Goal: Task Accomplishment & Management: Use online tool/utility

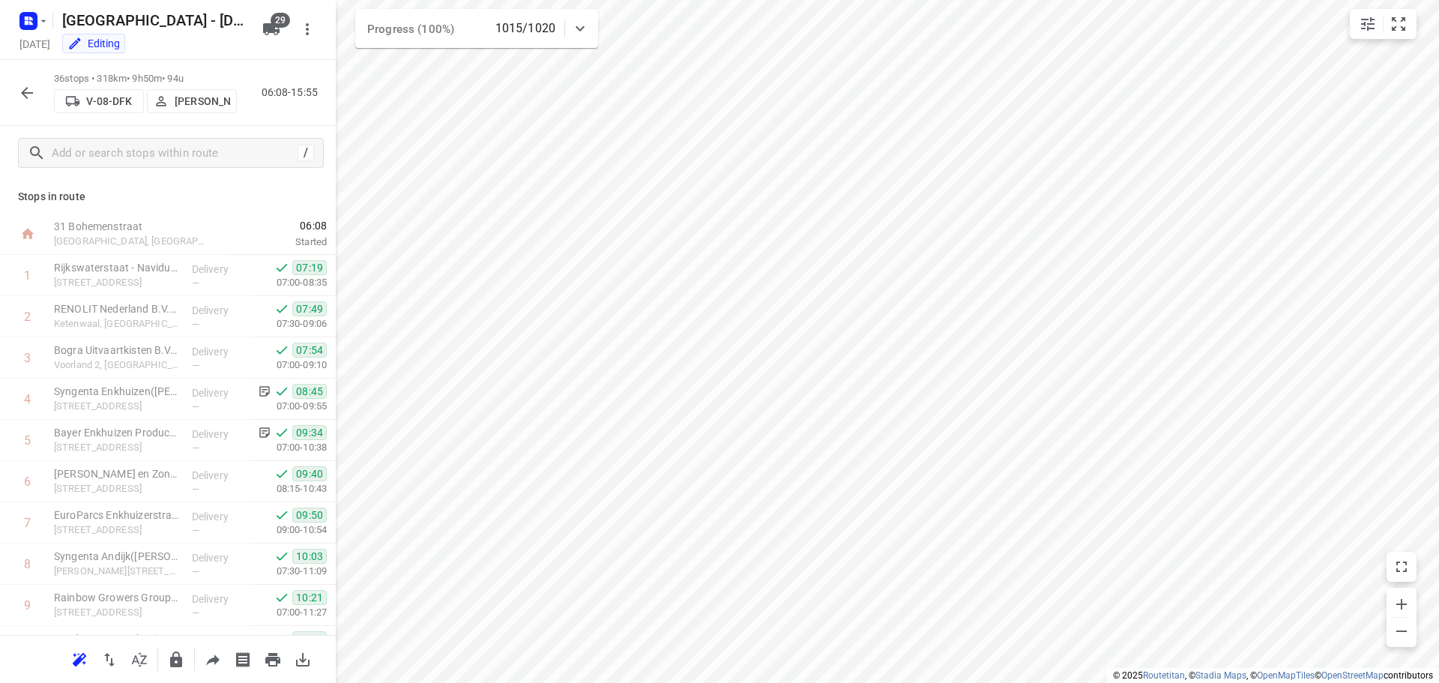
scroll to position [1145, 0]
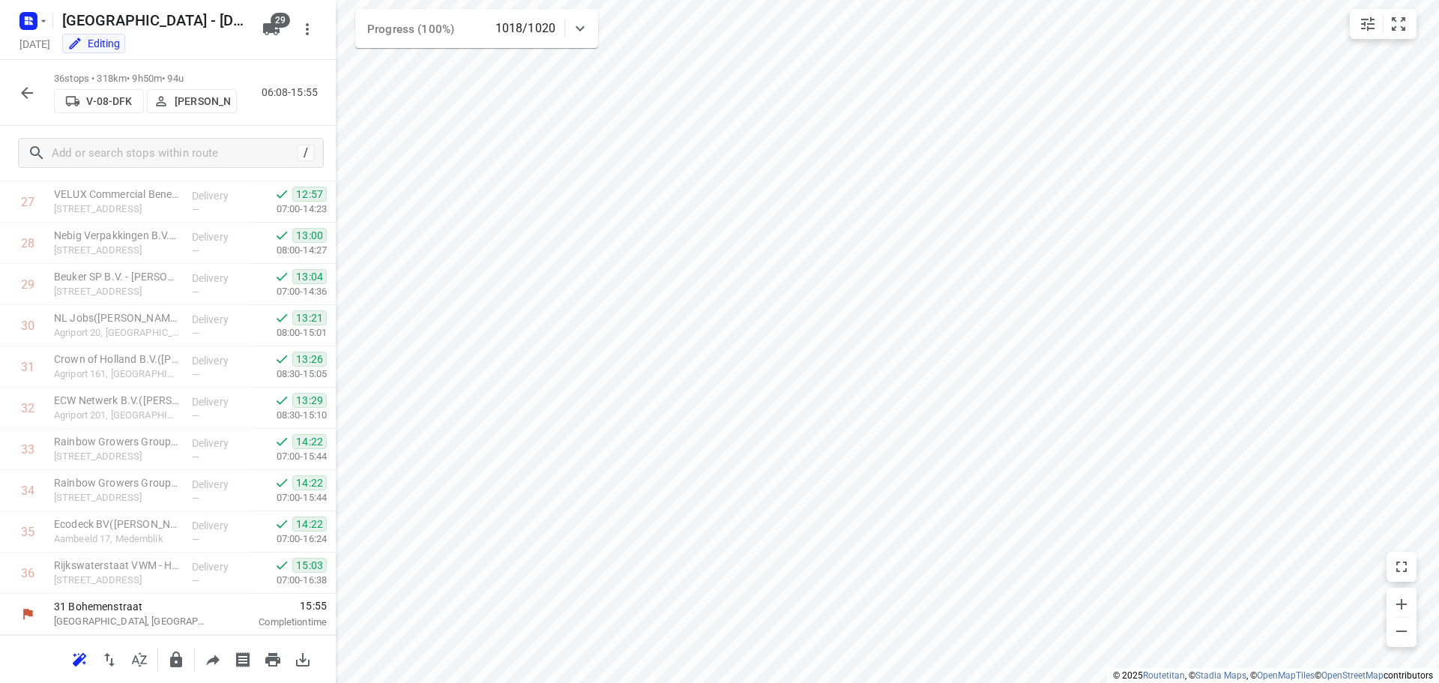
click at [24, 89] on icon "button" at bounding box center [27, 93] width 18 height 18
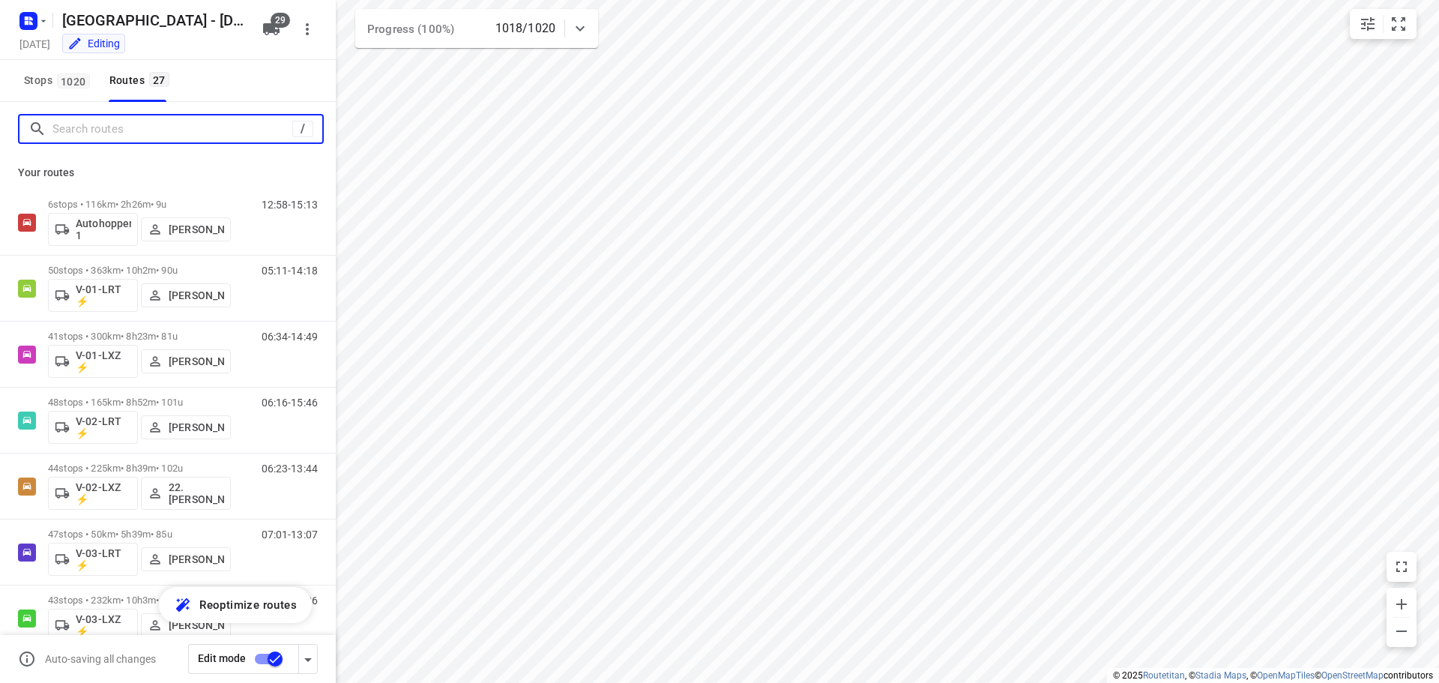
click at [127, 133] on input "Search routes" at bounding box center [172, 129] width 240 height 23
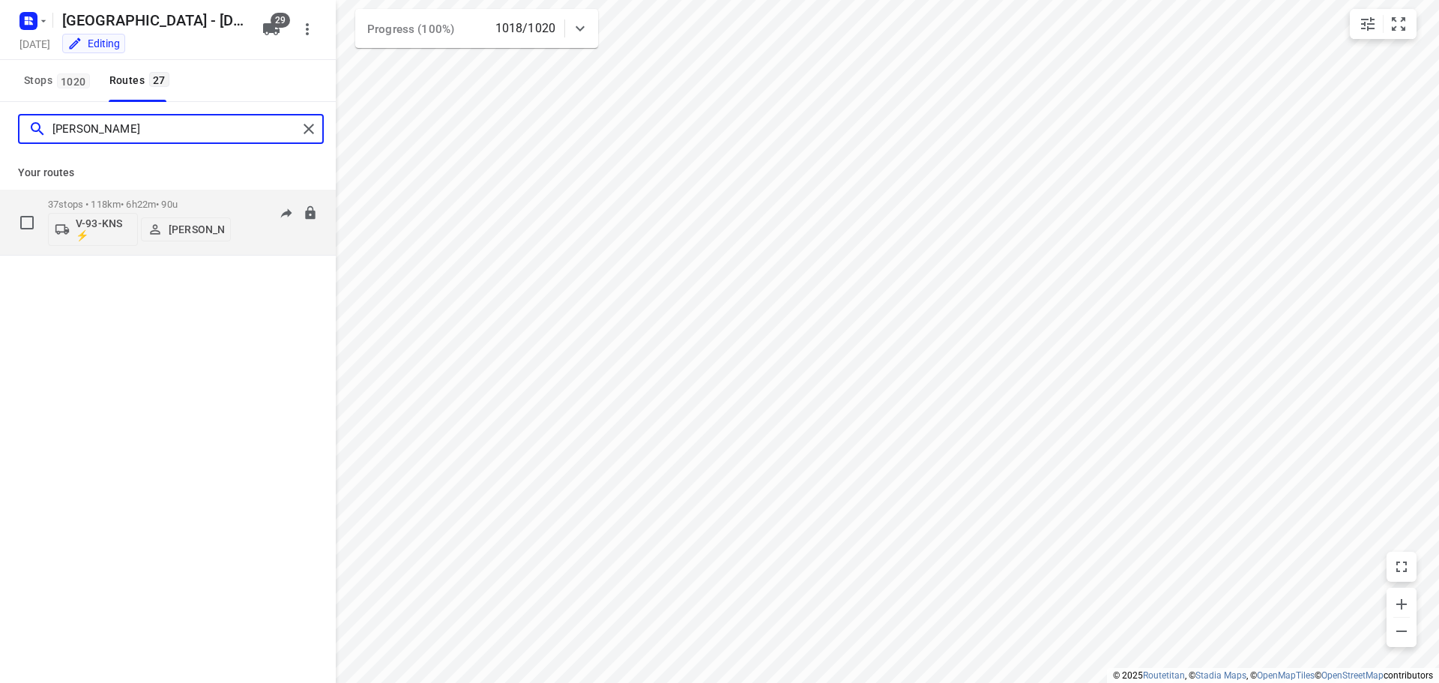
type input "kim"
click at [145, 202] on p "37 stops • 118km • 6h22m • 90u" at bounding box center [139, 204] width 183 height 11
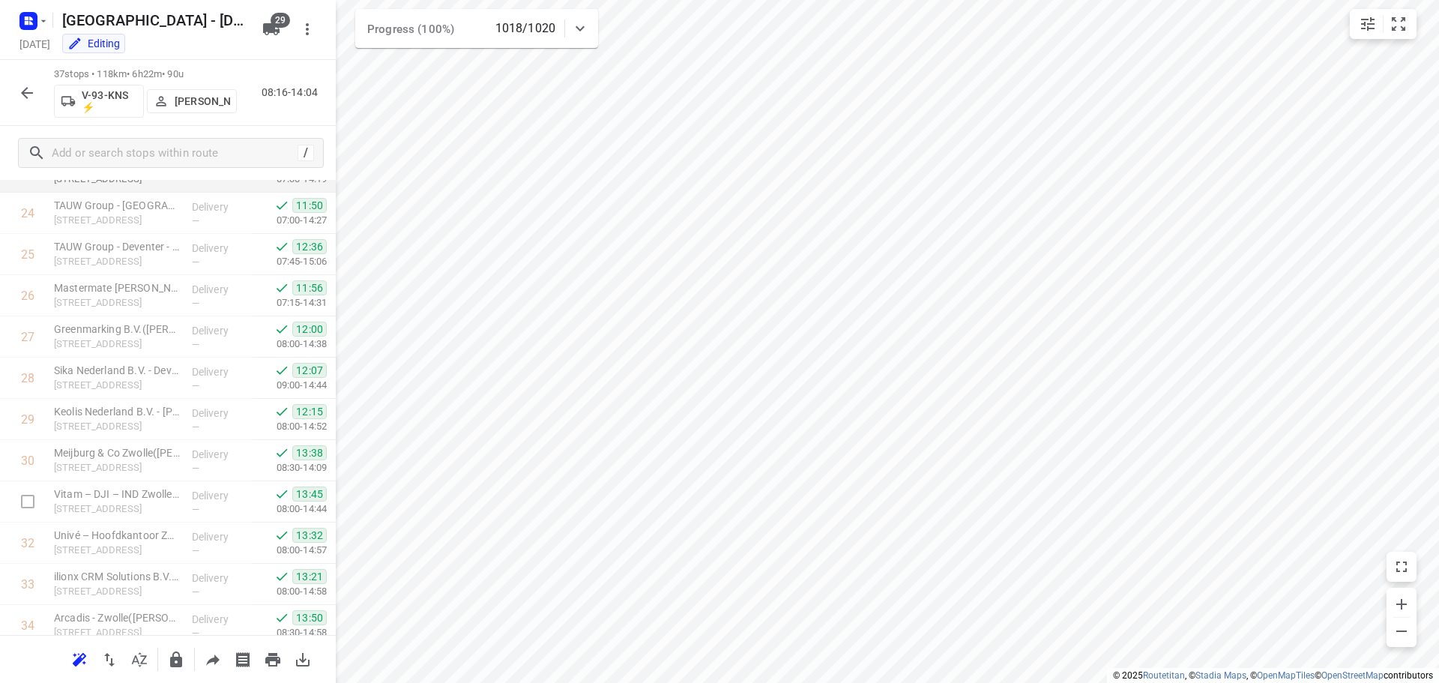
scroll to position [1186, 0]
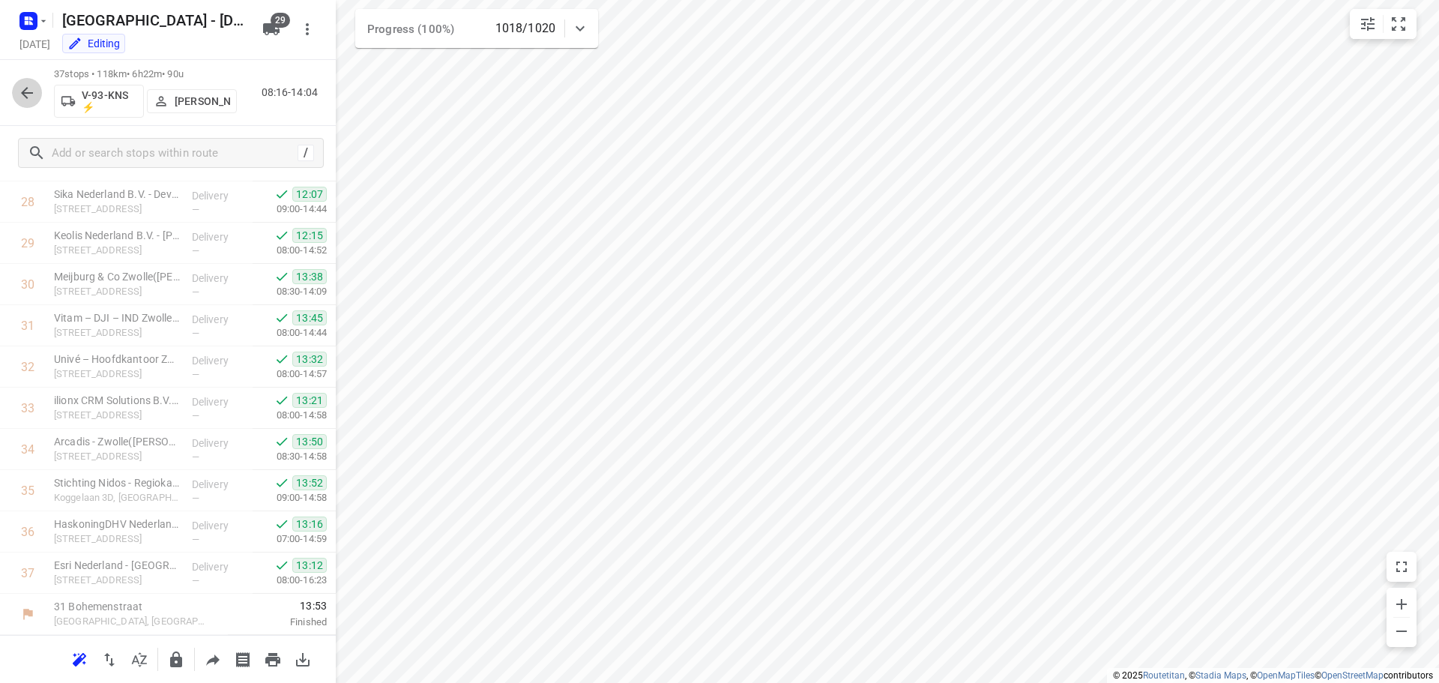
click at [28, 94] on icon "button" at bounding box center [27, 93] width 18 height 18
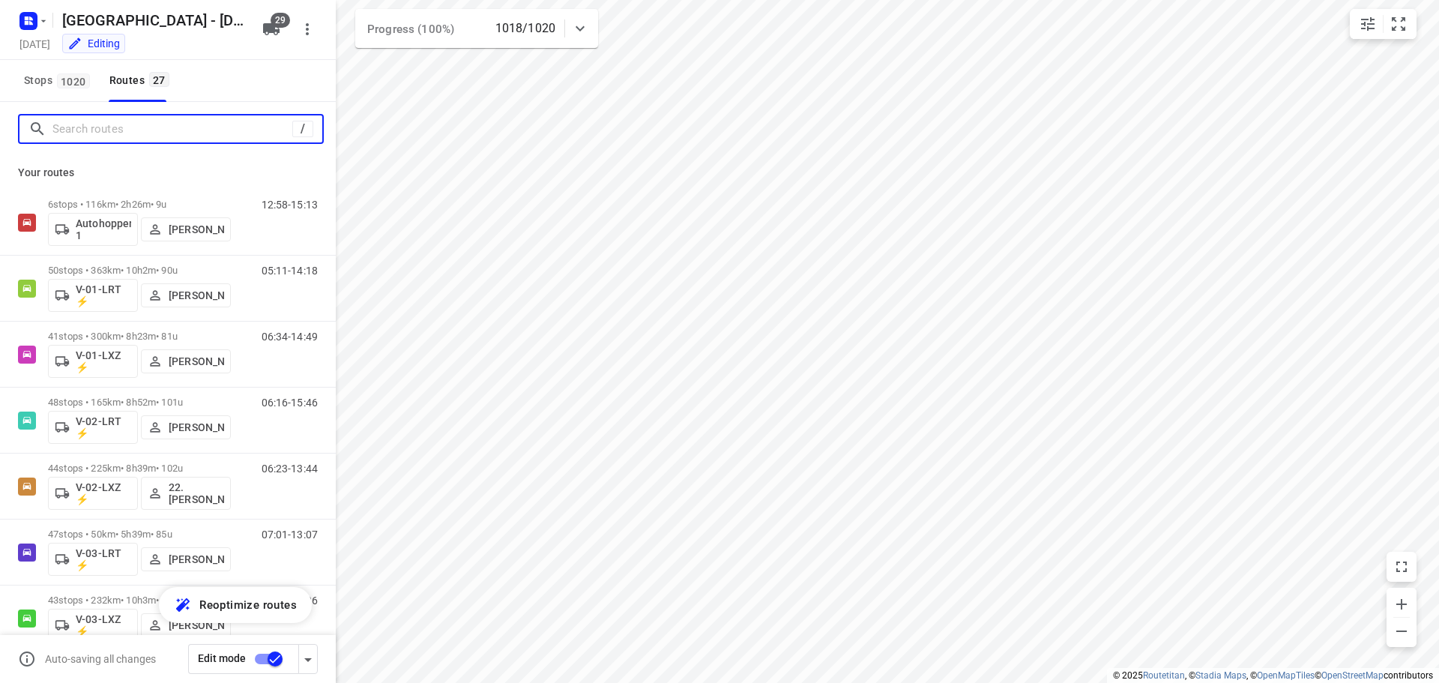
click at [135, 128] on input "Search routes" at bounding box center [172, 129] width 240 height 23
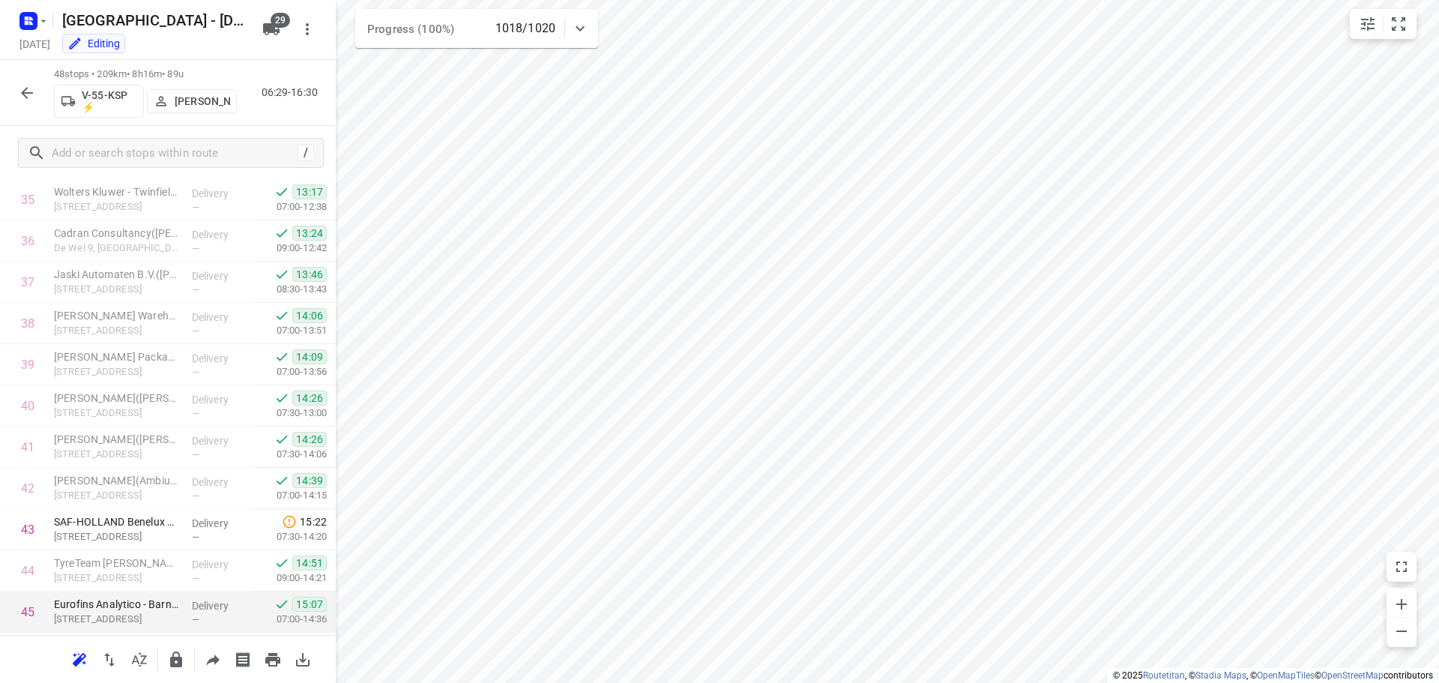
scroll to position [1639, 0]
click at [20, 98] on icon "button" at bounding box center [27, 93] width 18 height 18
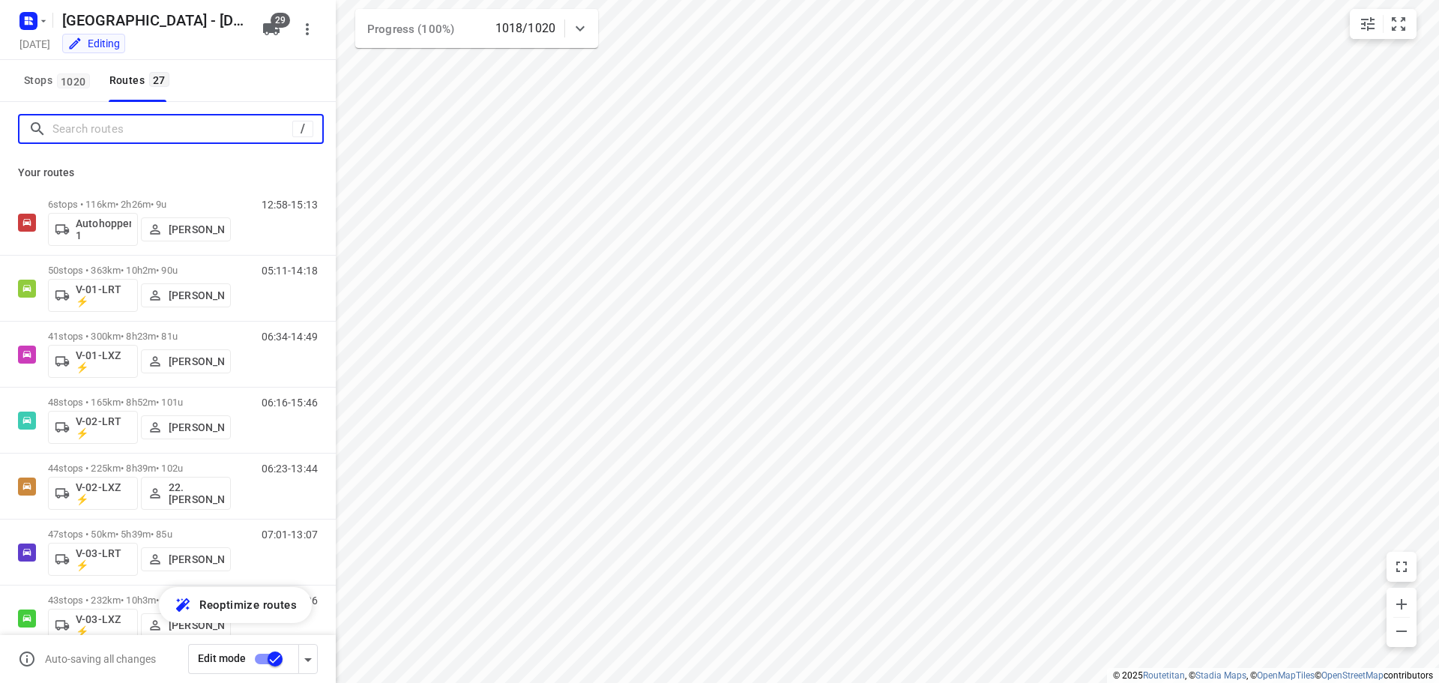
click at [123, 127] on input "Search routes" at bounding box center [172, 129] width 240 height 23
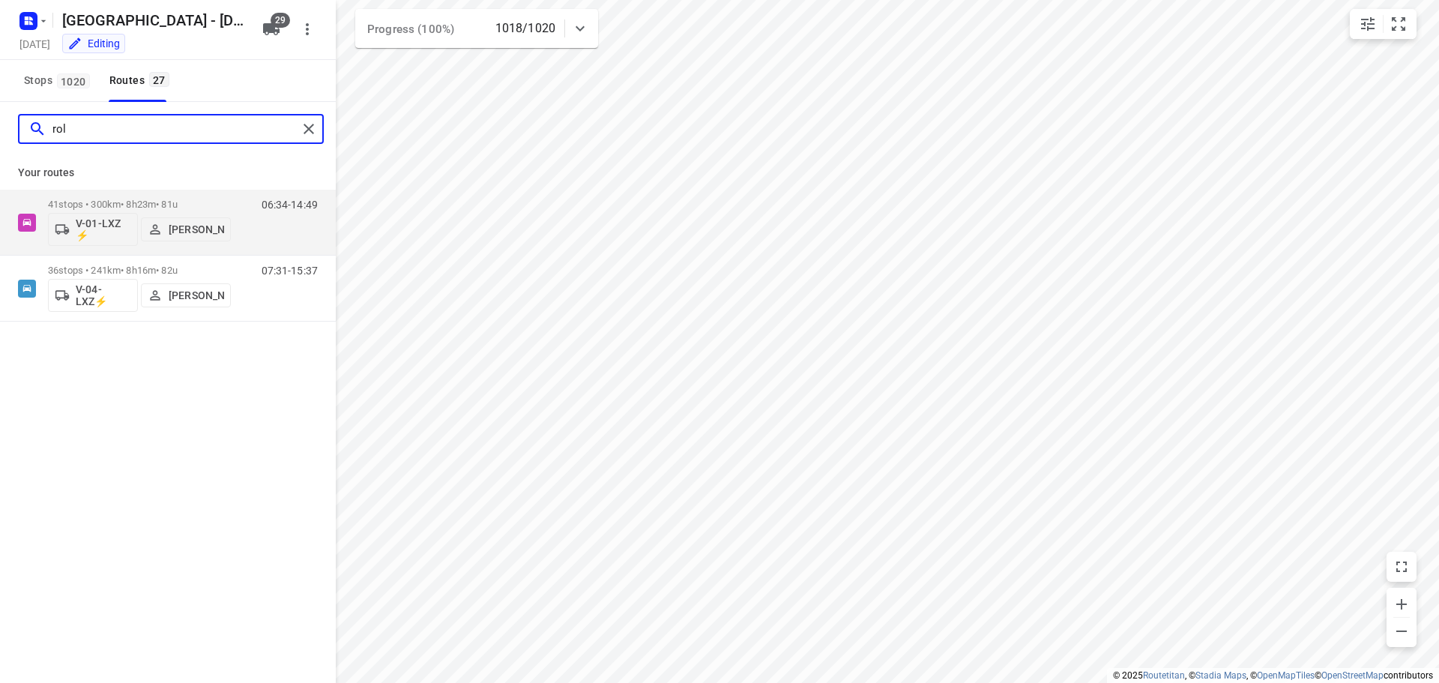
type input "rola"
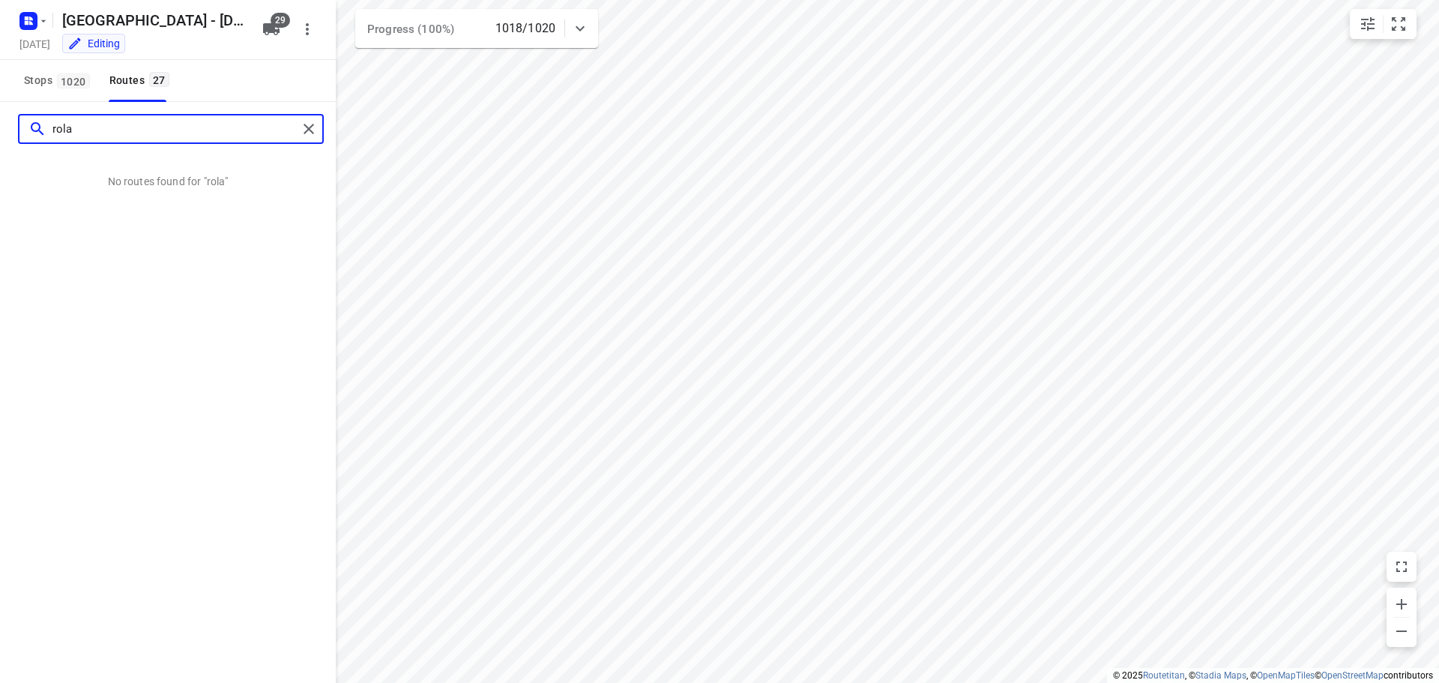
click at [123, 127] on input "rola" at bounding box center [174, 129] width 245 height 23
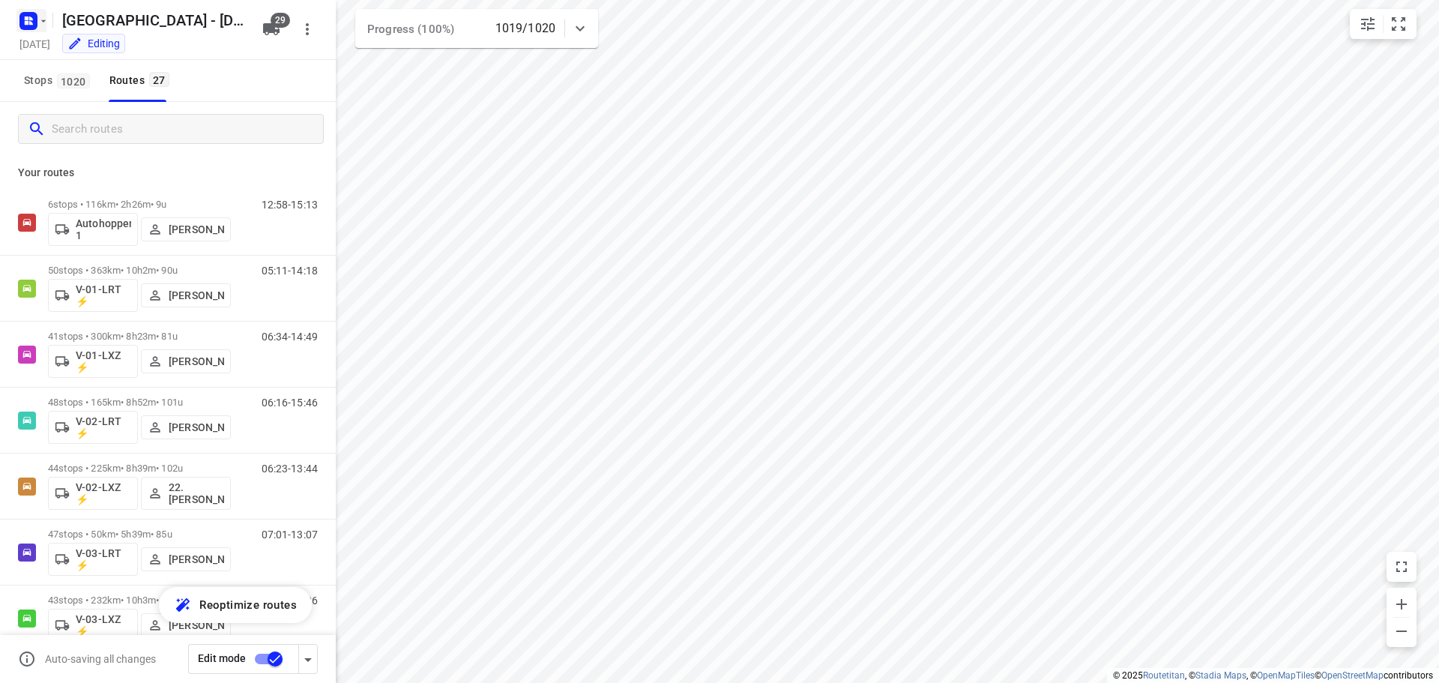
click at [34, 30] on icon "button" at bounding box center [28, 21] width 24 height 24
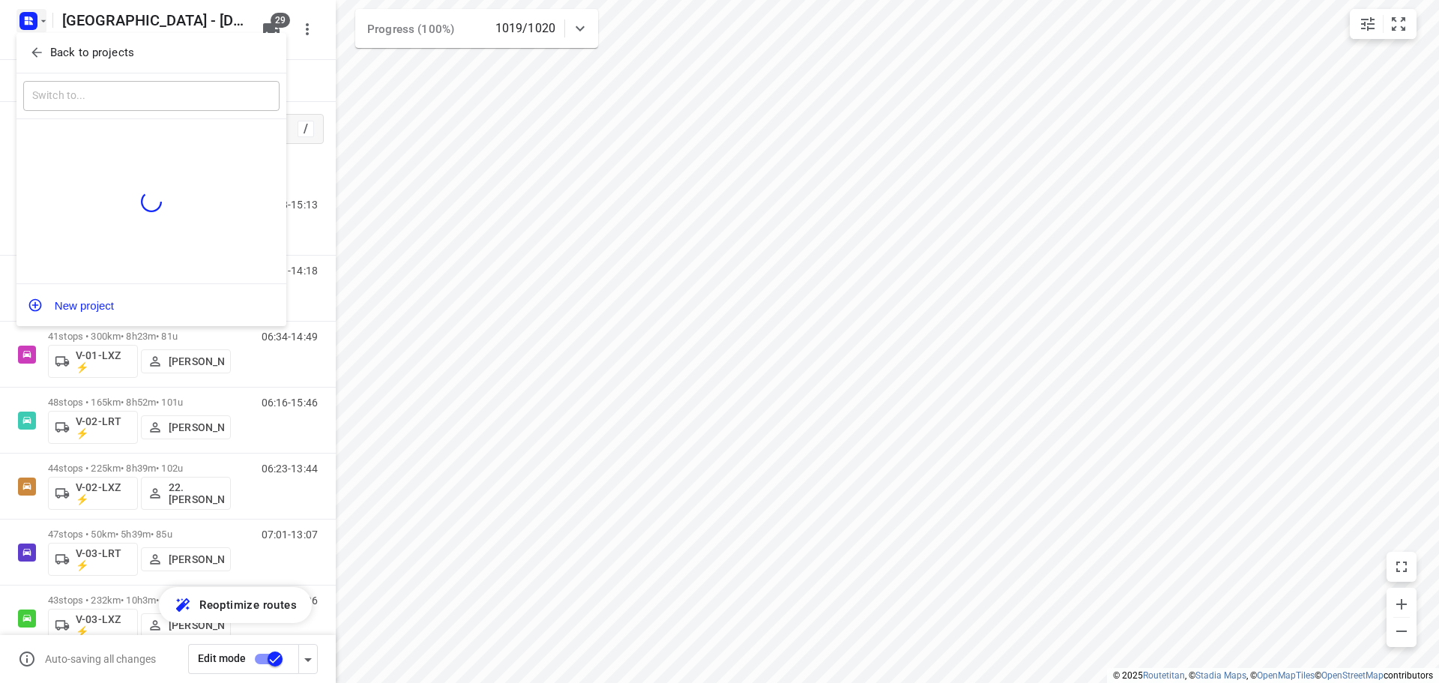
click at [44, 54] on span "Back to projects" at bounding box center [151, 52] width 244 height 17
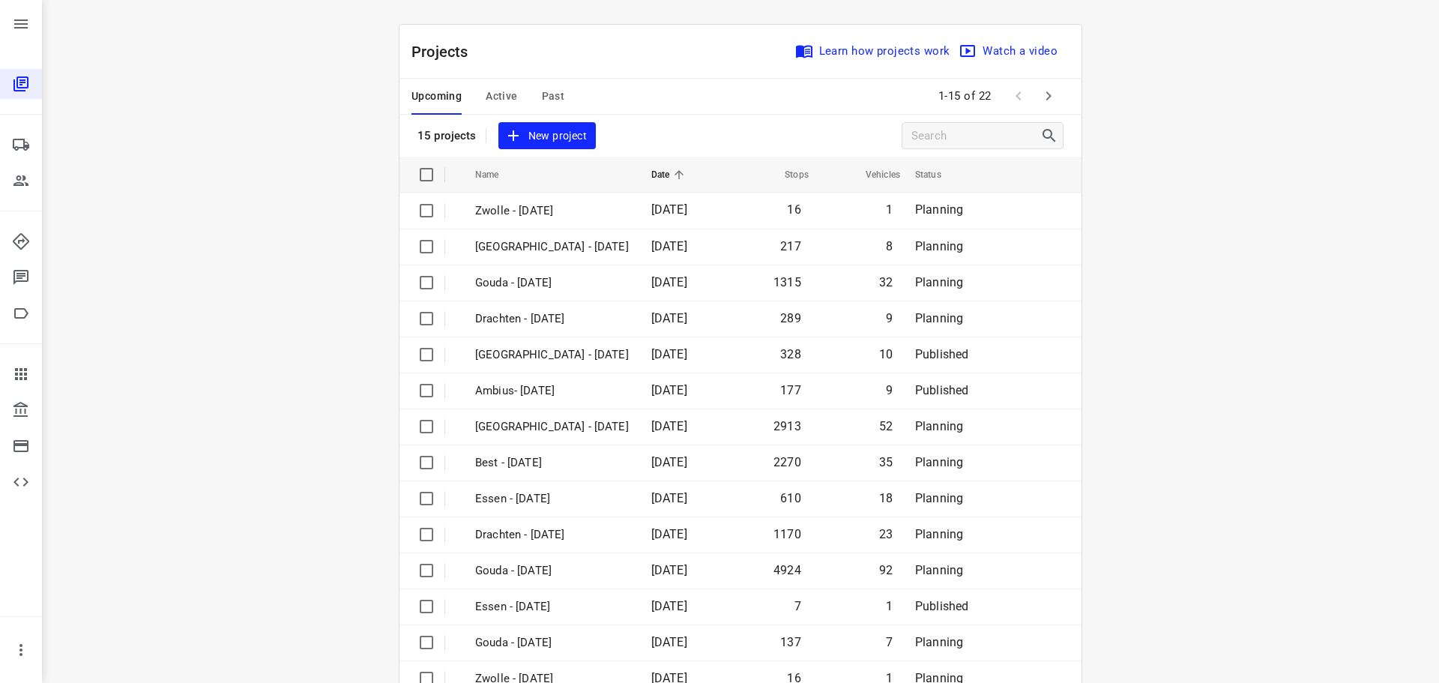
click at [547, 91] on span "Past" at bounding box center [553, 96] width 23 height 19
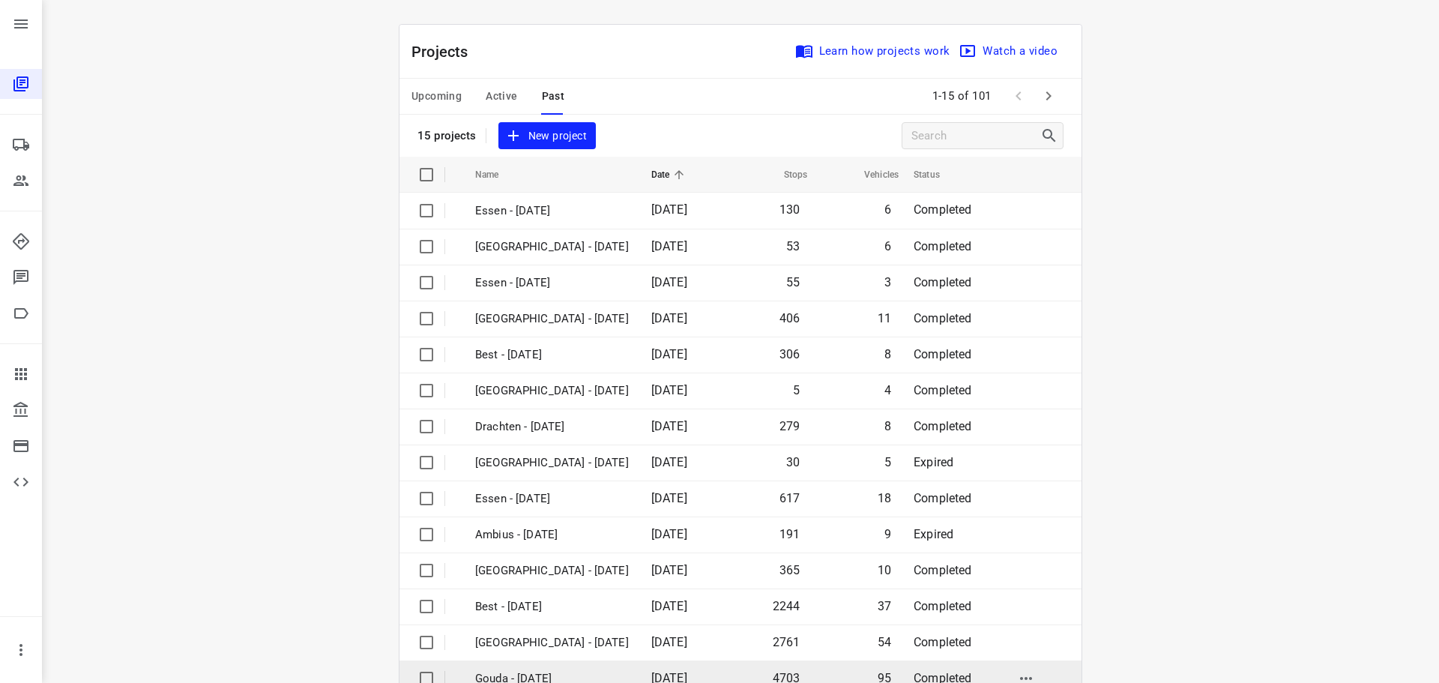
click at [528, 668] on td "Gouda - [DATE]" at bounding box center [549, 678] width 179 height 36
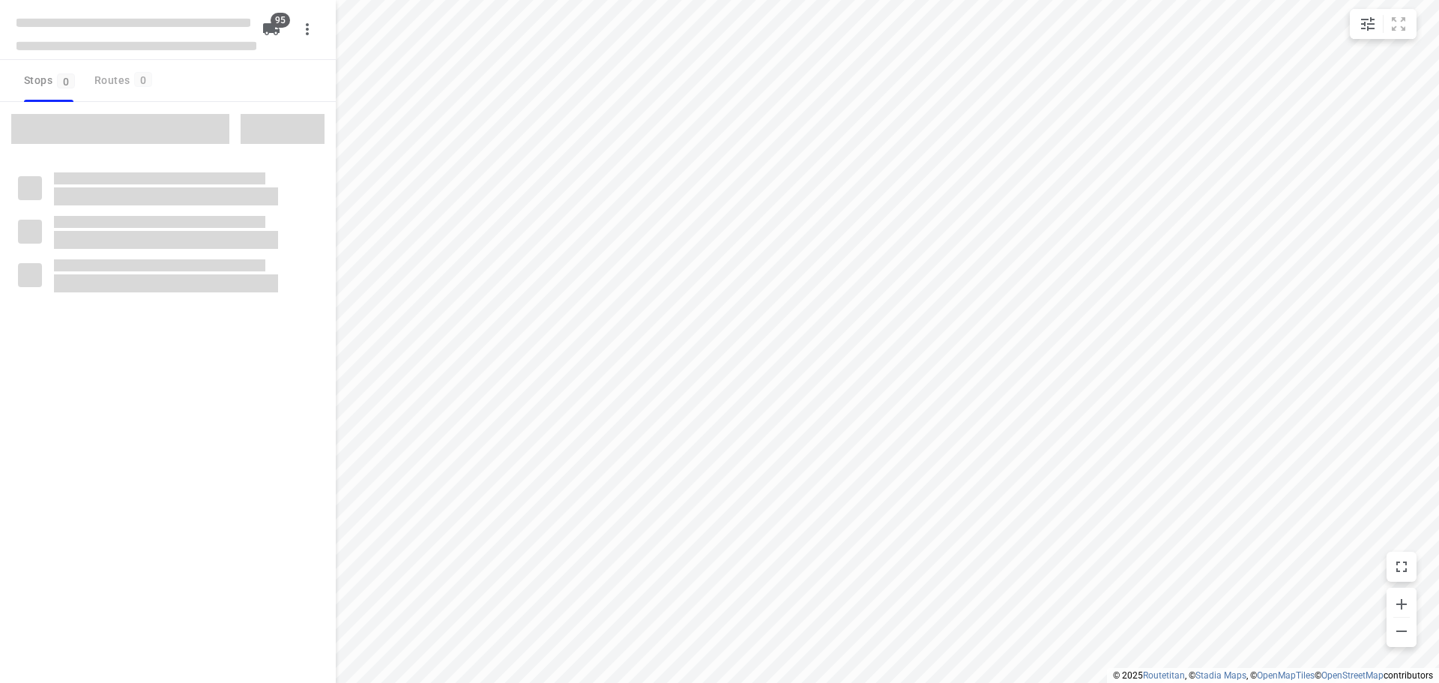
type input "distance"
checkbox input "true"
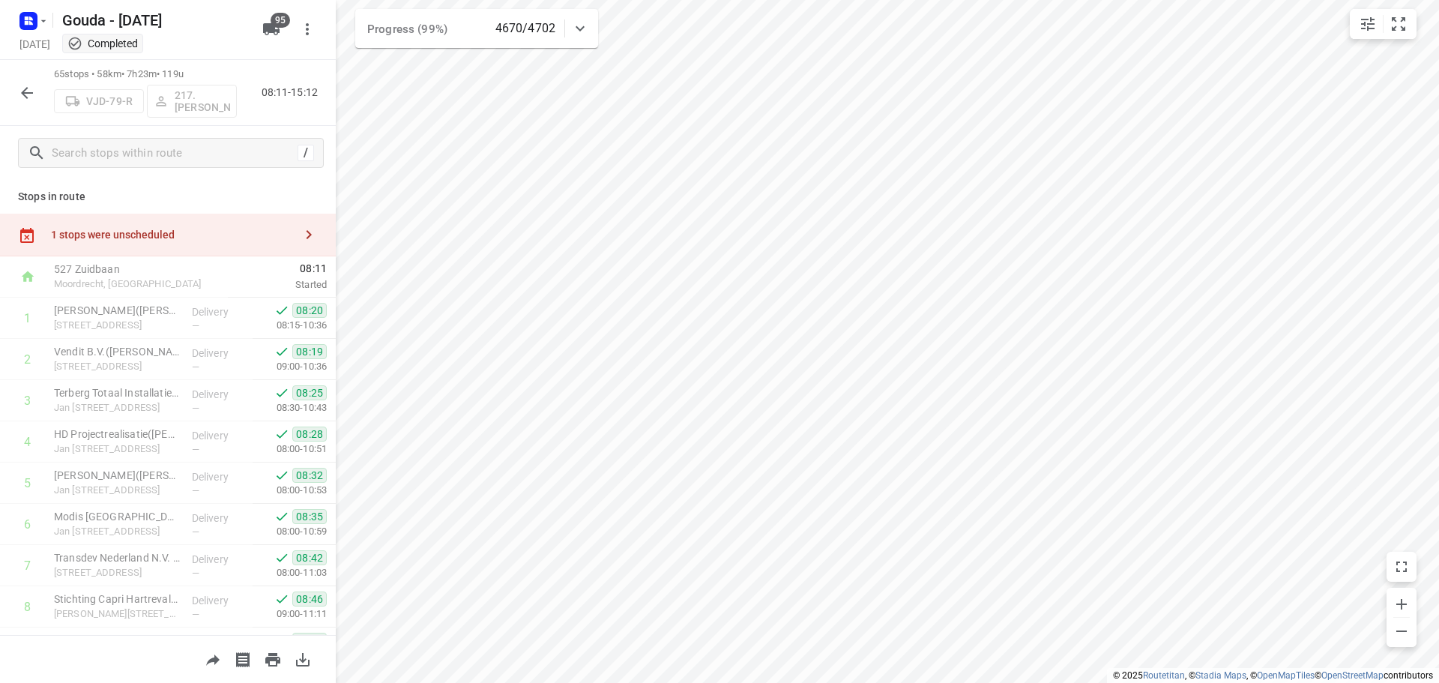
click at [21, 90] on icon "button" at bounding box center [27, 93] width 18 height 18
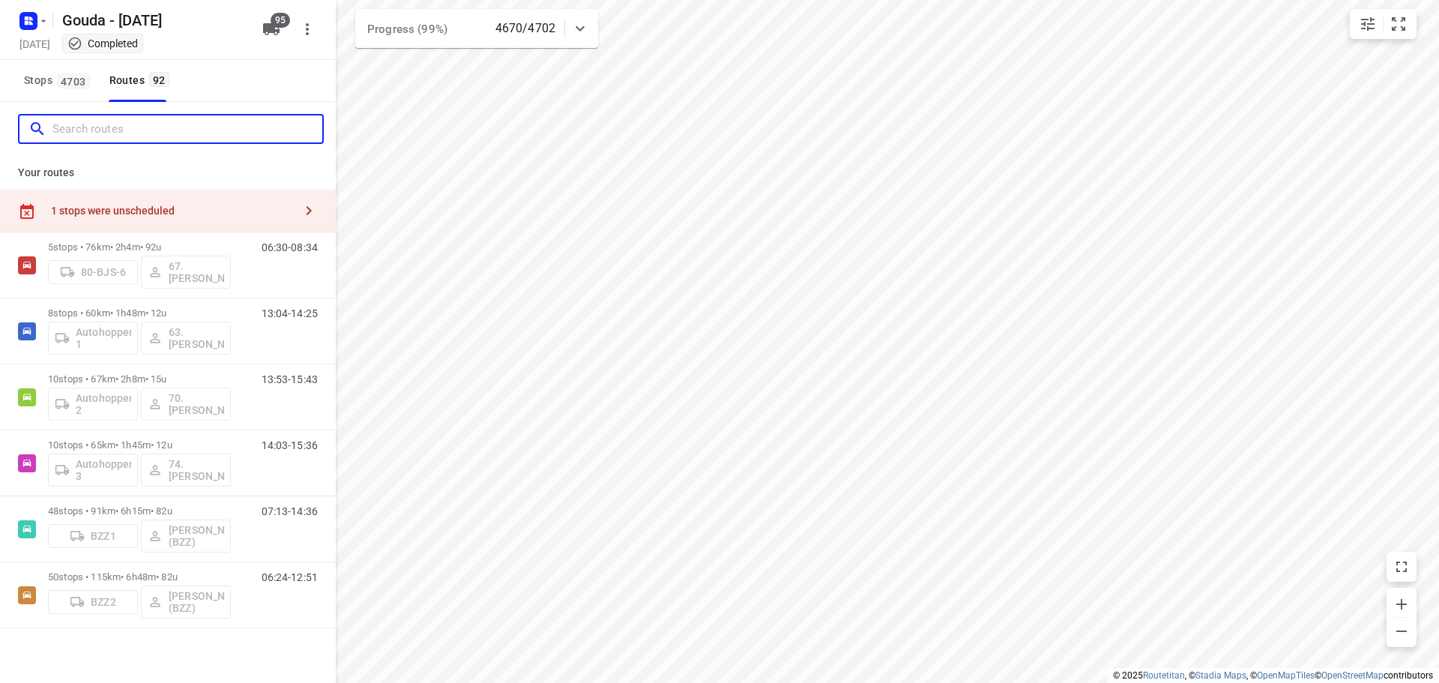
click at [131, 120] on input "Search routes" at bounding box center [187, 129] width 270 height 23
click at [151, 132] on input "Search routes" at bounding box center [187, 129] width 270 height 23
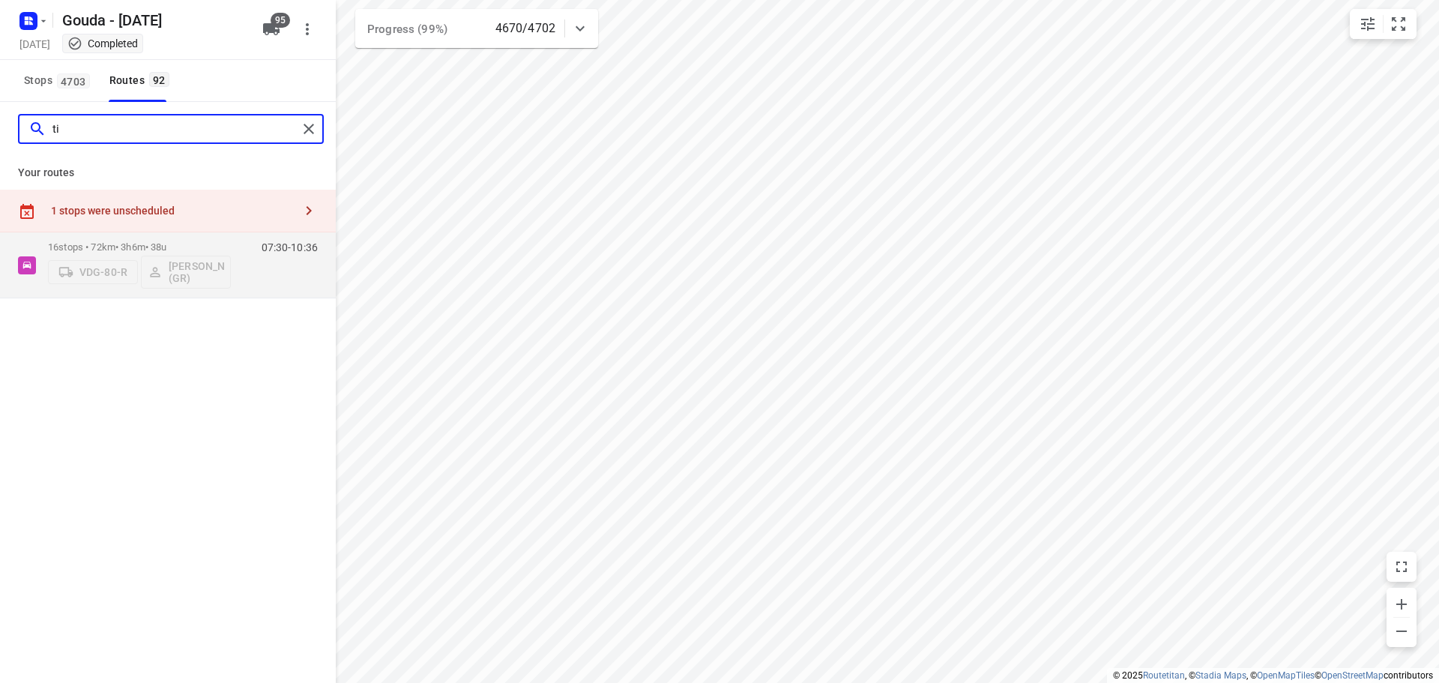
type input "t"
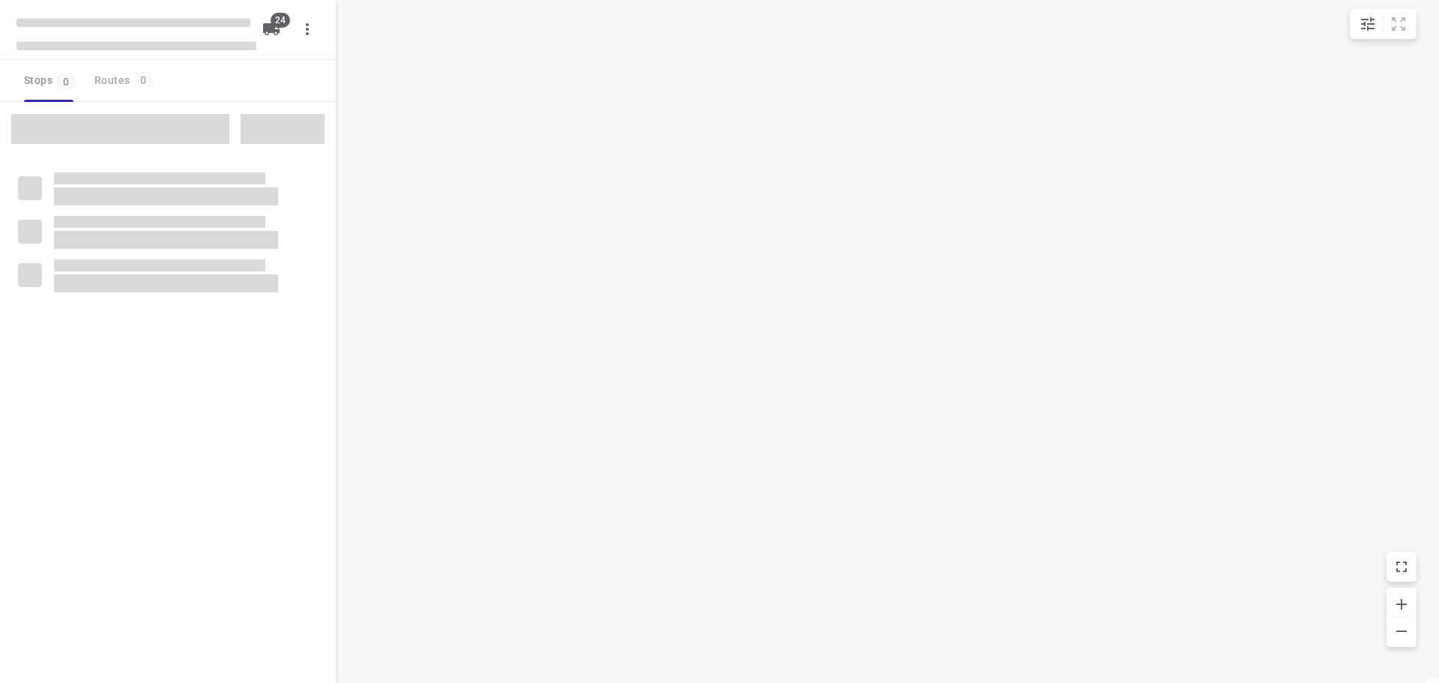
type input "distance"
checkbox input "true"
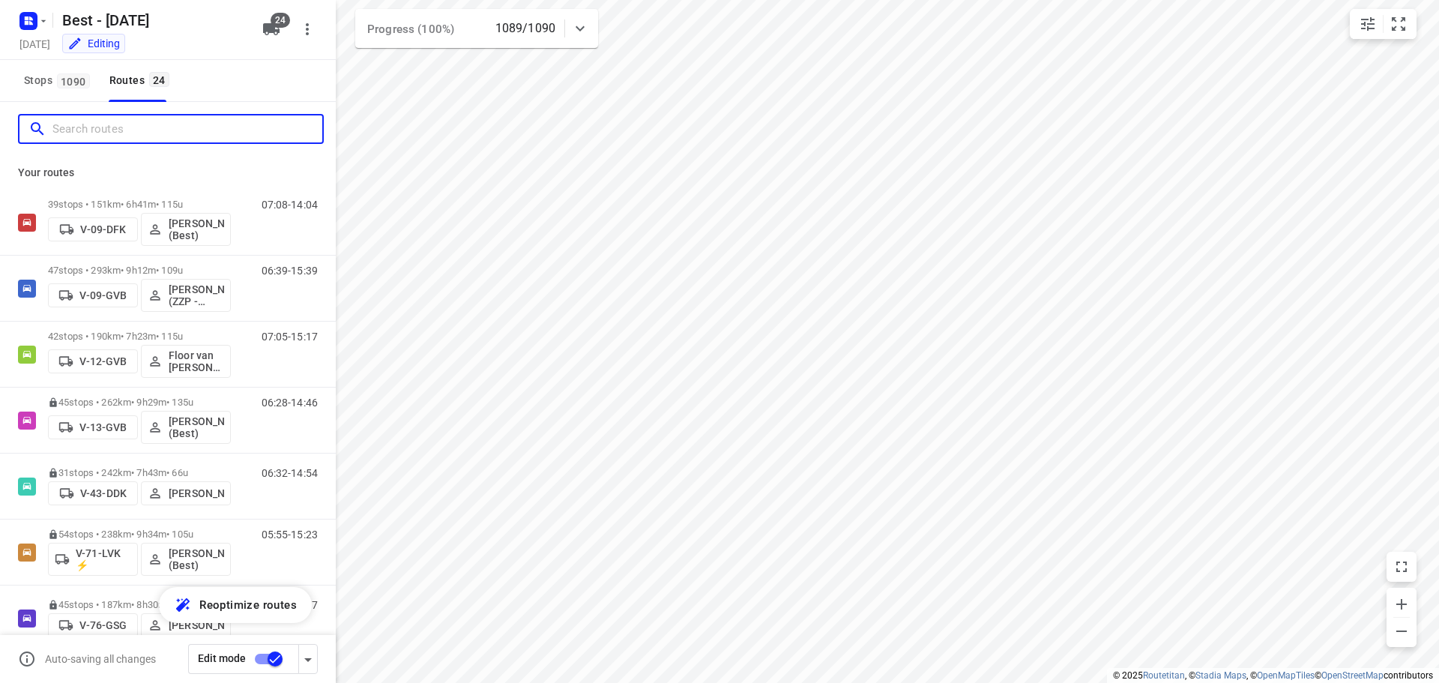
click at [95, 126] on input "Search routes" at bounding box center [187, 129] width 270 height 23
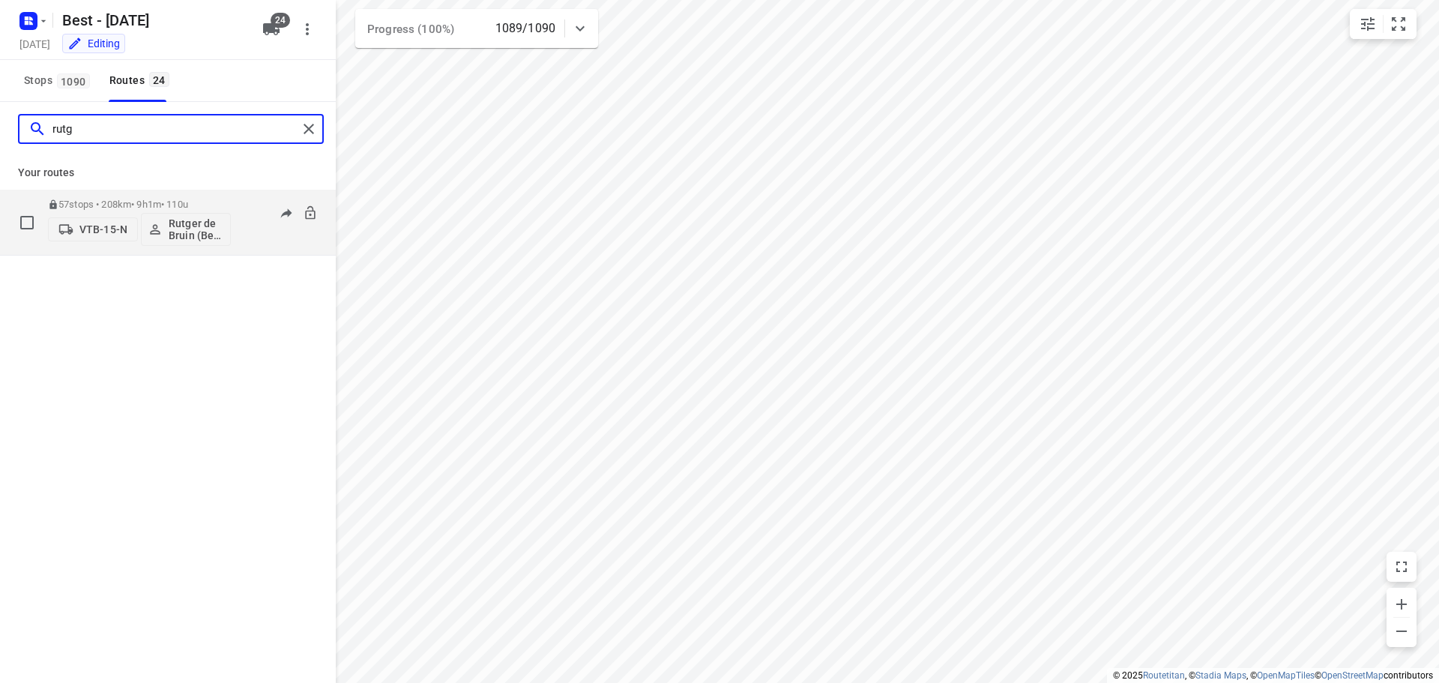
type input "rutg"
click at [145, 208] on p "57 stops • 208km • 9h1m • 110u" at bounding box center [139, 204] width 183 height 11
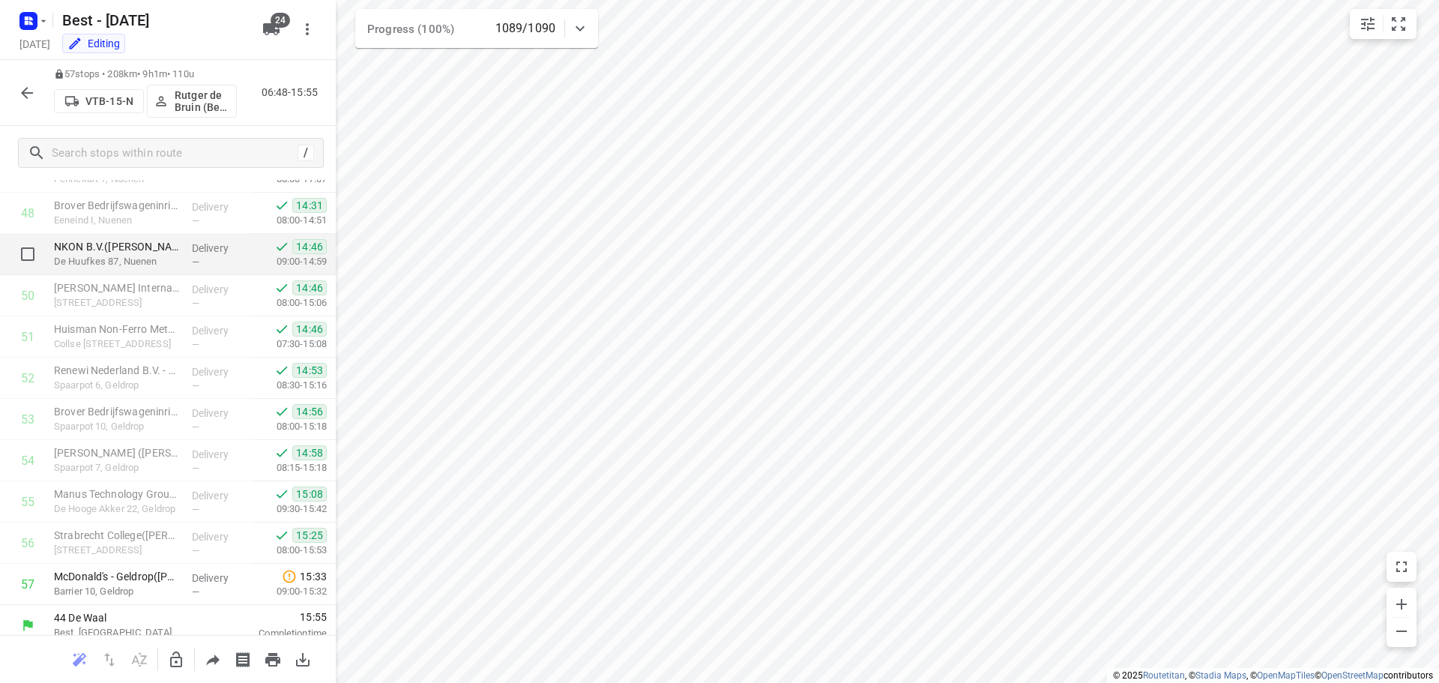
scroll to position [2010, 0]
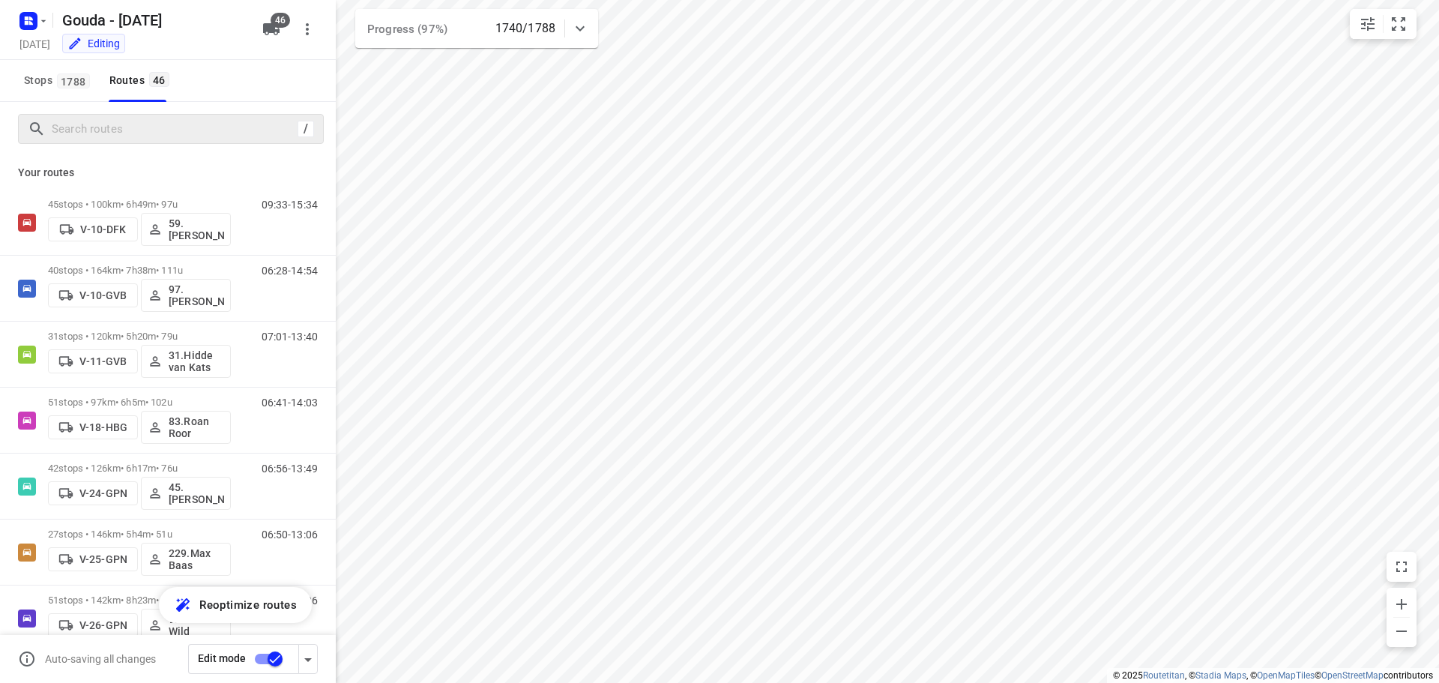
click at [155, 114] on div "/" at bounding box center [171, 129] width 306 height 30
click at [153, 127] on input "Search routes" at bounding box center [172, 129] width 240 height 23
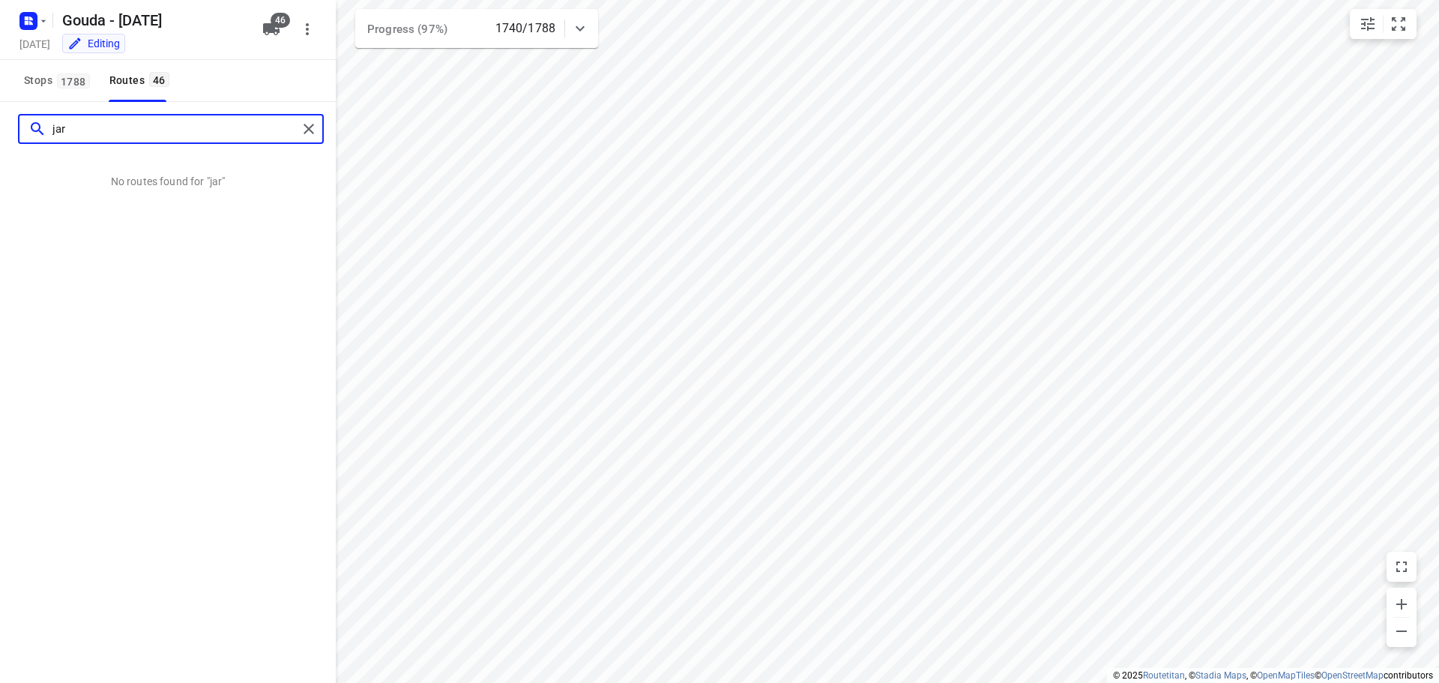
type input "jar"
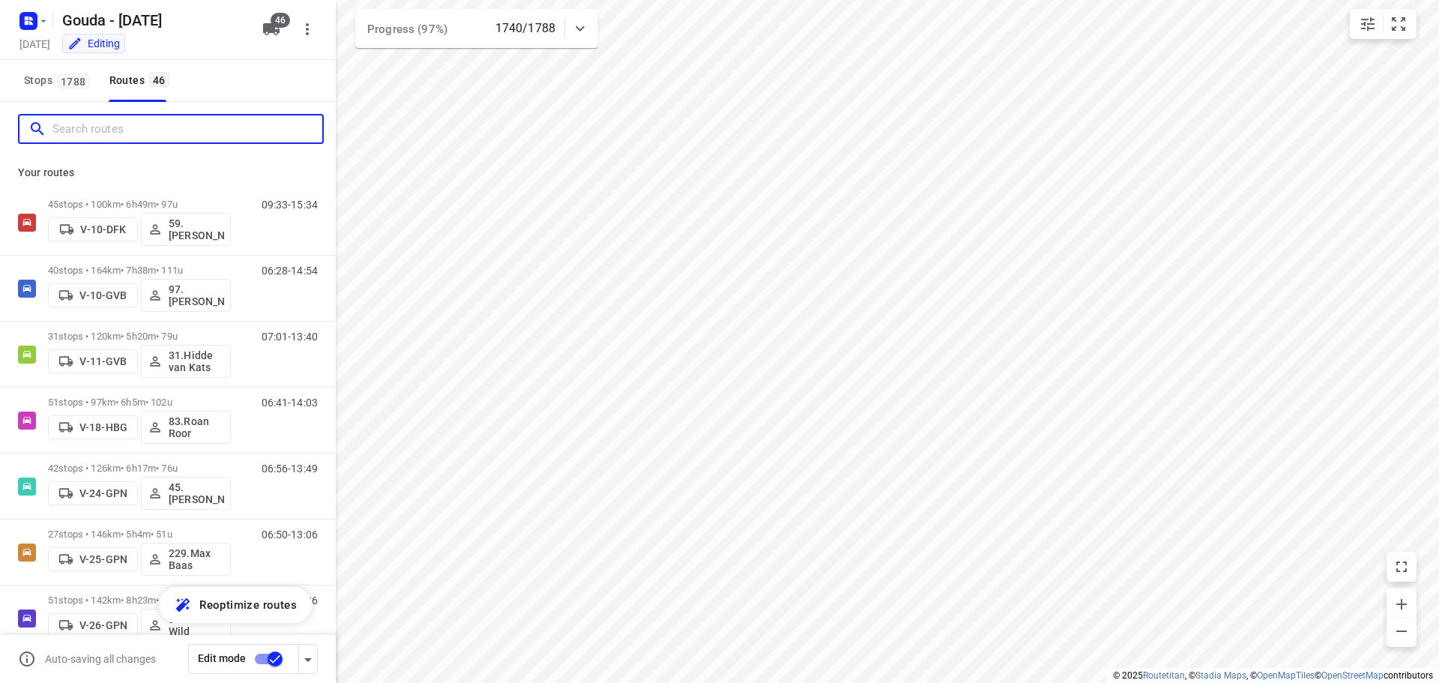
click at [139, 119] on input "Search routes" at bounding box center [187, 129] width 270 height 23
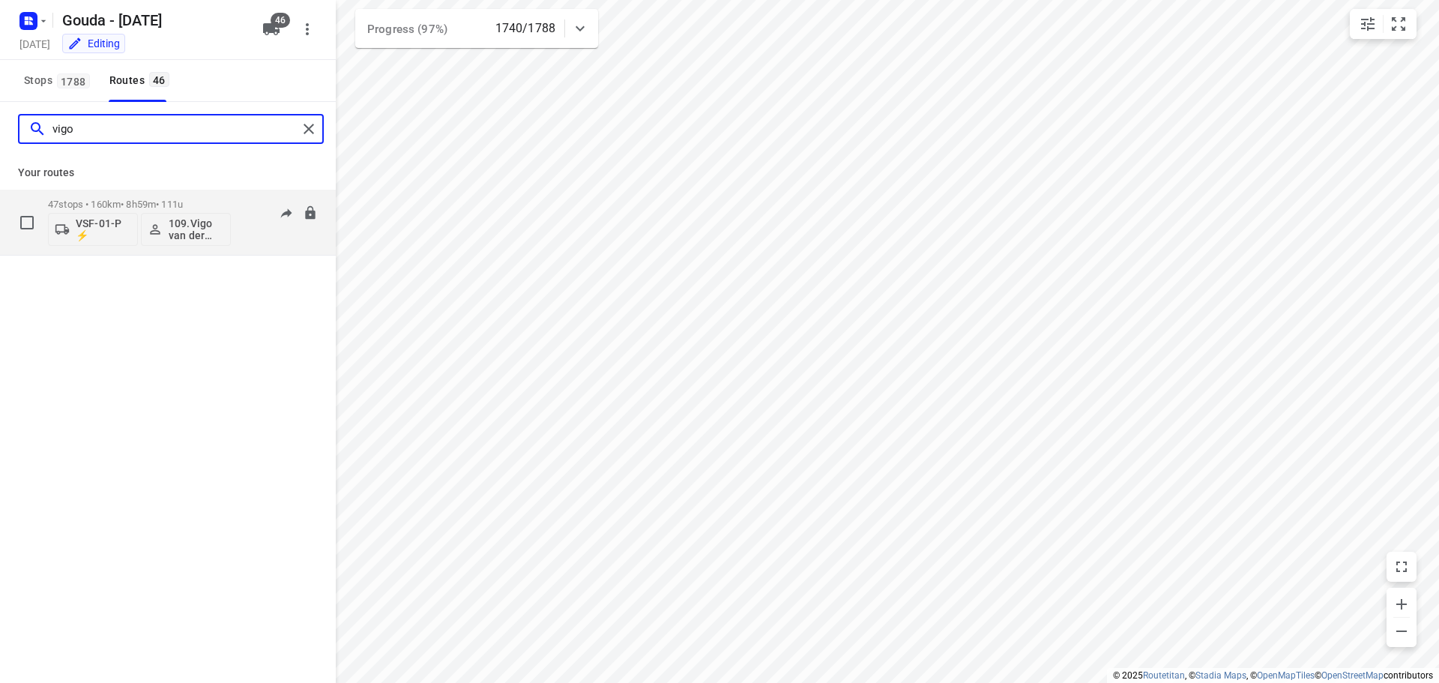
type input "vigo"
click at [158, 198] on div "47 stops • 160km • 8h59m • 111u VSF-01-P ⚡ 109.Vigo van der Wal" at bounding box center [139, 222] width 183 height 62
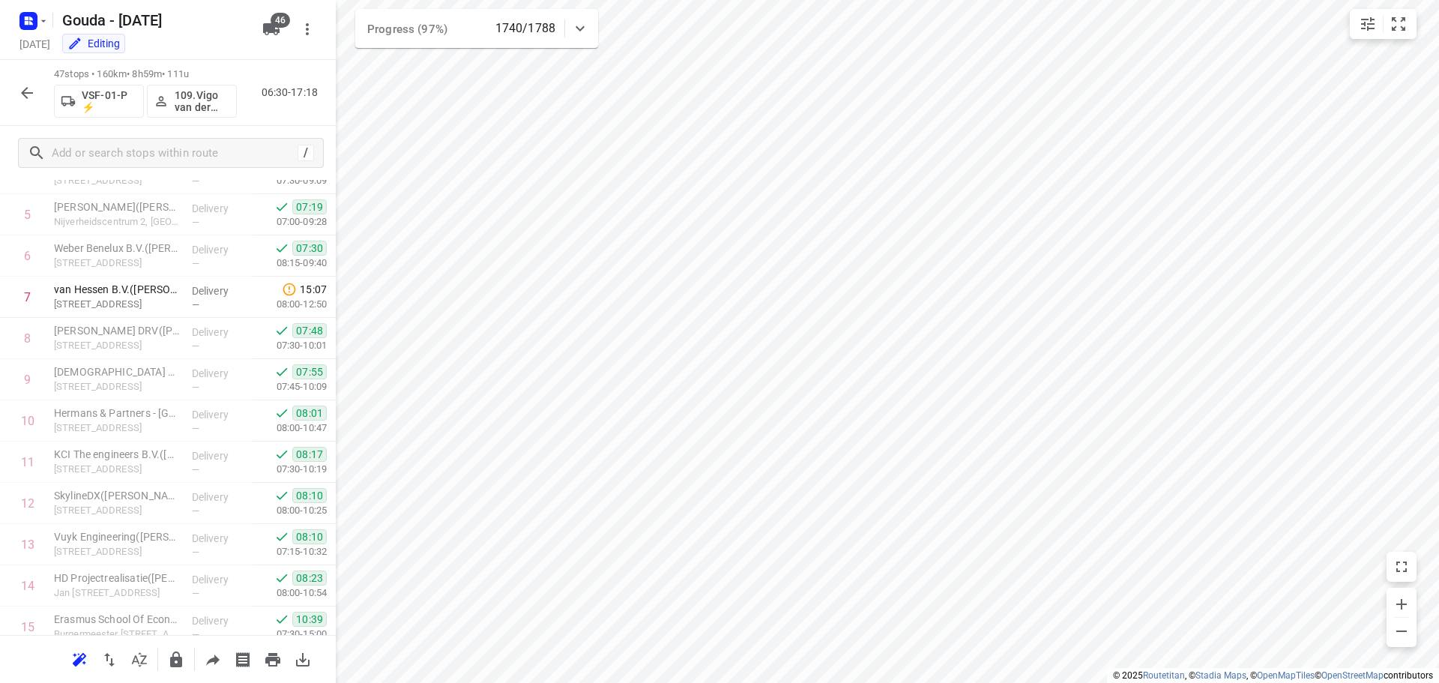
scroll to position [225, 0]
click at [26, 91] on icon "button" at bounding box center [27, 93] width 18 height 18
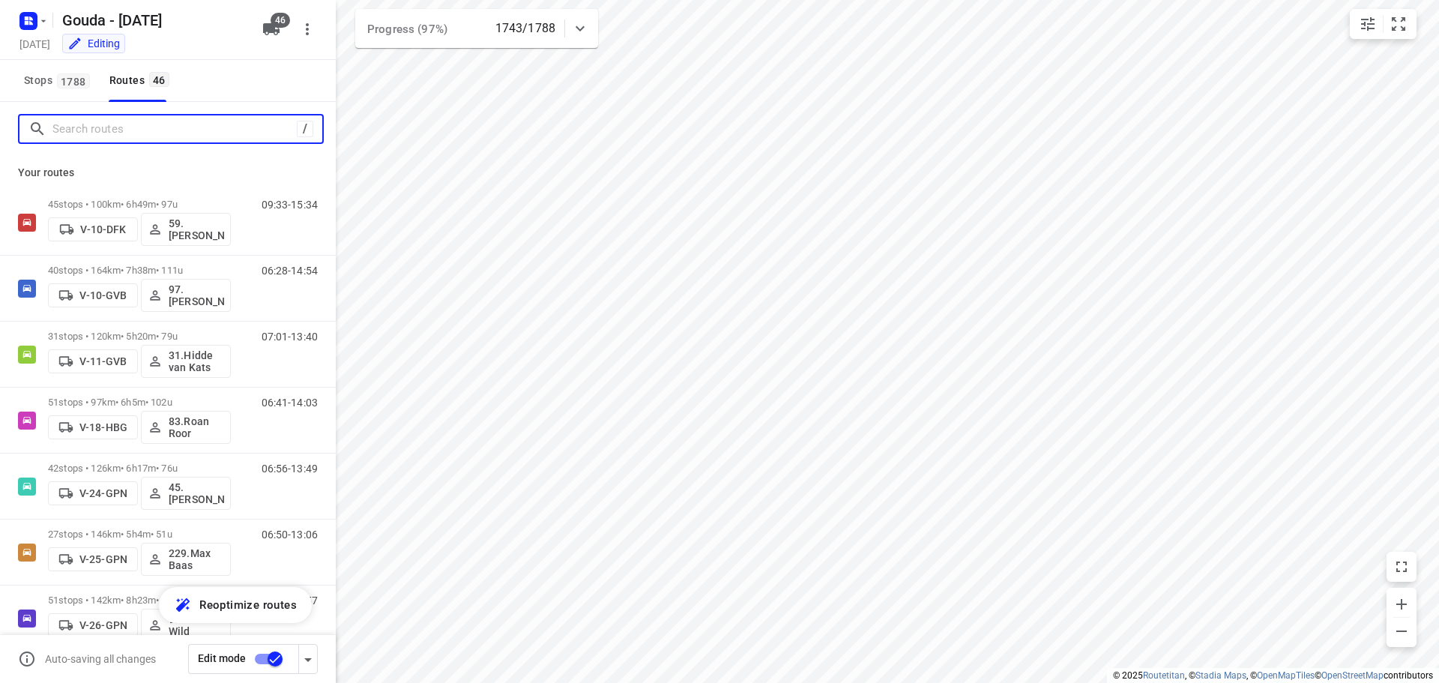
drag, startPoint x: 145, startPoint y: 132, endPoint x: 143, endPoint y: 101, distance: 30.8
click at [148, 121] on input "Search routes" at bounding box center [174, 129] width 244 height 23
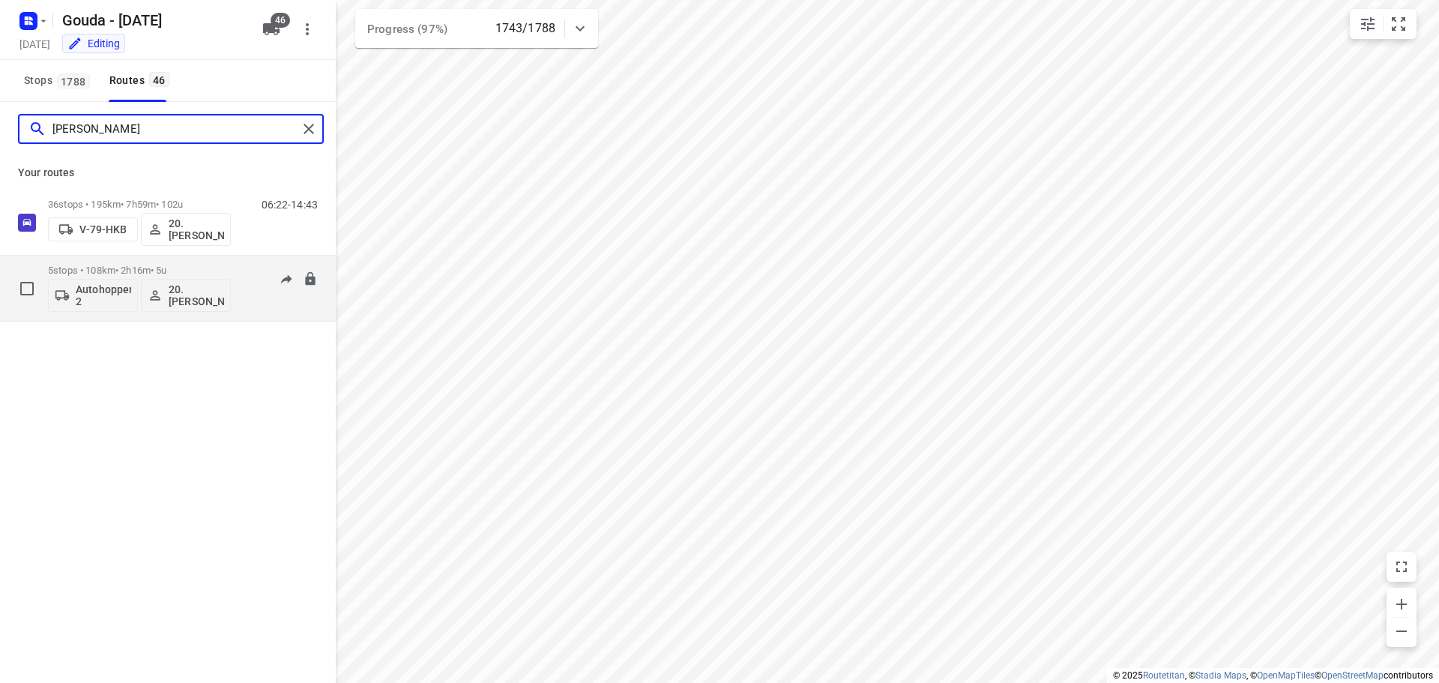
type input "lisa"
click at [133, 264] on p "5 stops • 108km • 2h16m • 5u" at bounding box center [139, 269] width 183 height 11
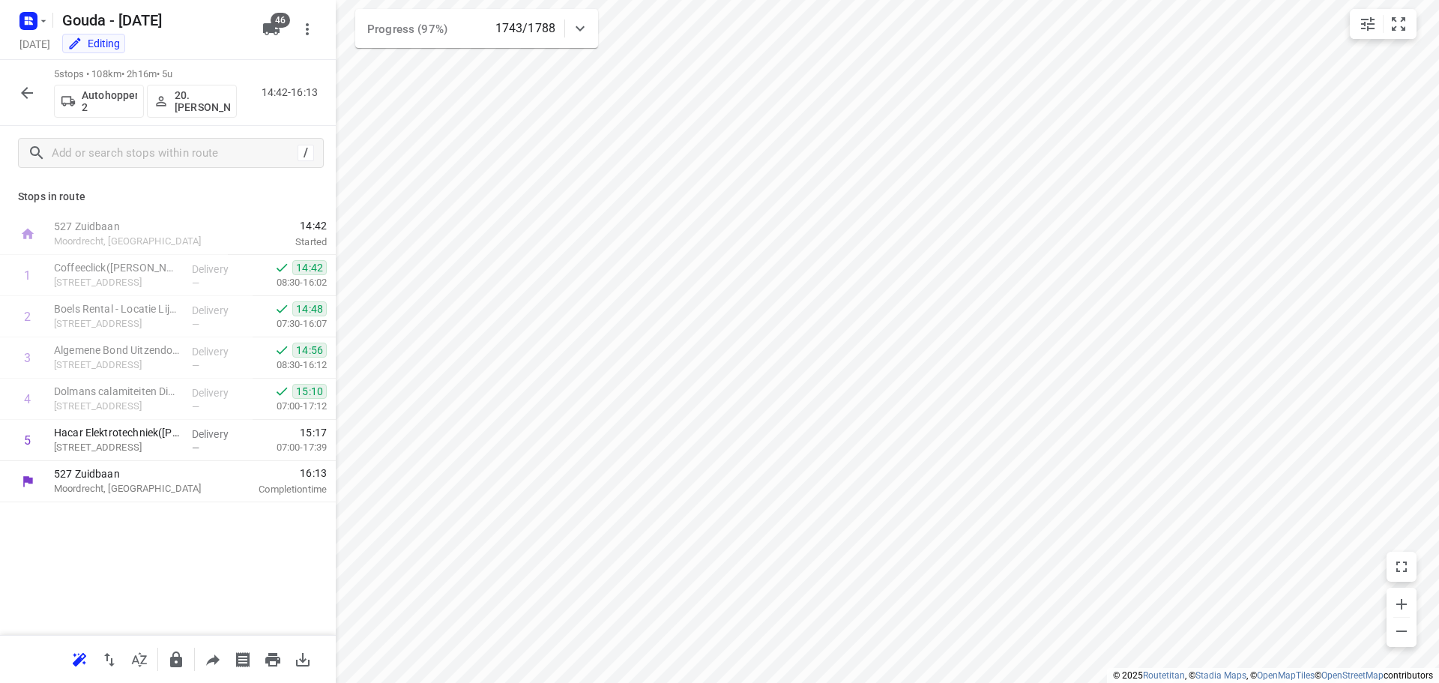
click at [30, 92] on icon "button" at bounding box center [27, 93] width 12 height 12
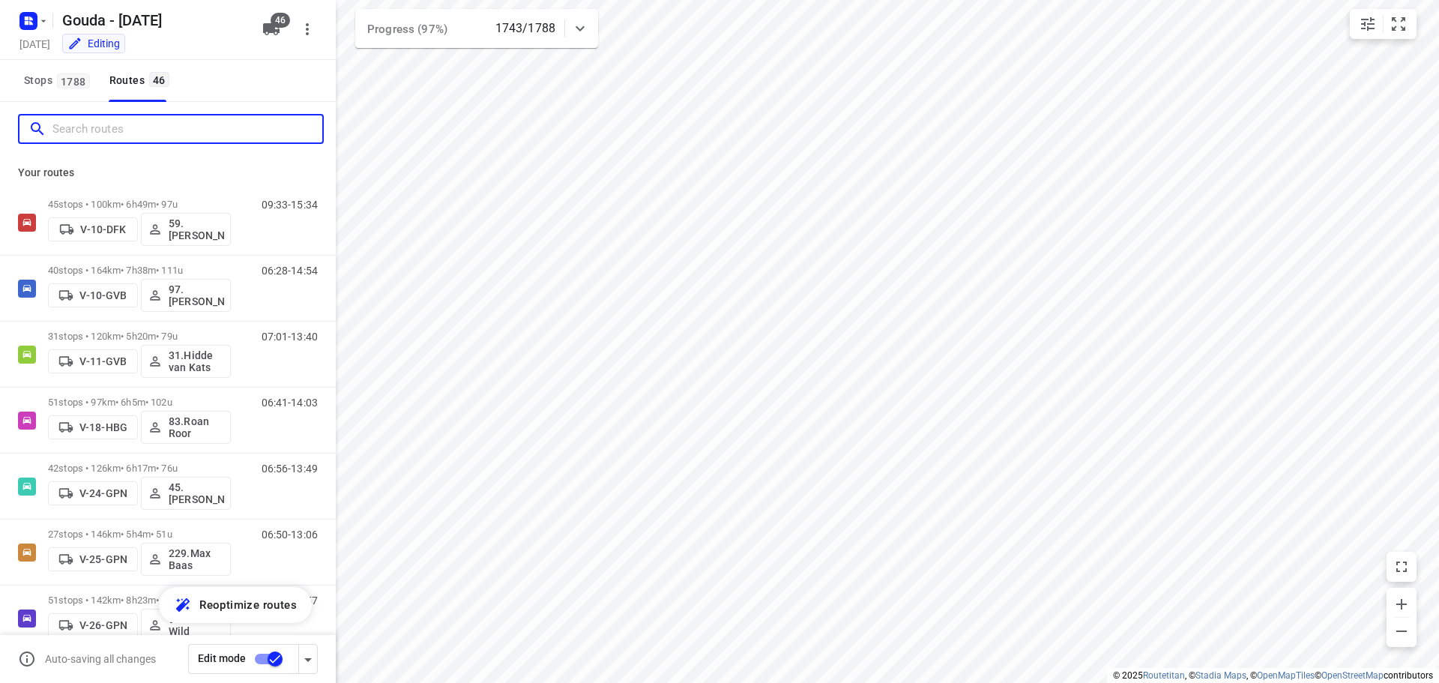
click at [108, 122] on input "Search routes" at bounding box center [187, 129] width 270 height 23
paste input "rola"
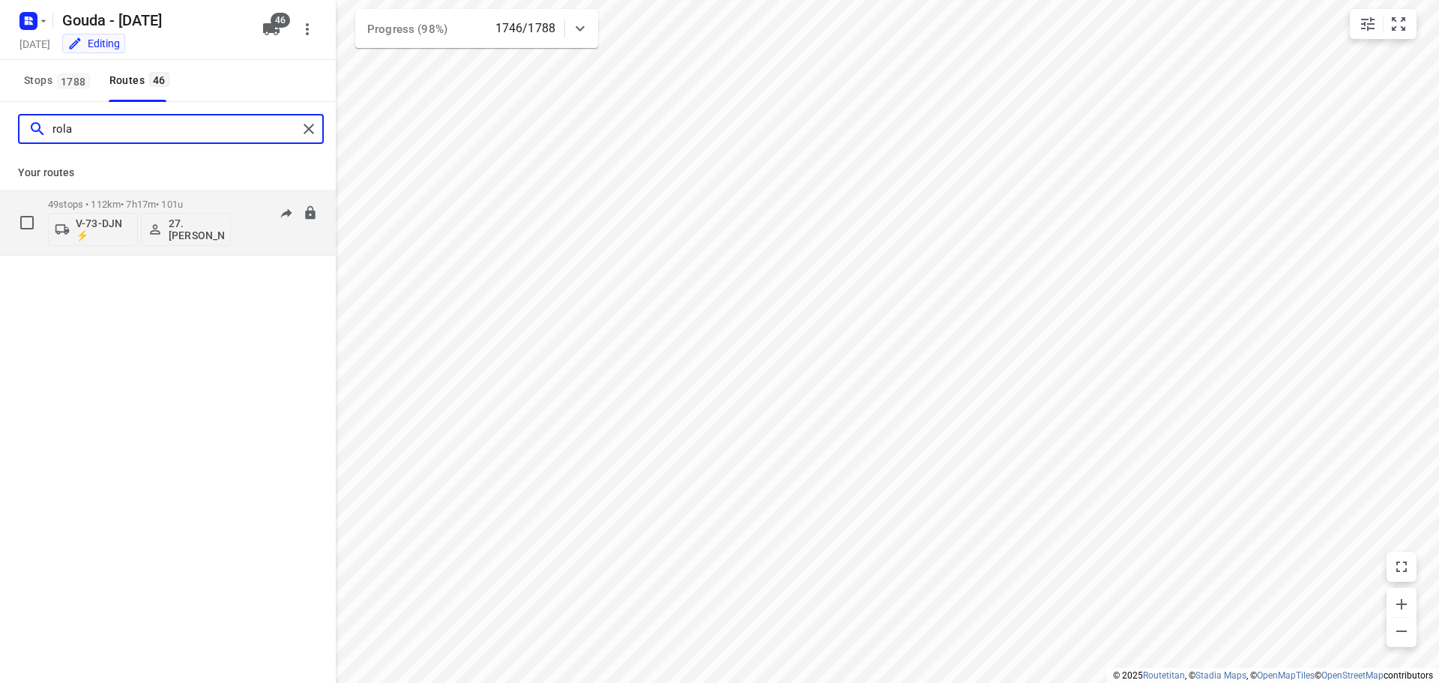
type input "rola"
click at [234, 198] on div "49 stops • 112km • 7h17m • 101u V-73-DJN ⚡ 27.Monika Rola 07:37-14:04" at bounding box center [192, 222] width 288 height 62
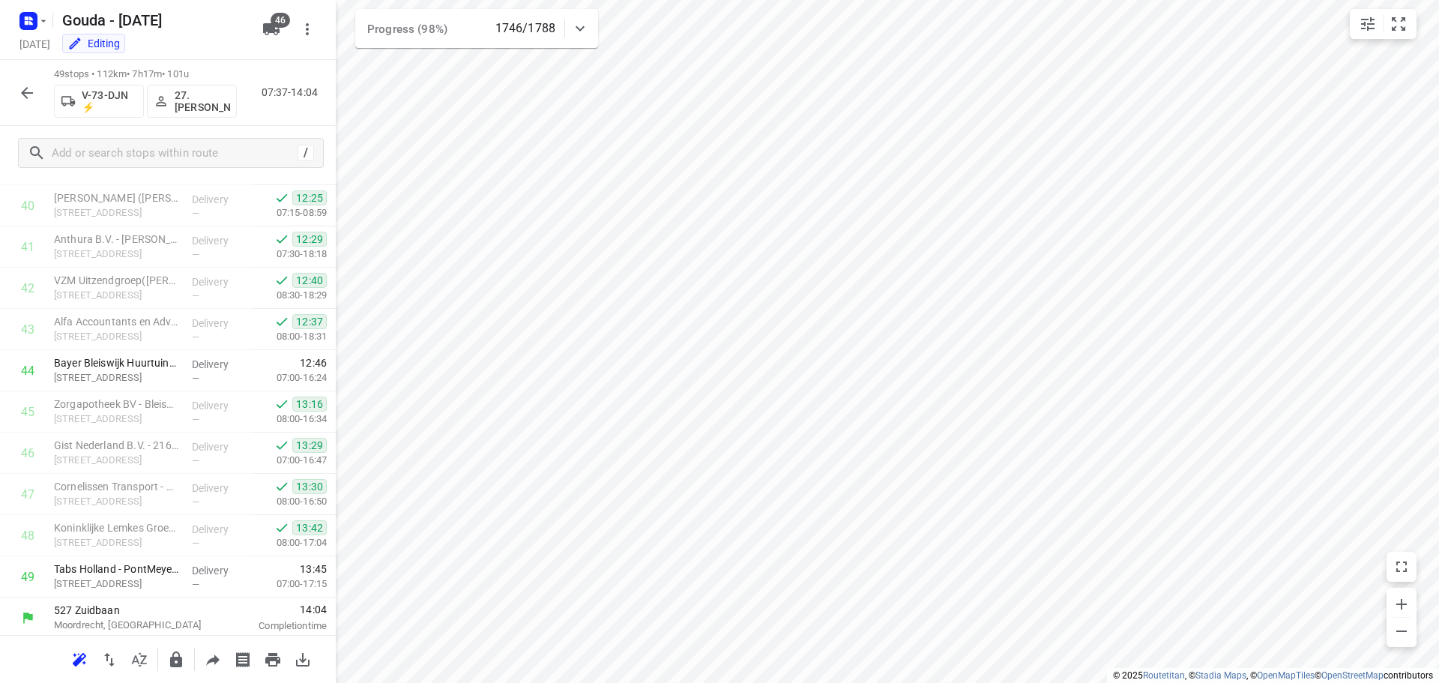
scroll to position [1681, 0]
click at [25, 97] on icon "button" at bounding box center [27, 93] width 12 height 12
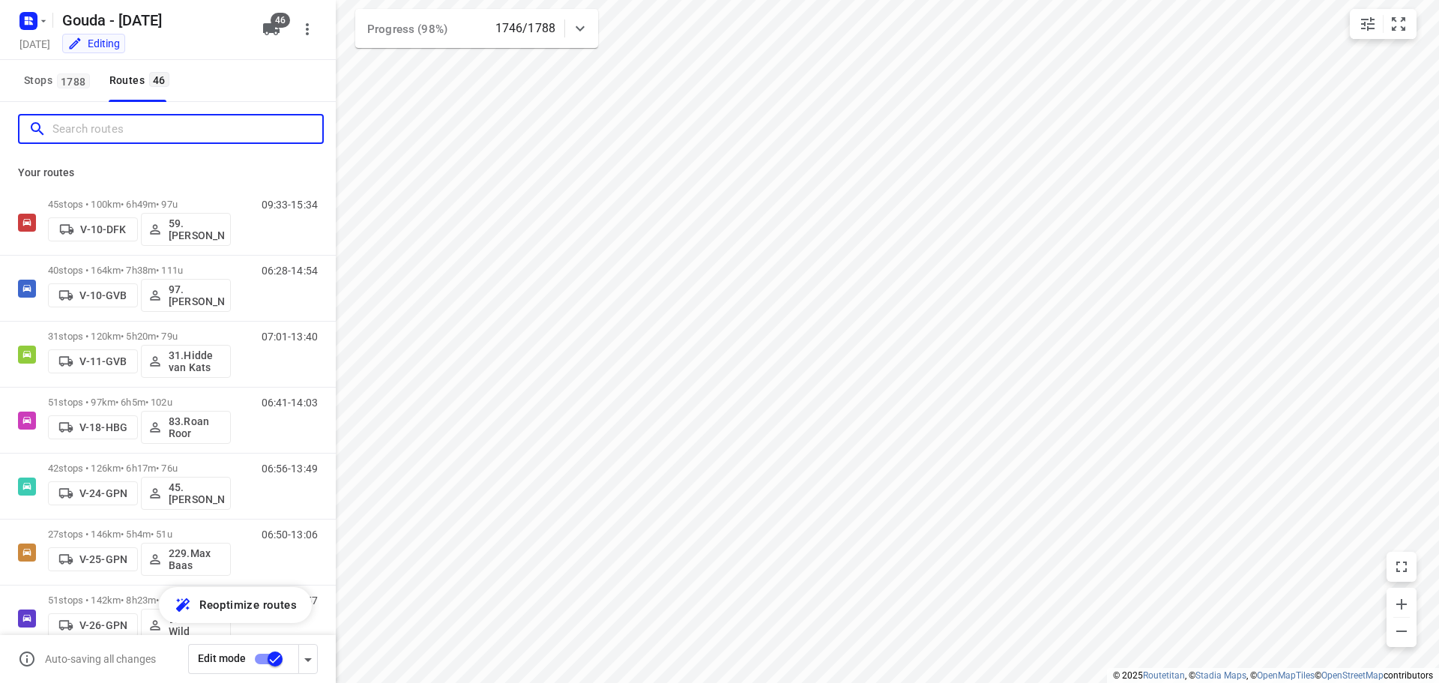
click at [169, 130] on input "Search routes" at bounding box center [187, 129] width 270 height 23
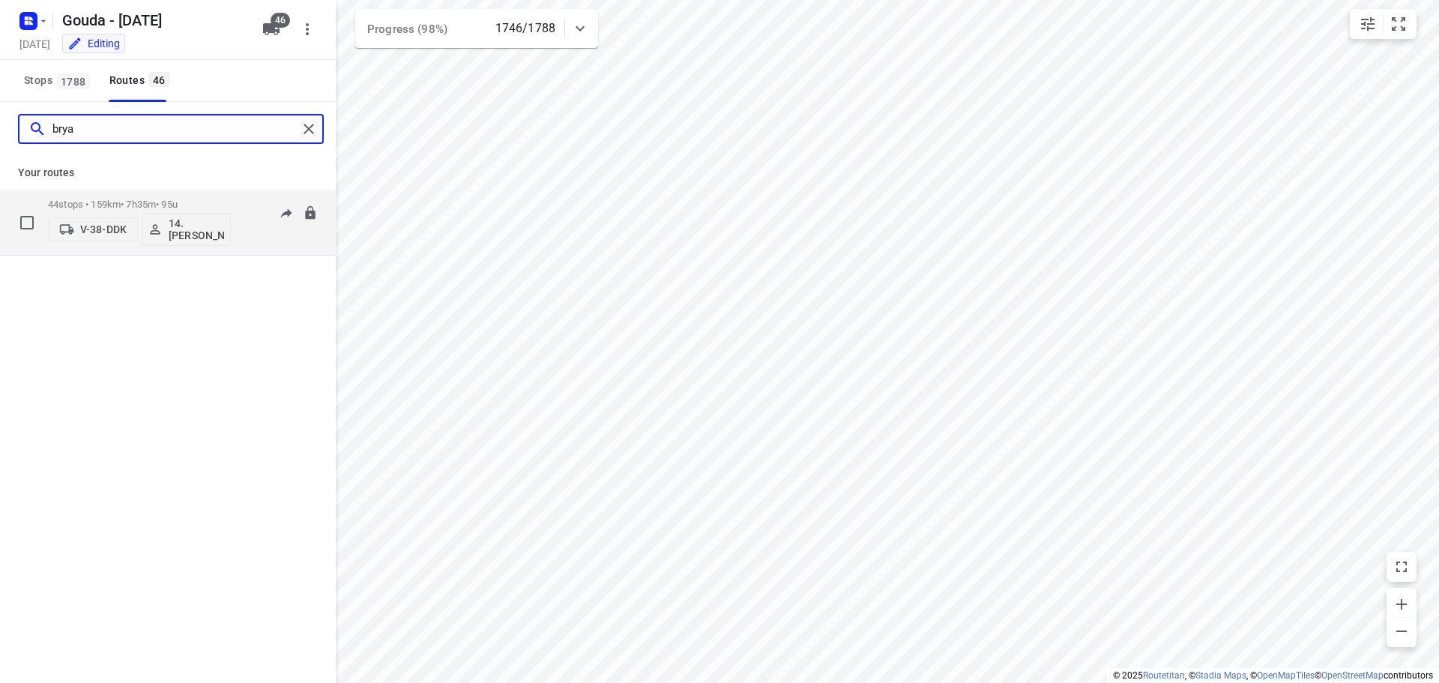
type input "brya"
drag, startPoint x: 201, startPoint y: 216, endPoint x: 206, endPoint y: 165, distance: 51.2
click at [205, 147] on div "brya Your routes 44 stops • 159km • 7h35m • 95u V-38-DDK 14. Bryan Oelrich 07:0…" at bounding box center [168, 179] width 336 height 154
click at [209, 196] on div "44 stops • 159km • 7h35m • 95u V-38-DDK 14. Bryan Oelrich" at bounding box center [139, 222] width 183 height 62
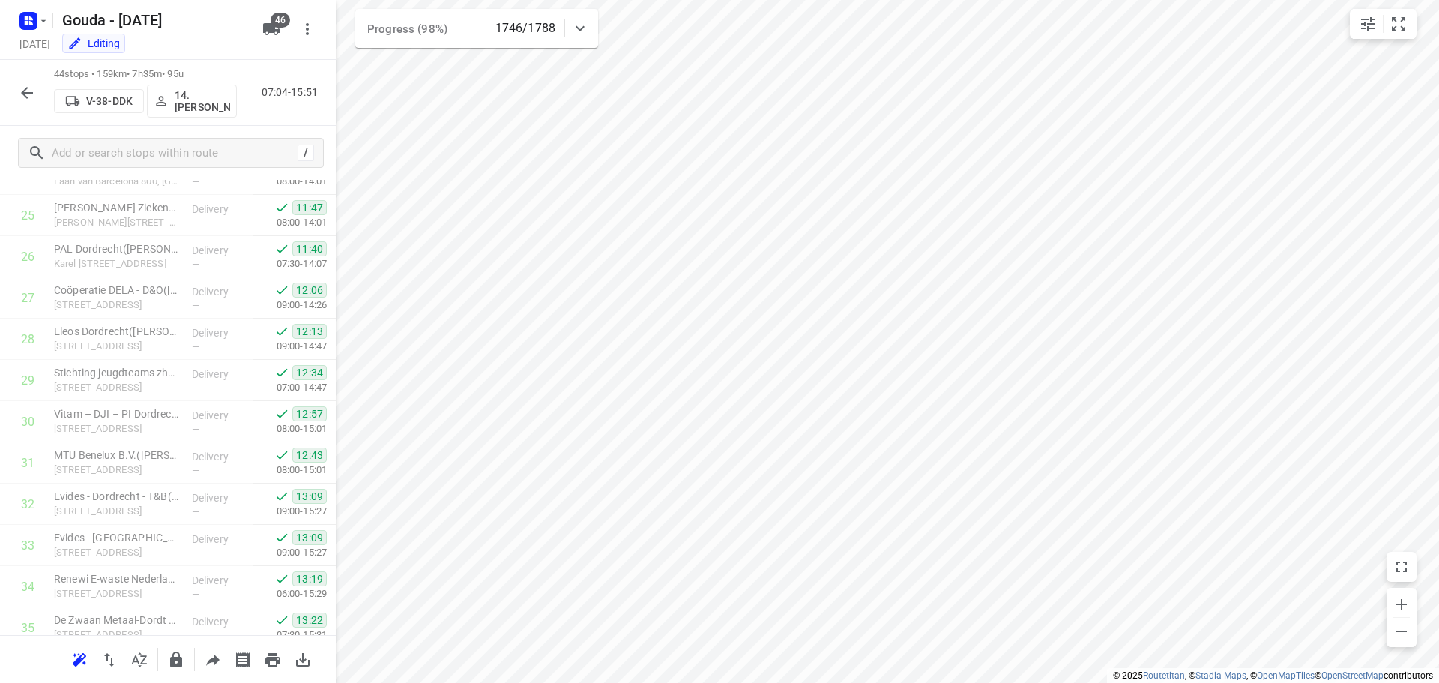
scroll to position [1475, 0]
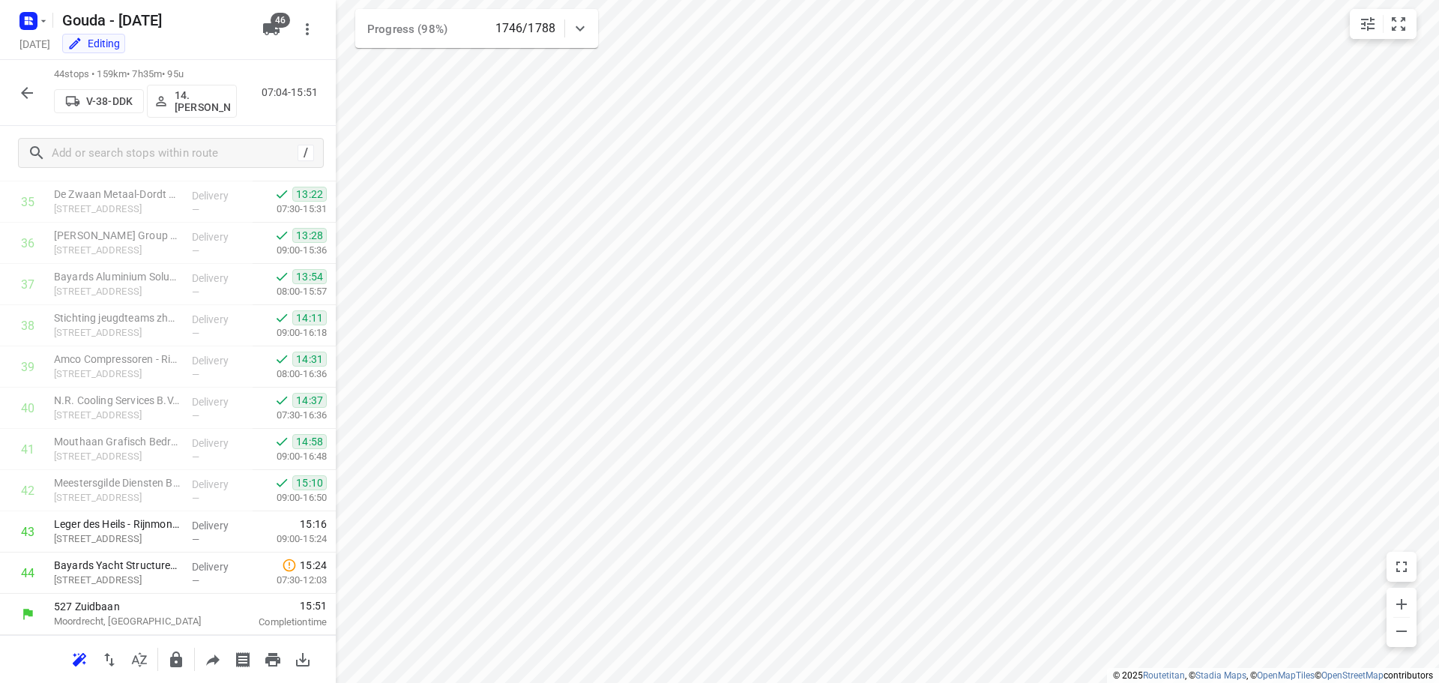
click at [25, 90] on icon "button" at bounding box center [27, 93] width 12 height 12
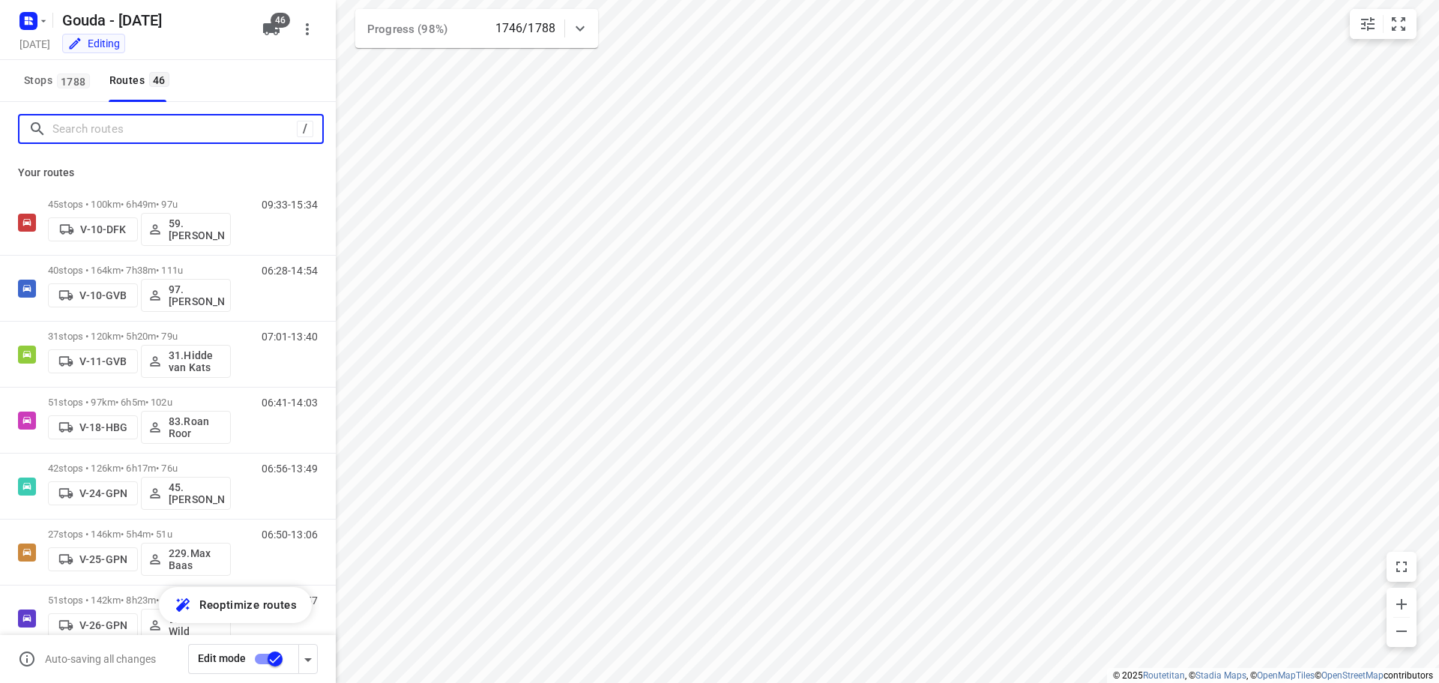
drag, startPoint x: 157, startPoint y: 132, endPoint x: 159, endPoint y: 122, distance: 9.9
click at [157, 131] on input "Search routes" at bounding box center [172, 129] width 240 height 23
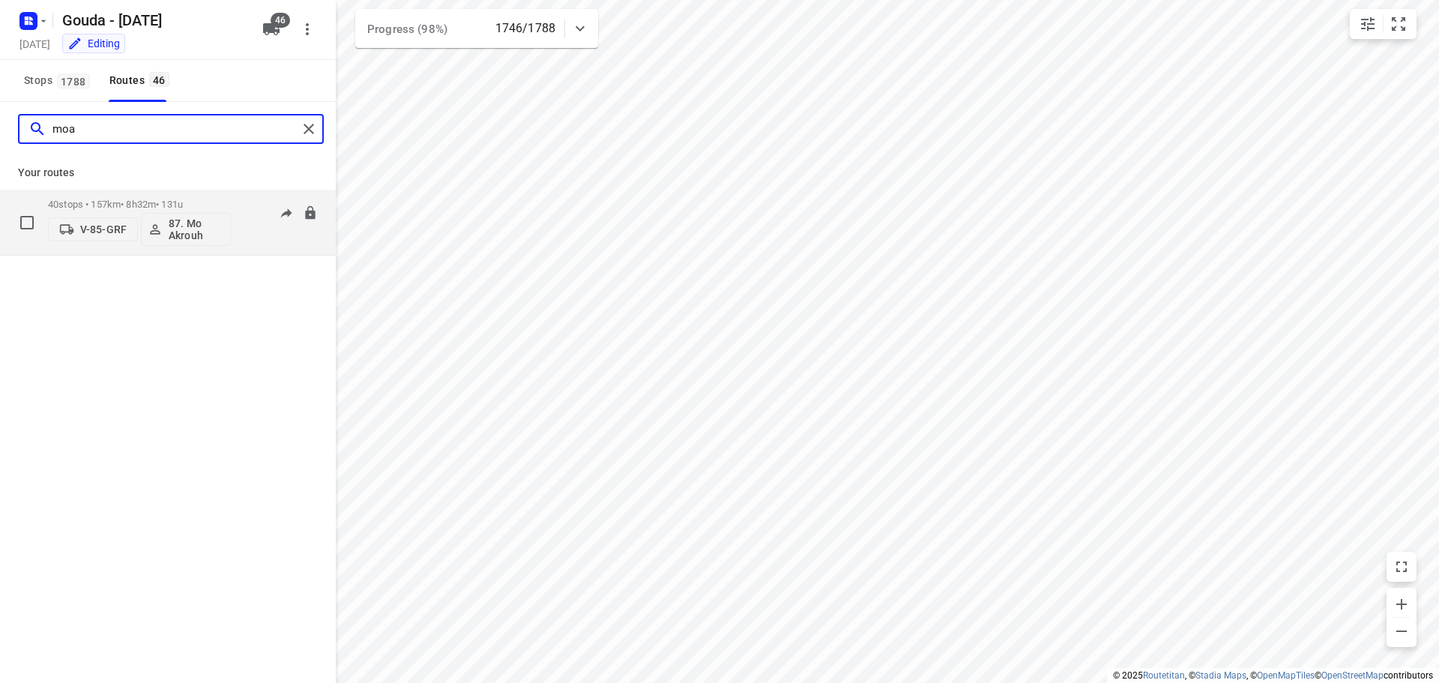
type input "moa"
click at [160, 199] on p "40 stops • 157km • 8h32m • 131u" at bounding box center [139, 204] width 183 height 11
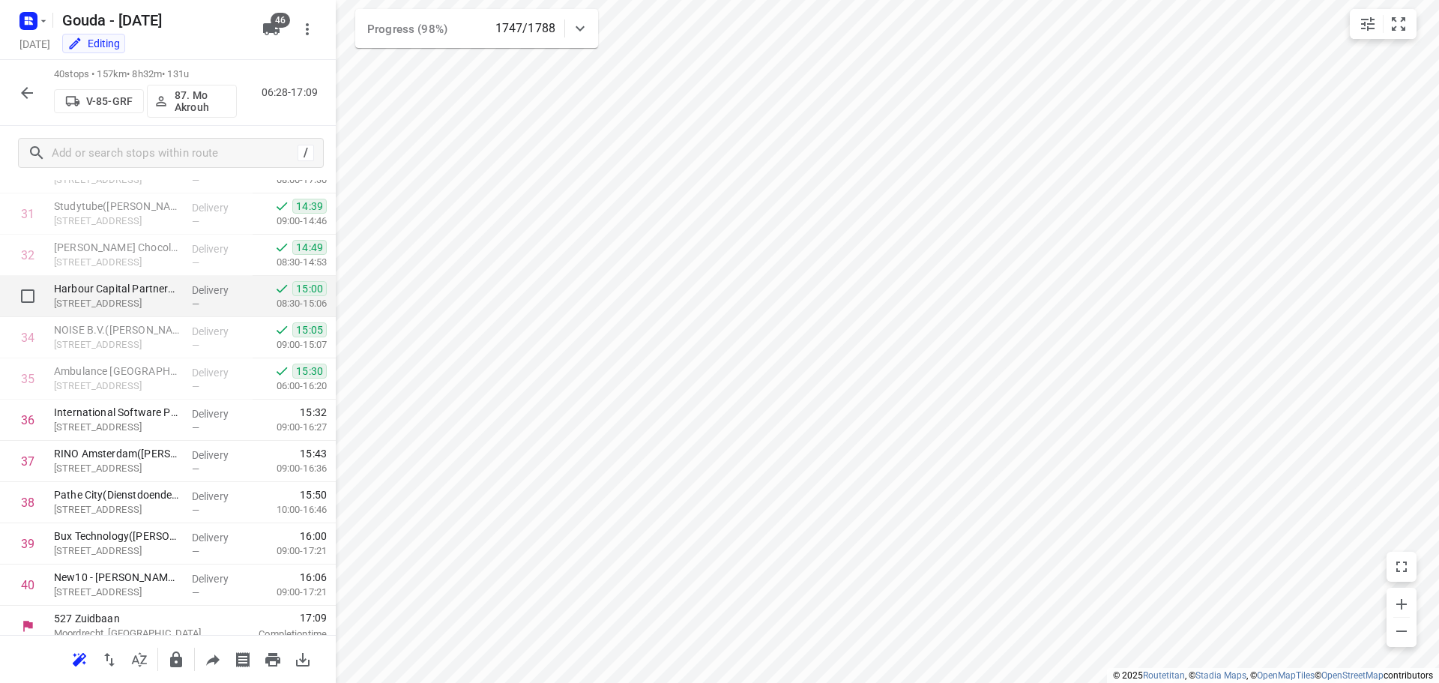
scroll to position [1310, 0]
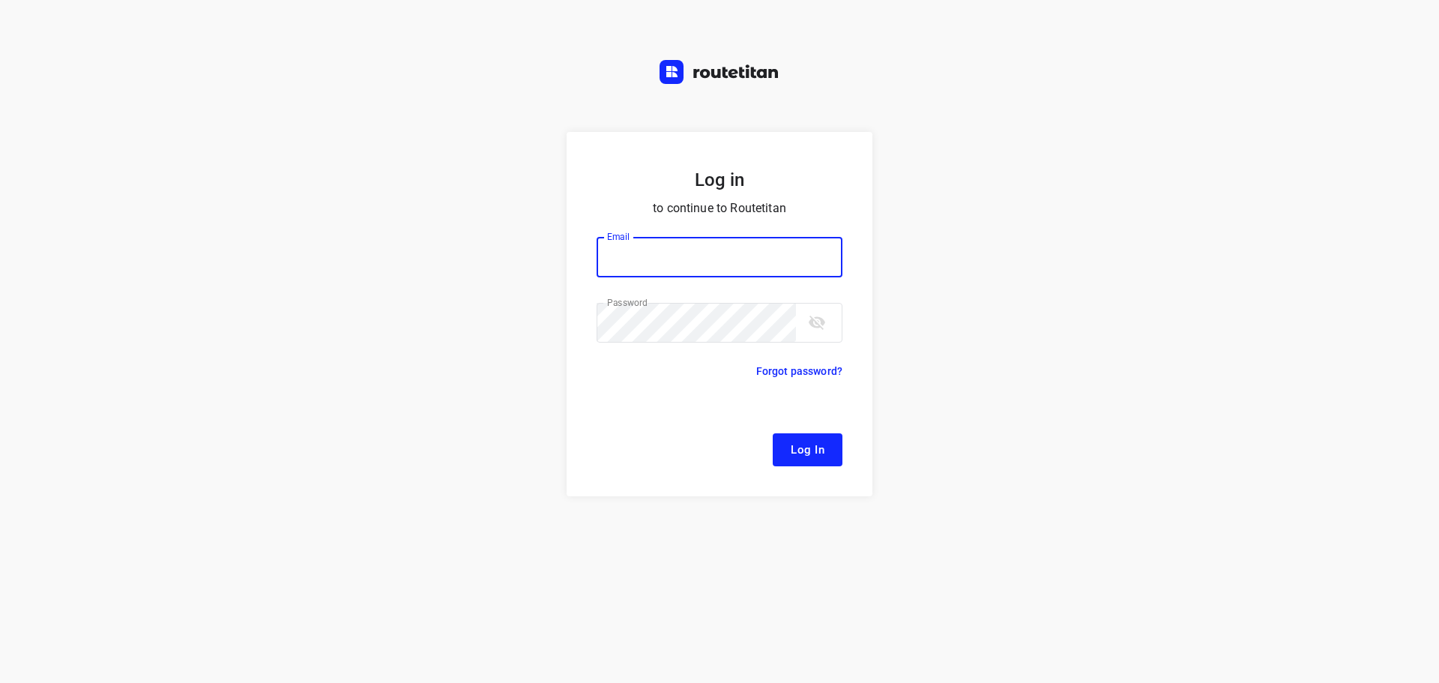
type input "[EMAIL_ADDRESS][DOMAIN_NAME]"
click at [818, 455] on span "Log In" at bounding box center [807, 449] width 34 height 19
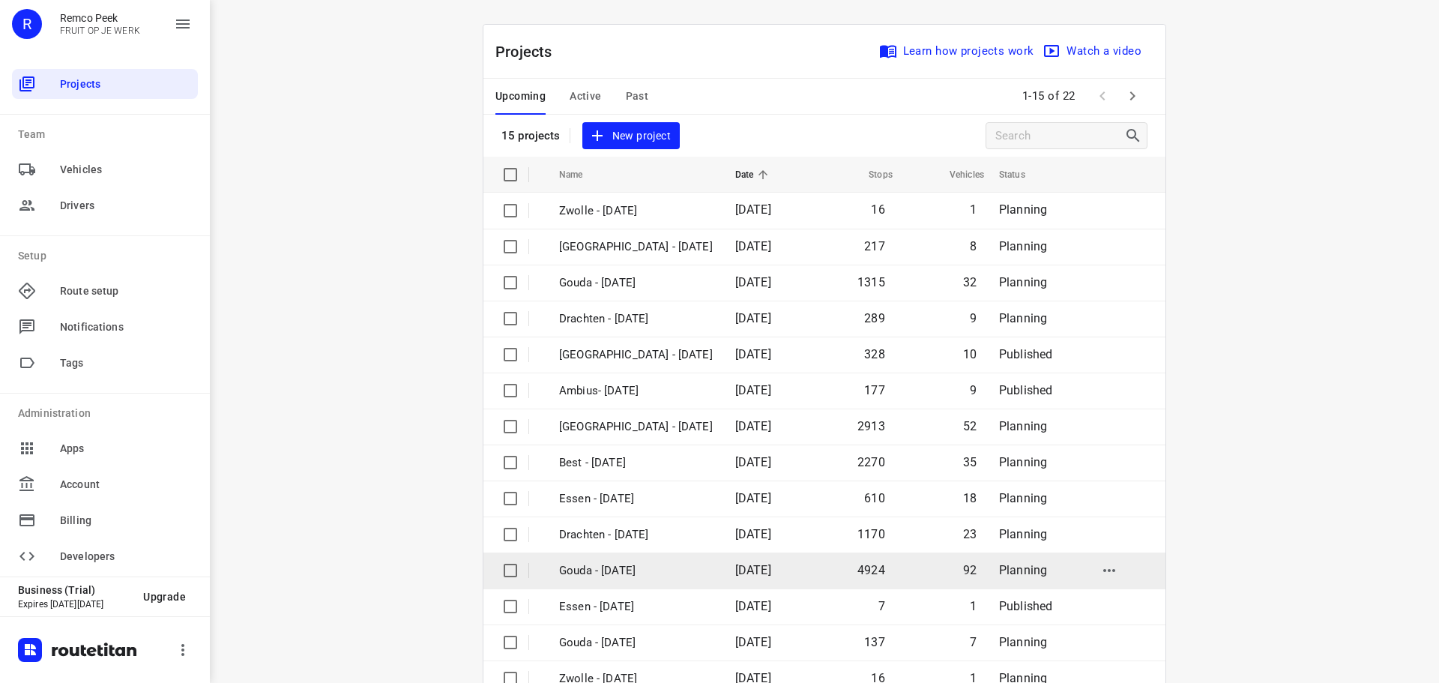
click at [614, 569] on p "Gouda - [DATE]" at bounding box center [636, 570] width 154 height 17
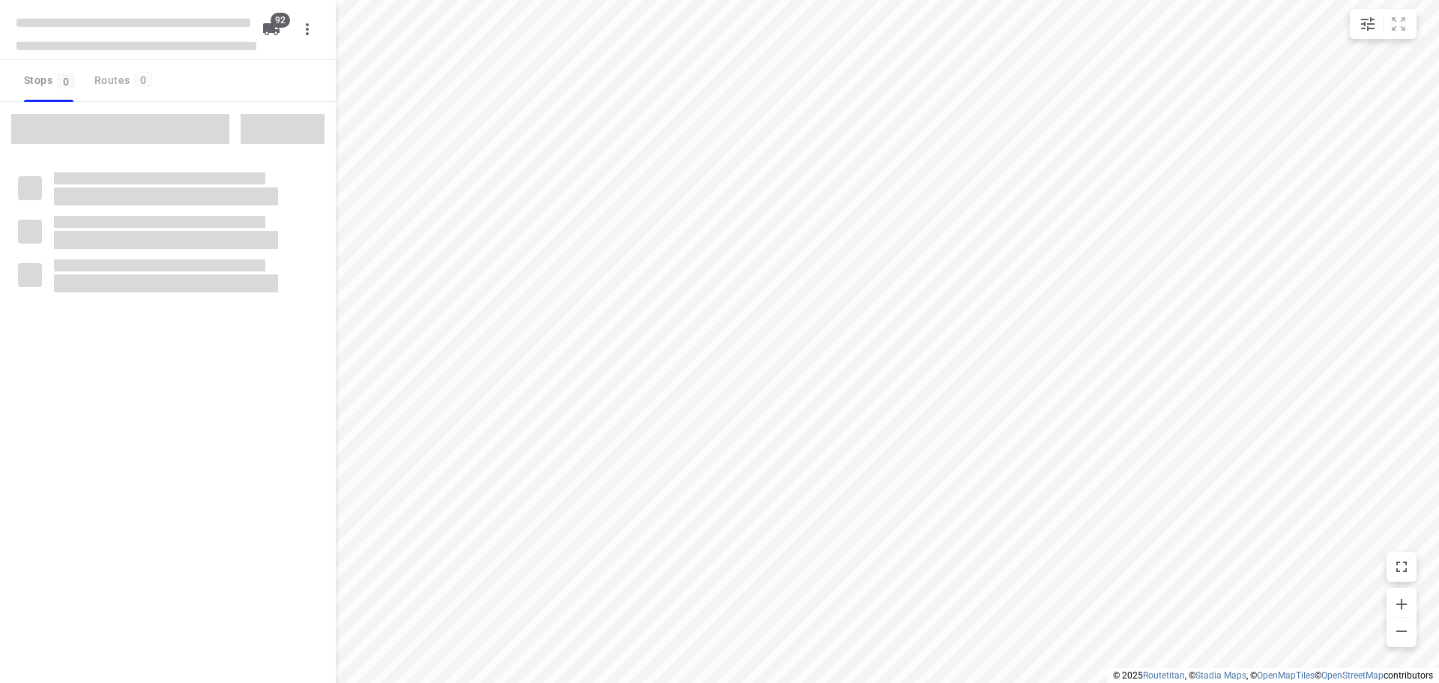
type input "distance"
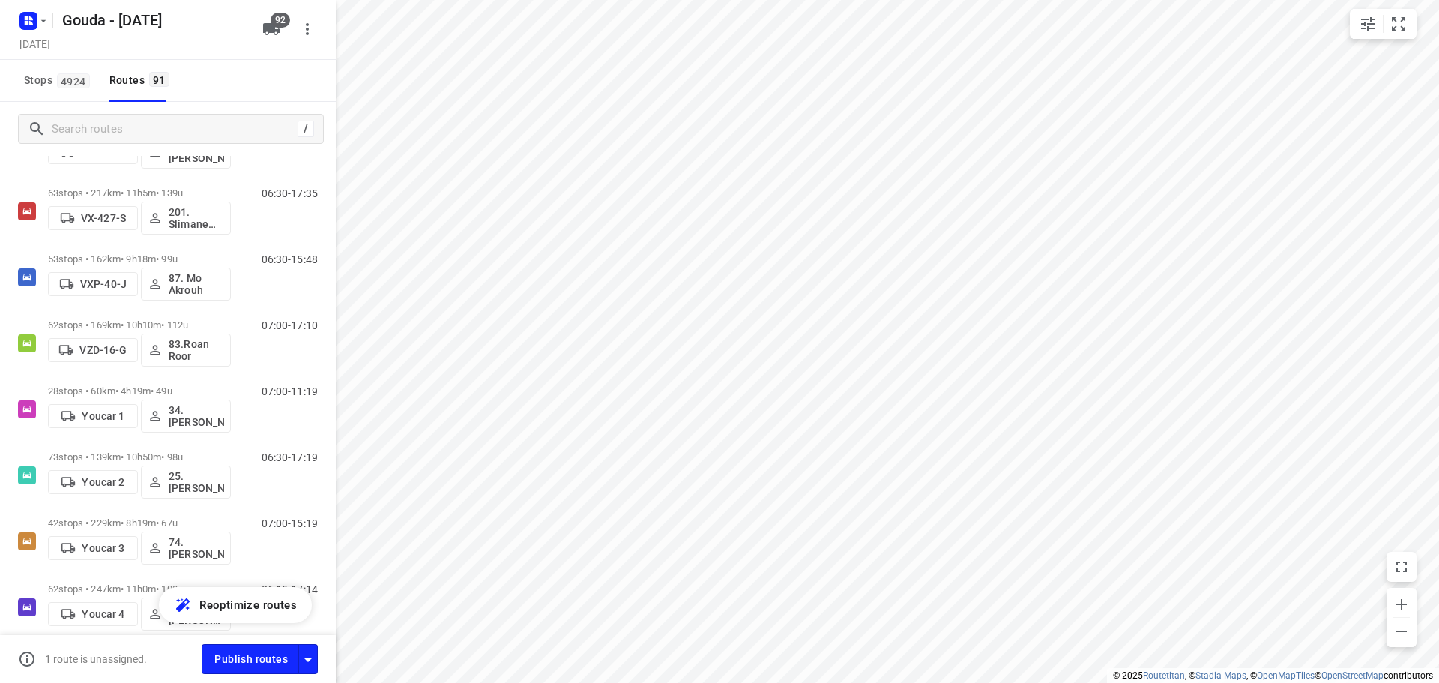
scroll to position [5658, 0]
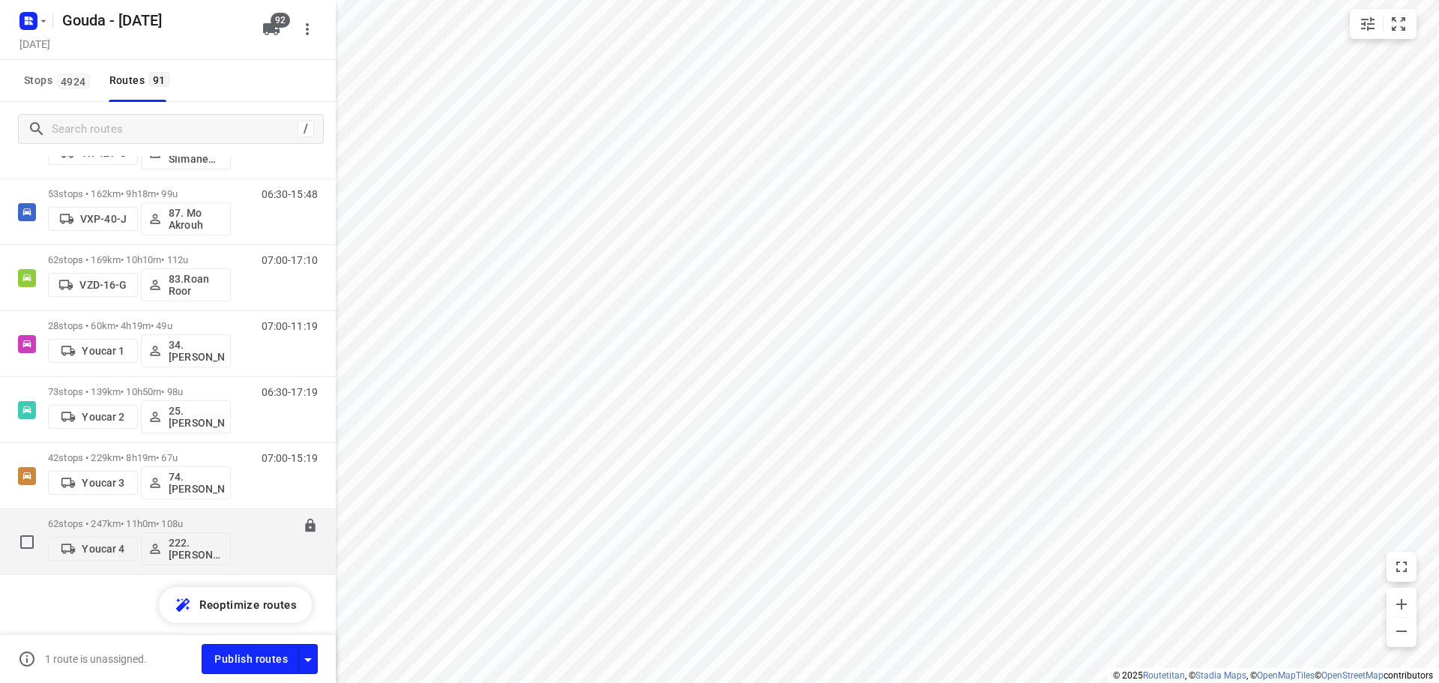
click at [144, 520] on p "62 stops • 247km • 11h0m • 108u" at bounding box center [139, 523] width 183 height 11
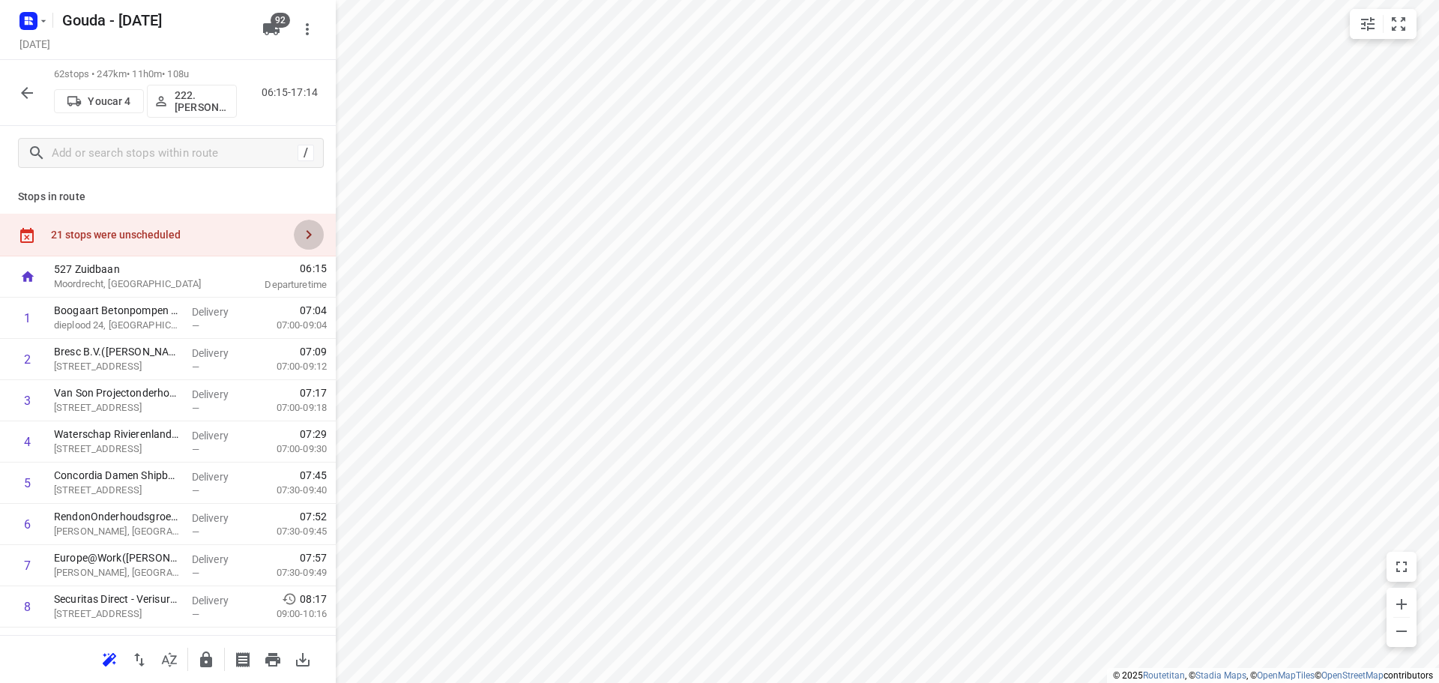
click at [300, 235] on icon "button" at bounding box center [309, 235] width 18 height 18
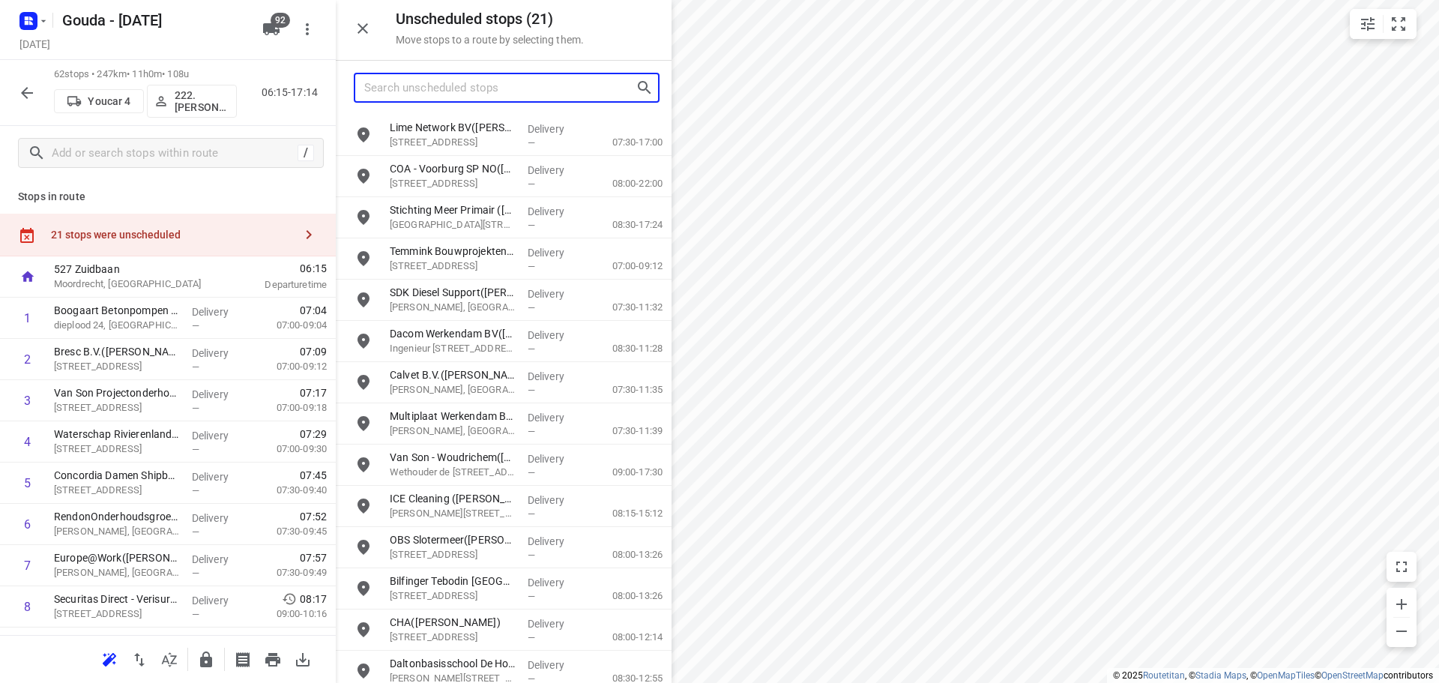
click at [411, 83] on input "Search unscheduled stops" at bounding box center [499, 87] width 271 height 23
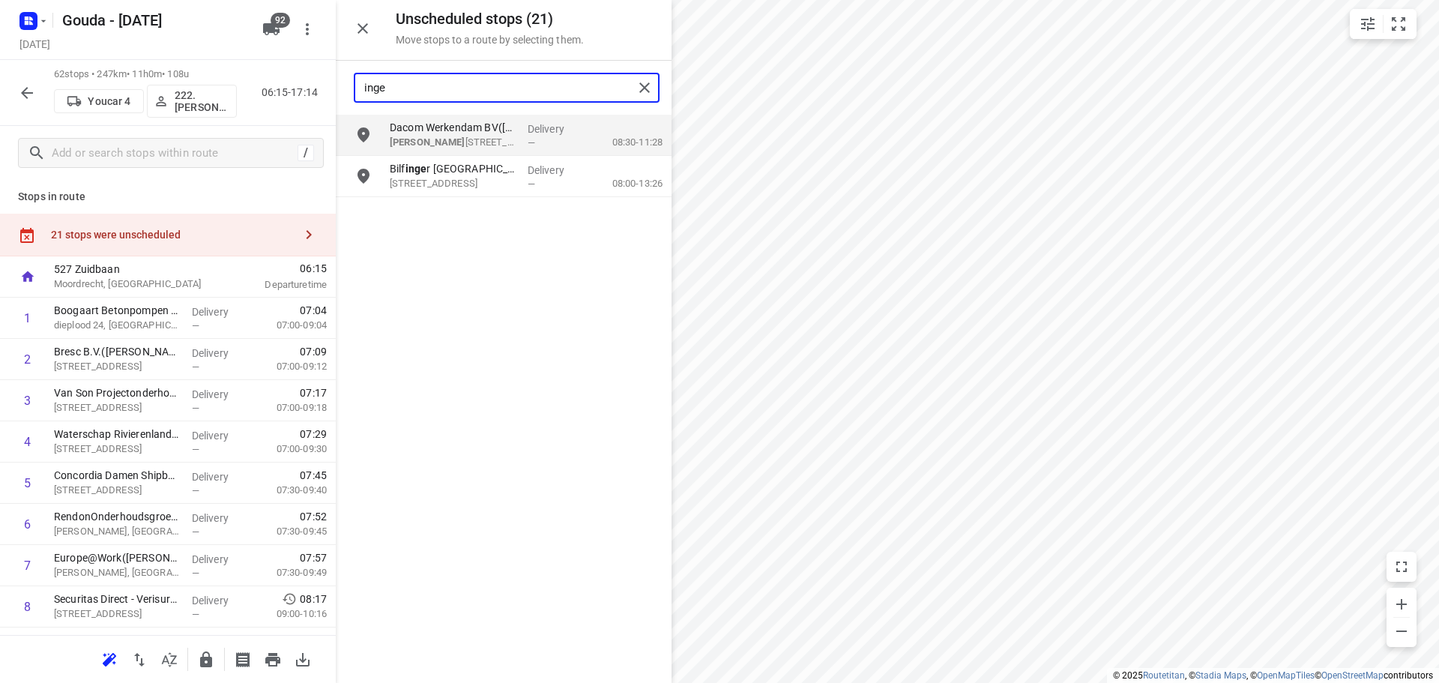
click at [462, 93] on input "inge" at bounding box center [498, 87] width 269 height 23
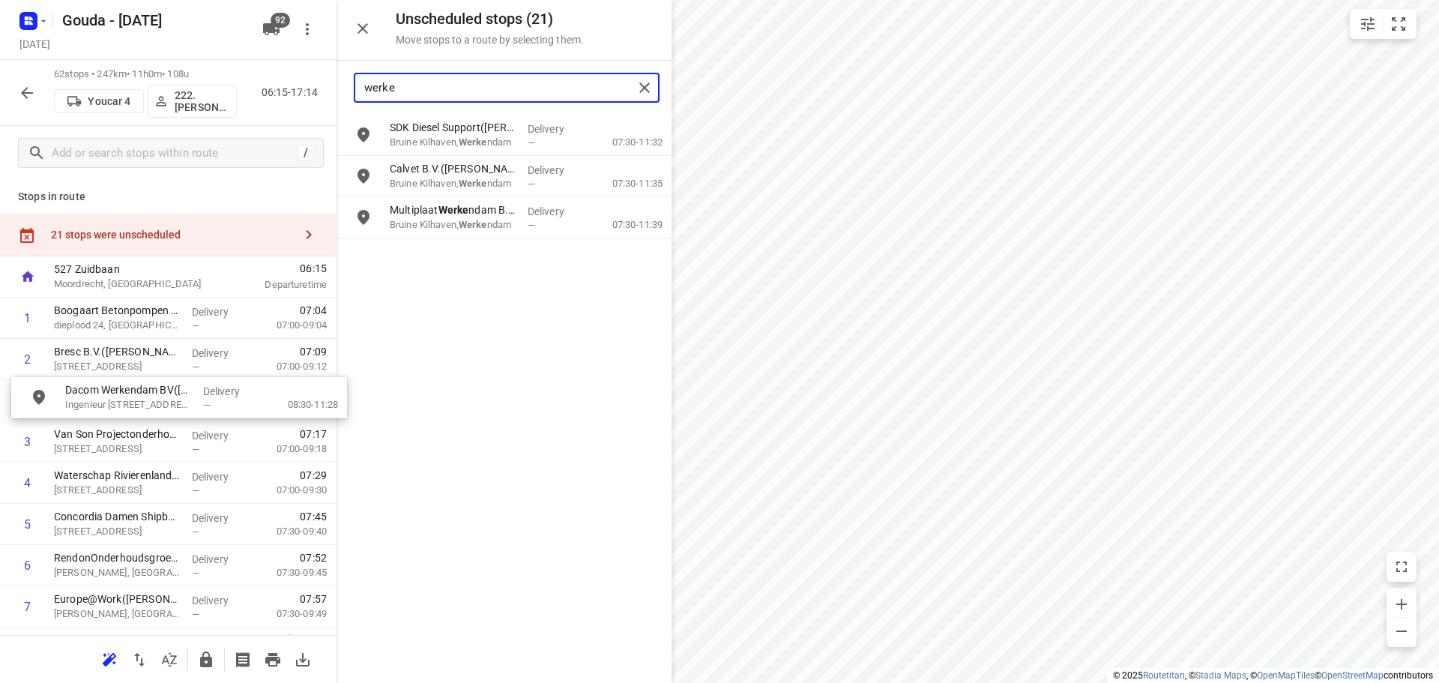
drag, startPoint x: 464, startPoint y: 175, endPoint x: 136, endPoint y: 399, distance: 396.9
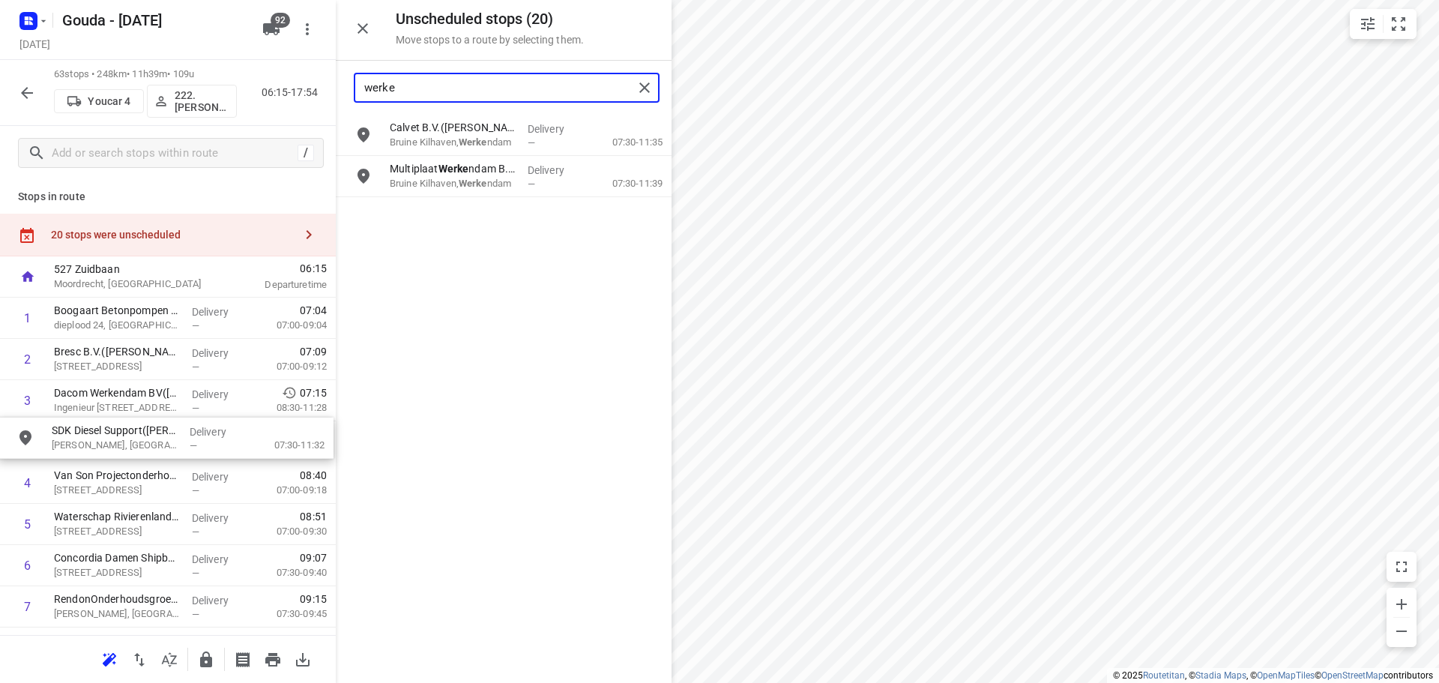
drag, startPoint x: 448, startPoint y: 144, endPoint x: 109, endPoint y: 451, distance: 457.8
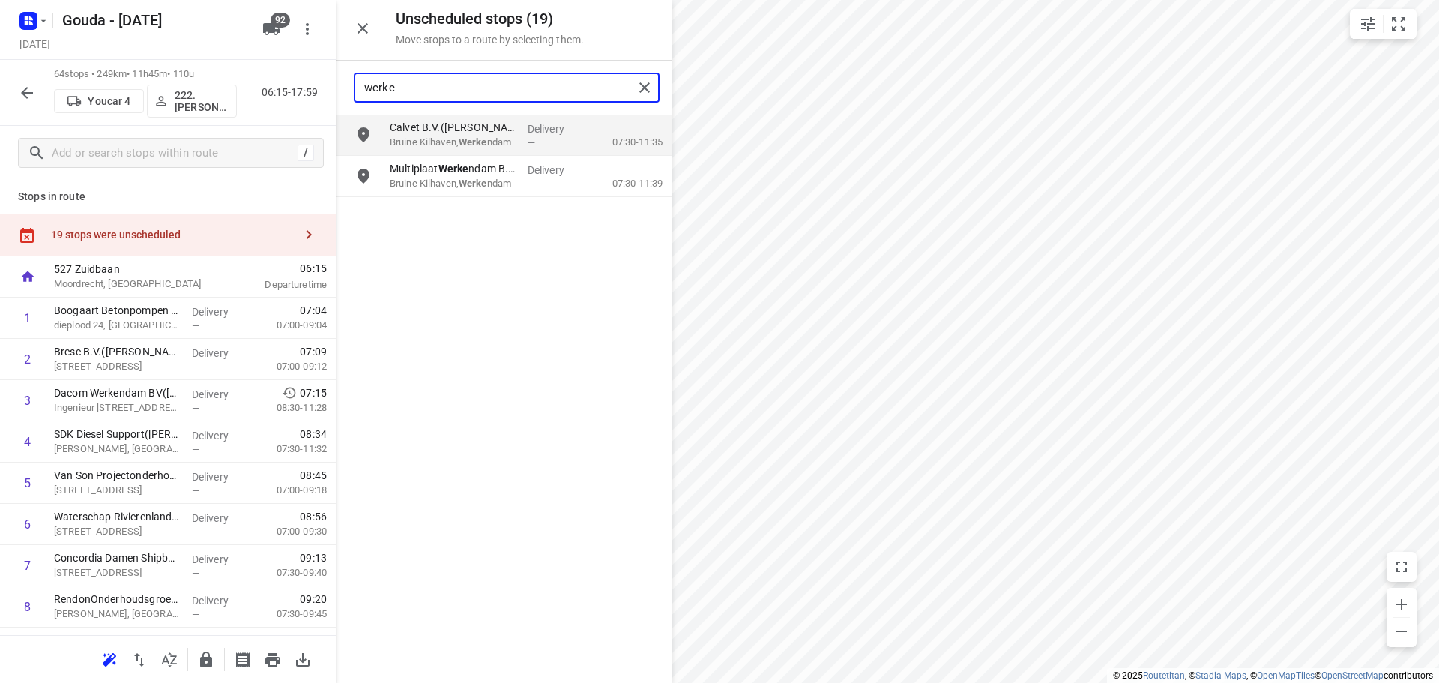
type input "werke"
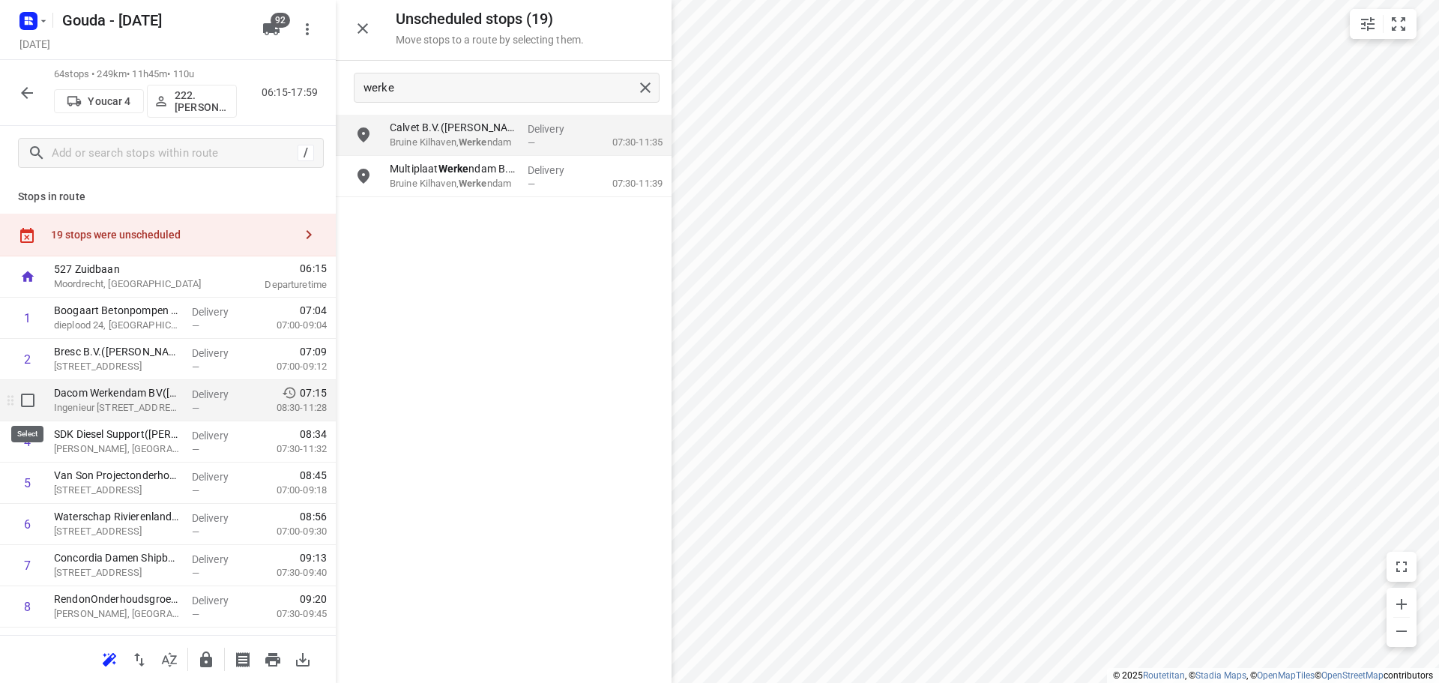
click at [23, 403] on input "checkbox" at bounding box center [28, 400] width 30 height 30
checkbox input "true"
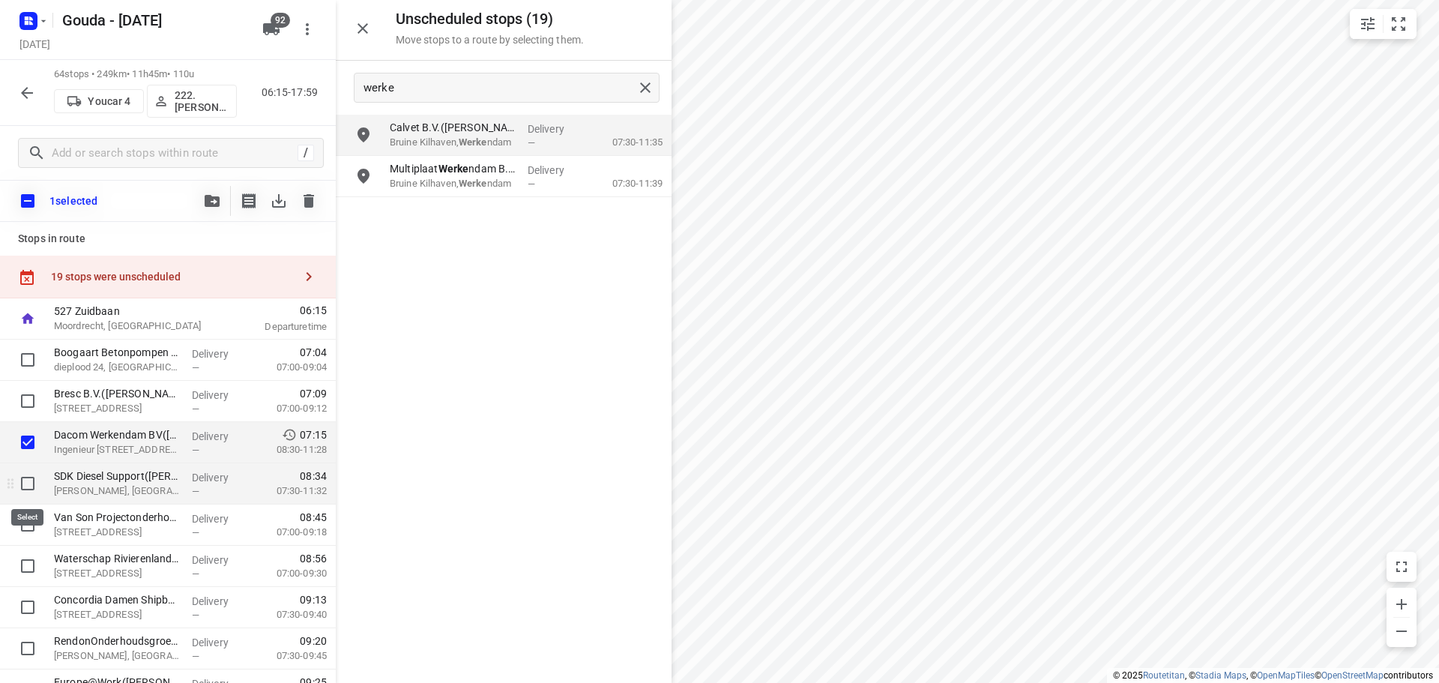
click at [28, 480] on input "checkbox" at bounding box center [28, 483] width 30 height 30
checkbox input "true"
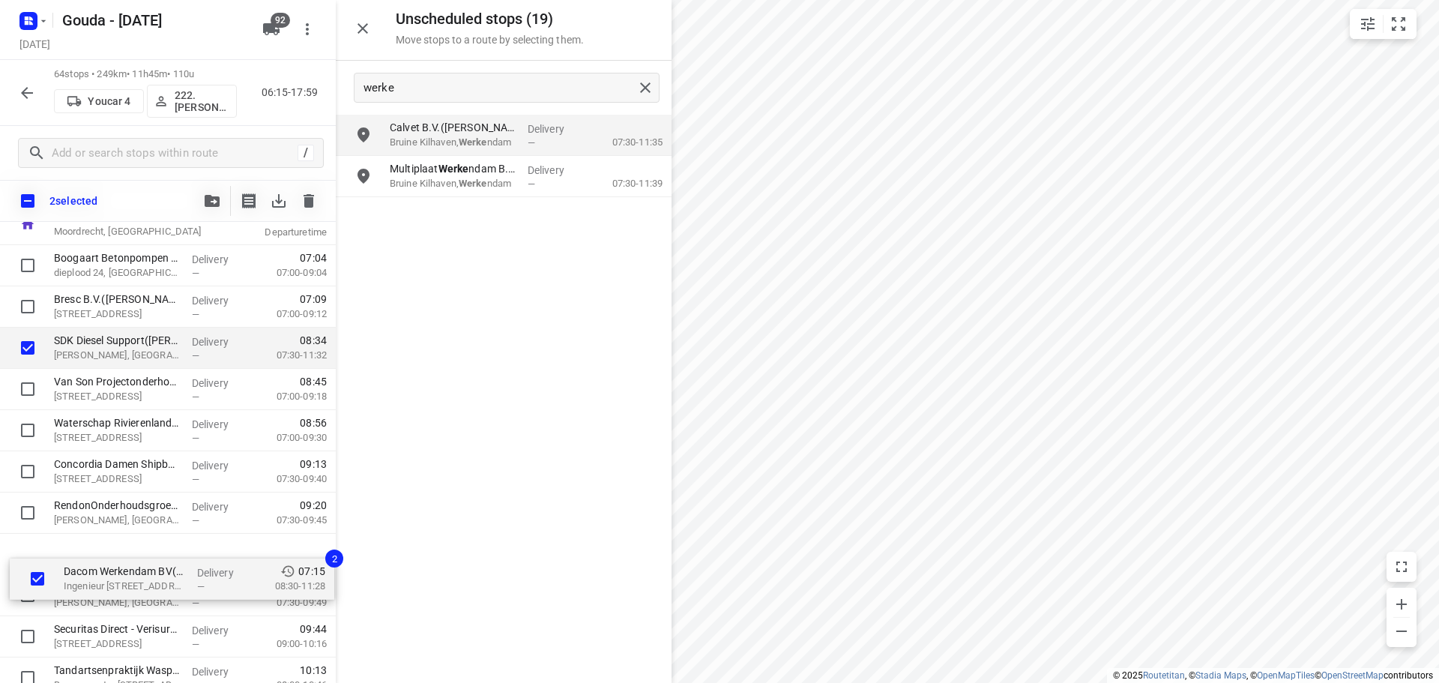
scroll to position [94, 0]
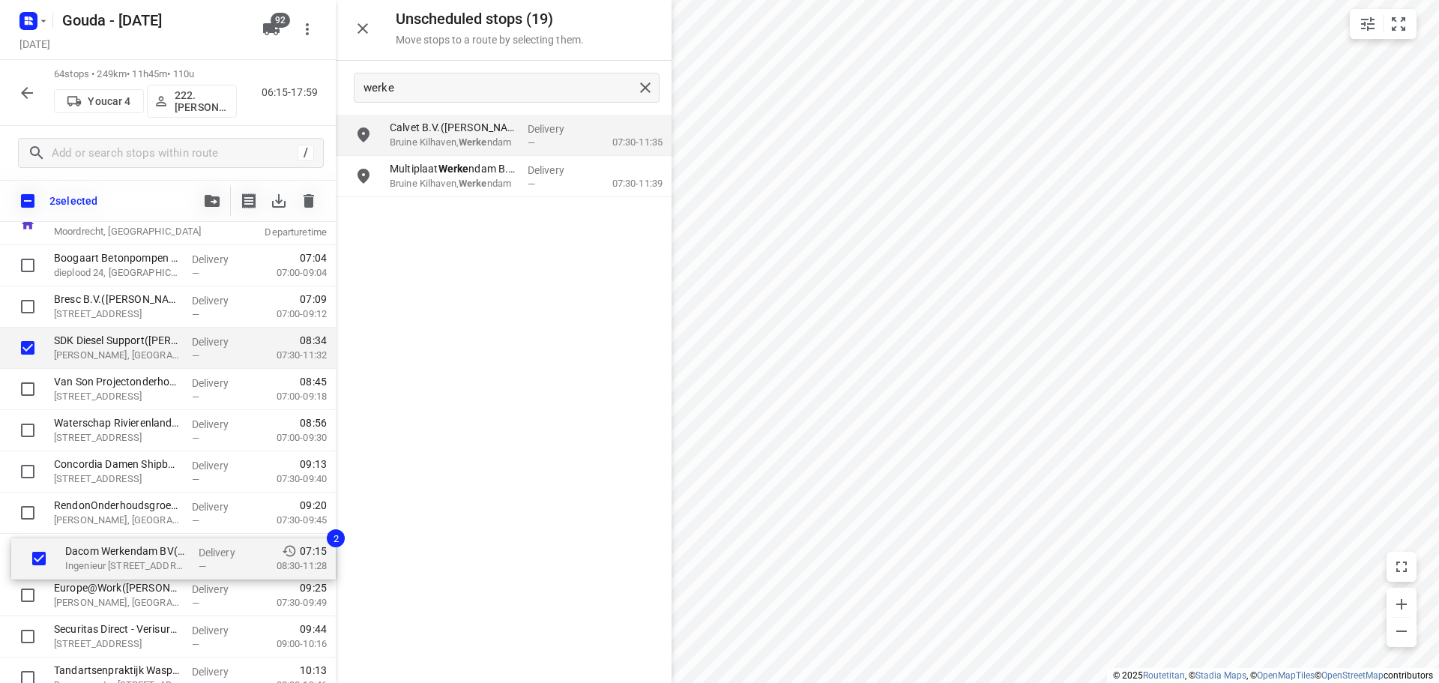
drag, startPoint x: 100, startPoint y: 448, endPoint x: 115, endPoint y: 568, distance: 120.7
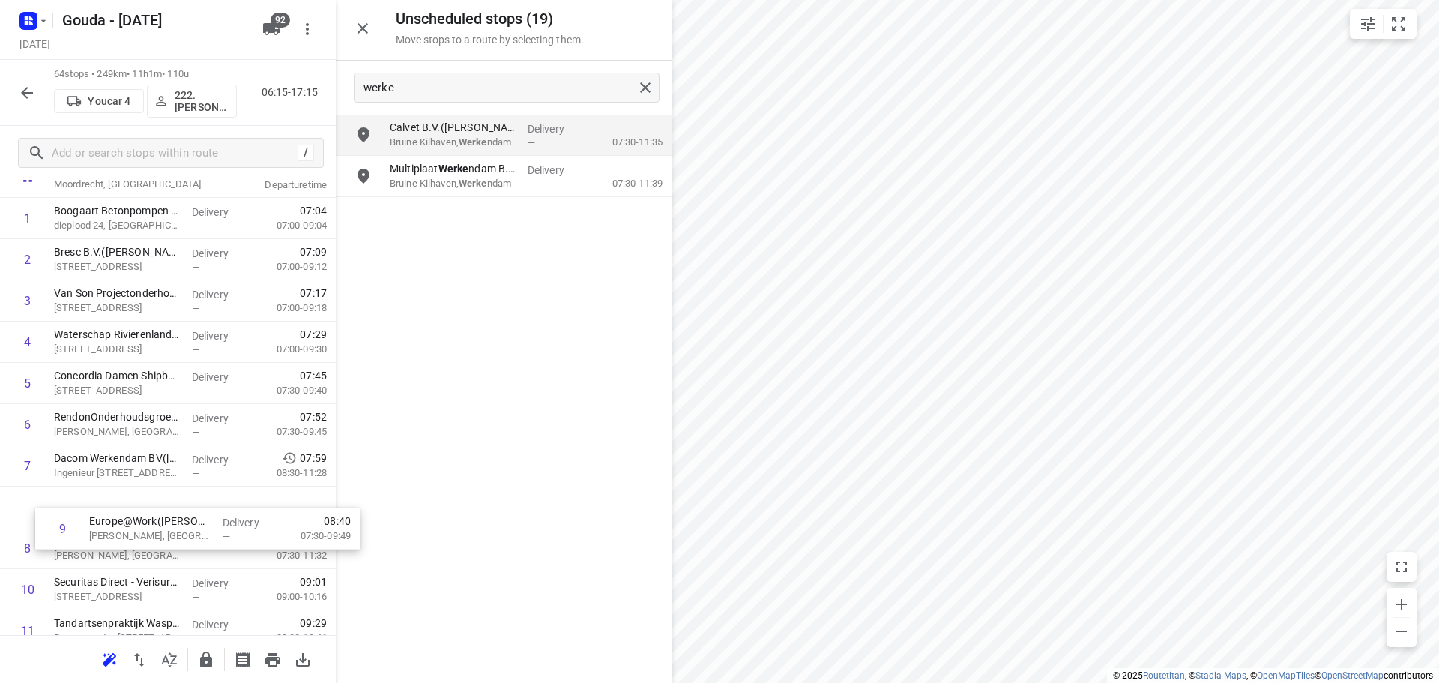
scroll to position [100, 0]
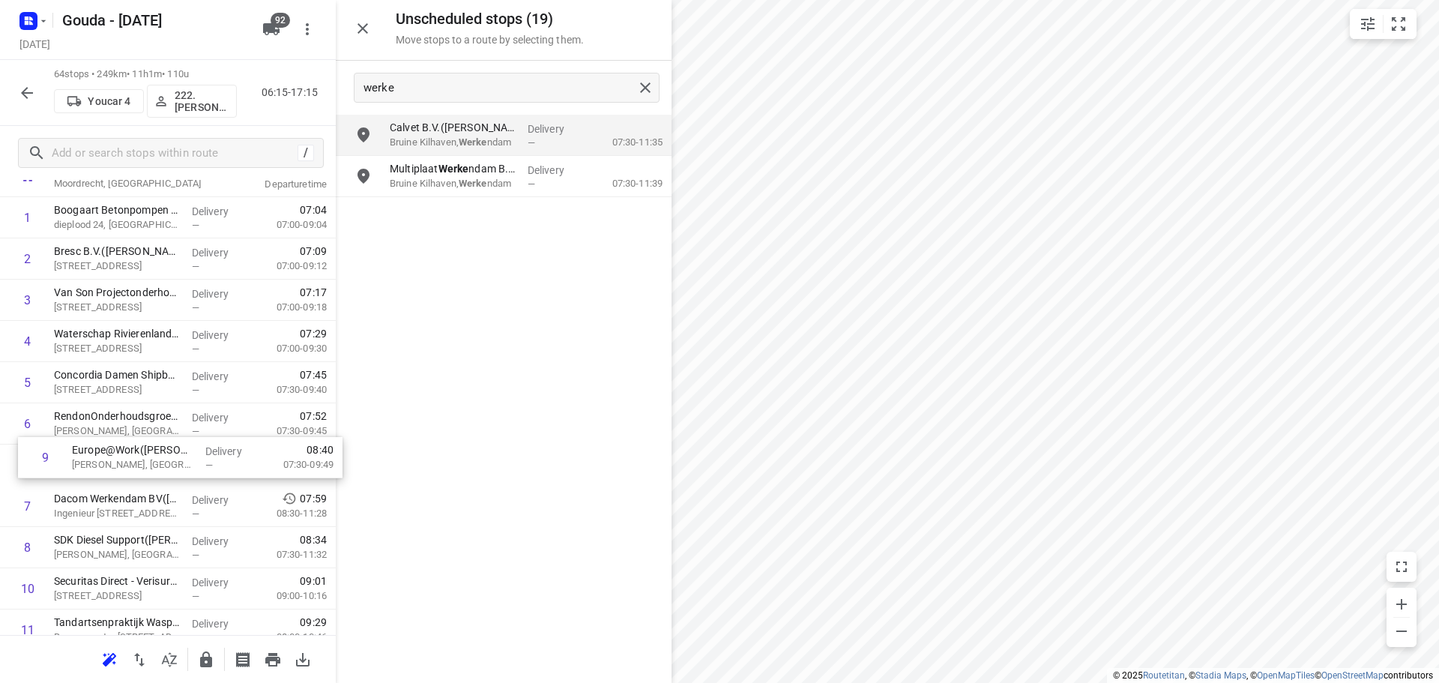
drag, startPoint x: 79, startPoint y: 552, endPoint x: 99, endPoint y: 459, distance: 95.7
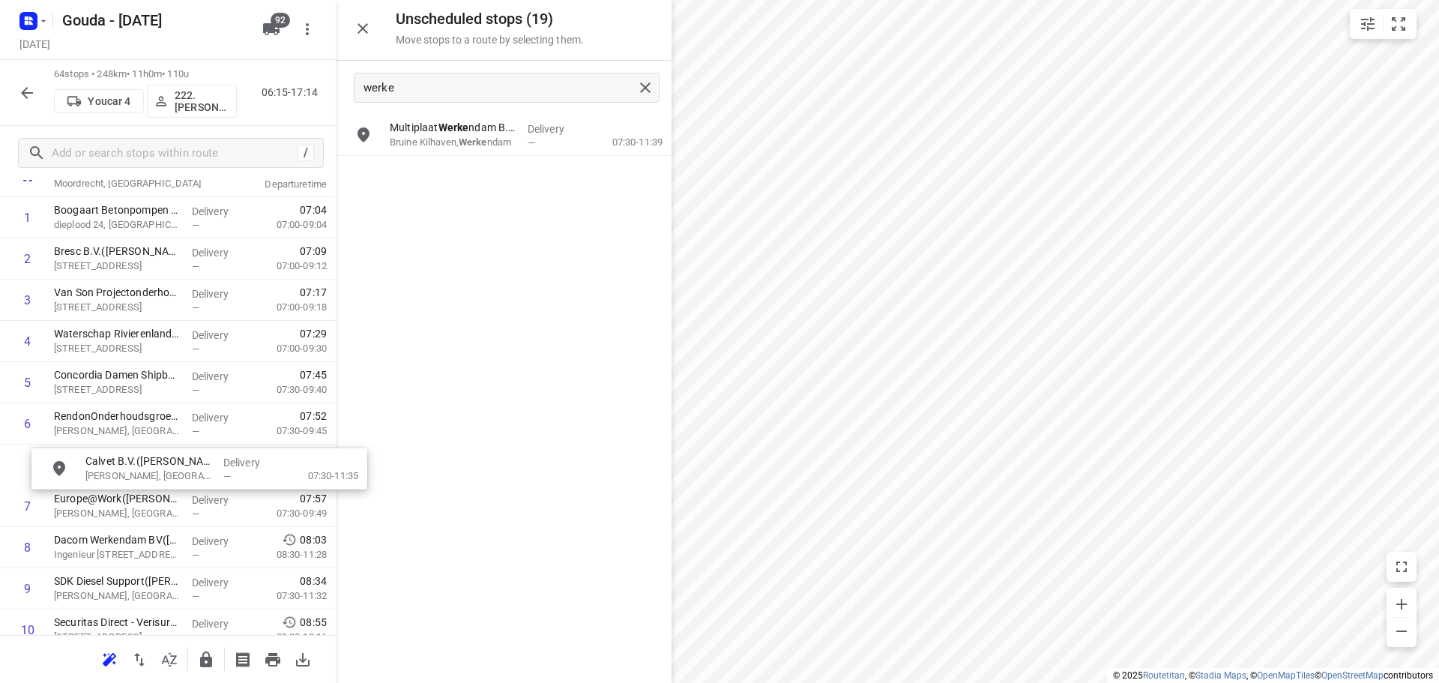
drag, startPoint x: 445, startPoint y: 144, endPoint x: 139, endPoint y: 482, distance: 455.7
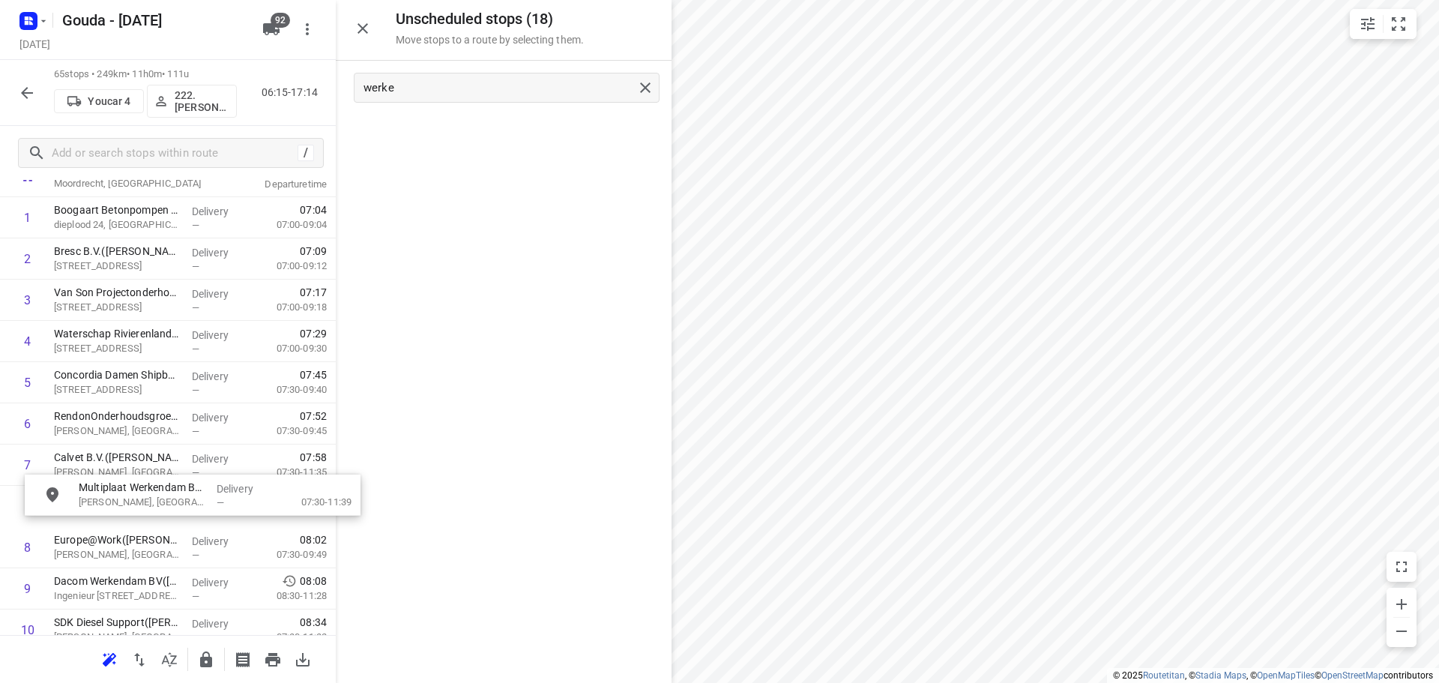
drag, startPoint x: 456, startPoint y: 148, endPoint x: 142, endPoint y: 513, distance: 480.8
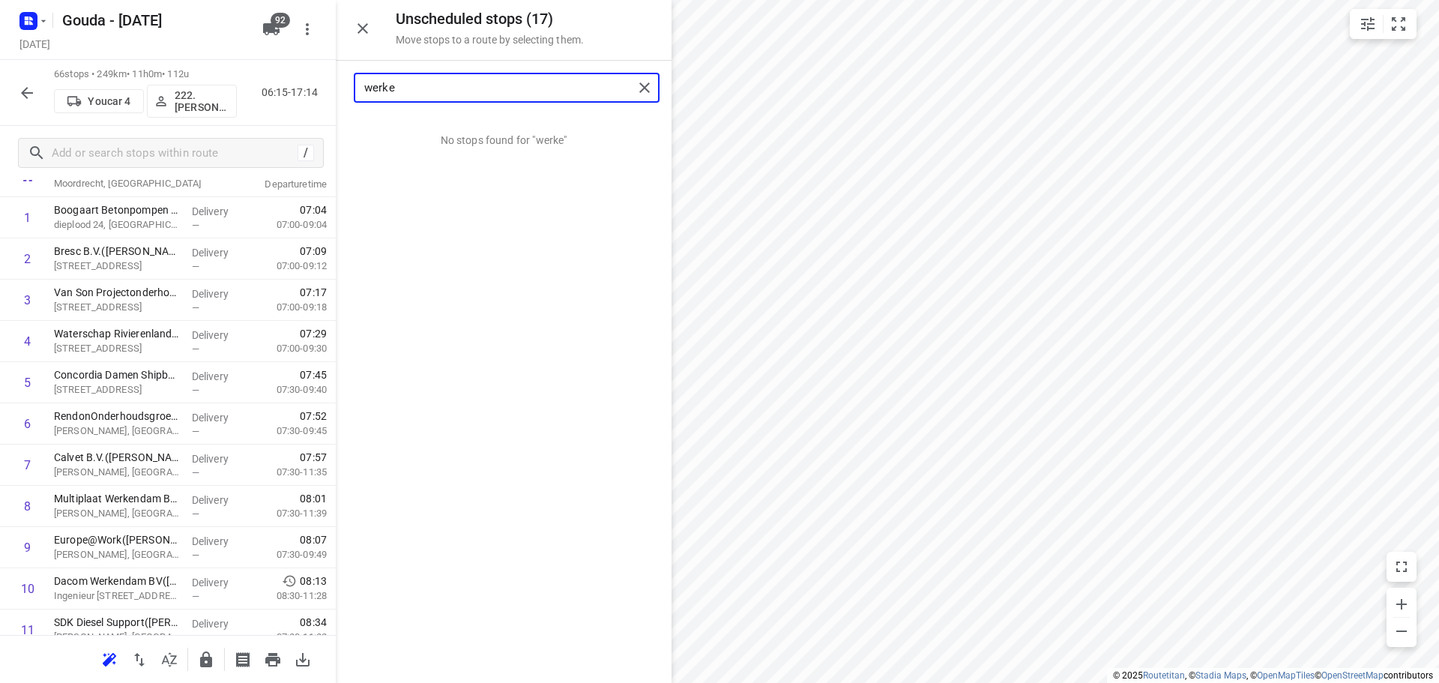
click at [467, 84] on input "werke" at bounding box center [498, 87] width 269 height 23
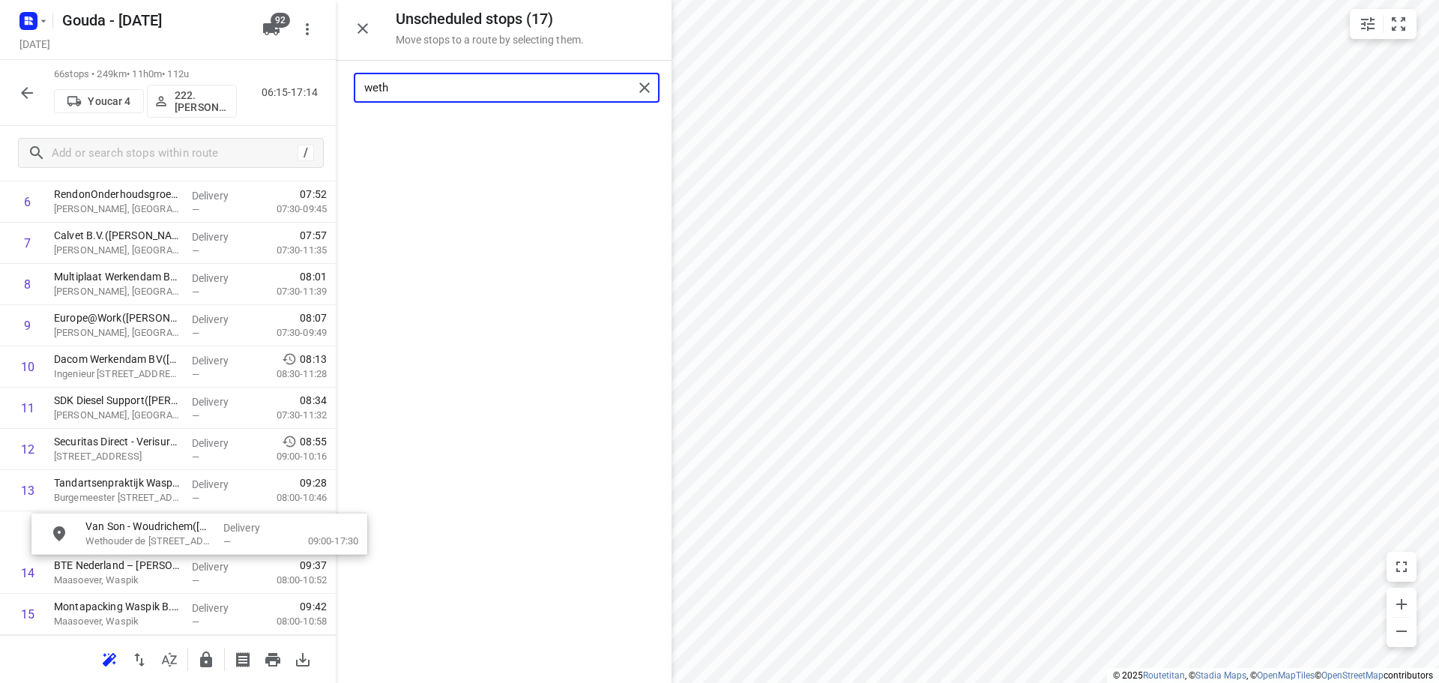
scroll to position [322, 0]
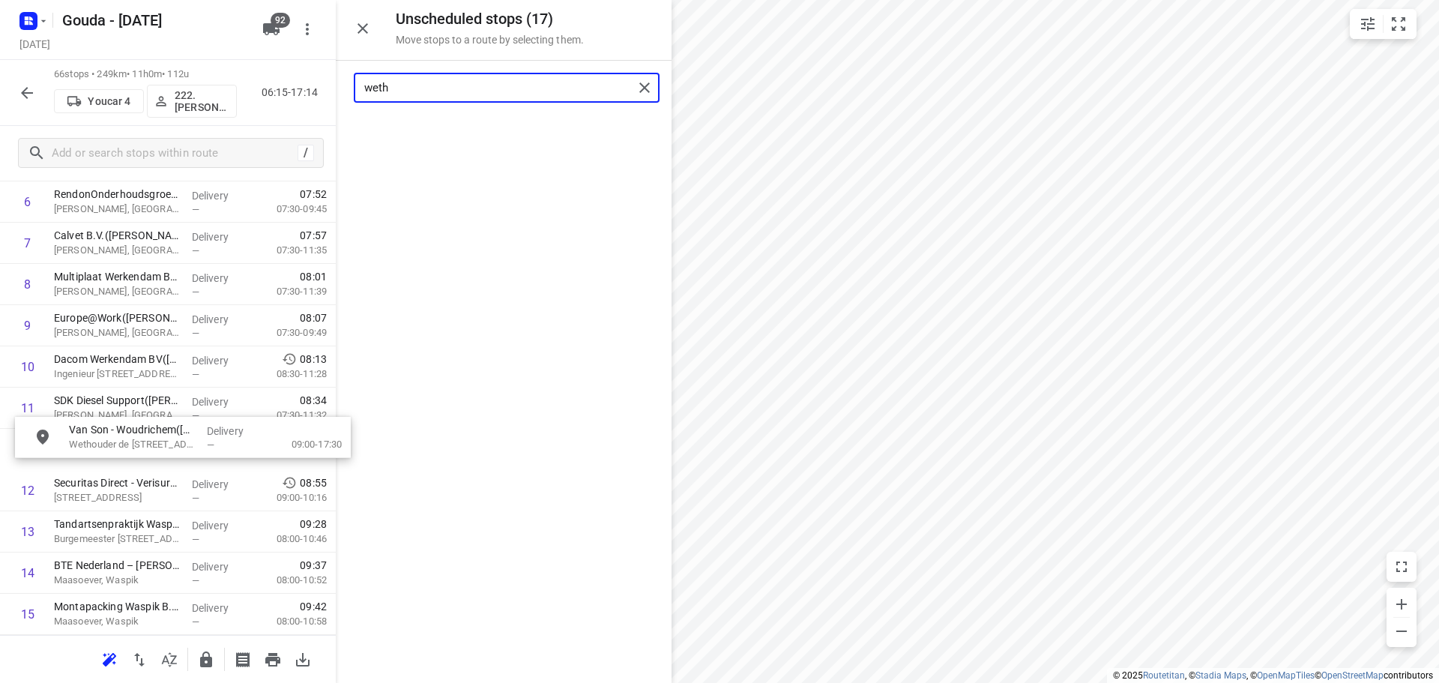
drag, startPoint x: 449, startPoint y: 136, endPoint x: 127, endPoint y: 441, distance: 443.6
type input "weth"
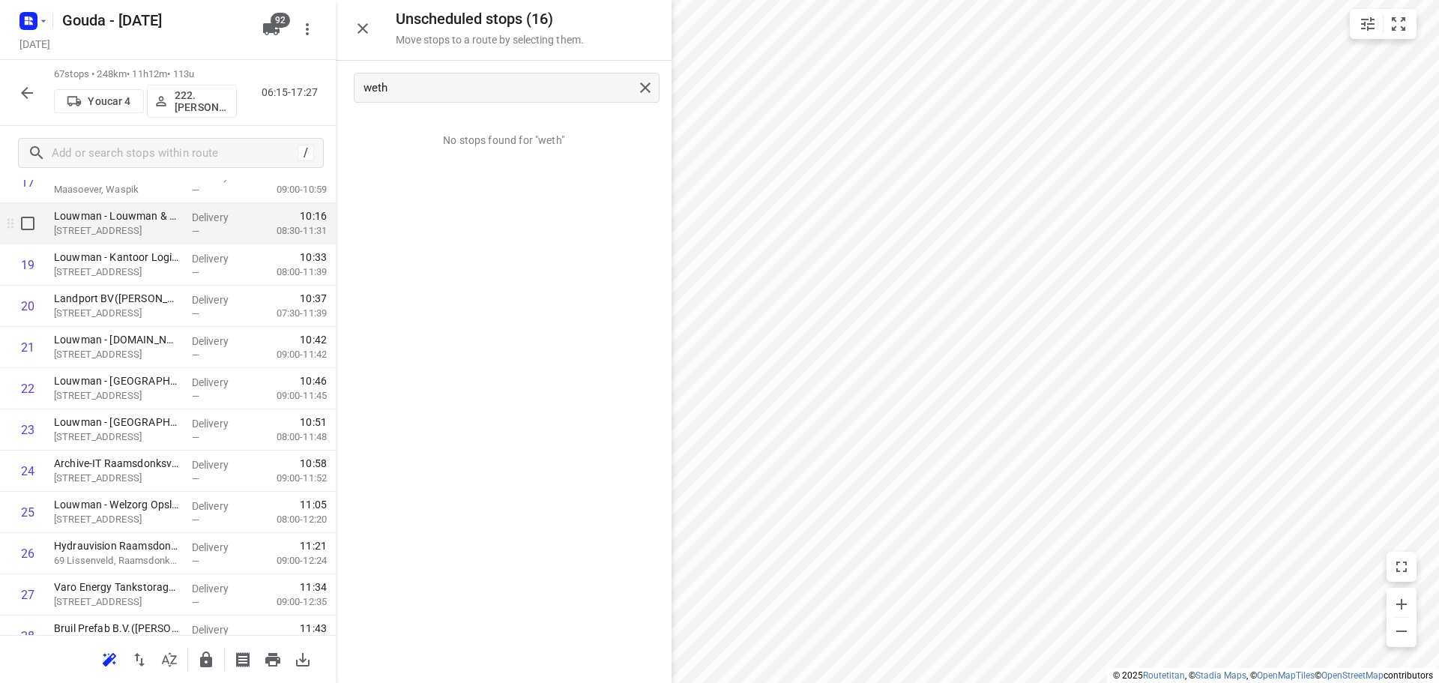
scroll to position [847, 0]
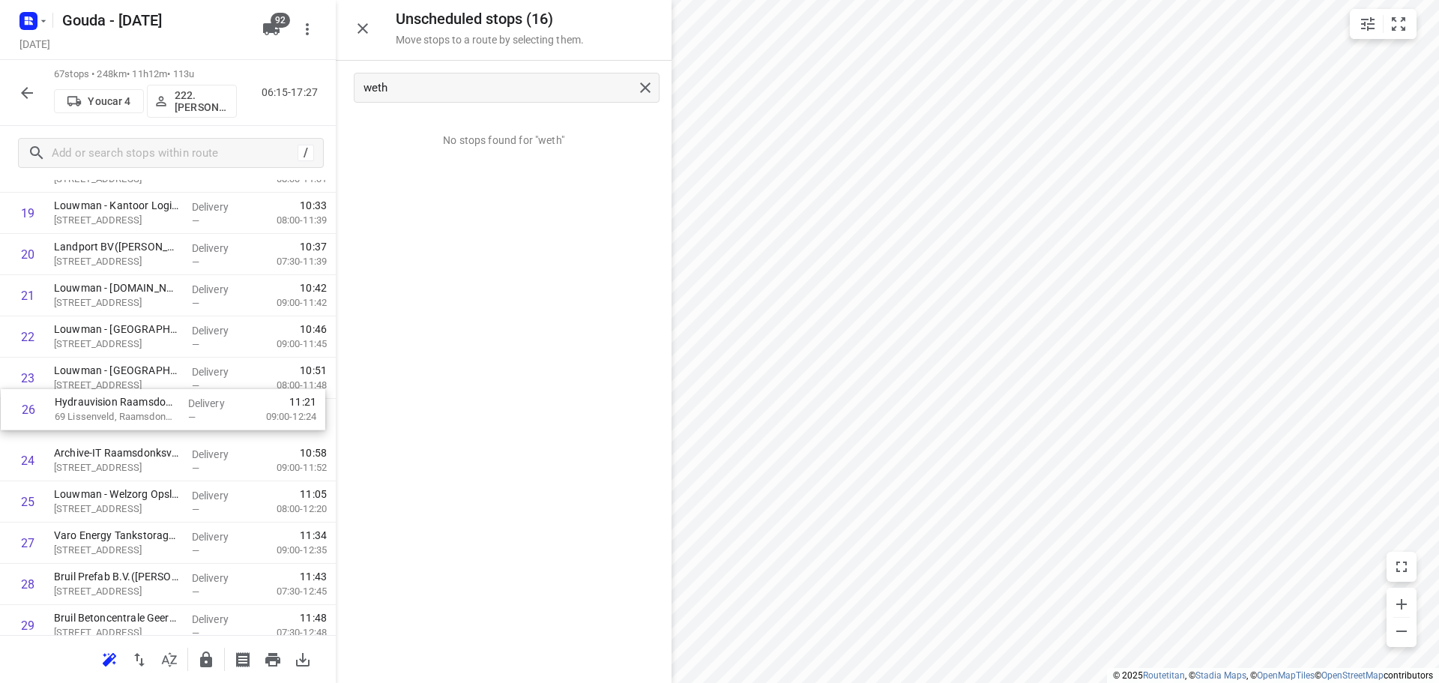
drag, startPoint x: 102, startPoint y: 503, endPoint x: 109, endPoint y: 409, distance: 94.0
drag, startPoint x: 95, startPoint y: 417, endPoint x: 112, endPoint y: 500, distance: 84.1
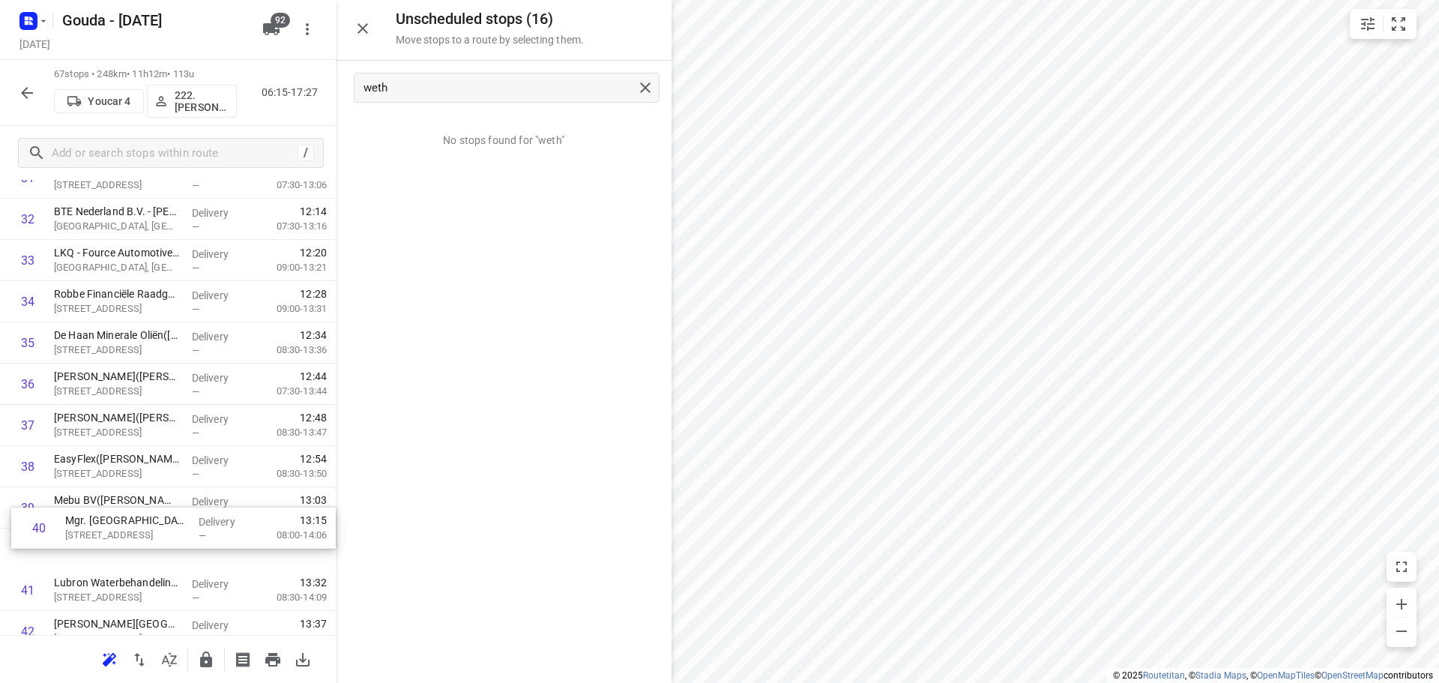
scroll to position [1381, 0]
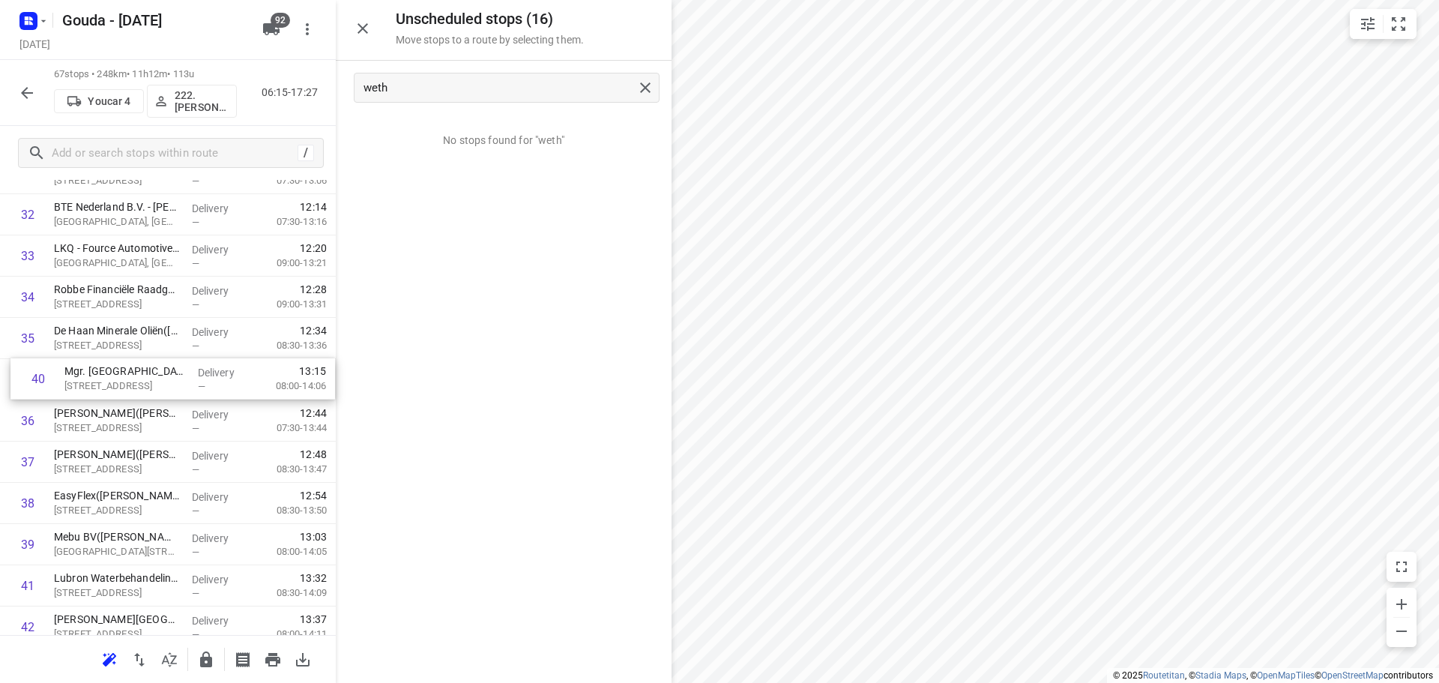
drag, startPoint x: 97, startPoint y: 560, endPoint x: 112, endPoint y: 383, distance: 178.2
click at [112, 383] on div "1 Boogaart Betonpompen B.V.([PERSON_NAME]) dieplood 24, Werkendam Delivery — 07…" at bounding box center [168, 297] width 336 height 2761
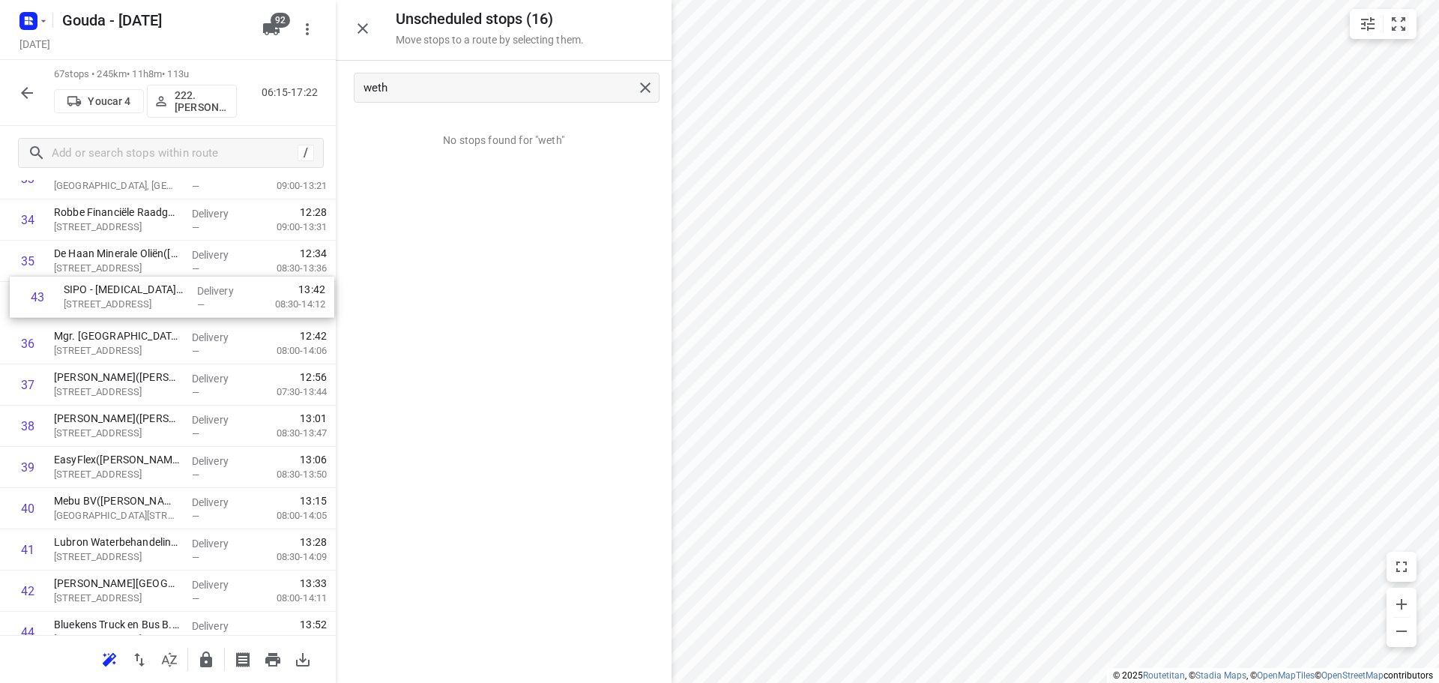
scroll to position [1457, 0]
drag, startPoint x: 89, startPoint y: 591, endPoint x: 103, endPoint y: 294, distance: 297.0
click at [103, 294] on div "1 Boogaart Betonpompen B.V.([PERSON_NAME]) dieplood 24, Werkendam Delivery — 07…" at bounding box center [168, 220] width 336 height 2761
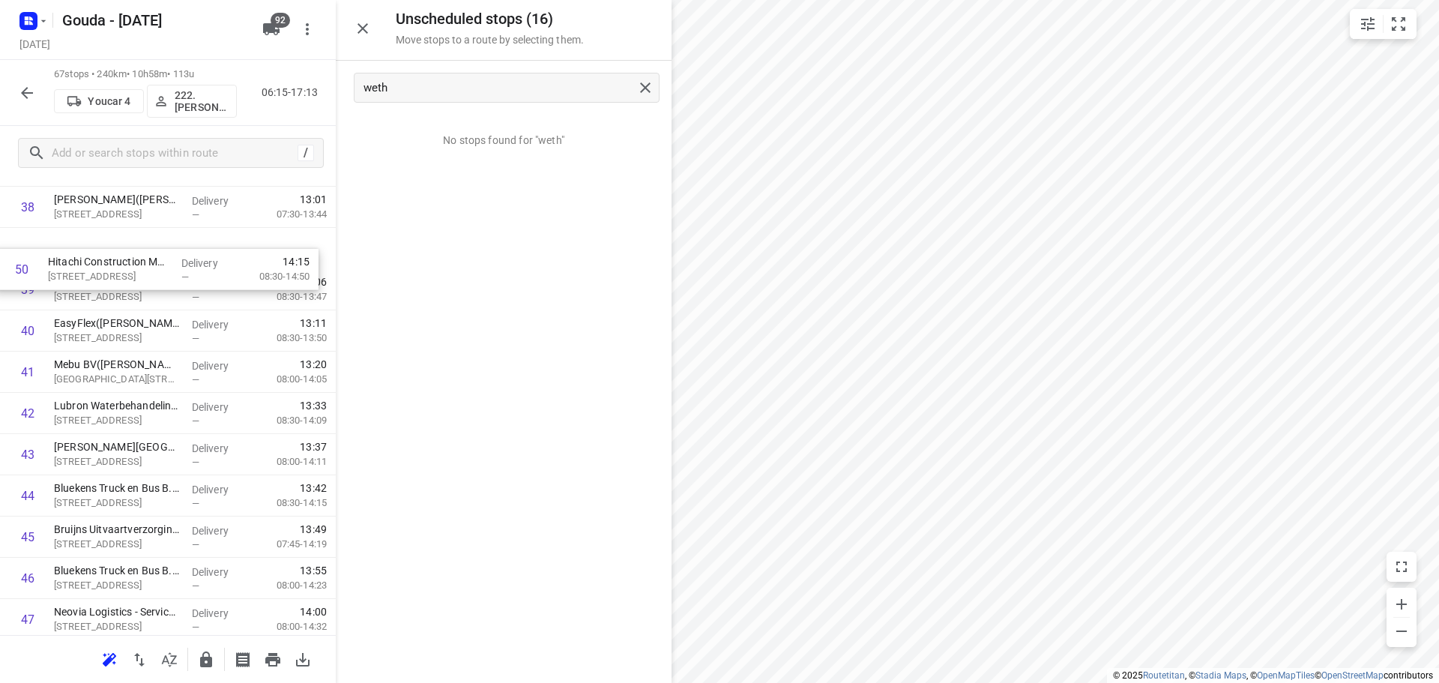
scroll to position [1624, 0]
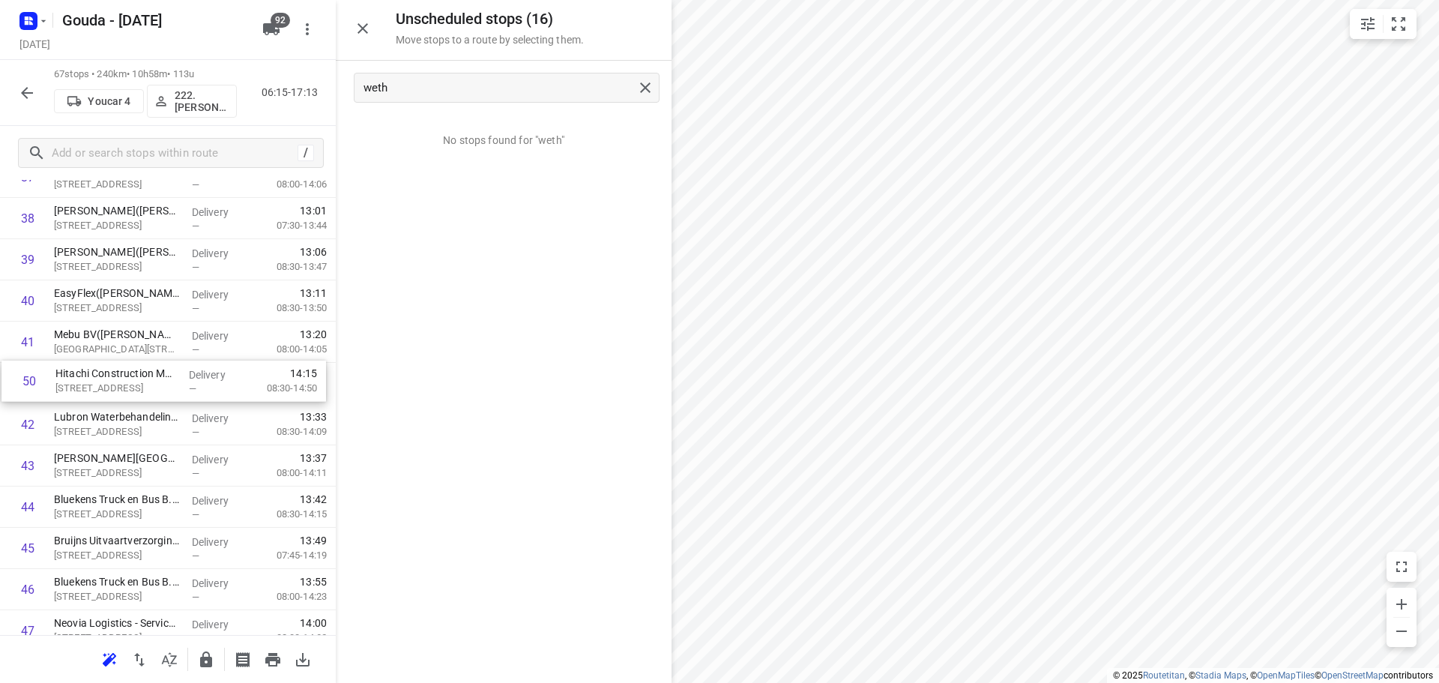
drag, startPoint x: 78, startPoint y: 579, endPoint x: 84, endPoint y: 380, distance: 199.4
click at [84, 380] on div "1 Boogaart Betonpompen B.V.([PERSON_NAME]) dieplood 24, Werkendam Delivery — 07…" at bounding box center [168, 53] width 336 height 2761
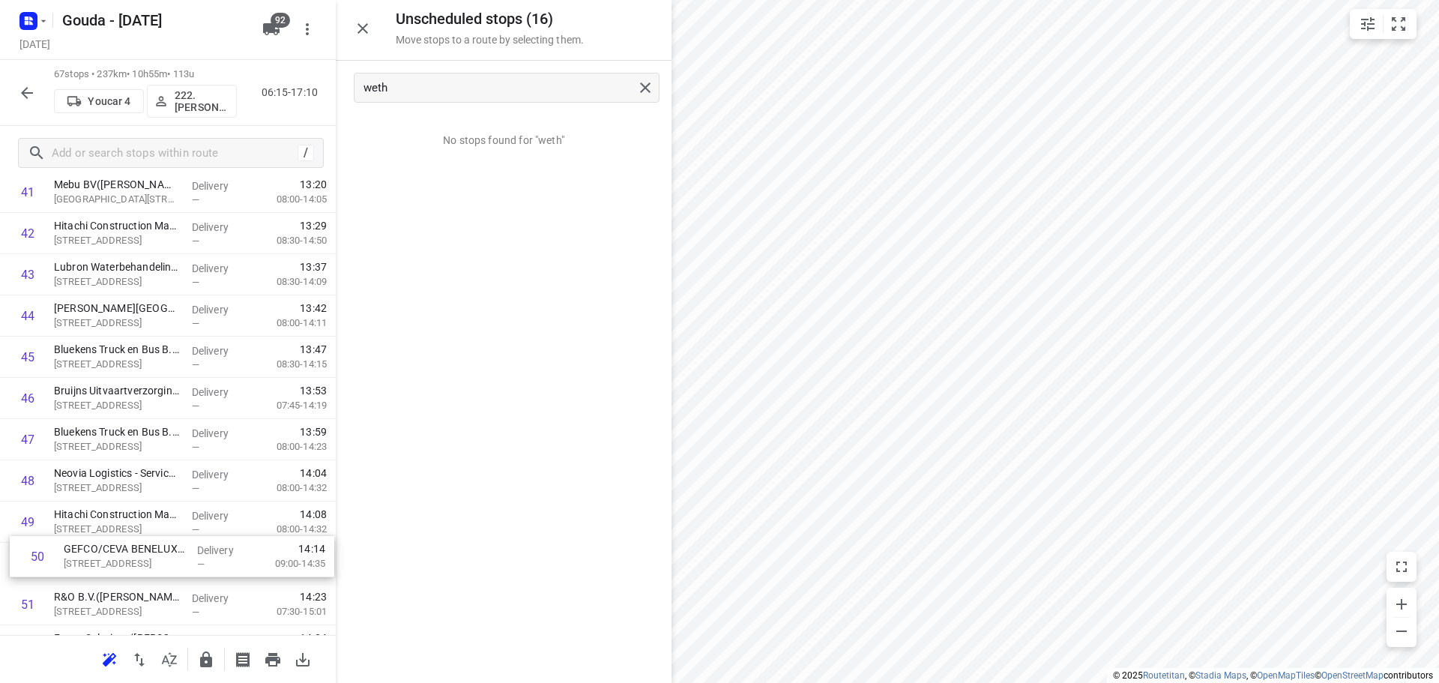
scroll to position [1781, 0]
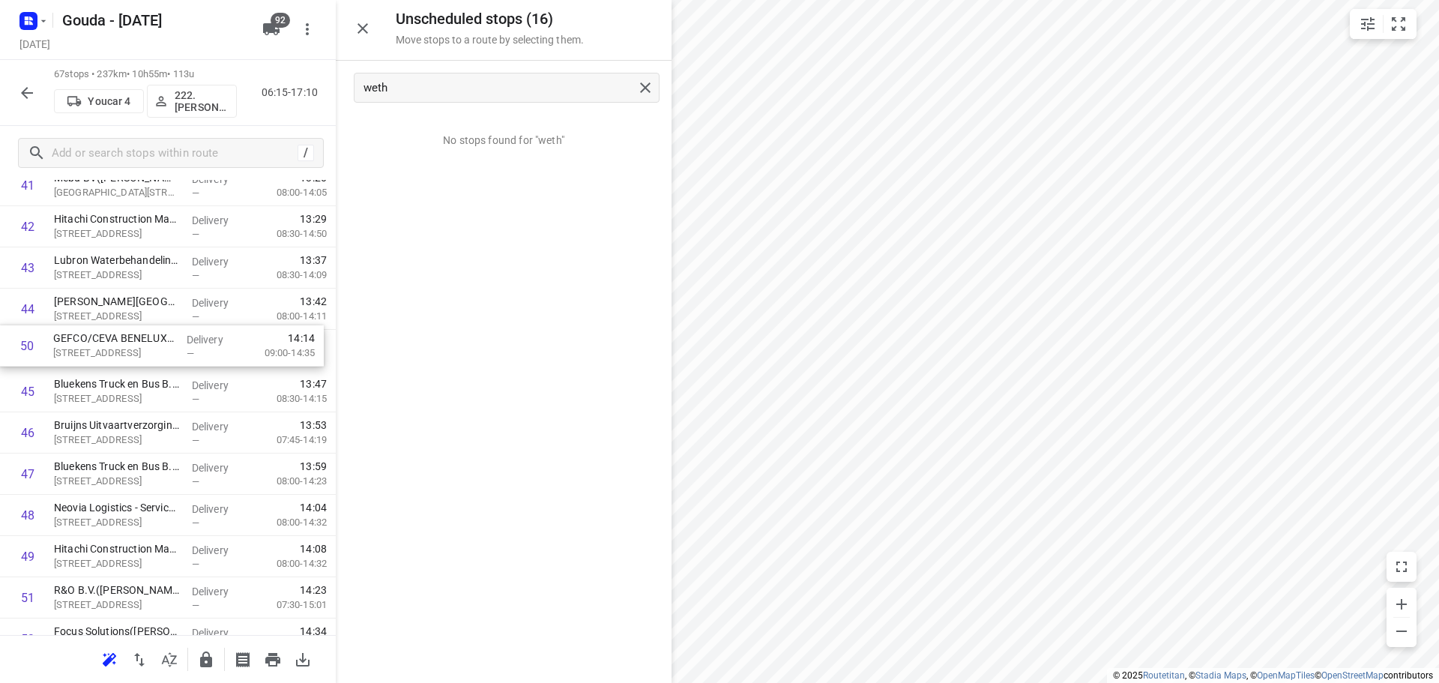
drag, startPoint x: 107, startPoint y: 575, endPoint x: 112, endPoint y: 357, distance: 218.1
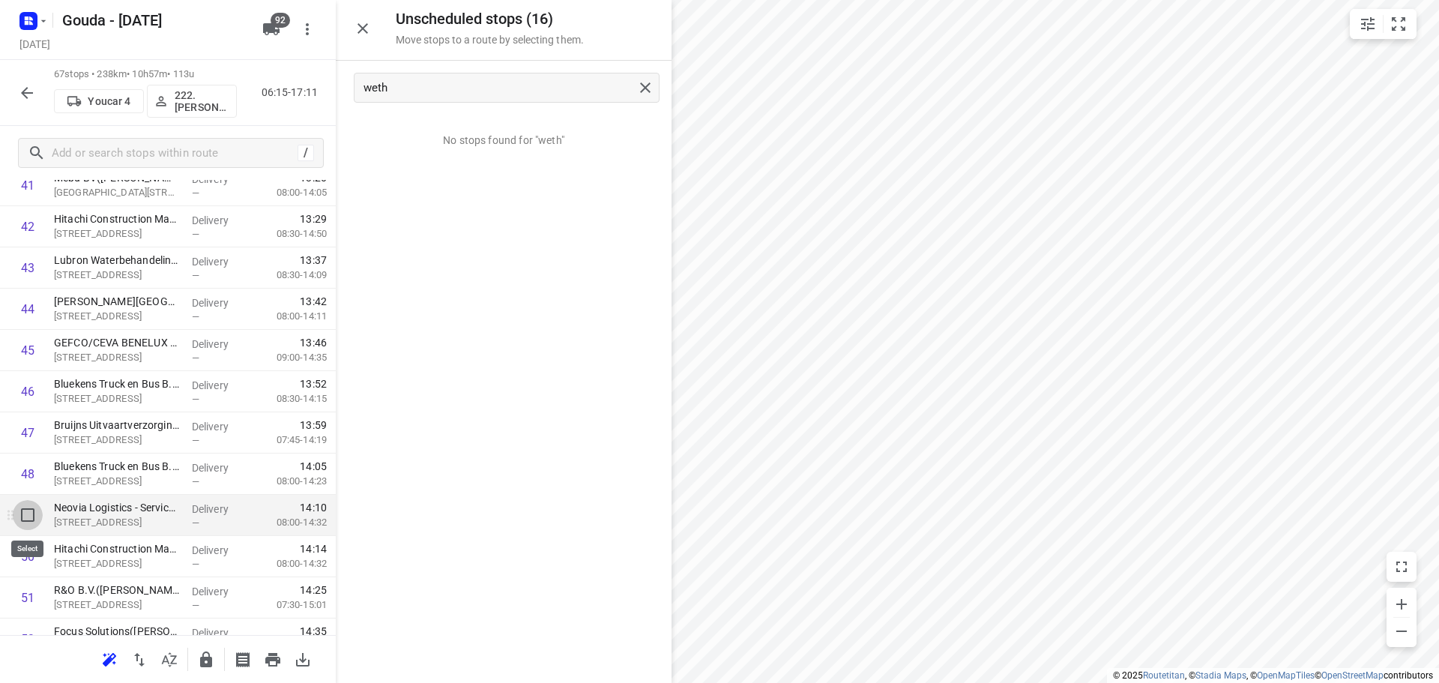
click at [30, 519] on input "checkbox" at bounding box center [28, 515] width 30 height 30
checkbox input "true"
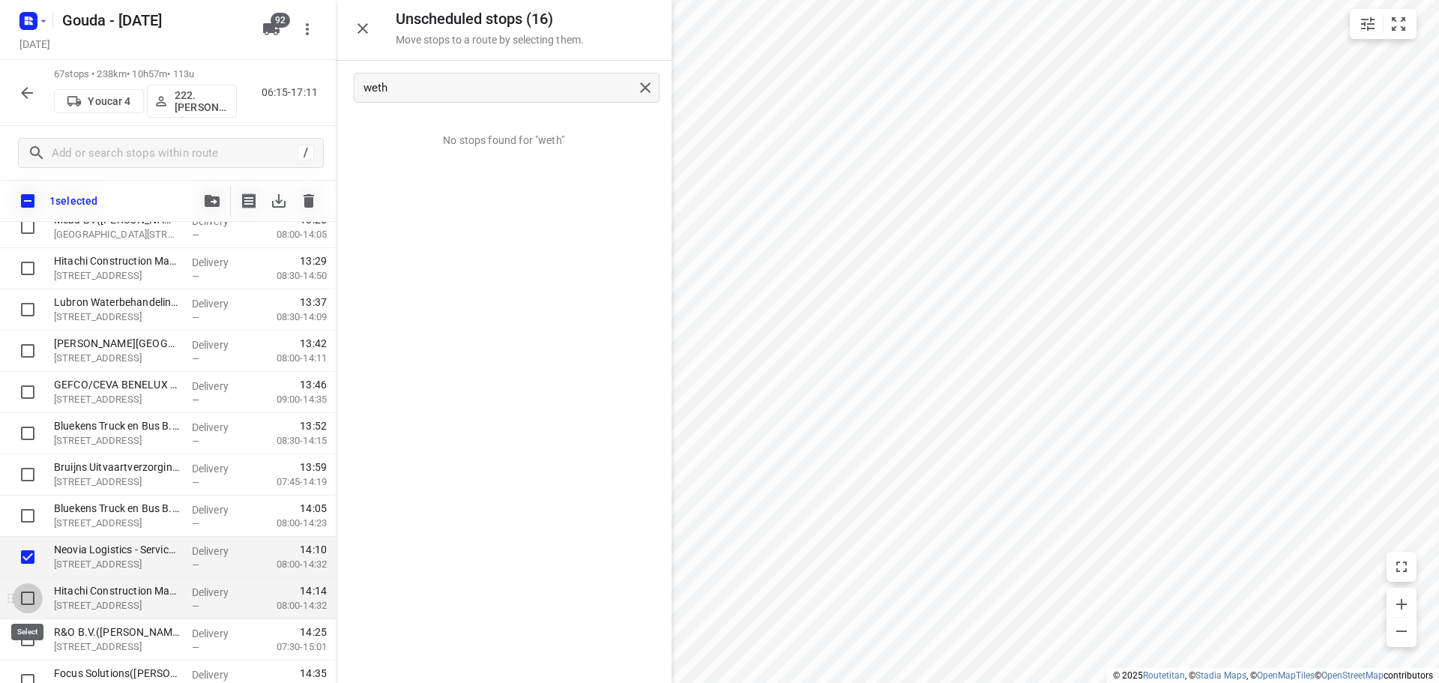
click at [30, 599] on input "checkbox" at bounding box center [28, 598] width 30 height 30
checkbox input "true"
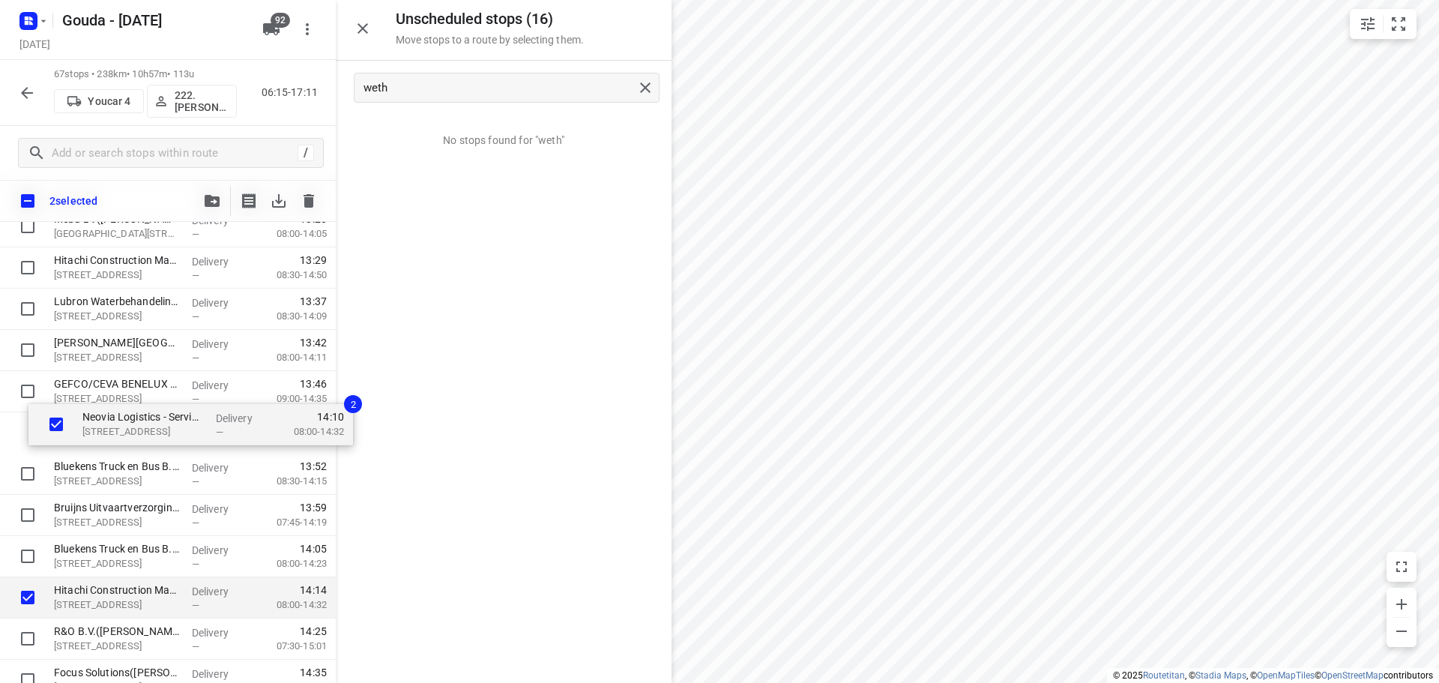
drag, startPoint x: 83, startPoint y: 571, endPoint x: 115, endPoint y: 438, distance: 136.5
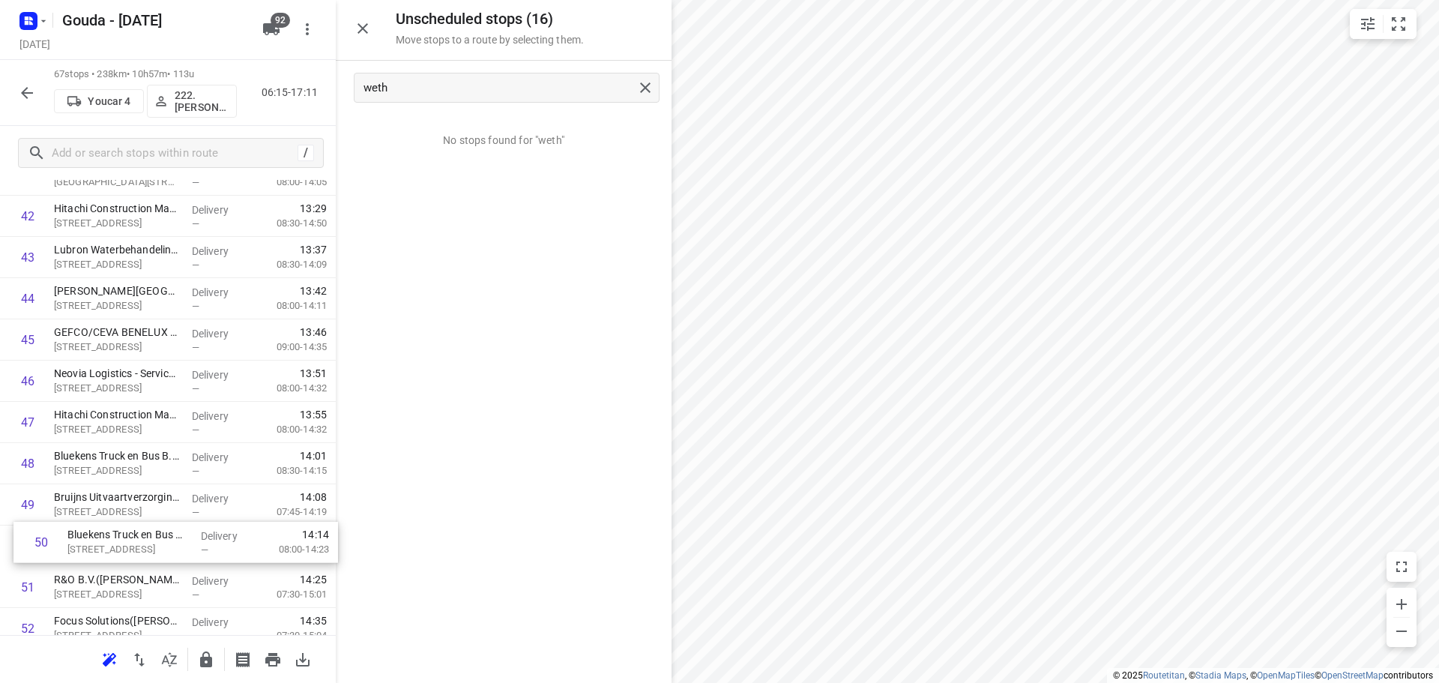
scroll to position [1796, 0]
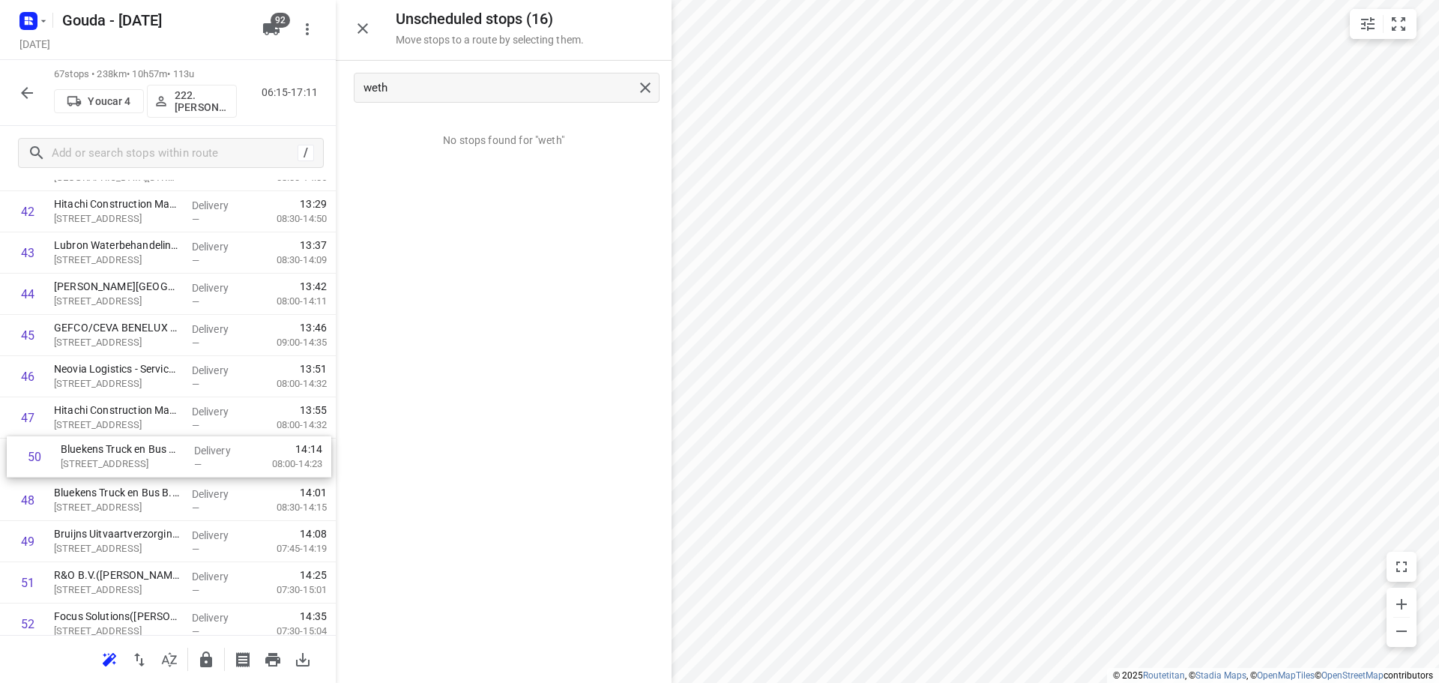
drag, startPoint x: 113, startPoint y: 552, endPoint x: 124, endPoint y: 455, distance: 98.0
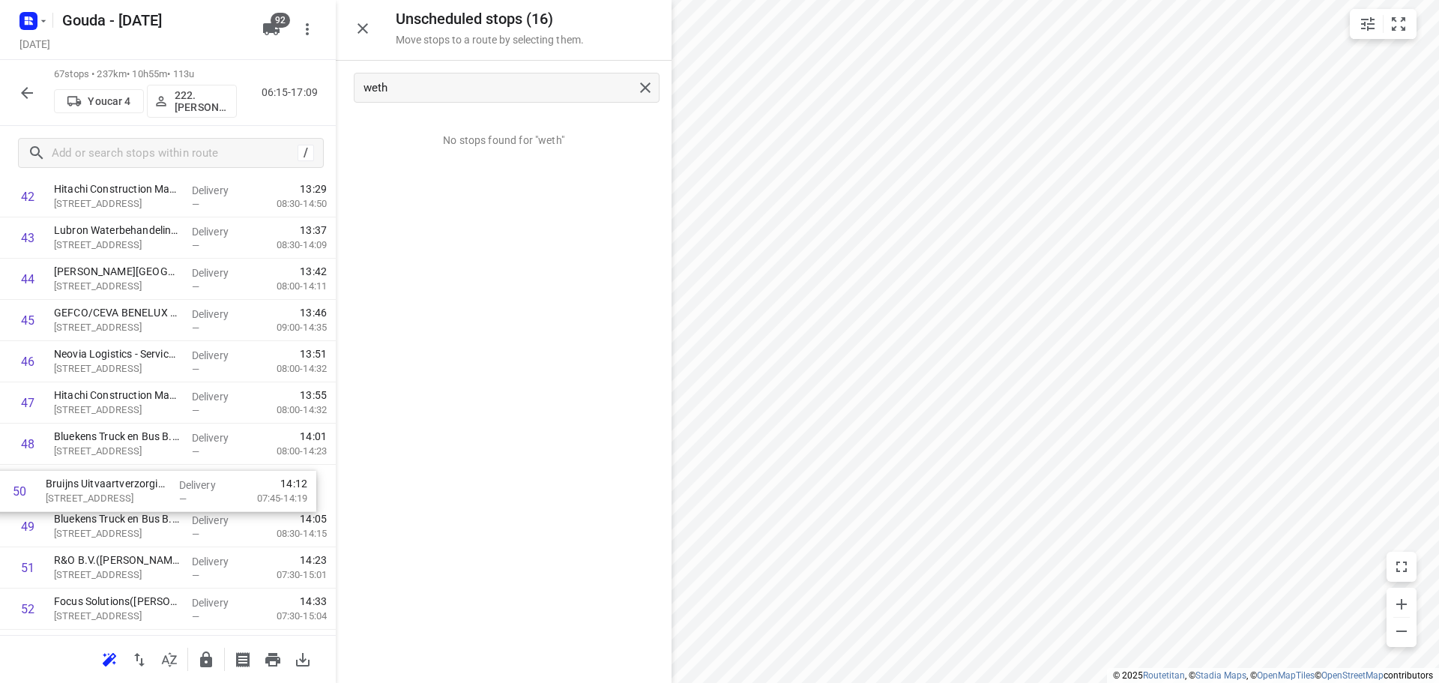
scroll to position [1812, 0]
drag, startPoint x: 157, startPoint y: 541, endPoint x: 151, endPoint y: 483, distance: 57.9
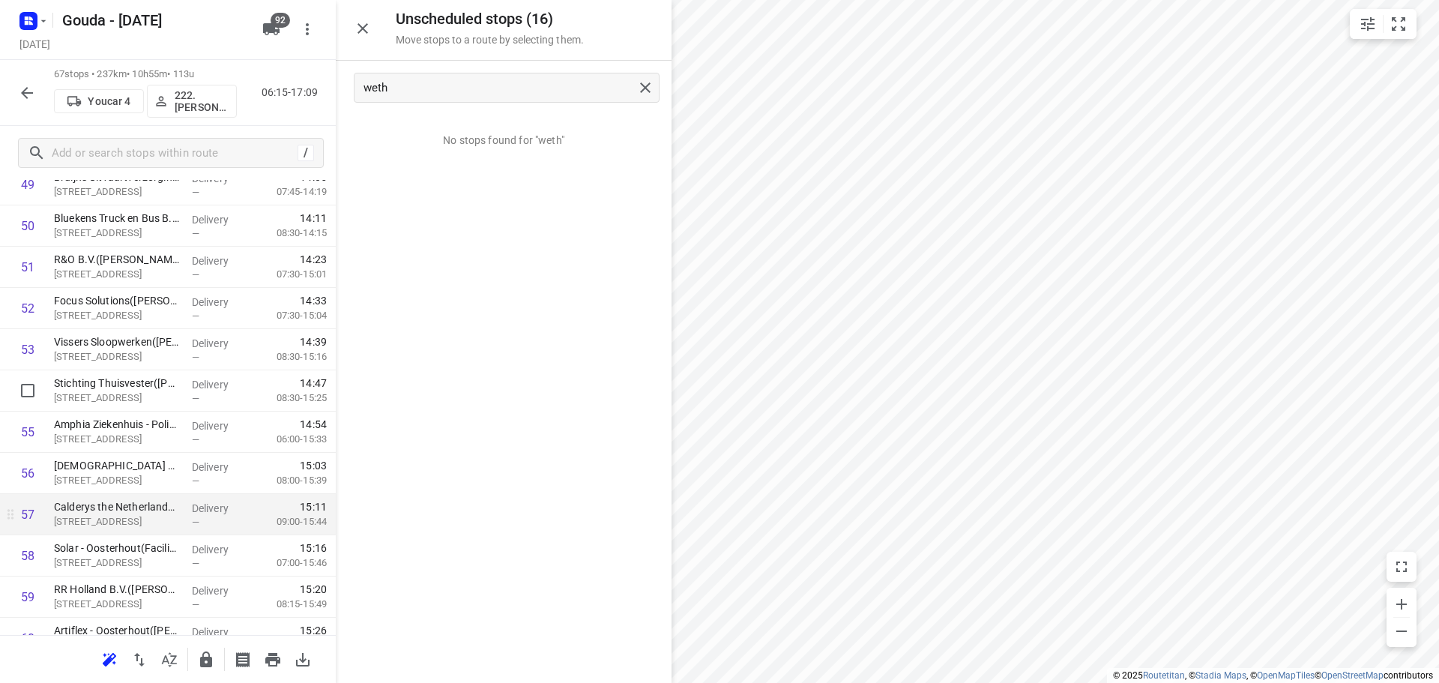
scroll to position [2261, 0]
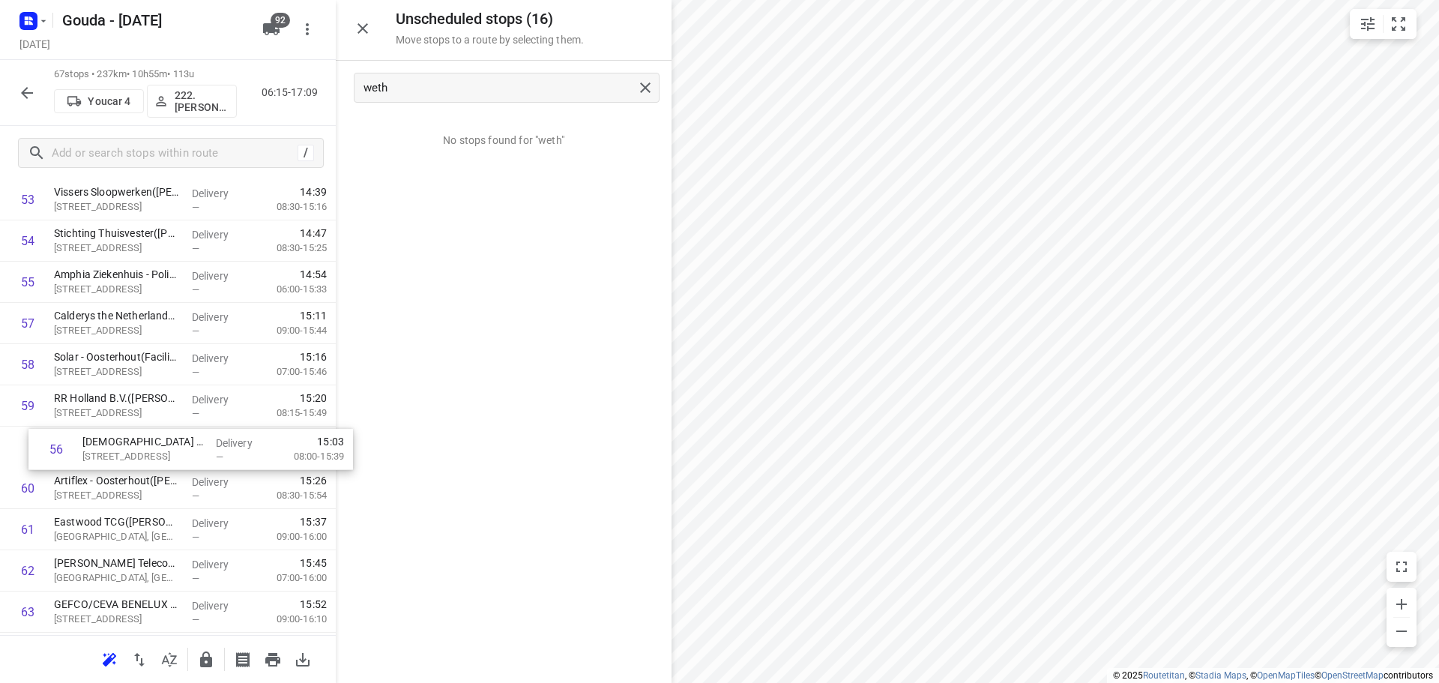
drag, startPoint x: 83, startPoint y: 330, endPoint x: 109, endPoint y: 451, distance: 123.5
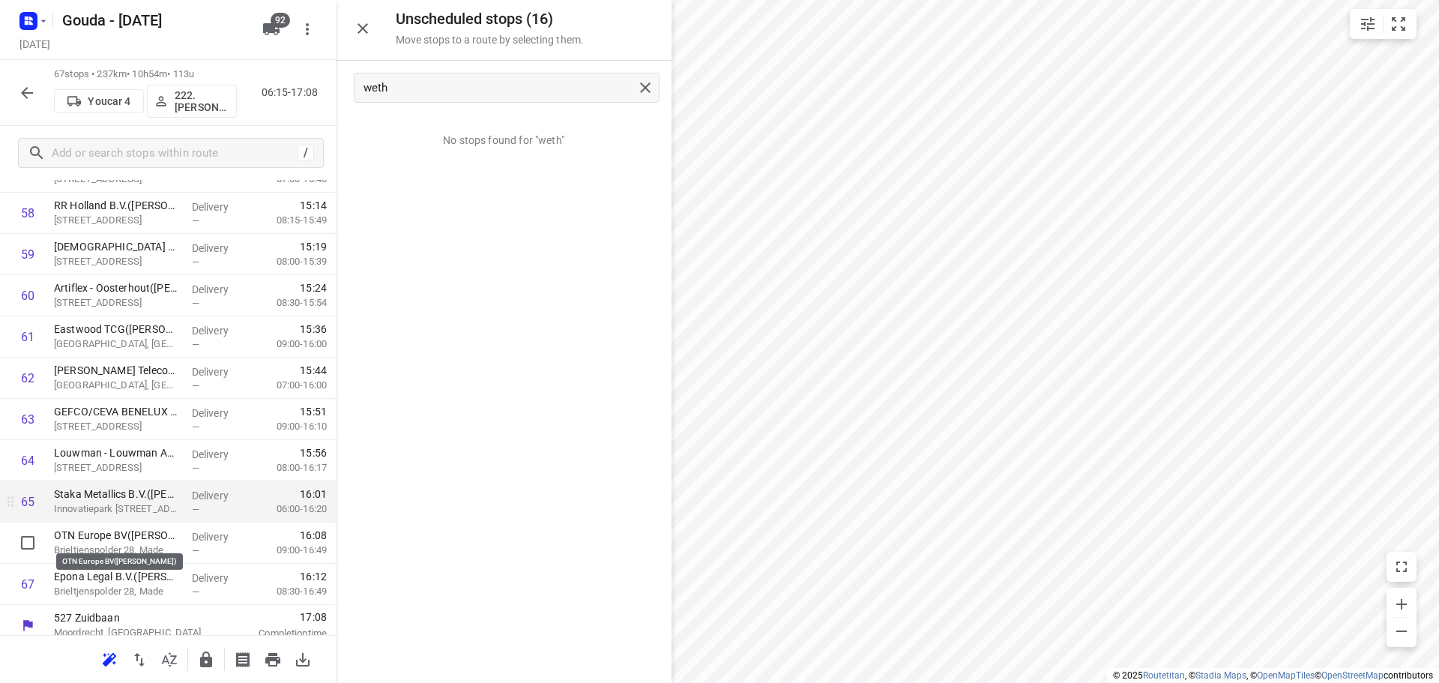
scroll to position [2465, 0]
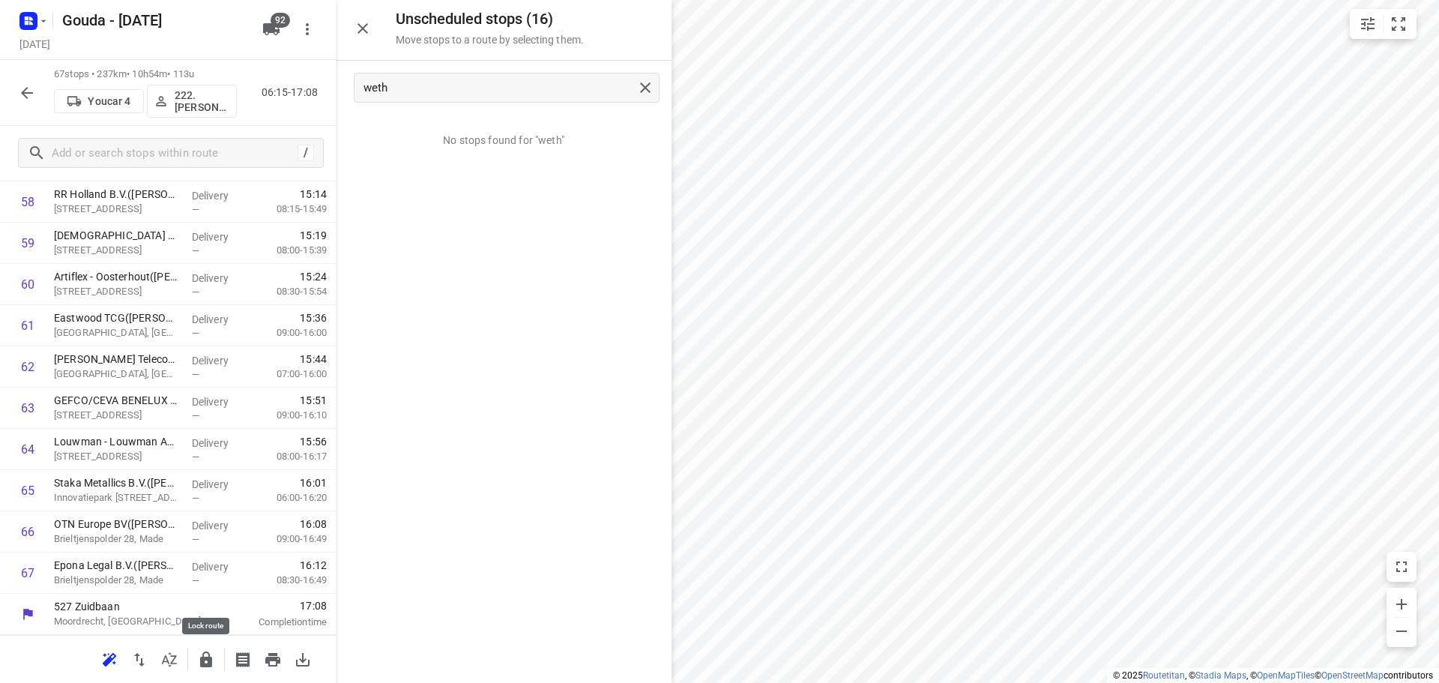
click at [200, 652] on icon "button" at bounding box center [206, 659] width 18 height 18
click at [22, 92] on icon "button" at bounding box center [27, 93] width 12 height 12
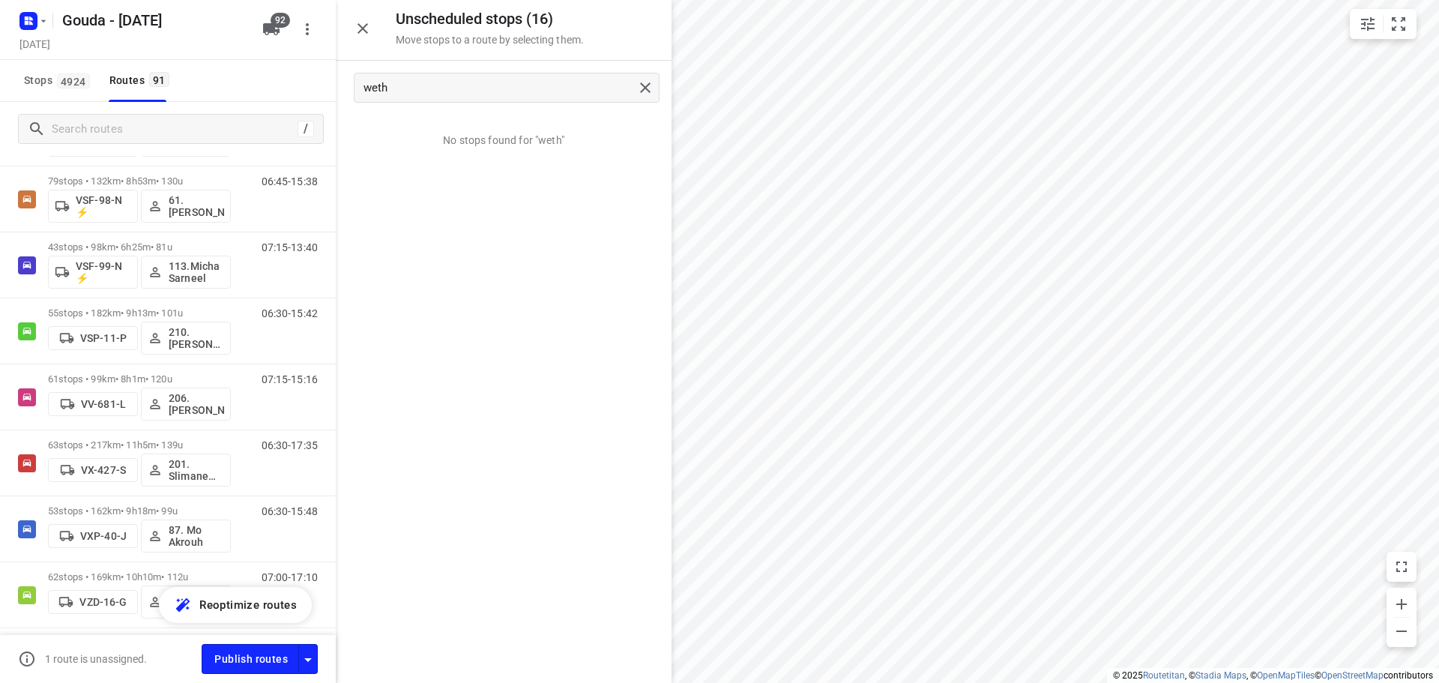
scroll to position [5658, 0]
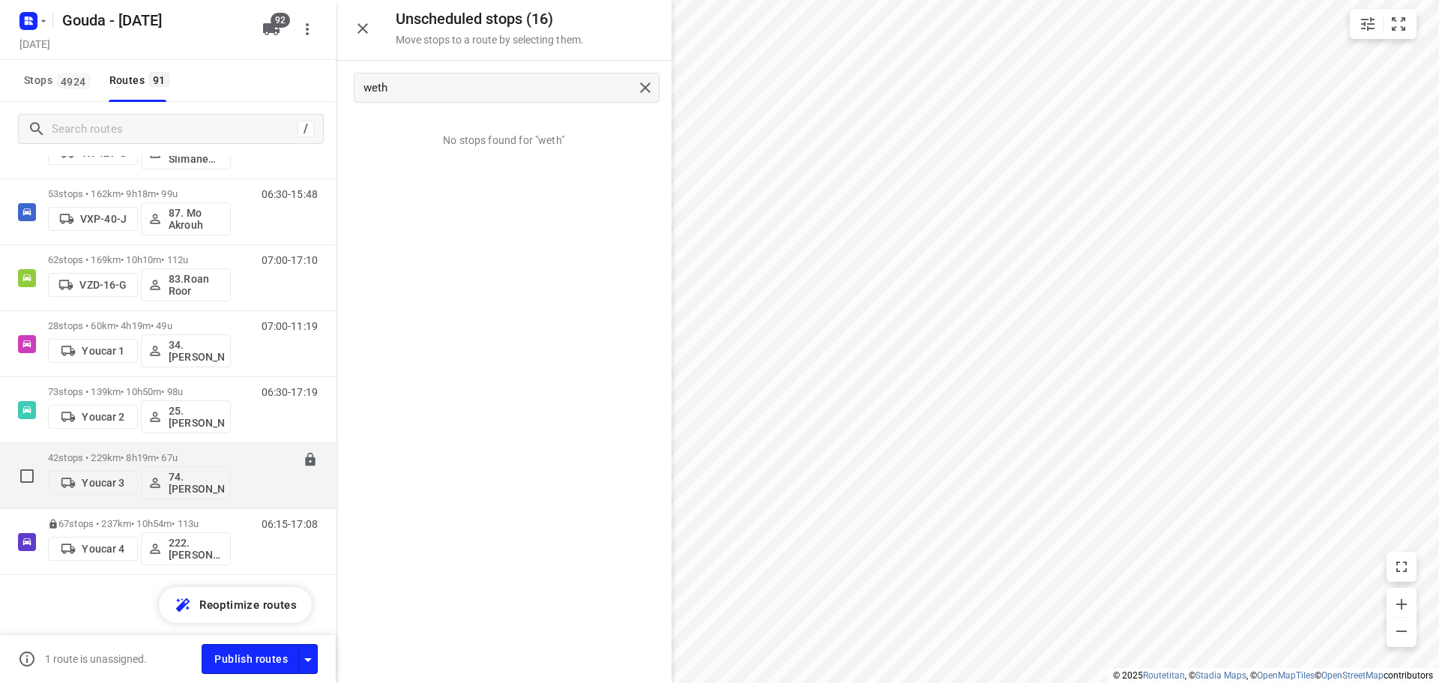
click at [222, 449] on div "42 stops • 229km • 8h19m • 67u Youcar 3 74.[PERSON_NAME]" at bounding box center [139, 475] width 183 height 62
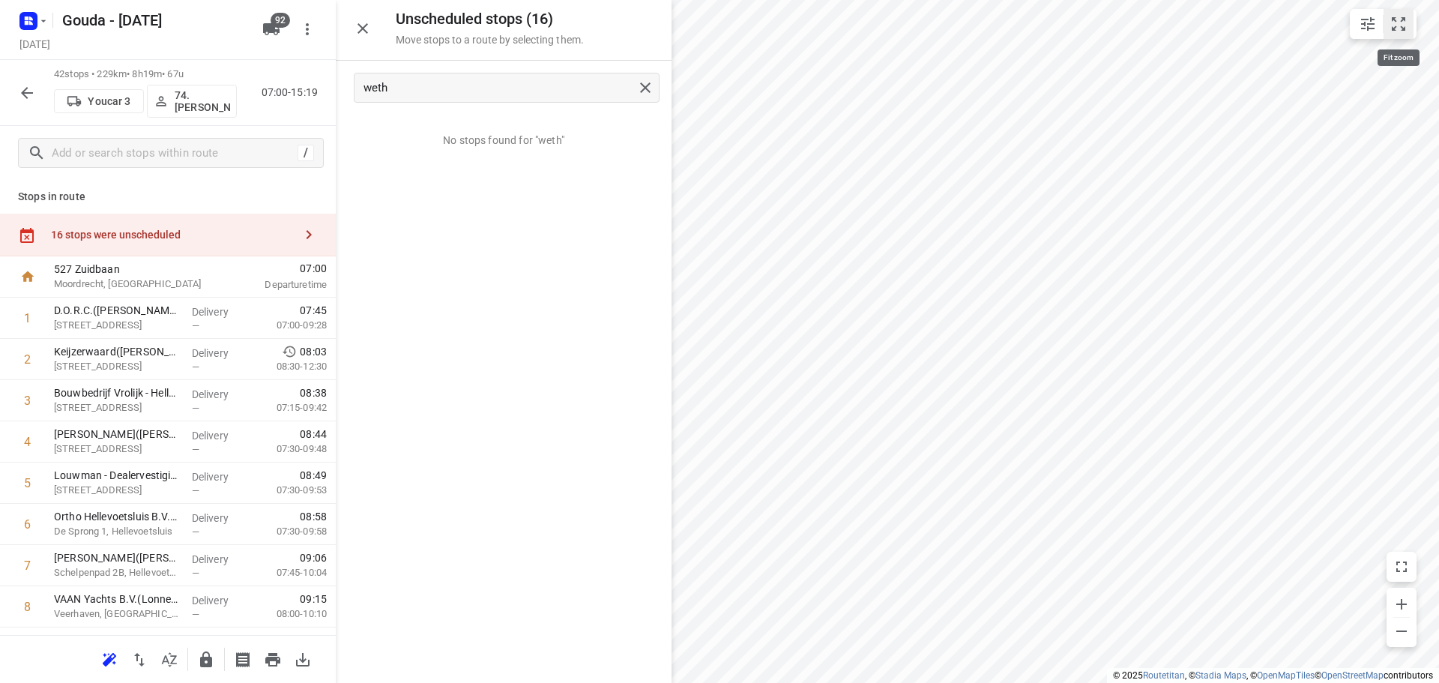
click at [1397, 22] on icon "small contained button group" at bounding box center [1398, 24] width 18 height 18
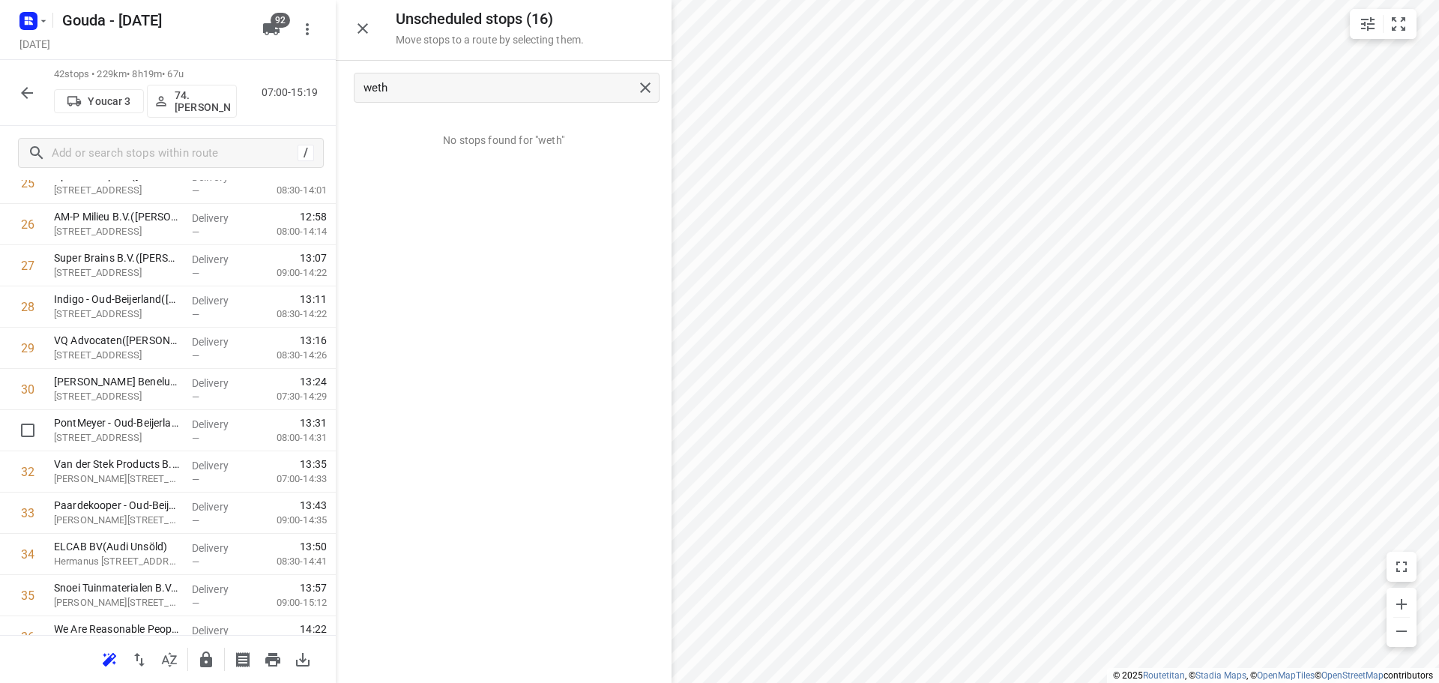
scroll to position [1435, 0]
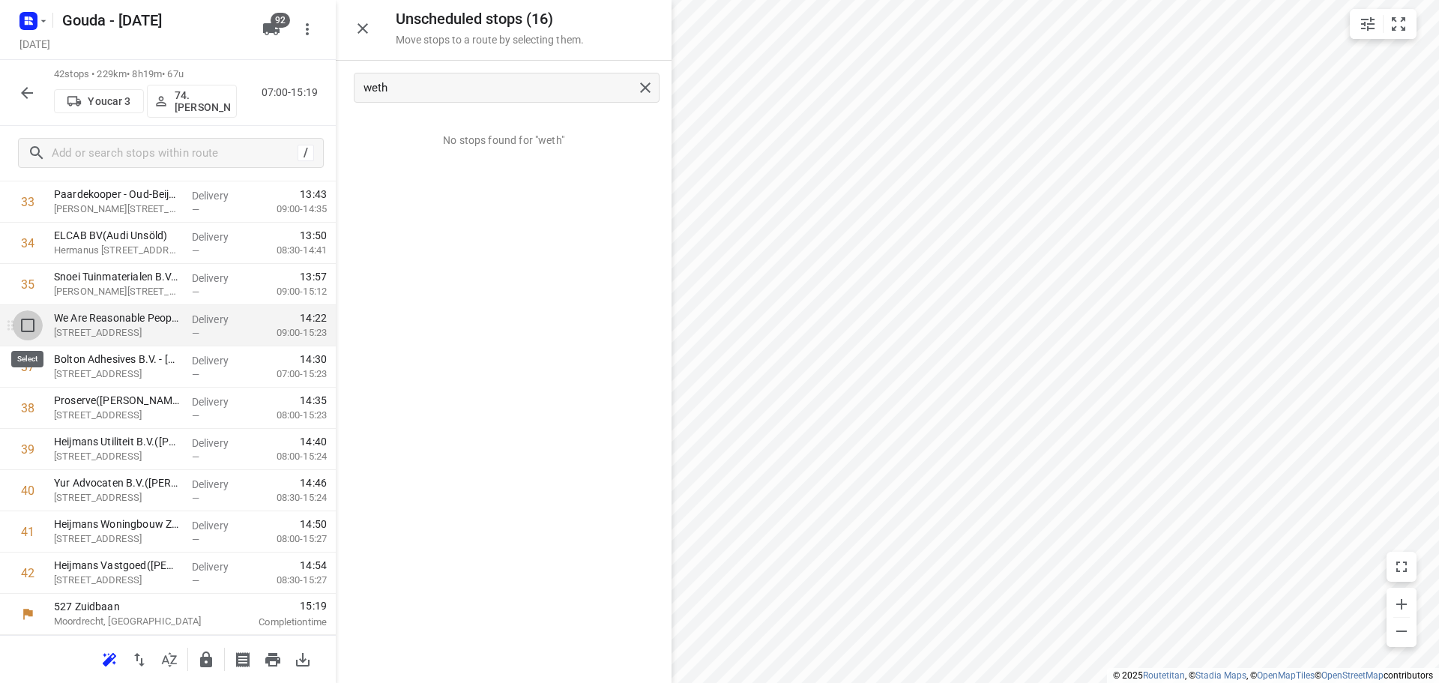
click at [23, 318] on input "checkbox" at bounding box center [28, 325] width 30 height 30
checkbox input "true"
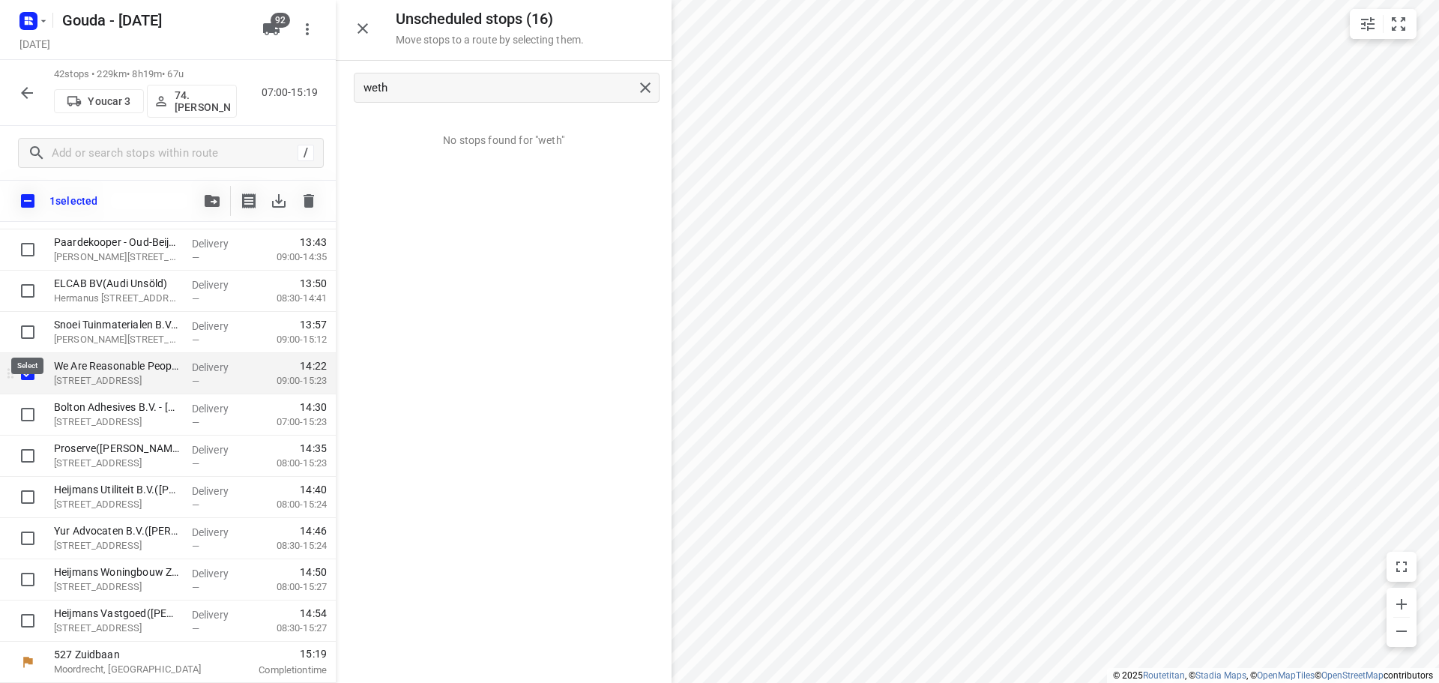
scroll to position [1429, 0]
click at [25, 402] on input "checkbox" at bounding box center [28, 414] width 30 height 30
checkbox input "true"
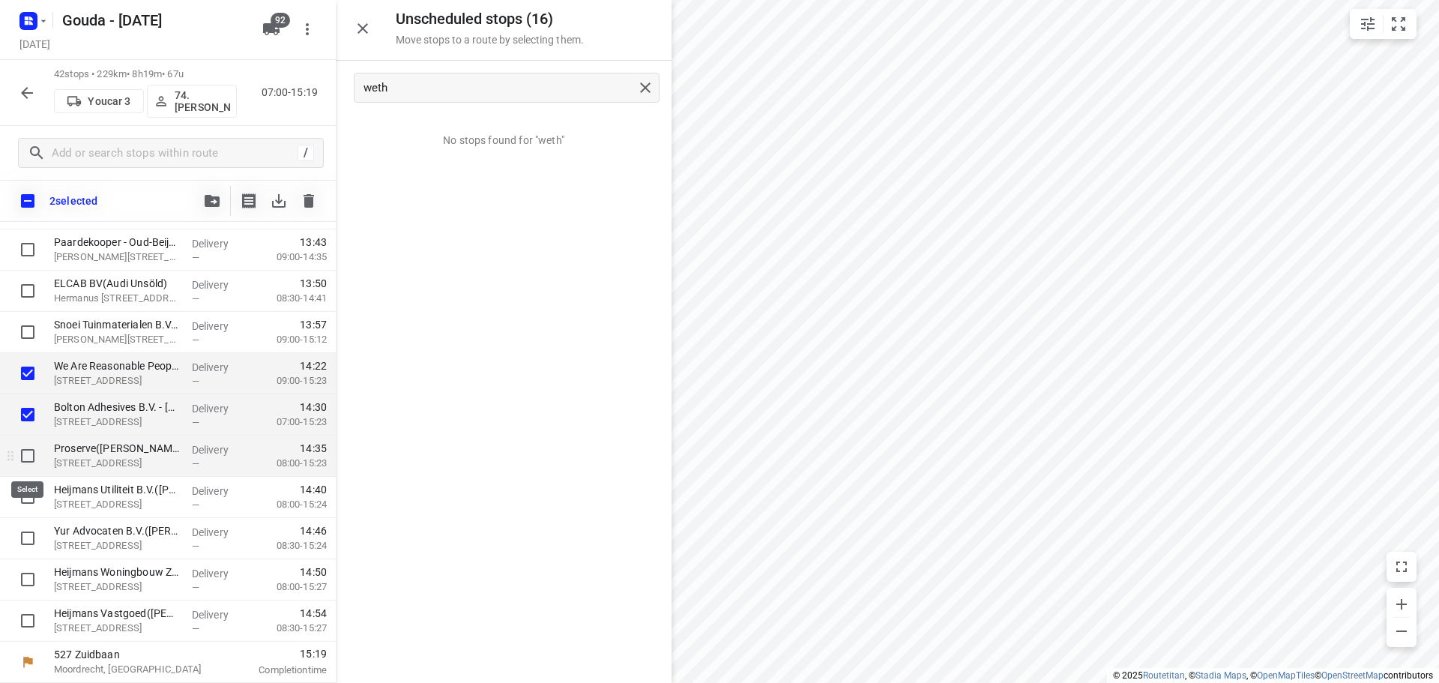
click at [24, 452] on input "checkbox" at bounding box center [28, 456] width 30 height 30
checkbox input "true"
click at [34, 495] on input "checkbox" at bounding box center [28, 497] width 30 height 30
checkbox input "true"
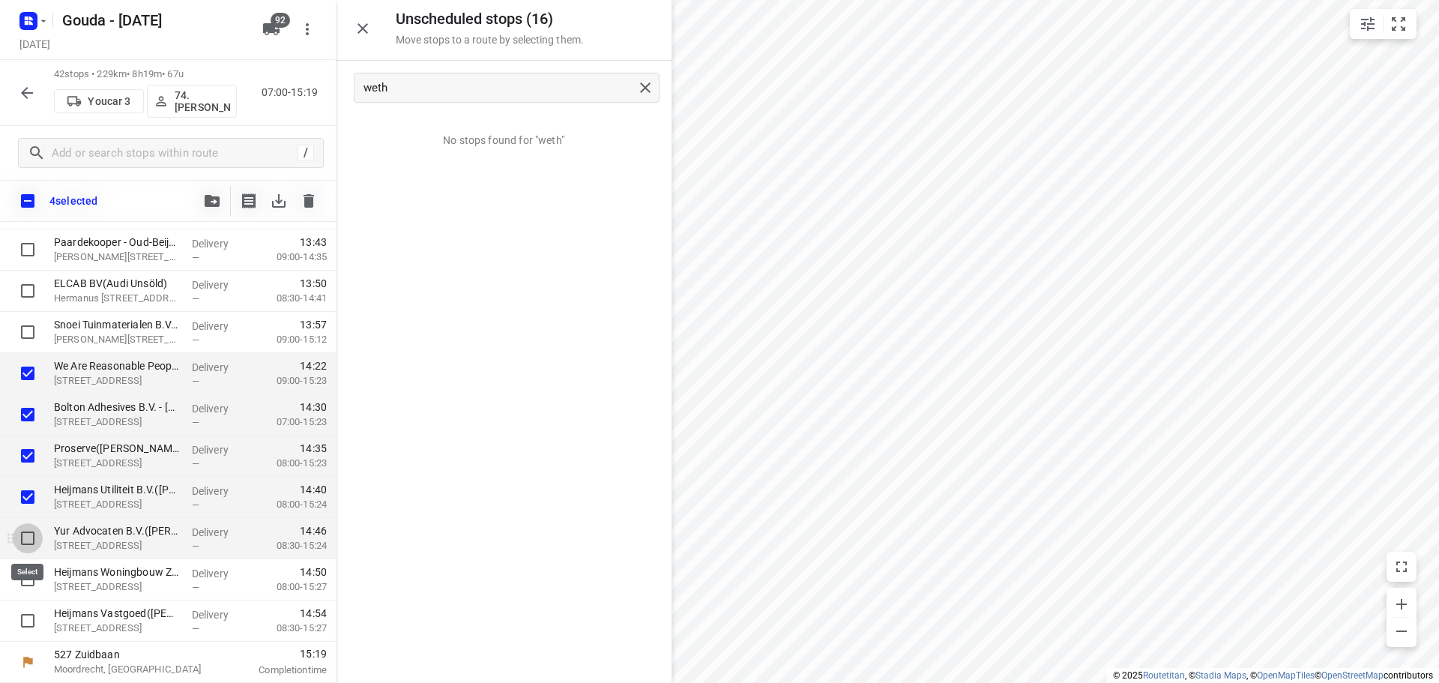
drag, startPoint x: 34, startPoint y: 536, endPoint x: 28, endPoint y: 557, distance: 21.1
click at [34, 539] on input "checkbox" at bounding box center [28, 538] width 30 height 30
checkbox input "true"
click at [30, 574] on input "checkbox" at bounding box center [28, 579] width 30 height 30
checkbox input "true"
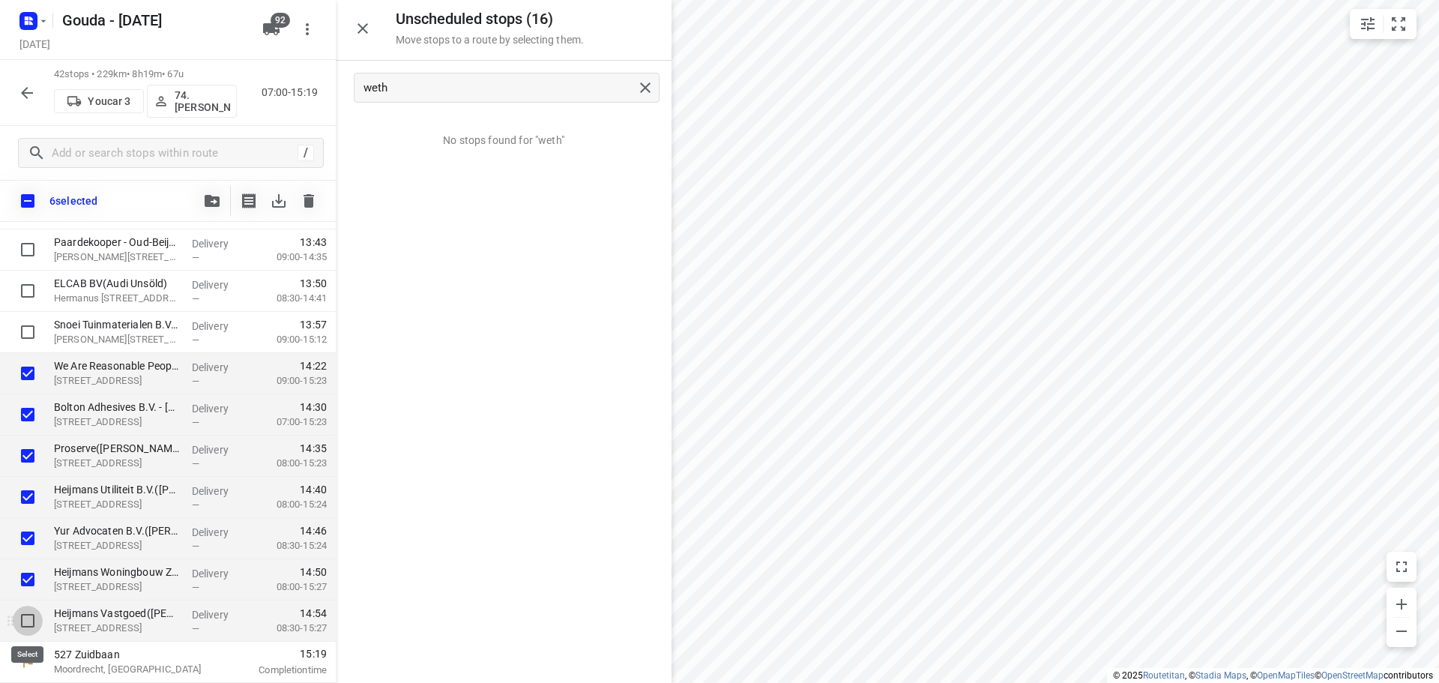
click at [34, 619] on input "checkbox" at bounding box center [28, 620] width 30 height 30
checkbox input "true"
click at [29, 201] on input "checkbox" at bounding box center [27, 200] width 31 height 31
checkbox input "true"
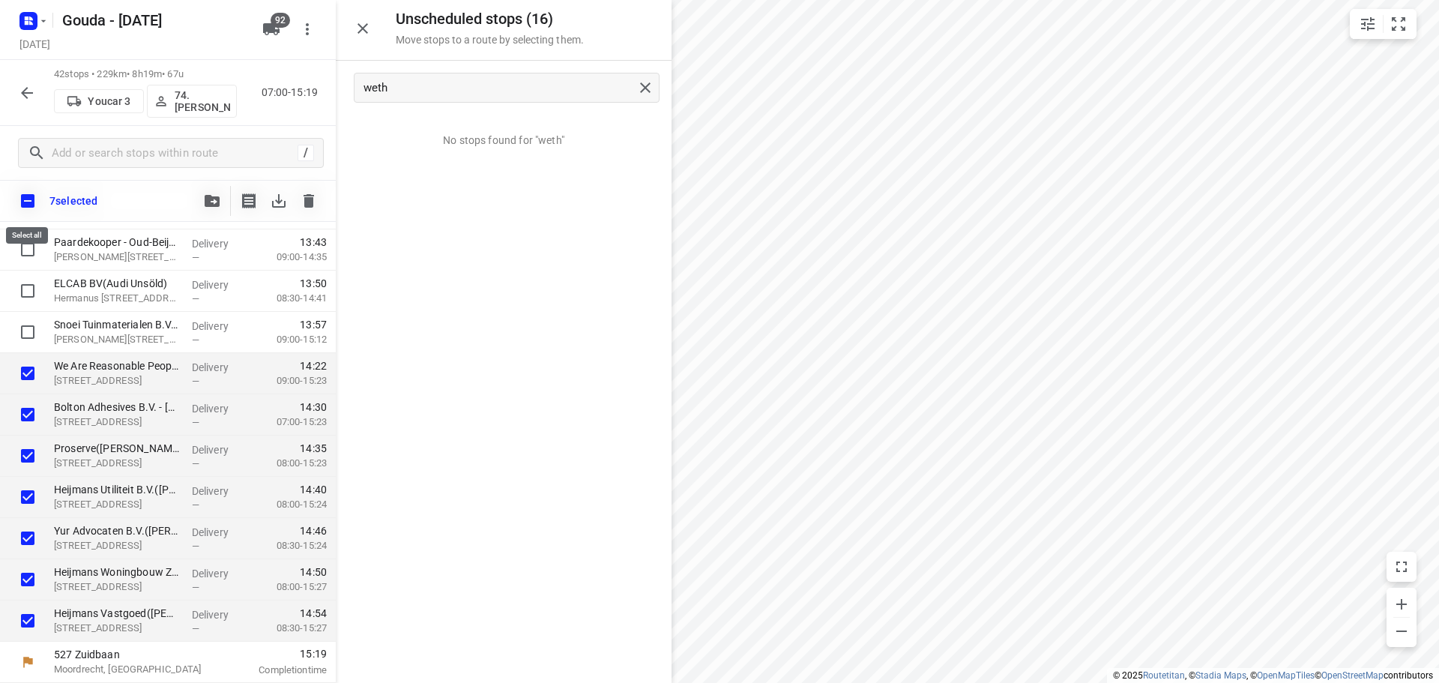
checkbox input "true"
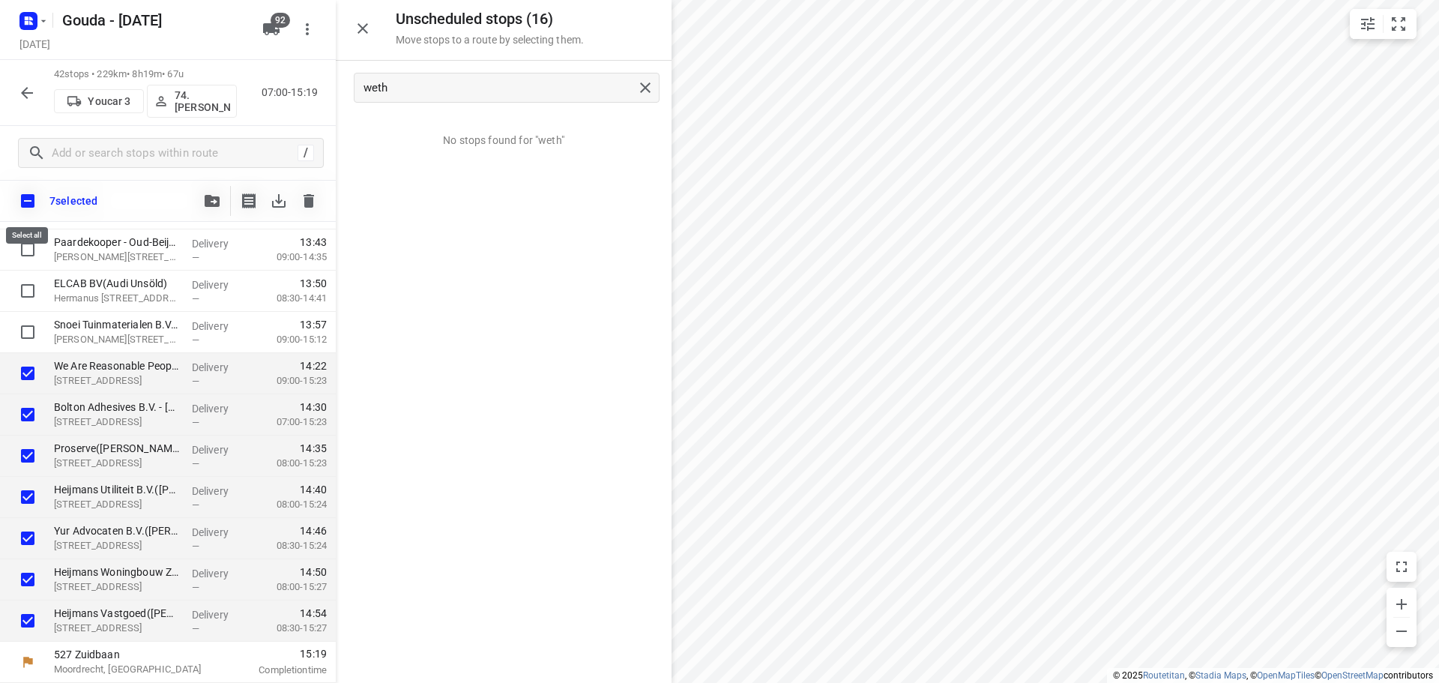
checkbox input "true"
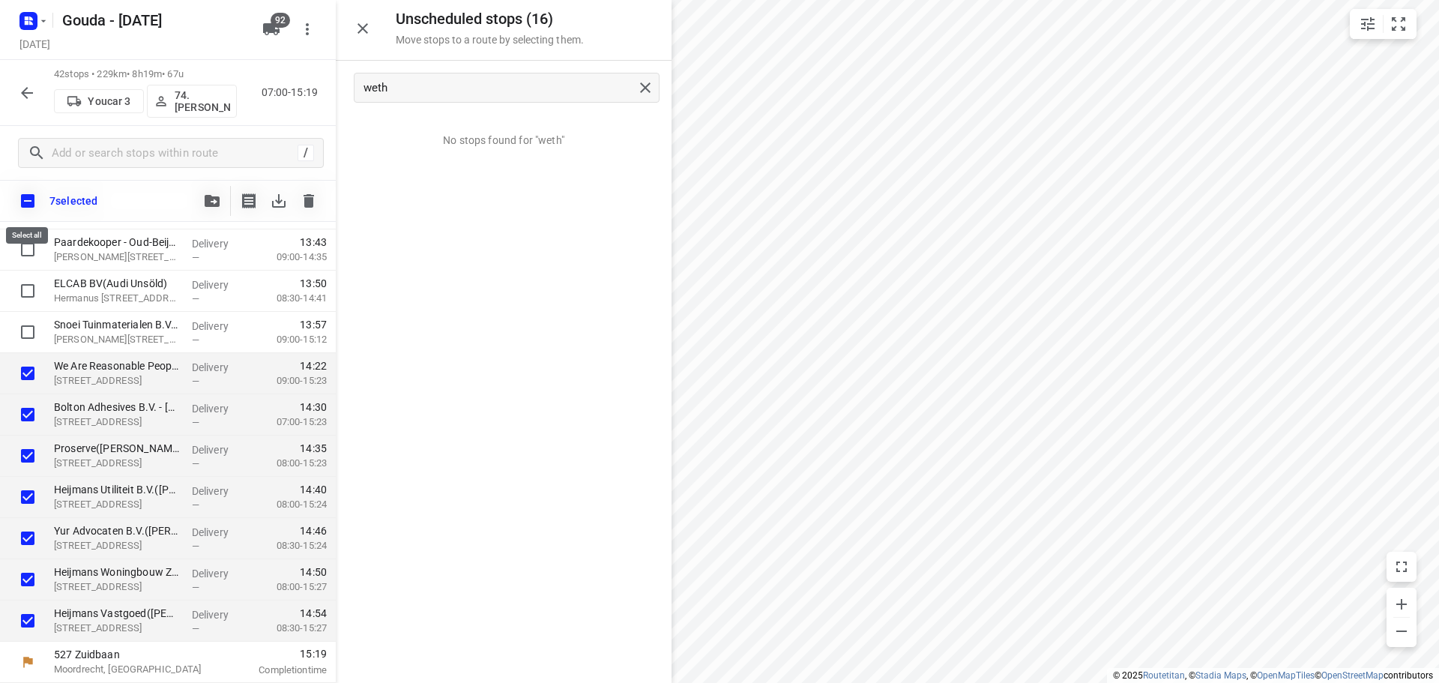
checkbox input "true"
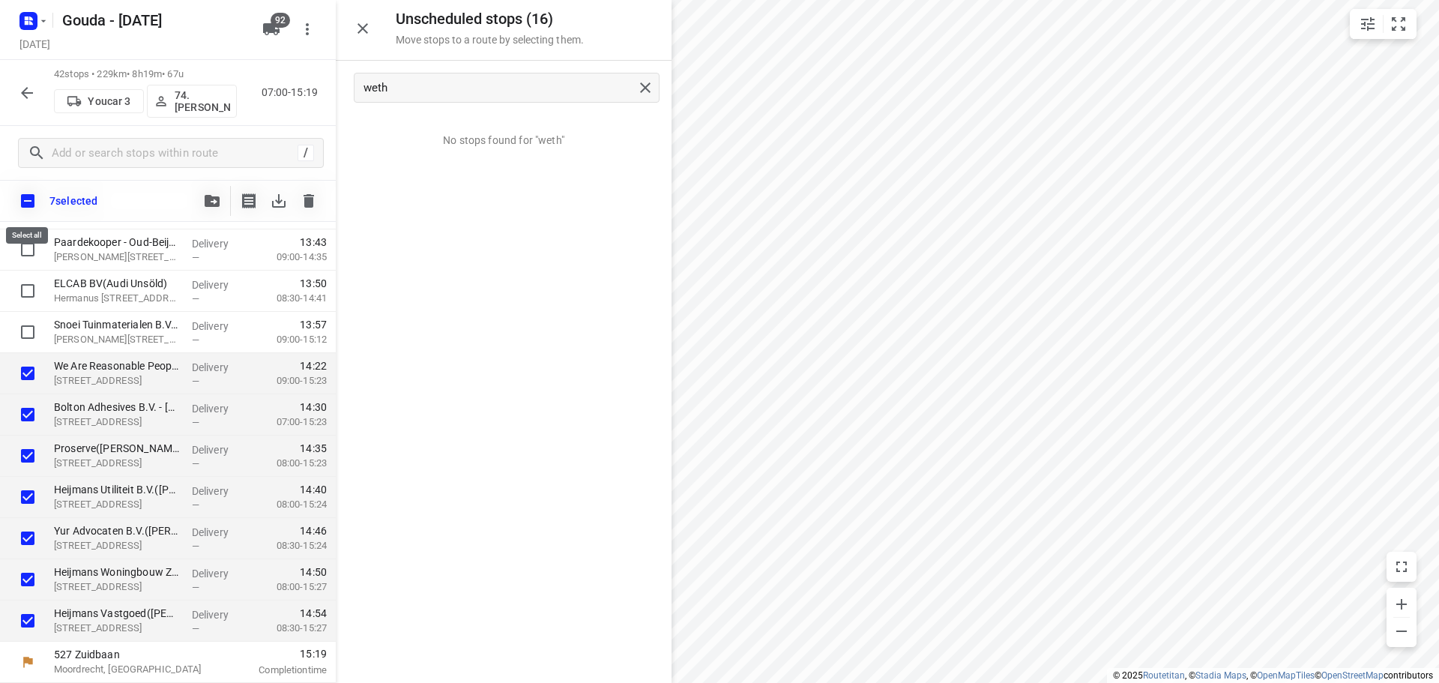
checkbox input "true"
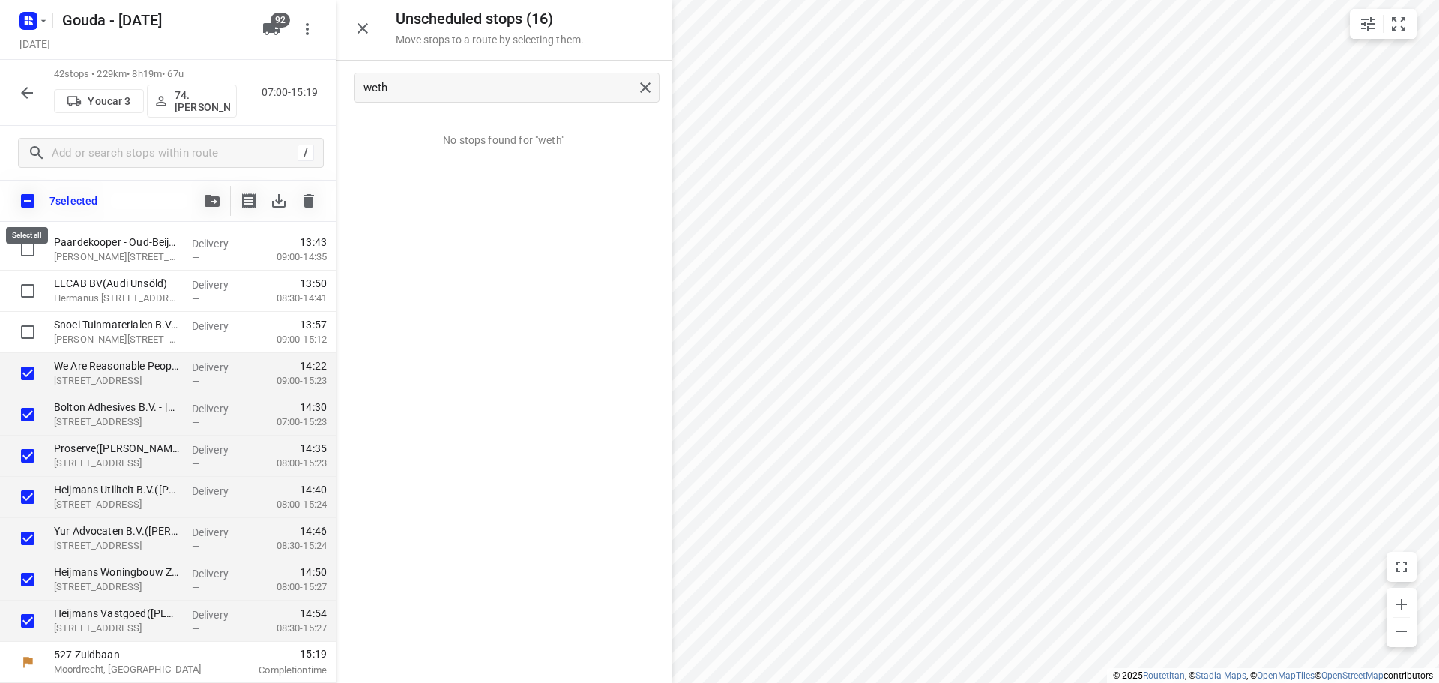
checkbox input "true"
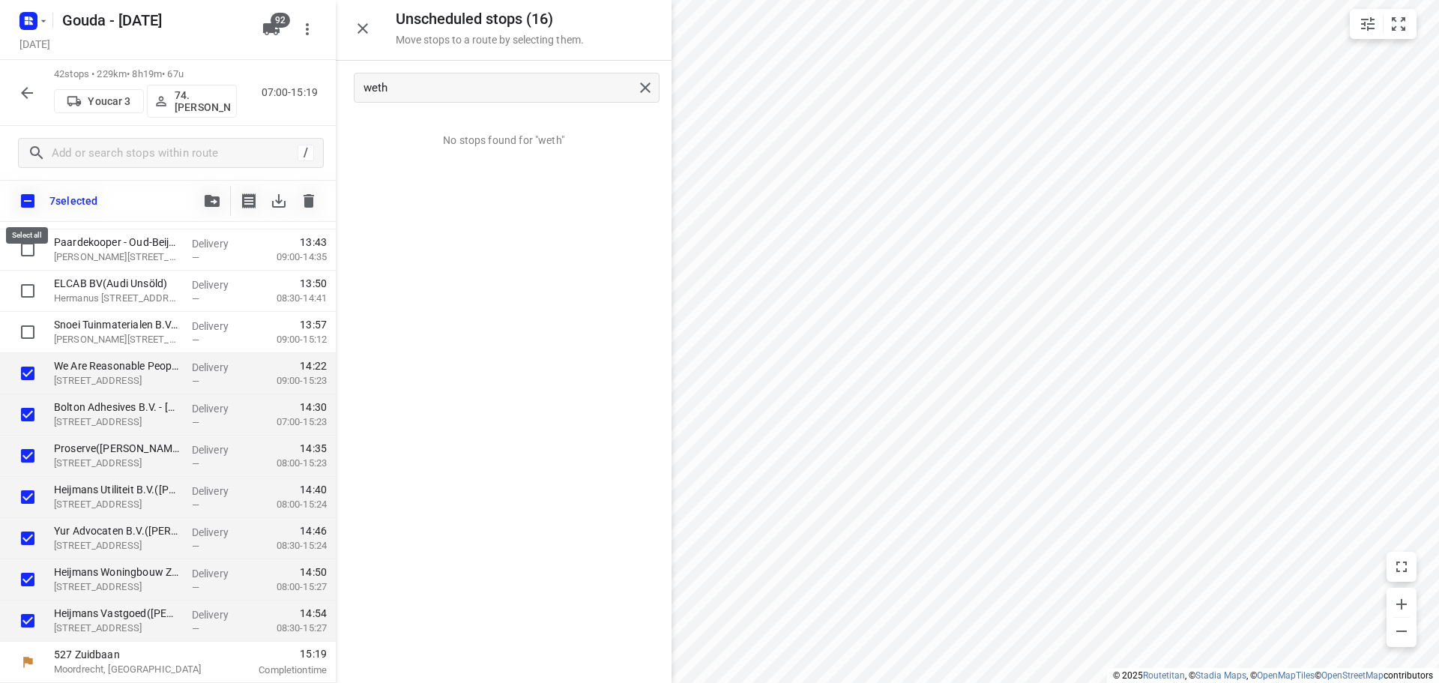
checkbox input "true"
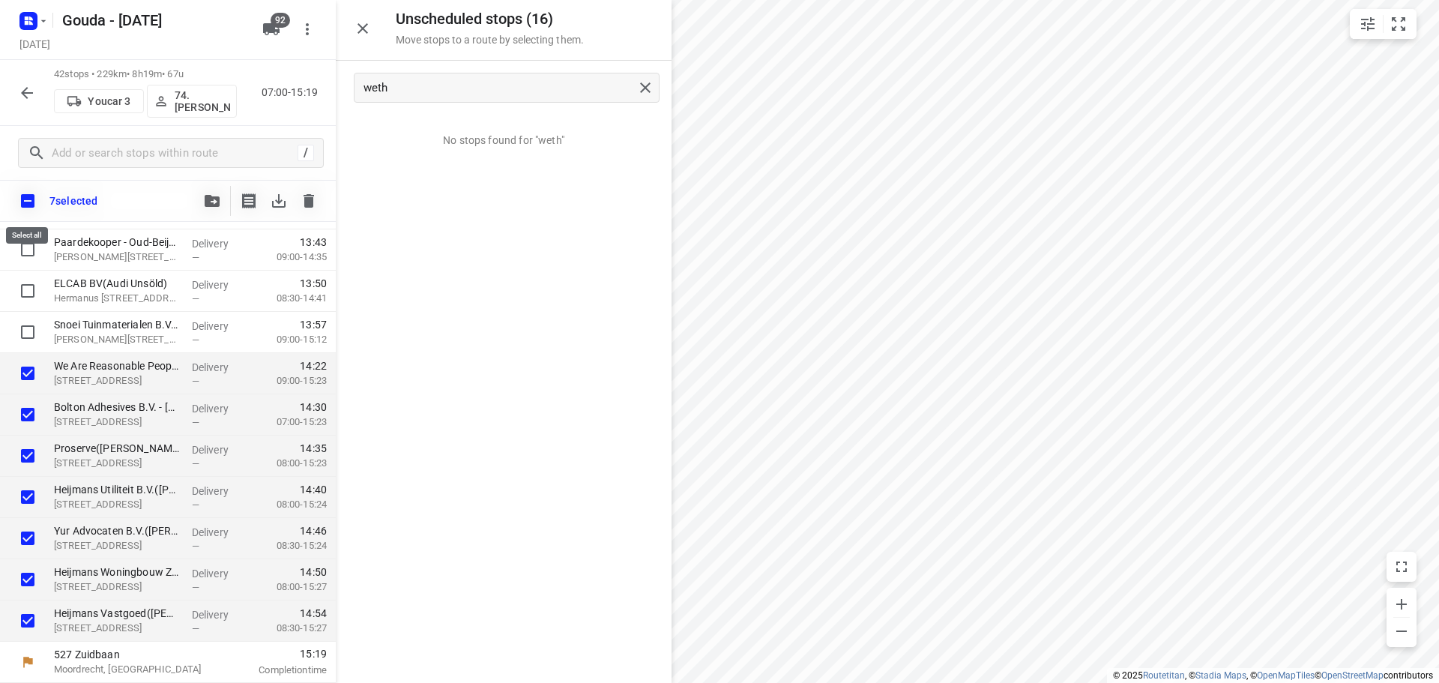
checkbox input "true"
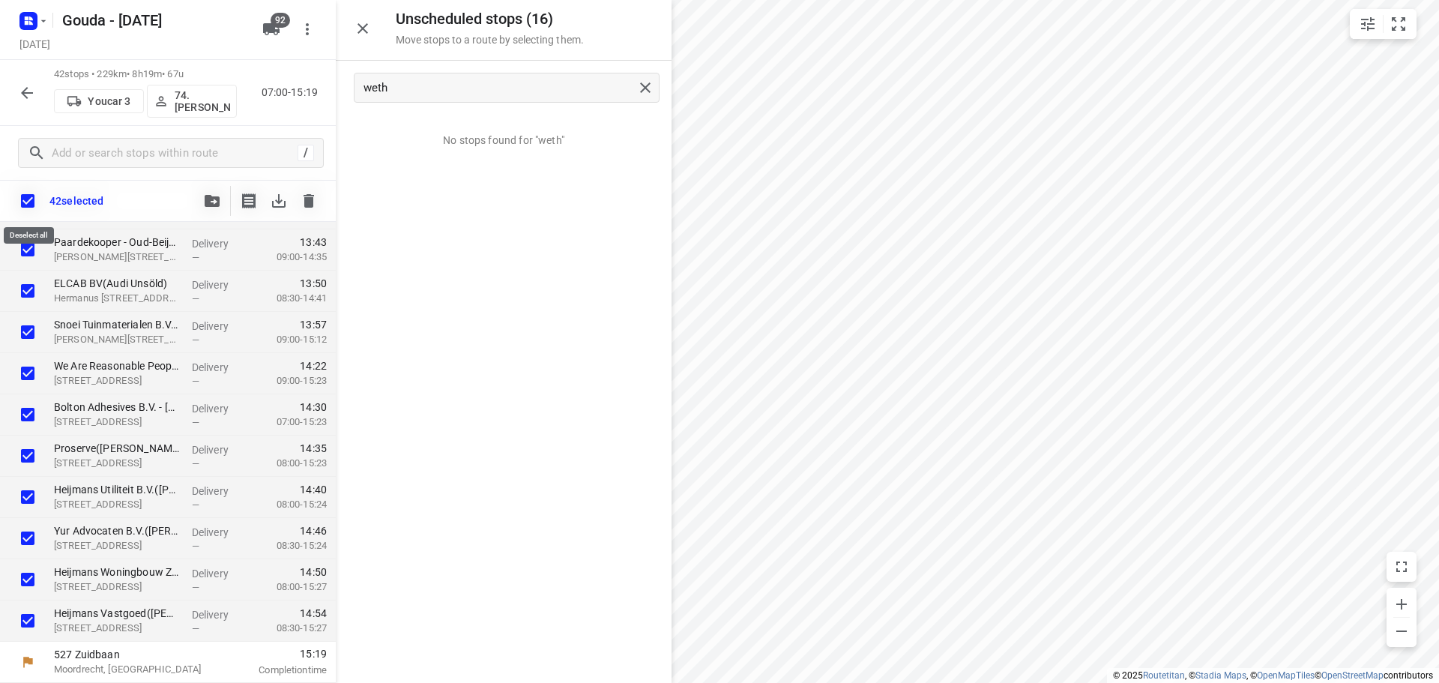
click at [29, 201] on input "checkbox" at bounding box center [27, 200] width 31 height 31
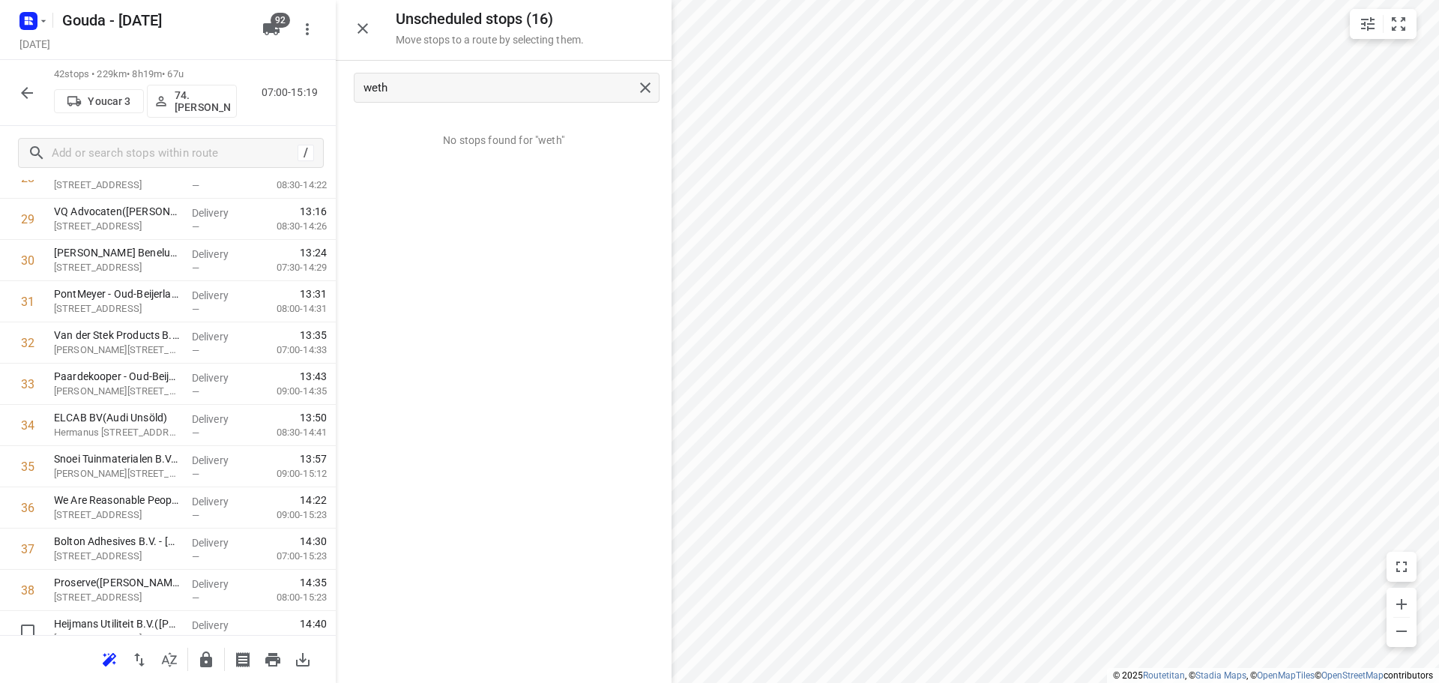
scroll to position [1435, 0]
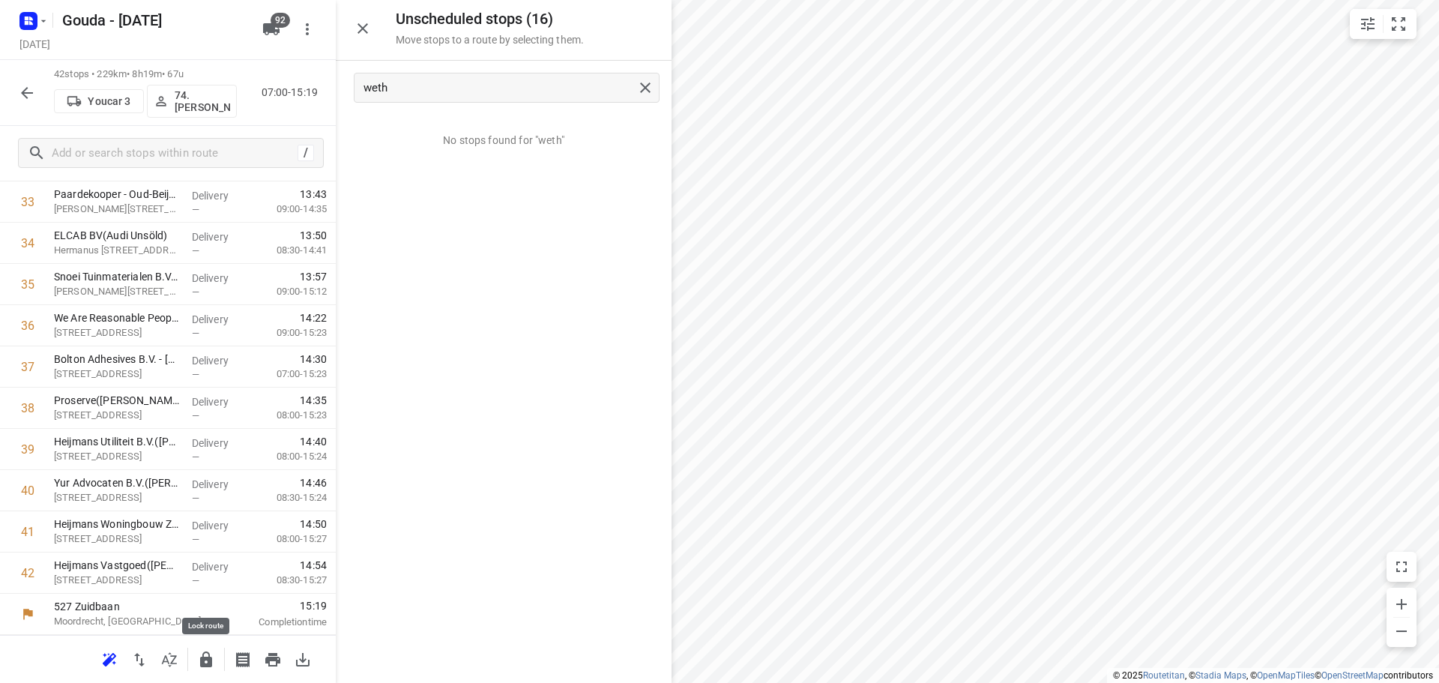
click at [199, 659] on icon "button" at bounding box center [206, 659] width 18 height 18
click at [15, 96] on button "button" at bounding box center [27, 93] width 30 height 30
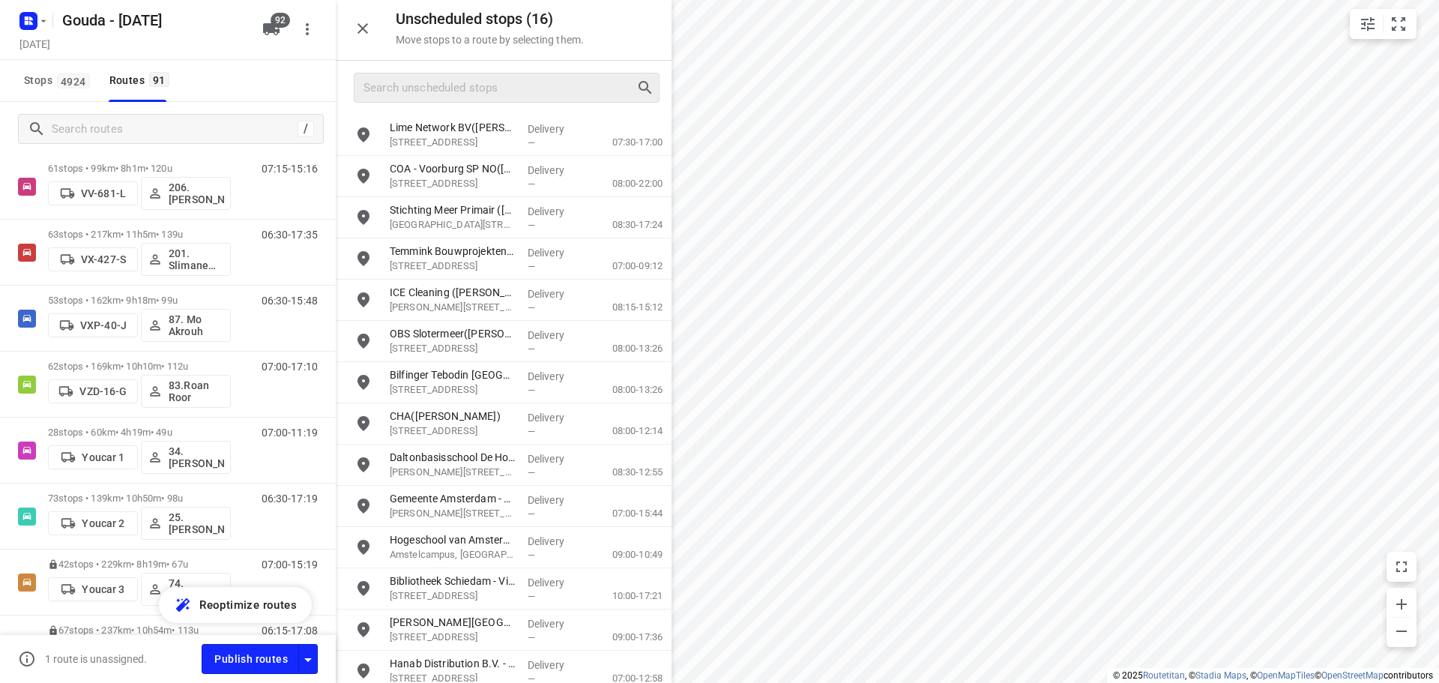
scroll to position [5658, 0]
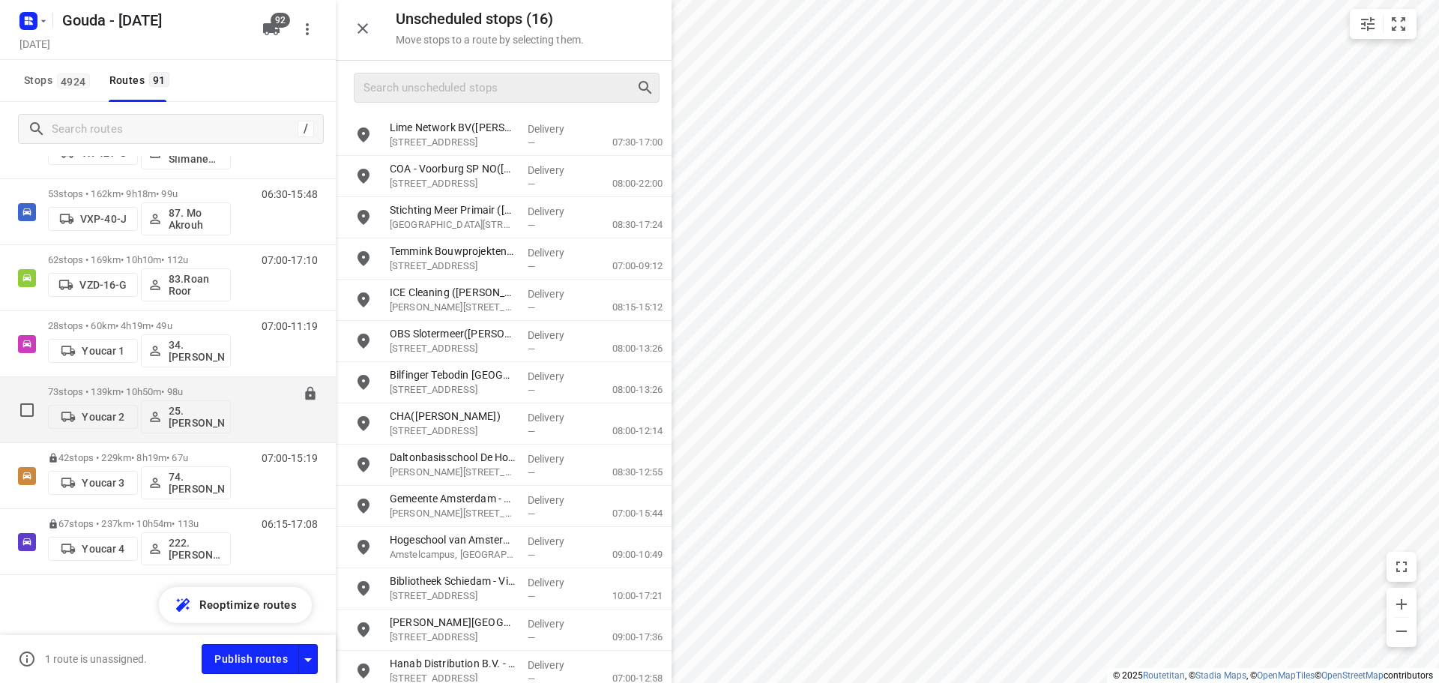
click at [163, 390] on p "73 stops • 139km • 10h50m • 98u" at bounding box center [139, 391] width 183 height 11
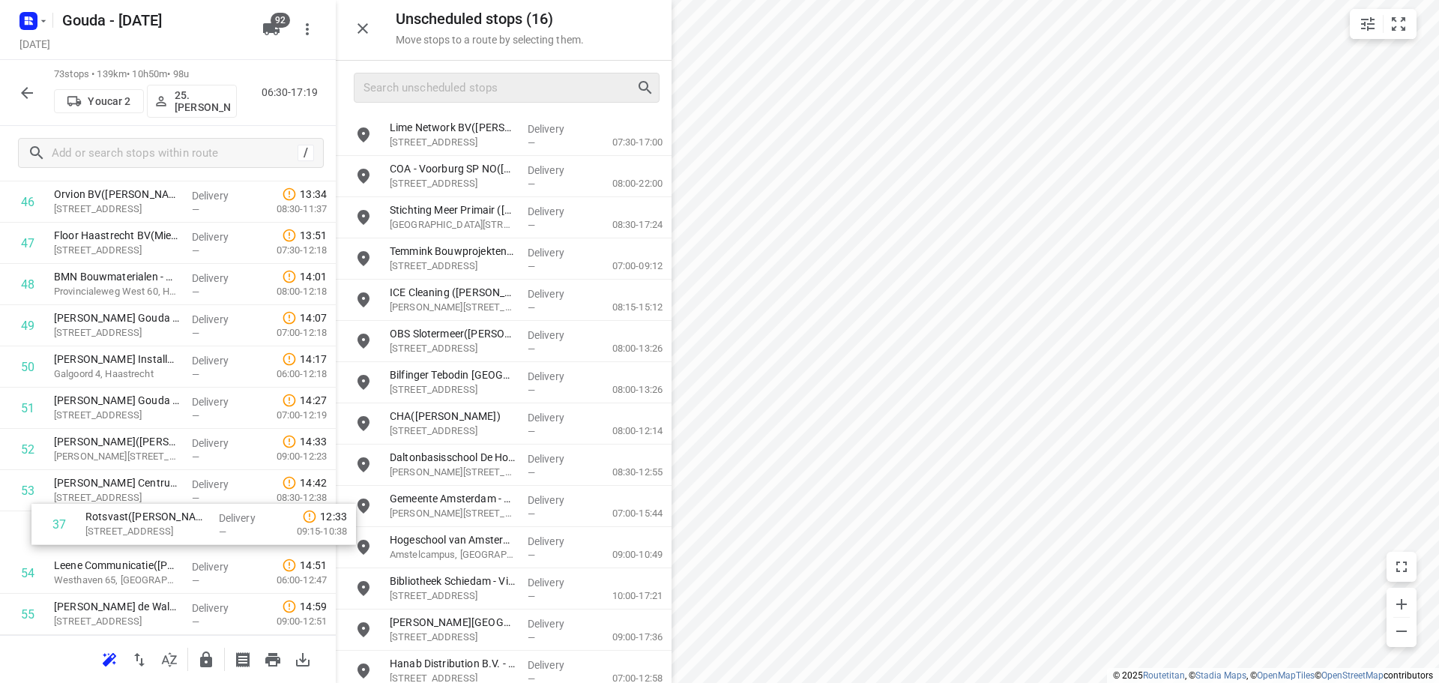
scroll to position [1932, 0]
drag, startPoint x: 98, startPoint y: 383, endPoint x: 128, endPoint y: 525, distance: 145.5
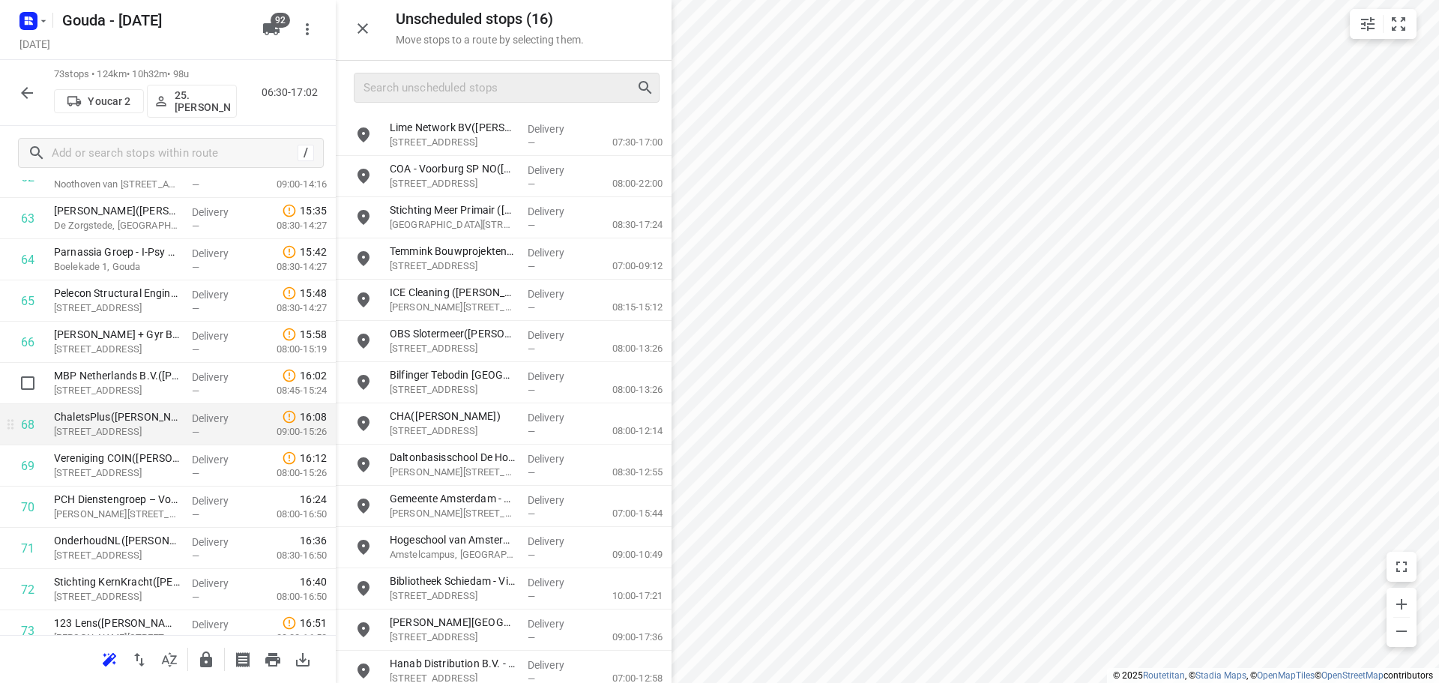
scroll to position [2681, 0]
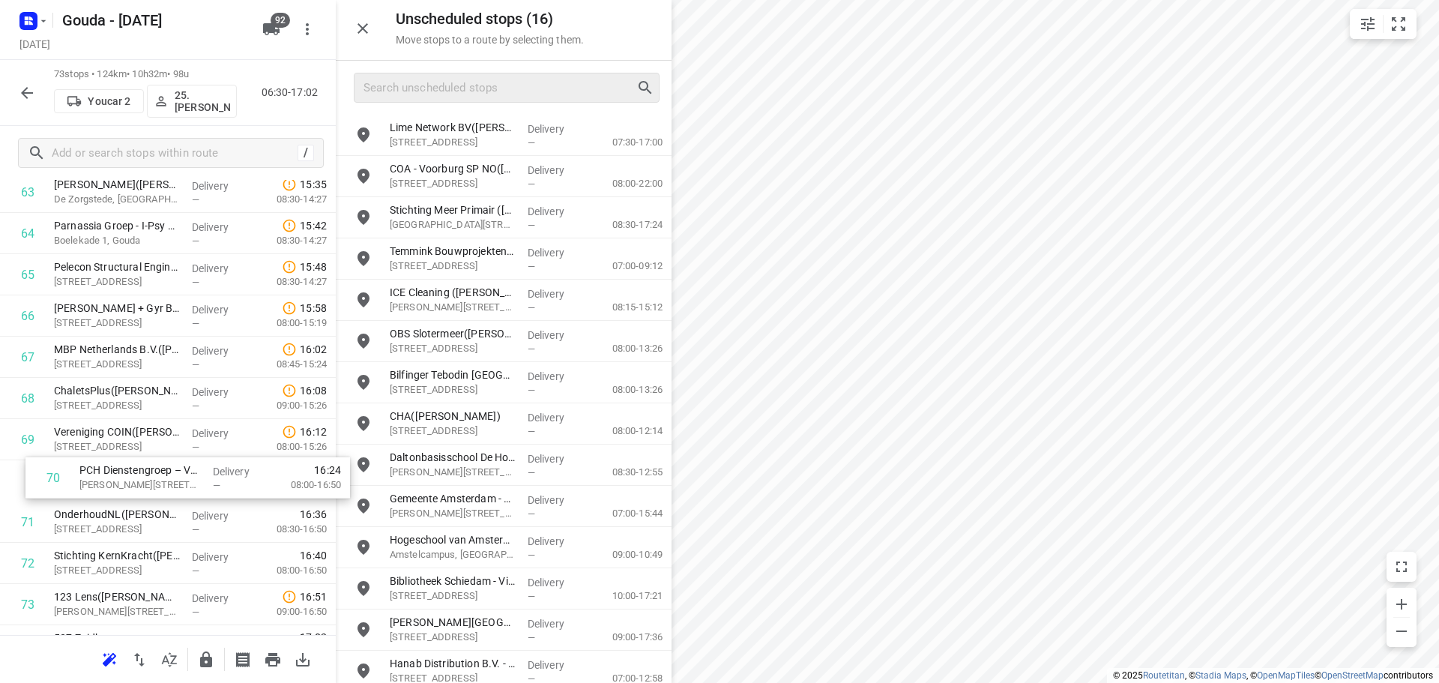
drag, startPoint x: 85, startPoint y: 482, endPoint x: 117, endPoint y: 479, distance: 31.6
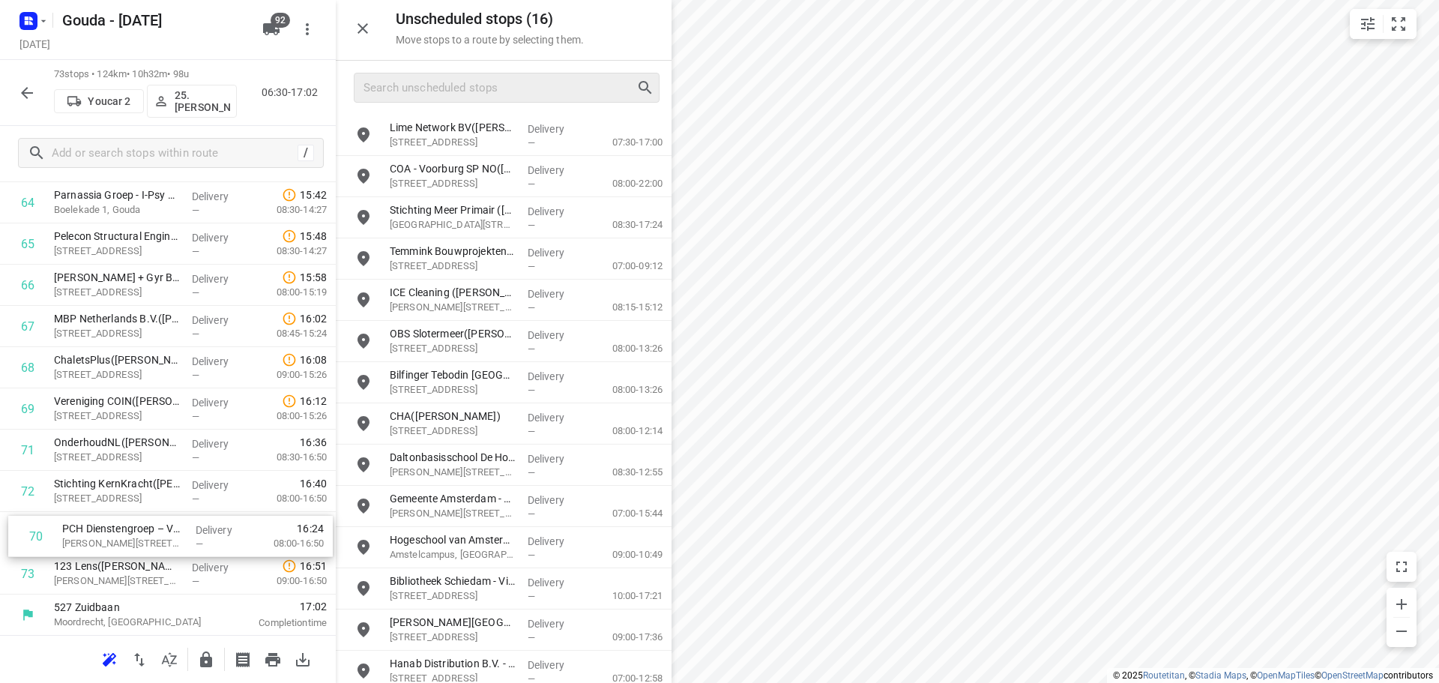
scroll to position [2712, 0]
drag, startPoint x: 106, startPoint y: 480, endPoint x: 118, endPoint y: 543, distance: 65.0
click at [198, 664] on icon "button" at bounding box center [206, 659] width 18 height 18
click at [19, 97] on icon "button" at bounding box center [27, 93] width 18 height 18
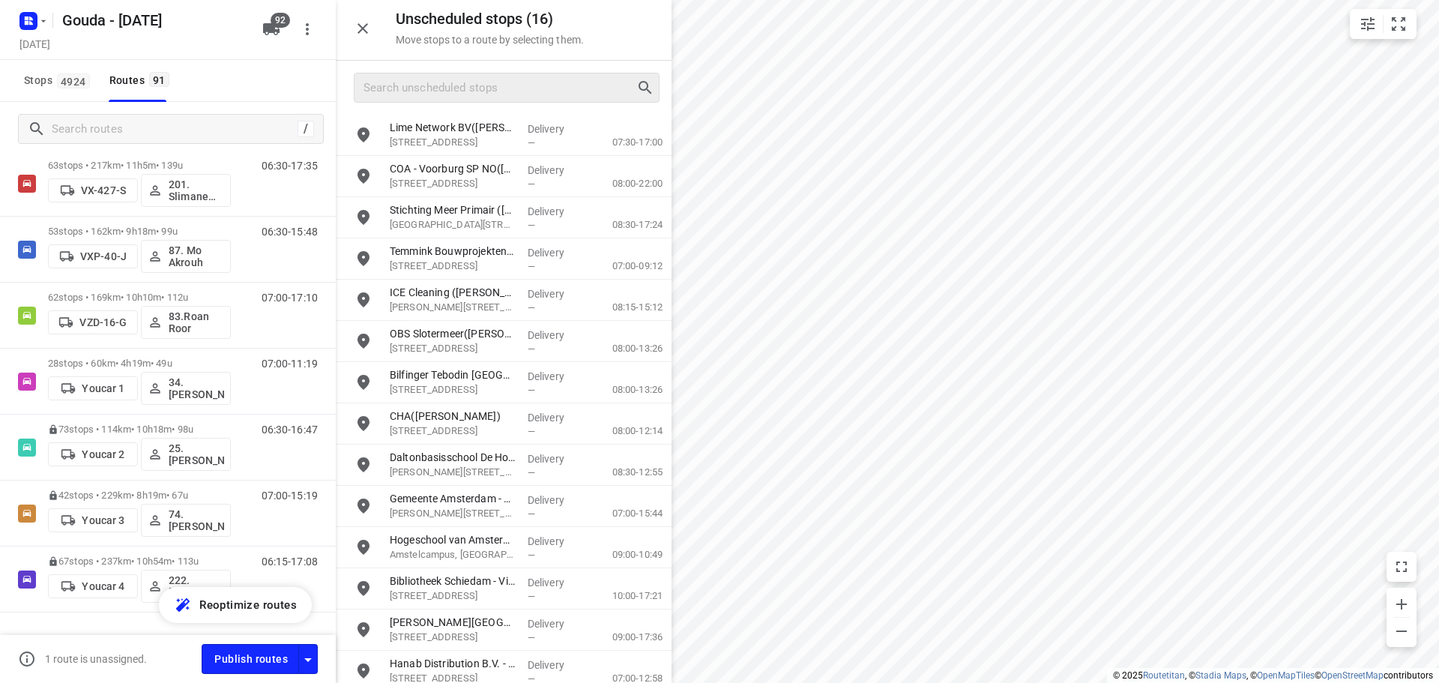
scroll to position [5658, 0]
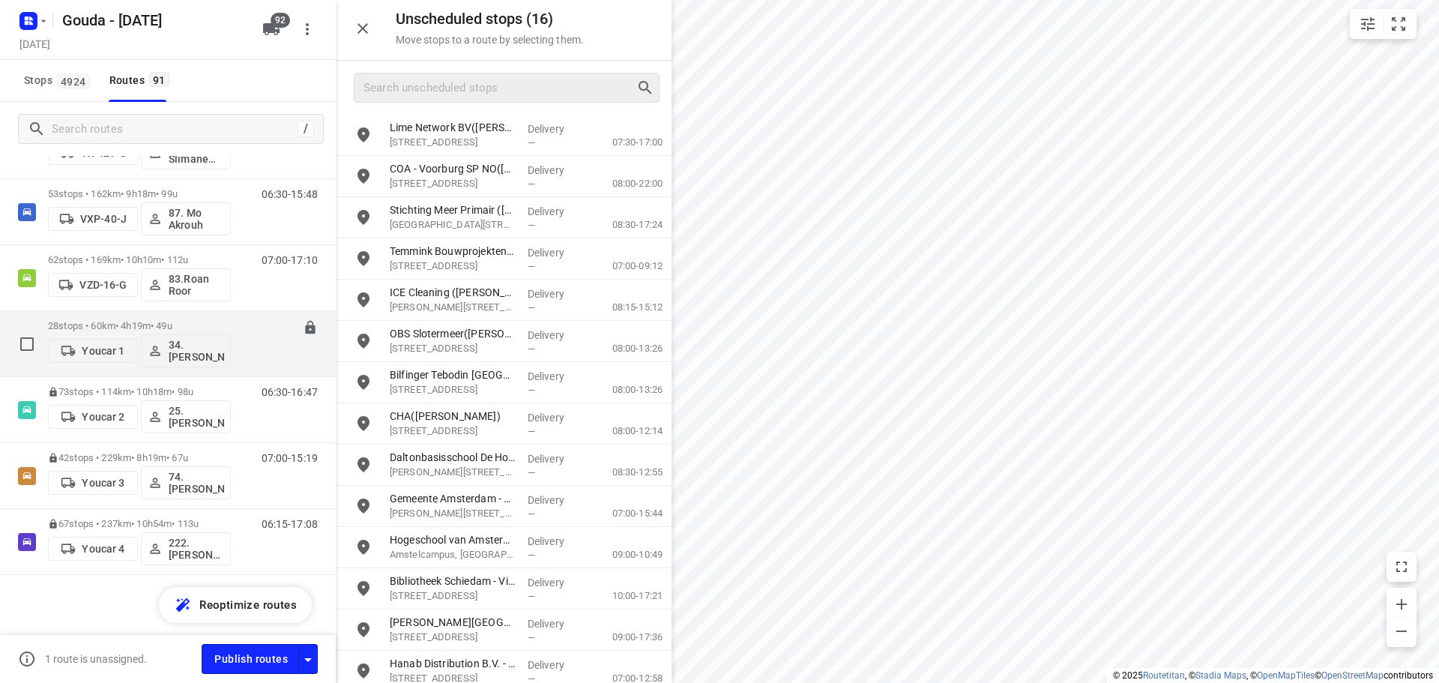
click at [144, 318] on div "28 stops • 60km • 4h19m • 49u Youcar 1 34.[PERSON_NAME]" at bounding box center [139, 343] width 183 height 62
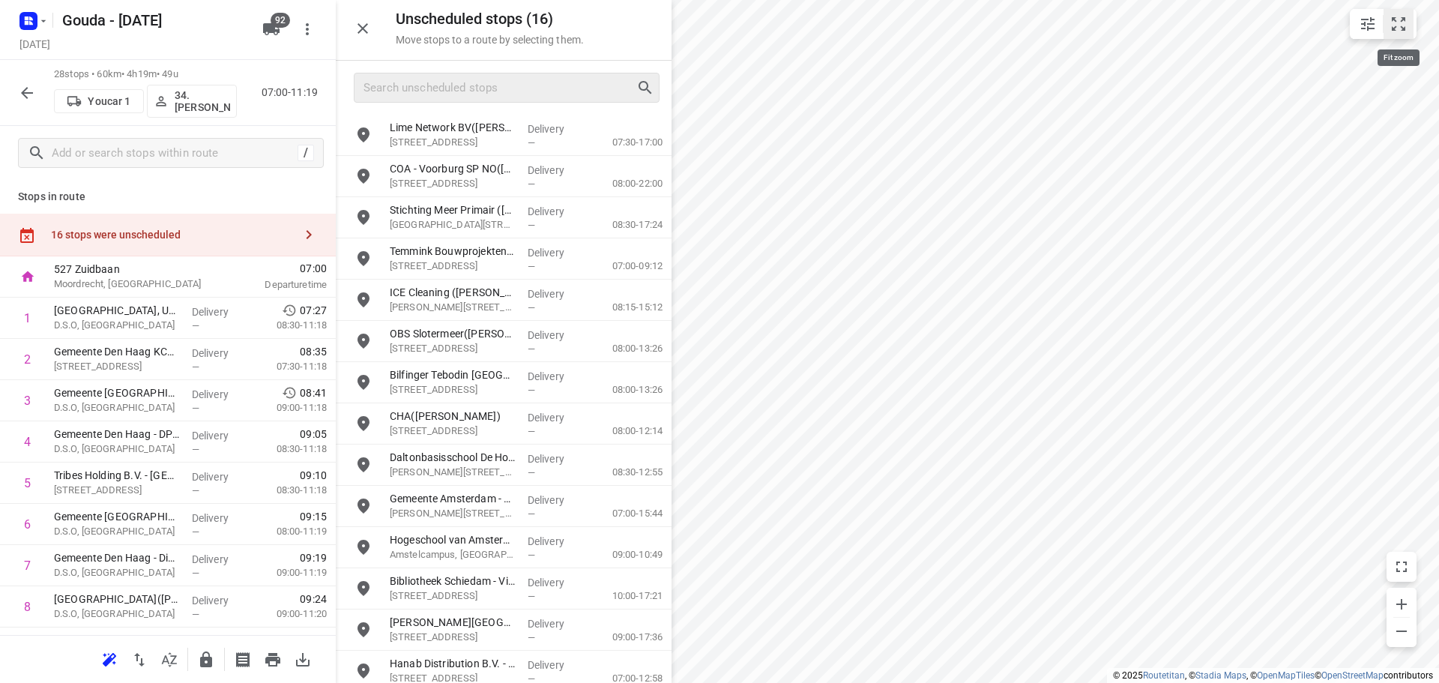
click at [1400, 21] on icon "small contained button group" at bounding box center [1398, 24] width 18 height 18
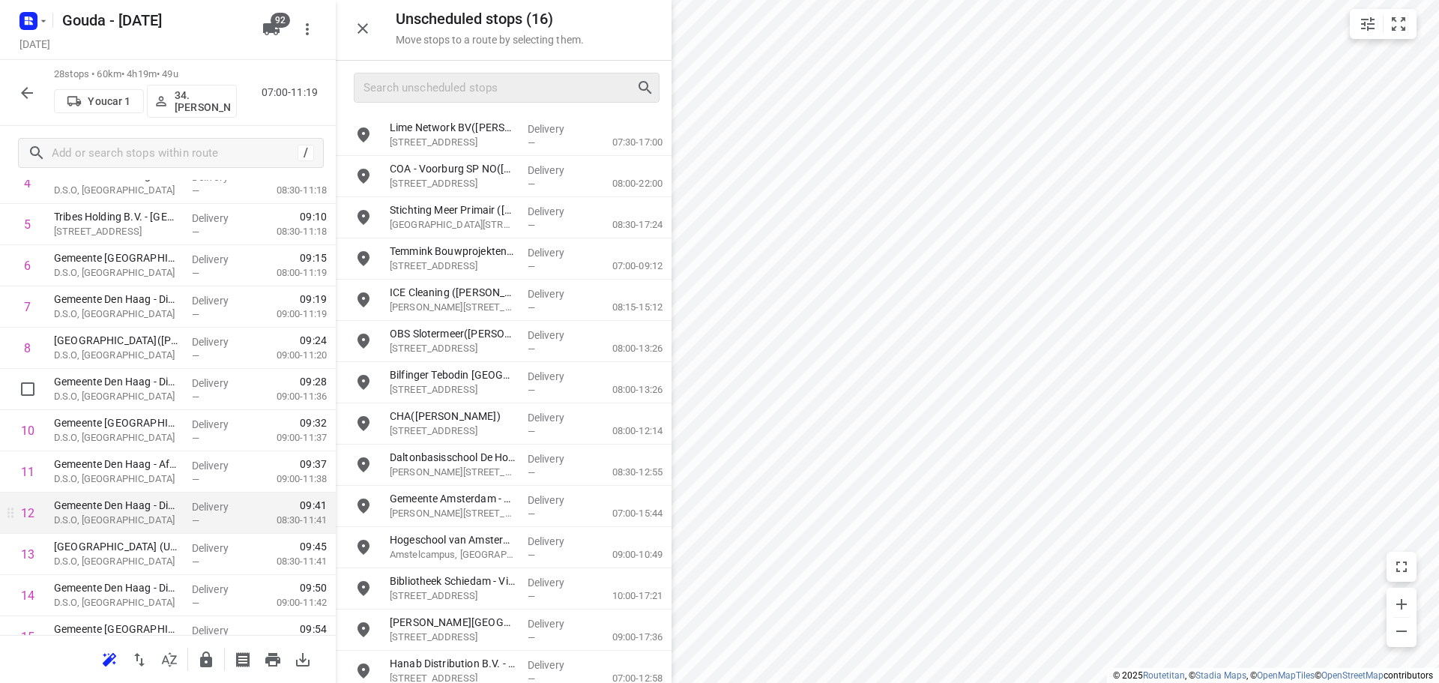
scroll to position [0, 0]
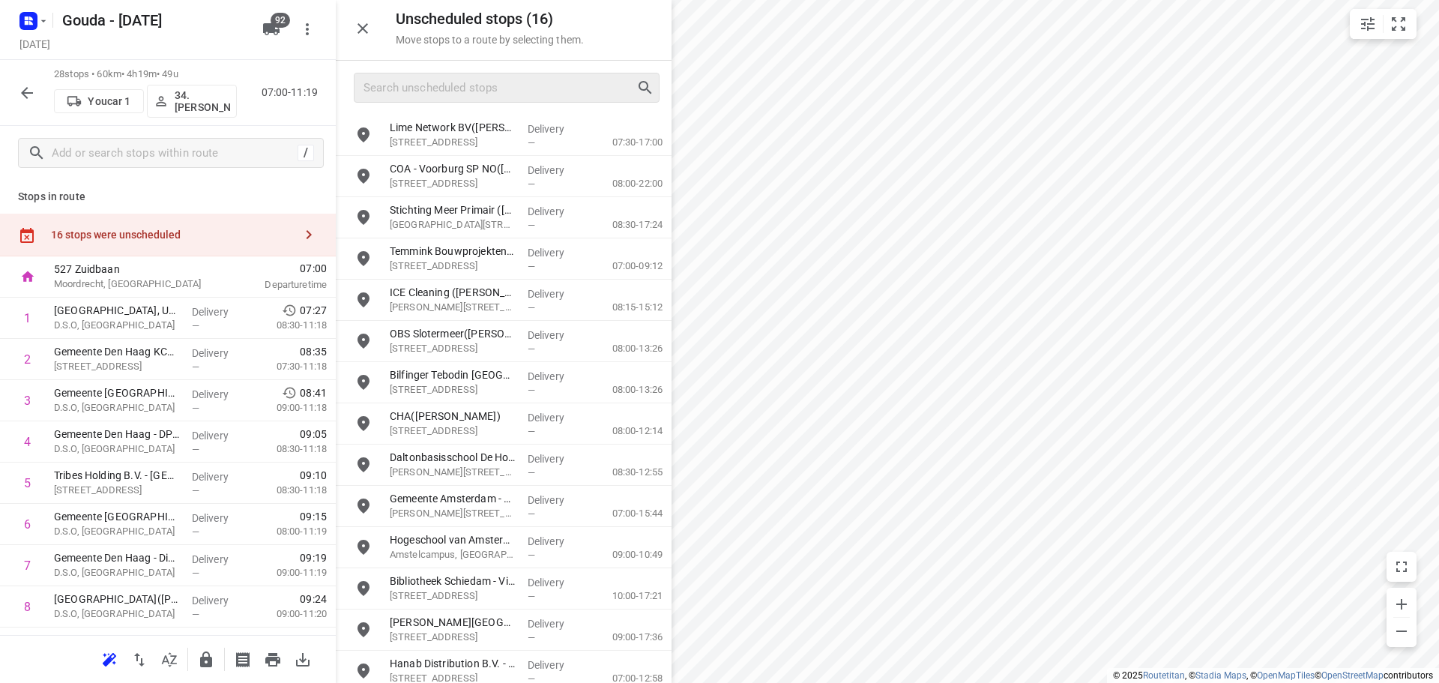
click at [24, 101] on icon "button" at bounding box center [27, 93] width 18 height 18
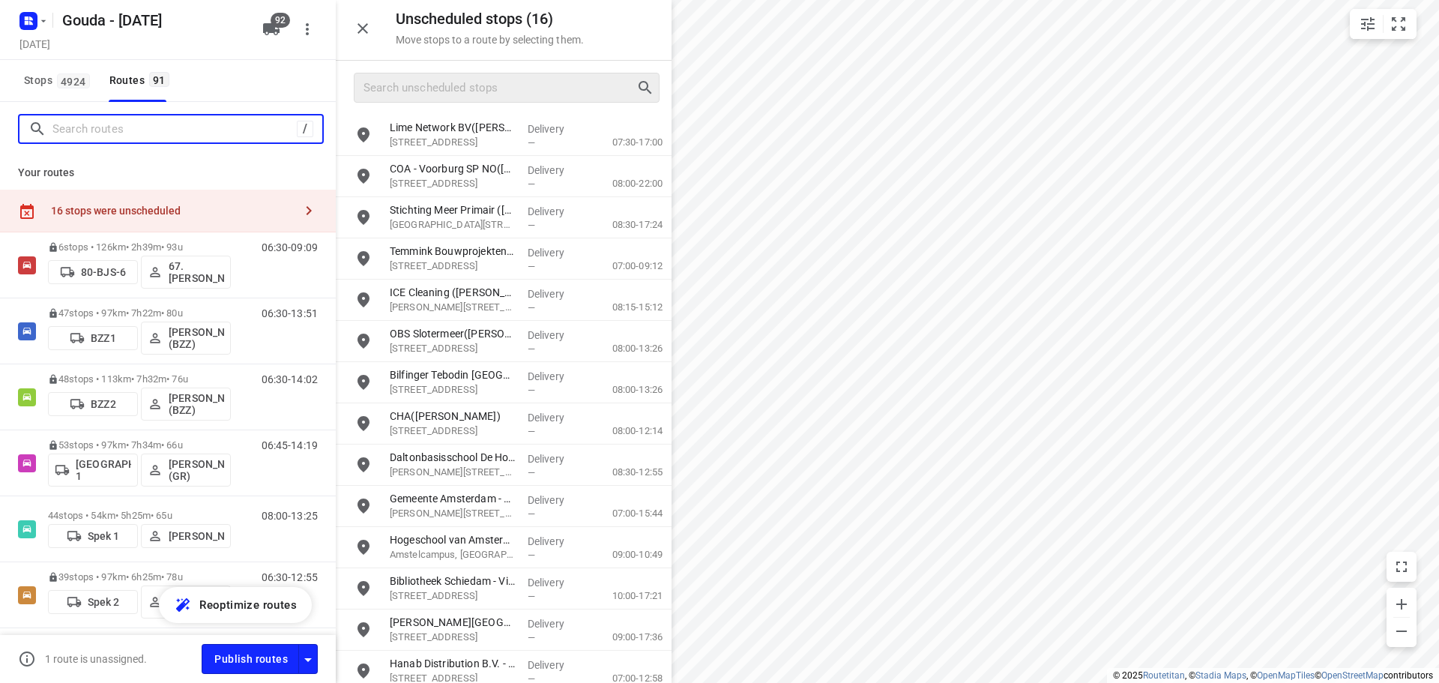
click at [91, 135] on input "Search routes" at bounding box center [174, 129] width 244 height 23
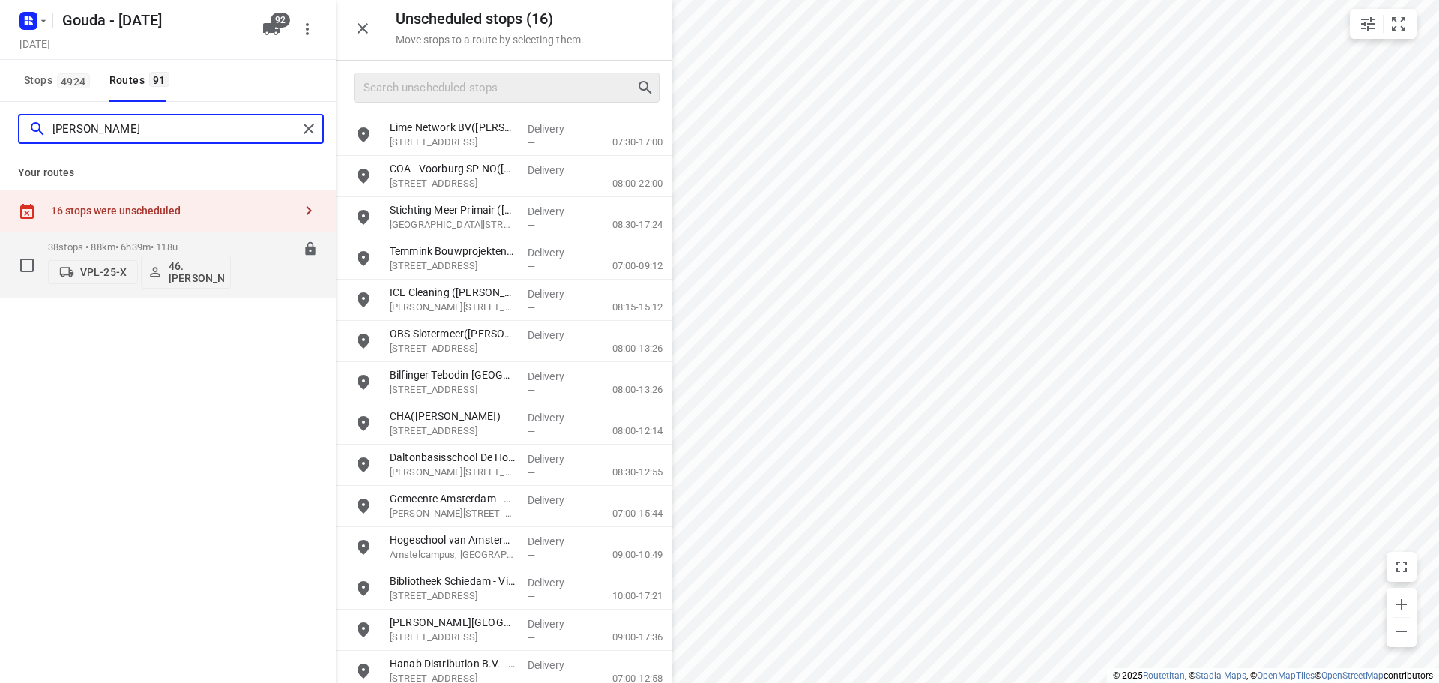
type input "[PERSON_NAME]"
click at [245, 251] on div "07:30-14:09" at bounding box center [280, 268] width 75 height 55
click at [194, 243] on p "38 stops • 88km • 6h39m • 118u" at bounding box center [139, 246] width 183 height 11
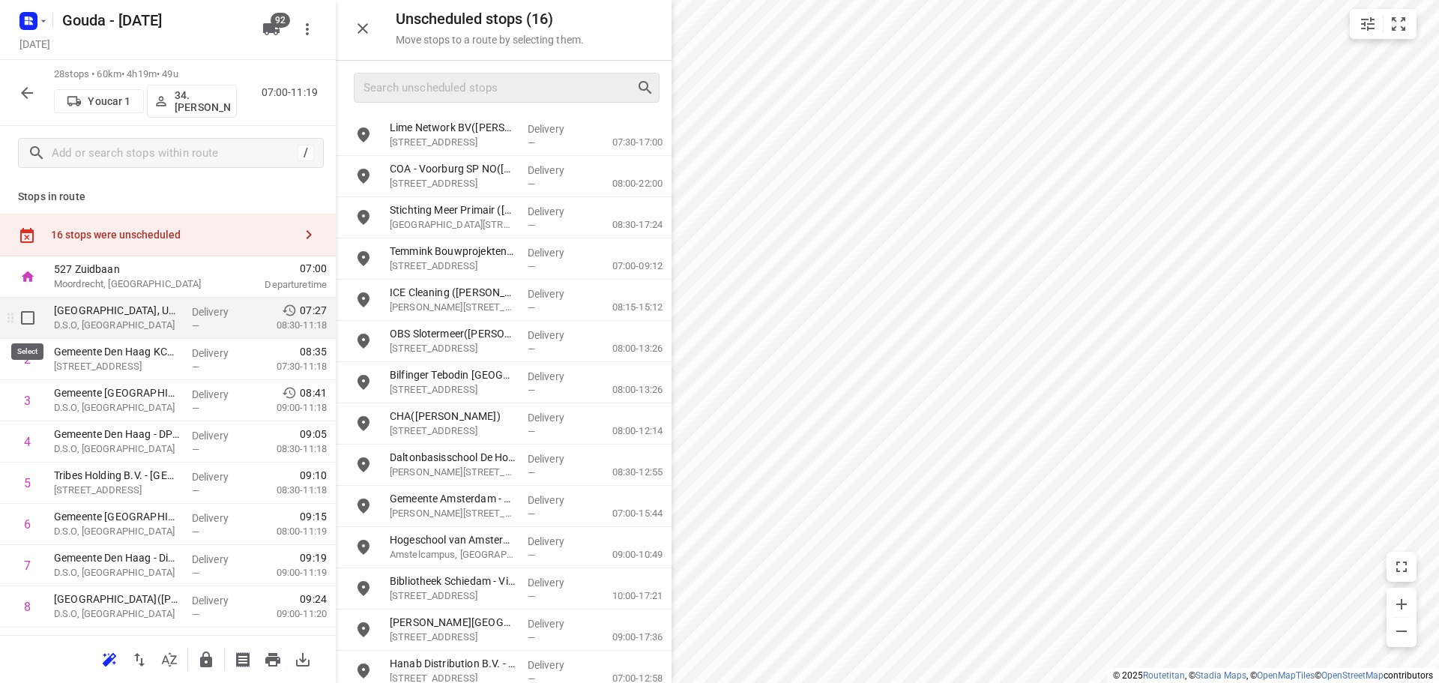
click at [36, 315] on input "checkbox" at bounding box center [28, 318] width 30 height 30
checkbox input "true"
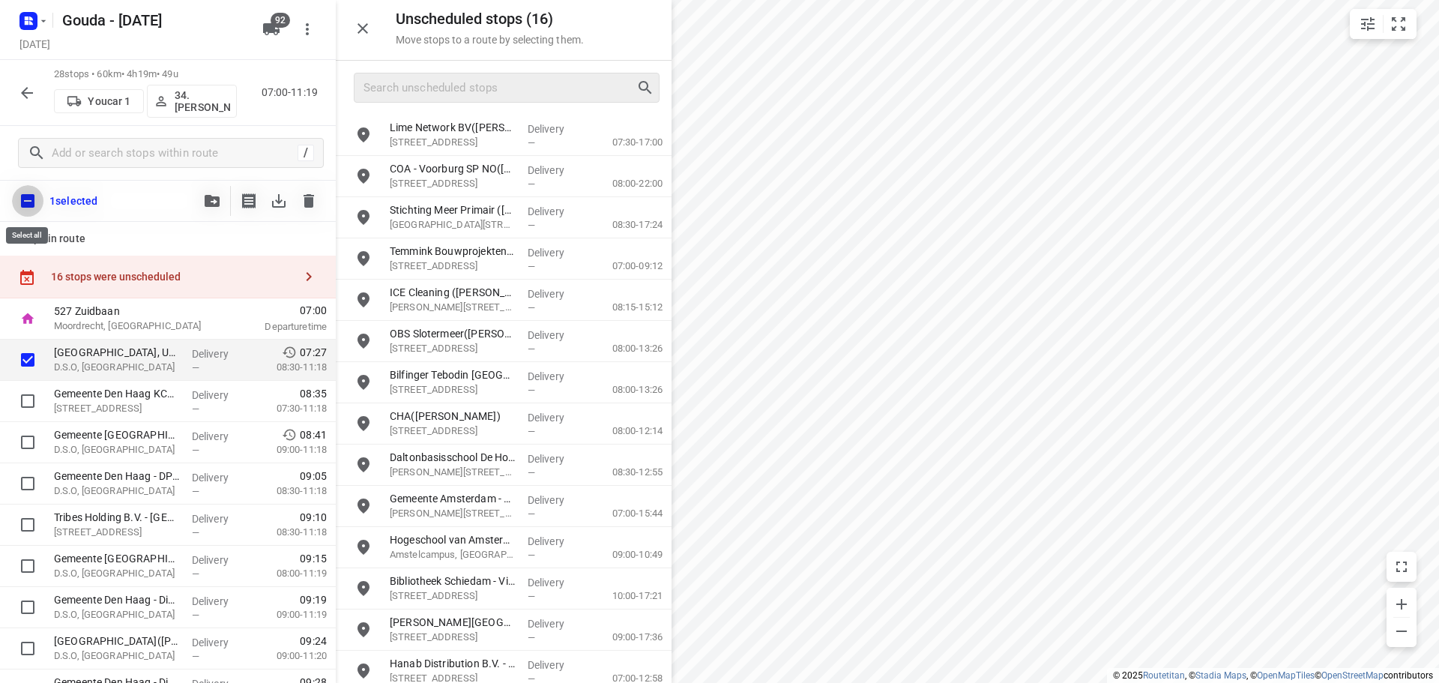
click at [28, 211] on input "checkbox" at bounding box center [27, 200] width 31 height 31
checkbox input "true"
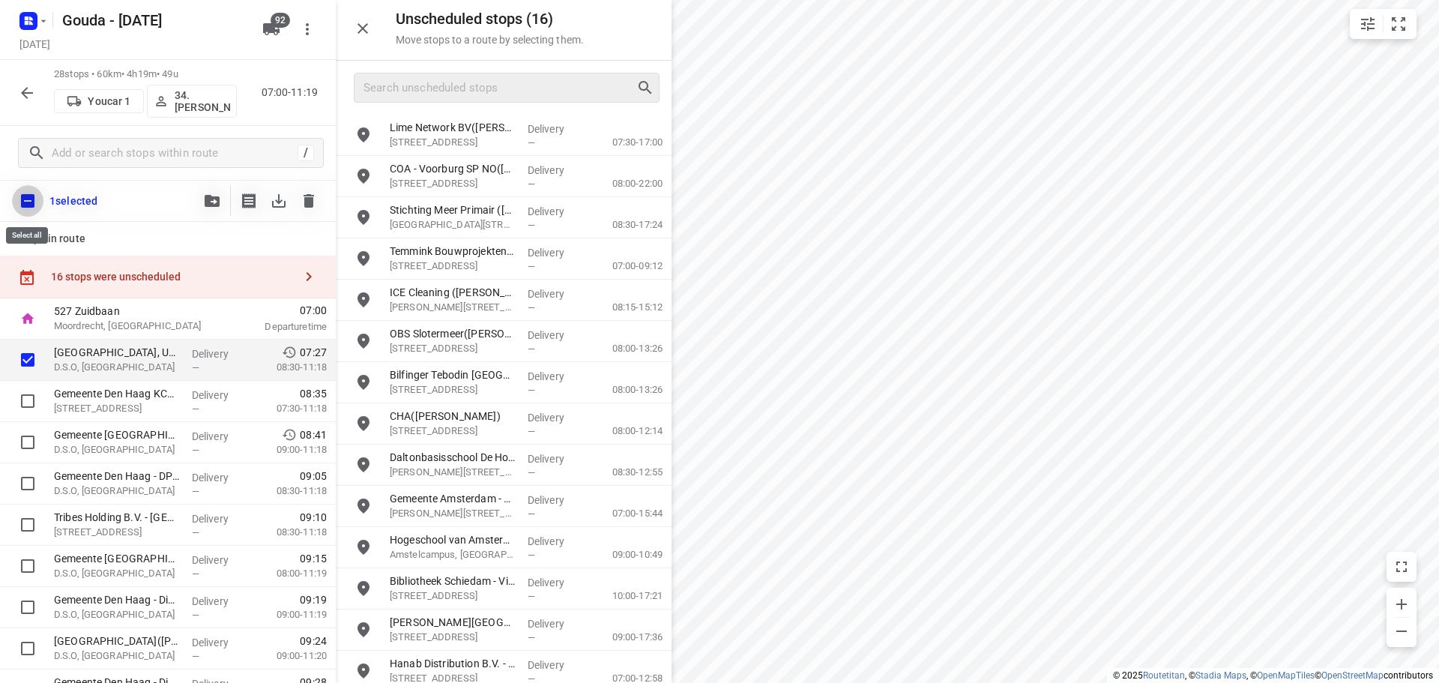
checkbox input "true"
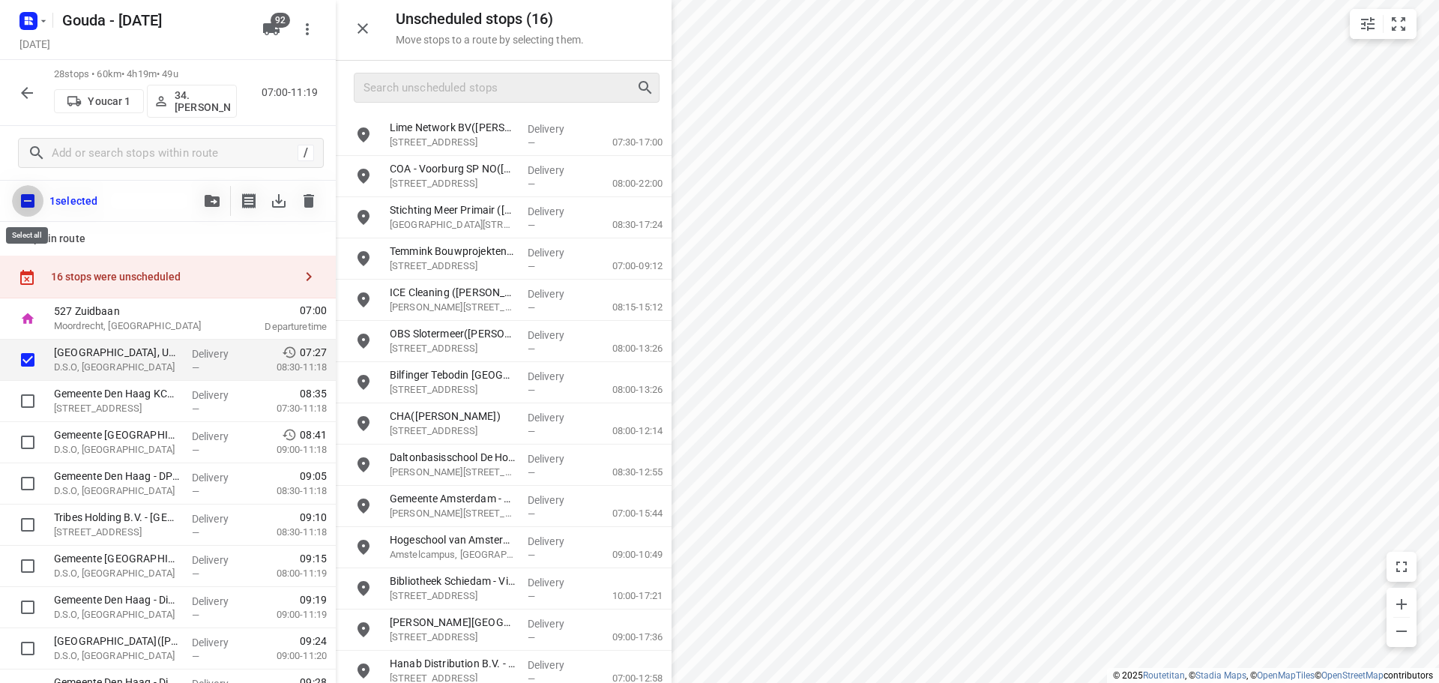
checkbox input "true"
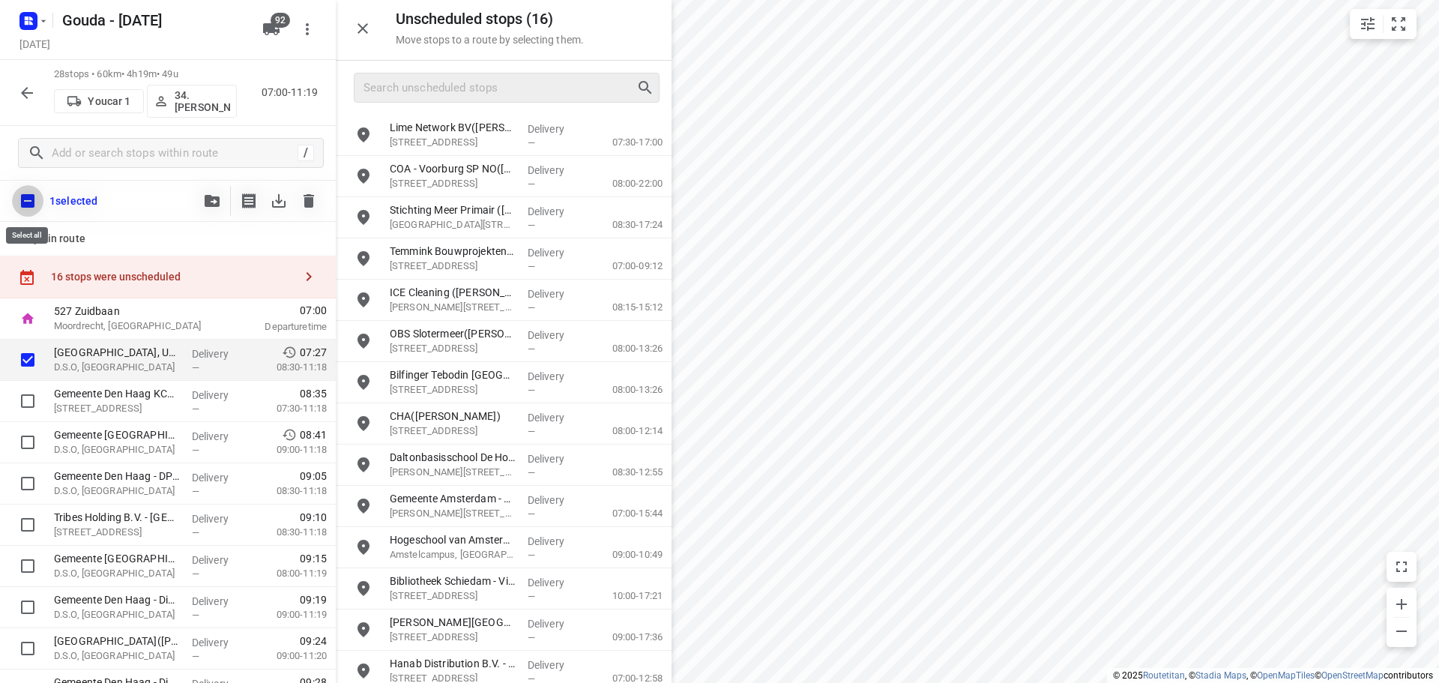
checkbox input "true"
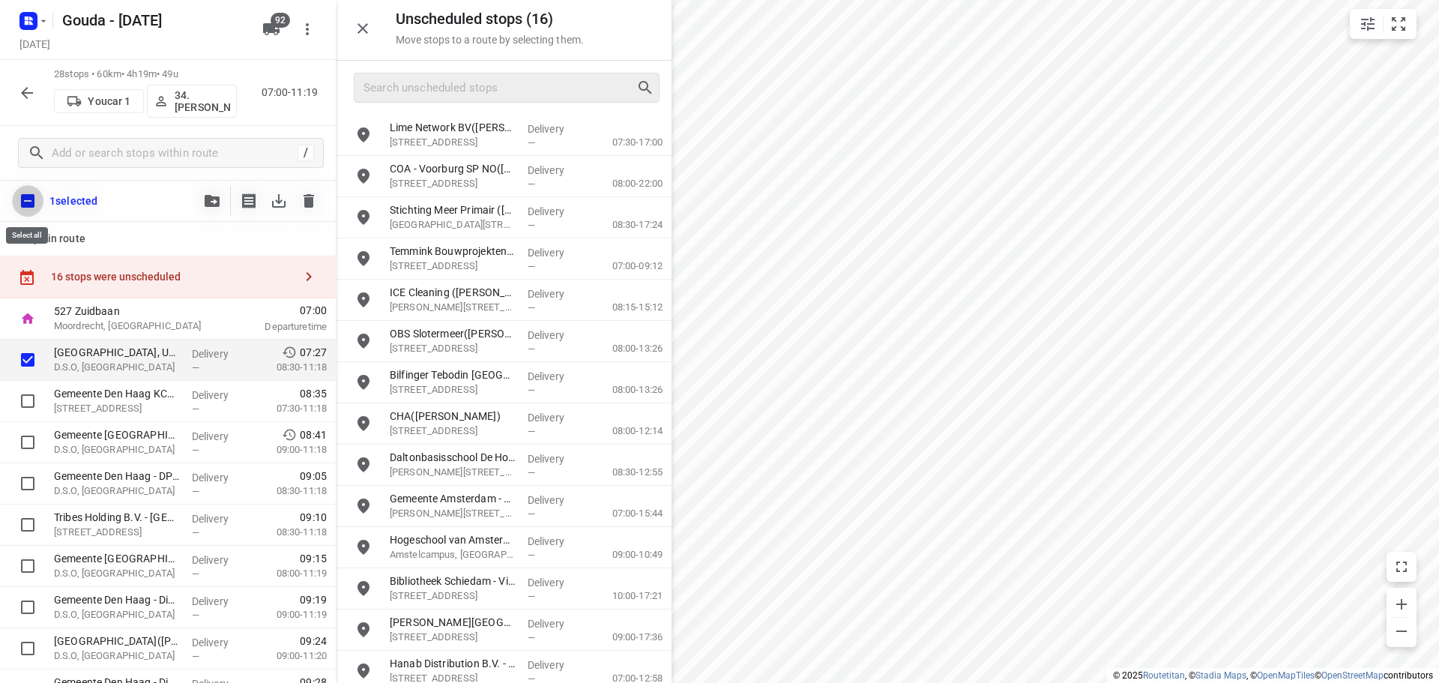
checkbox input "true"
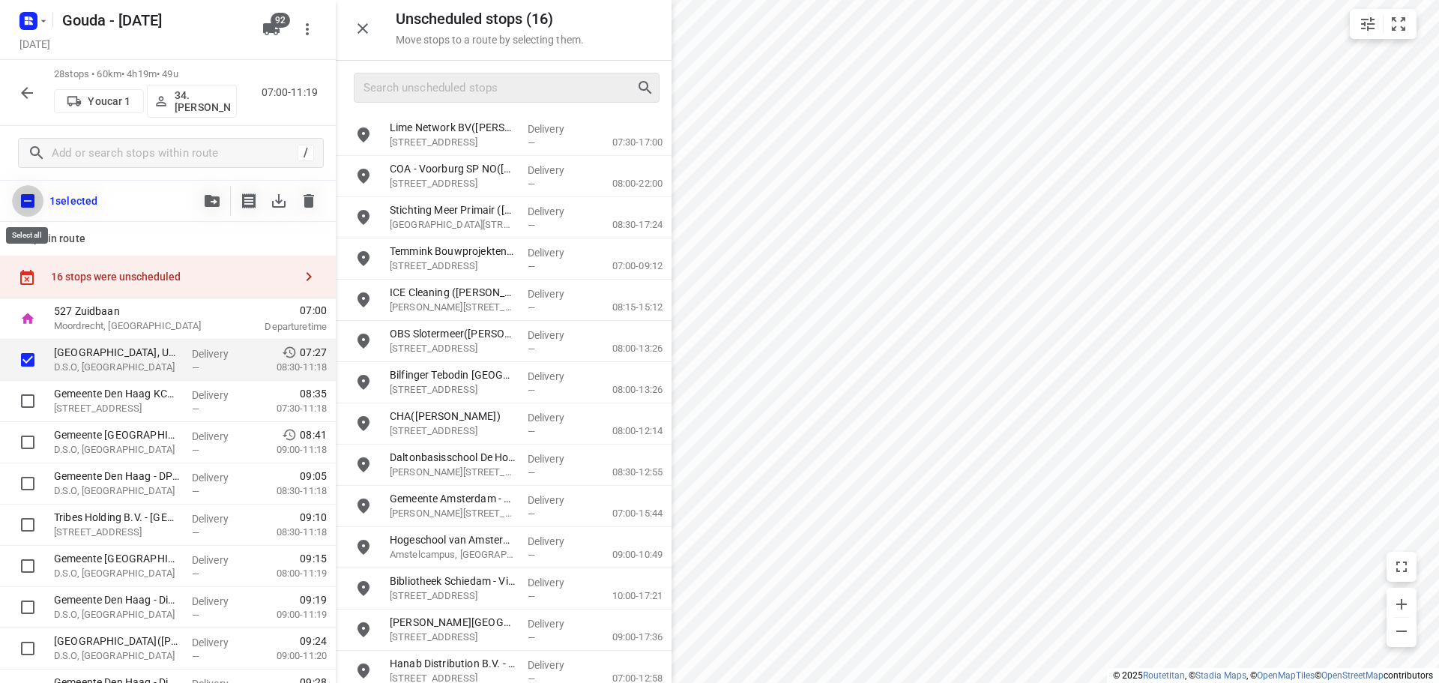
checkbox input "true"
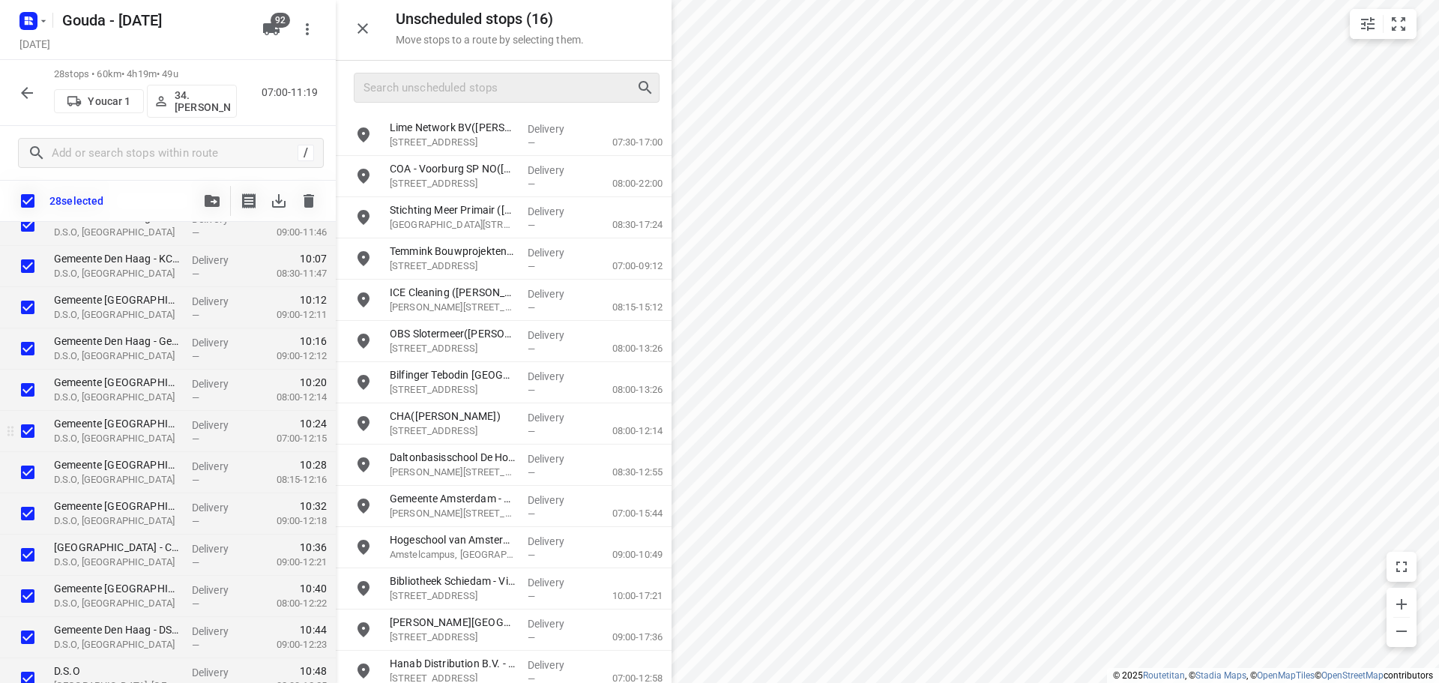
scroll to position [852, 0]
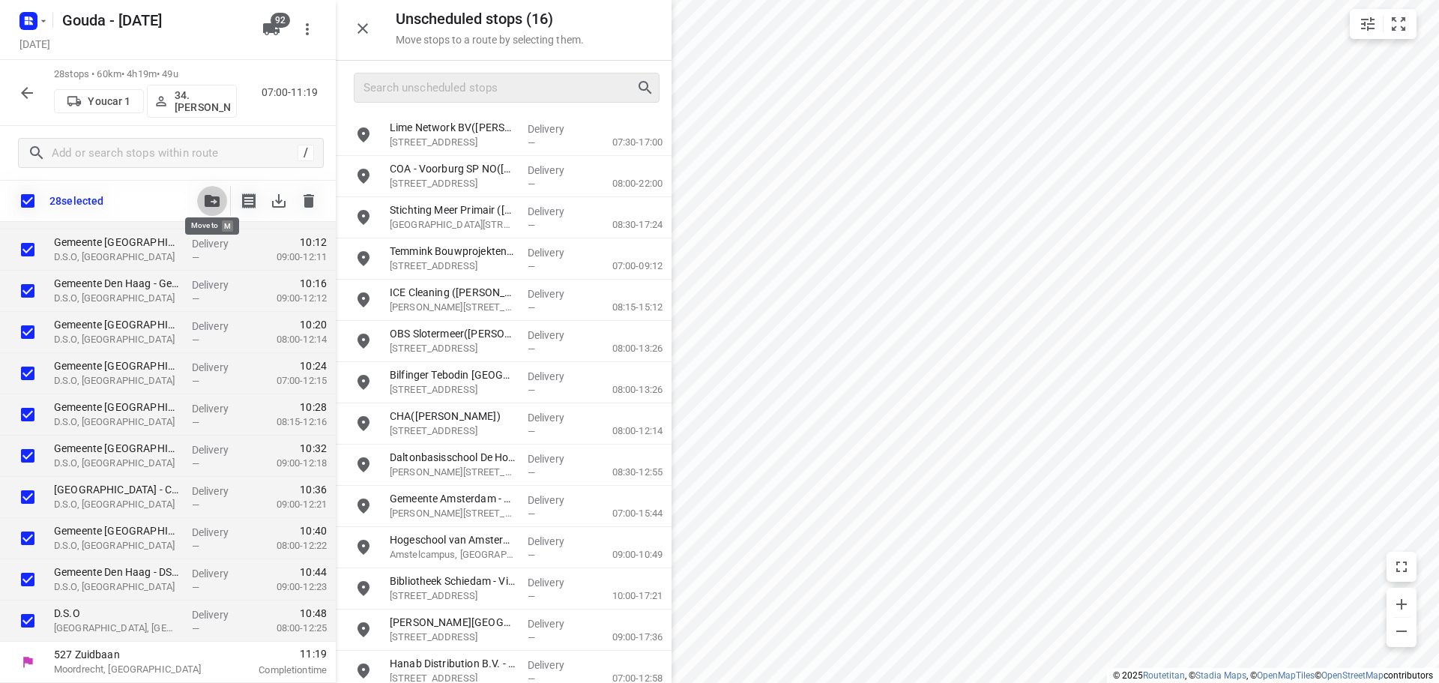
click at [209, 200] on icon "button" at bounding box center [212, 201] width 15 height 12
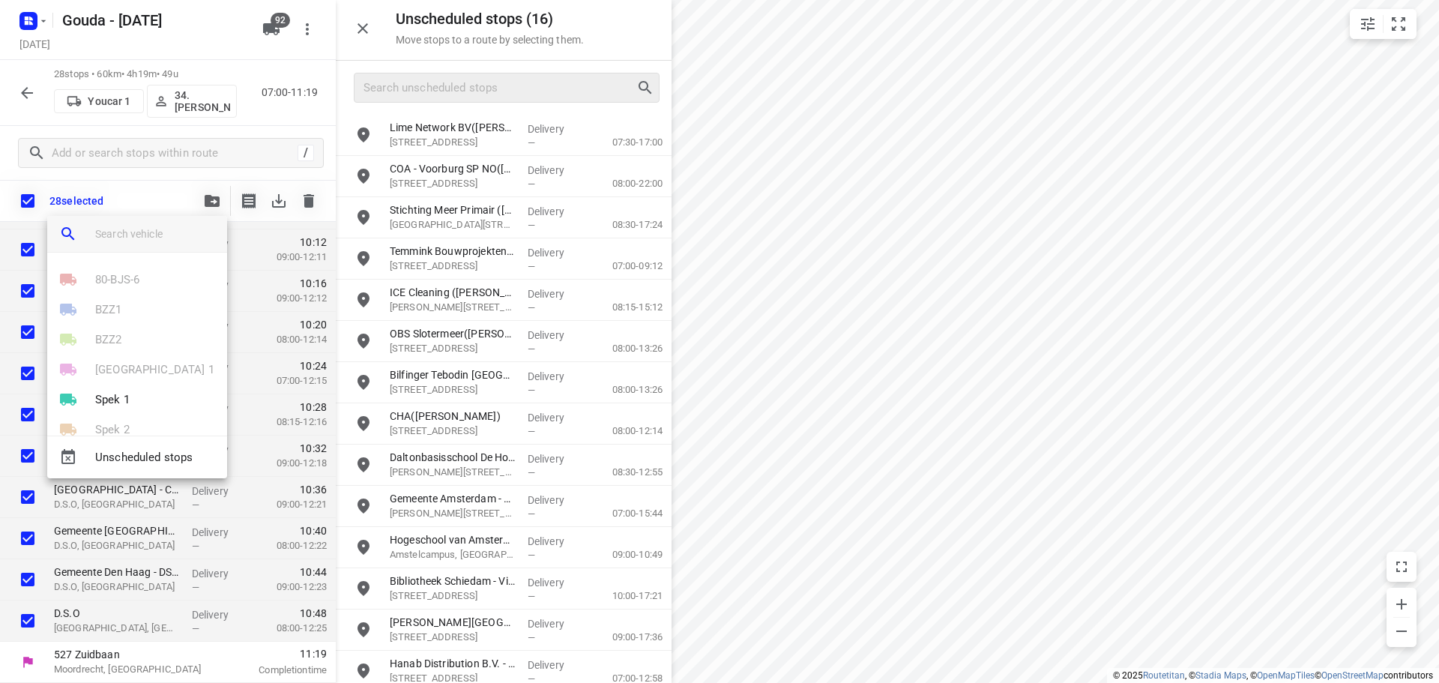
click at [167, 234] on input "search vehicle" at bounding box center [155, 234] width 120 height 22
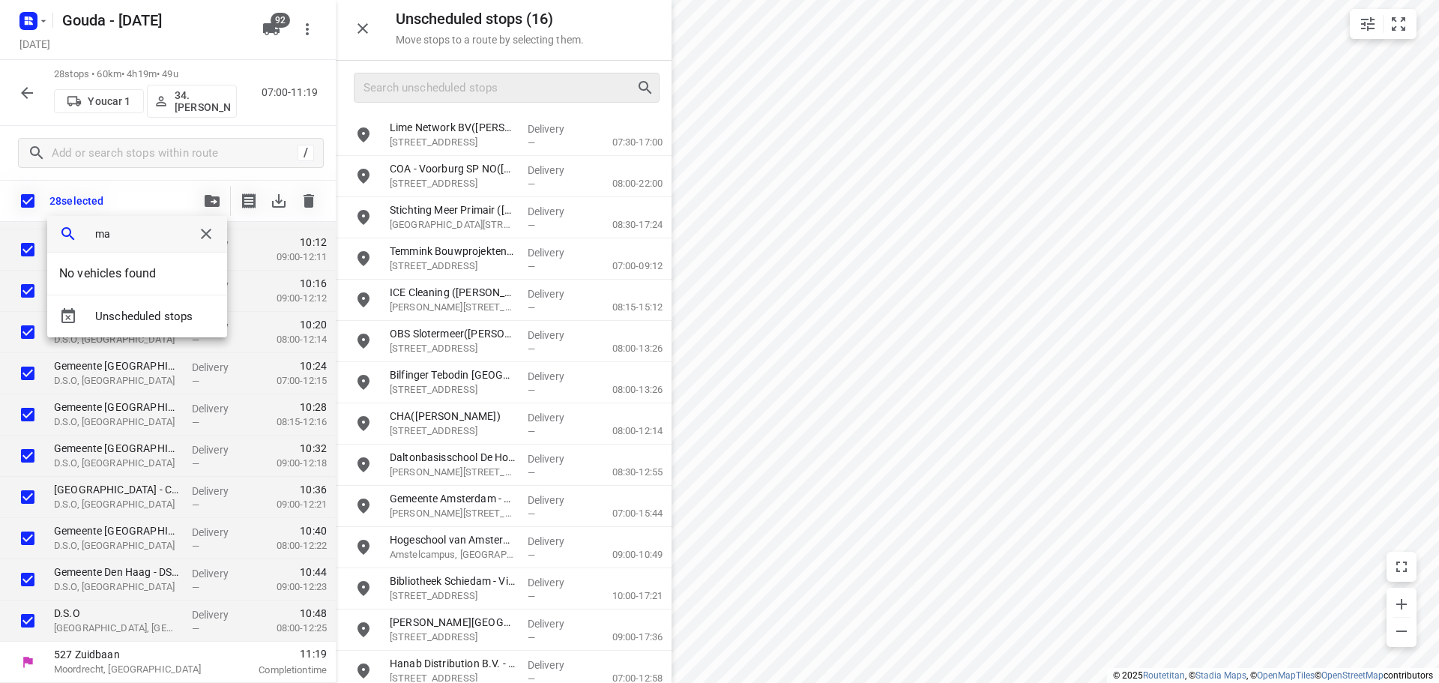
type input "m"
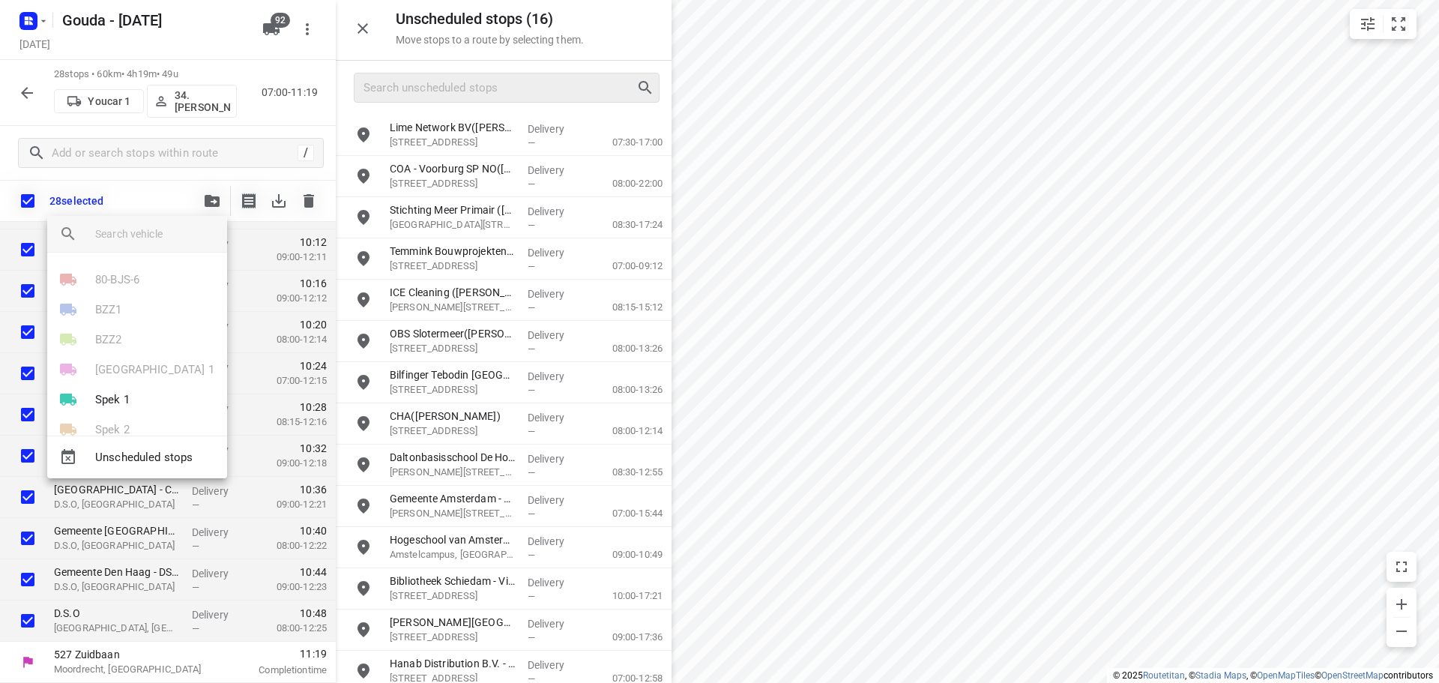
click at [20, 95] on div at bounding box center [719, 341] width 1439 height 683
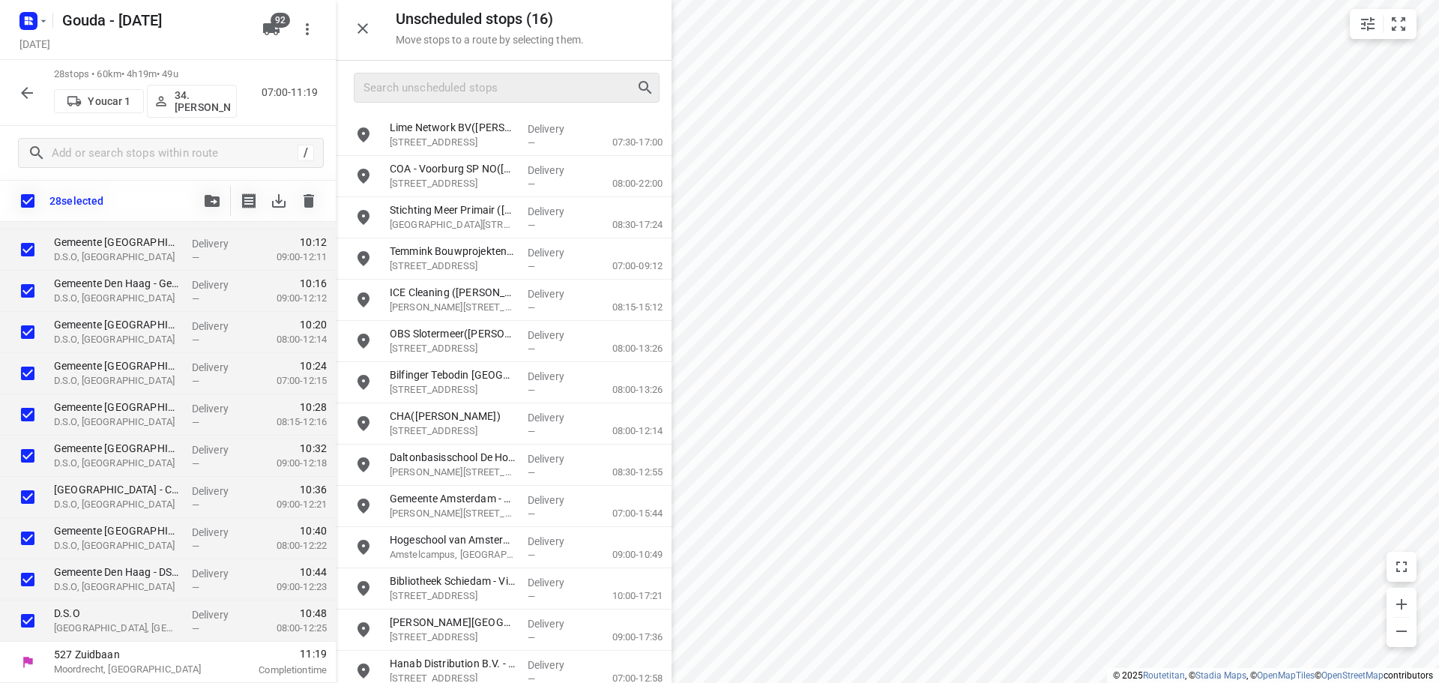
click at [27, 92] on icon "button" at bounding box center [27, 93] width 12 height 12
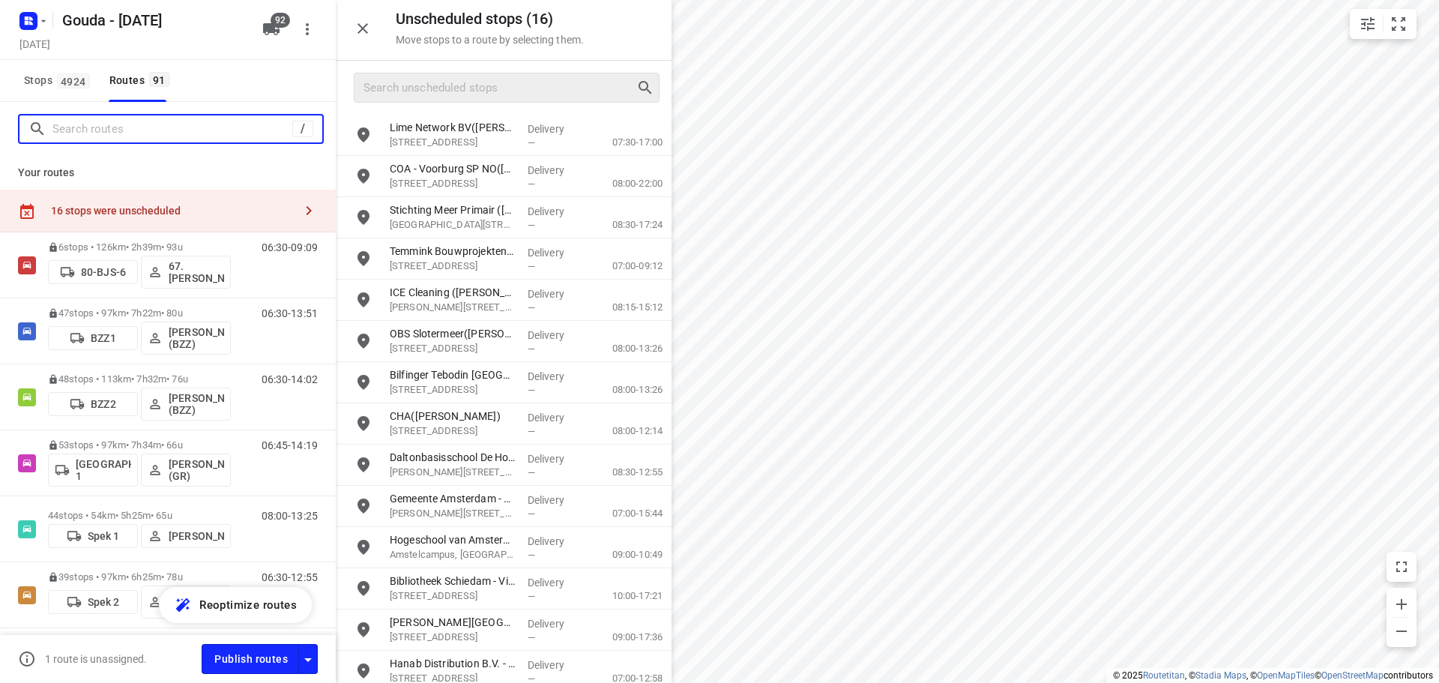
click at [92, 130] on input "Search routes" at bounding box center [172, 129] width 240 height 23
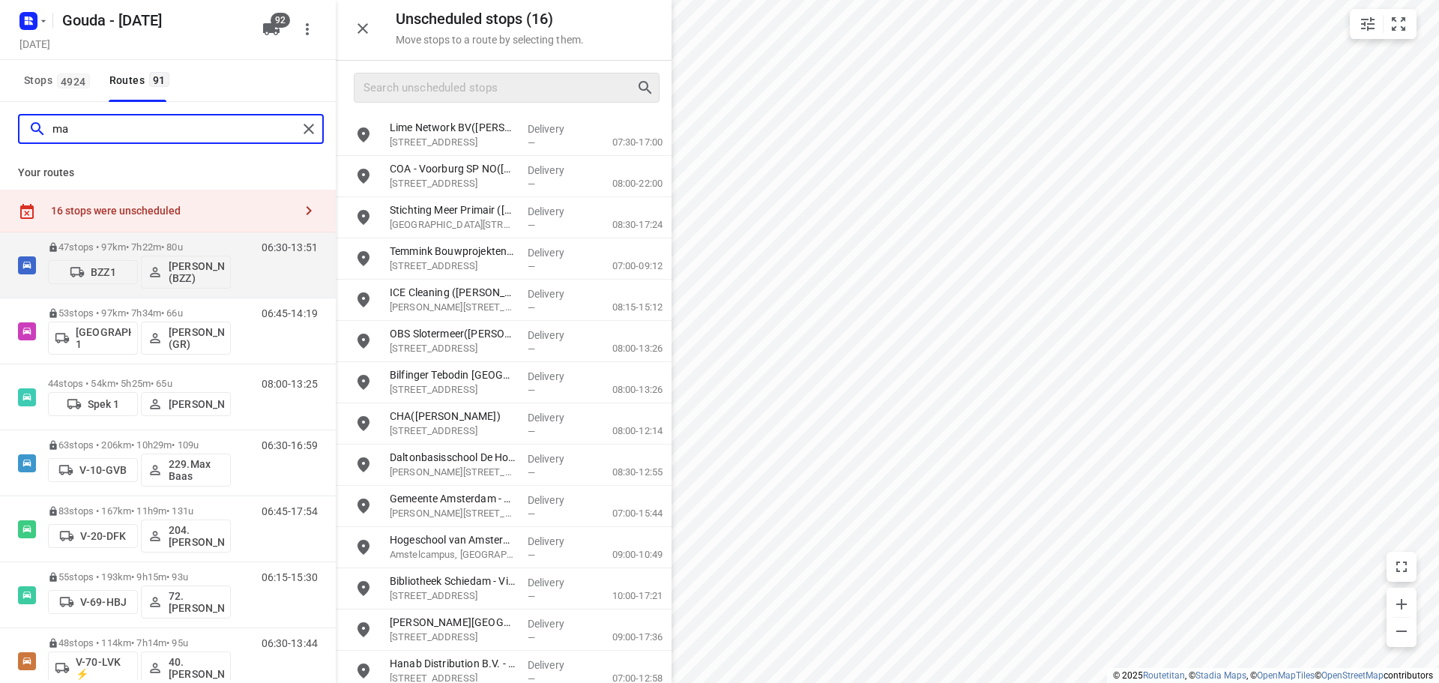
type input "m"
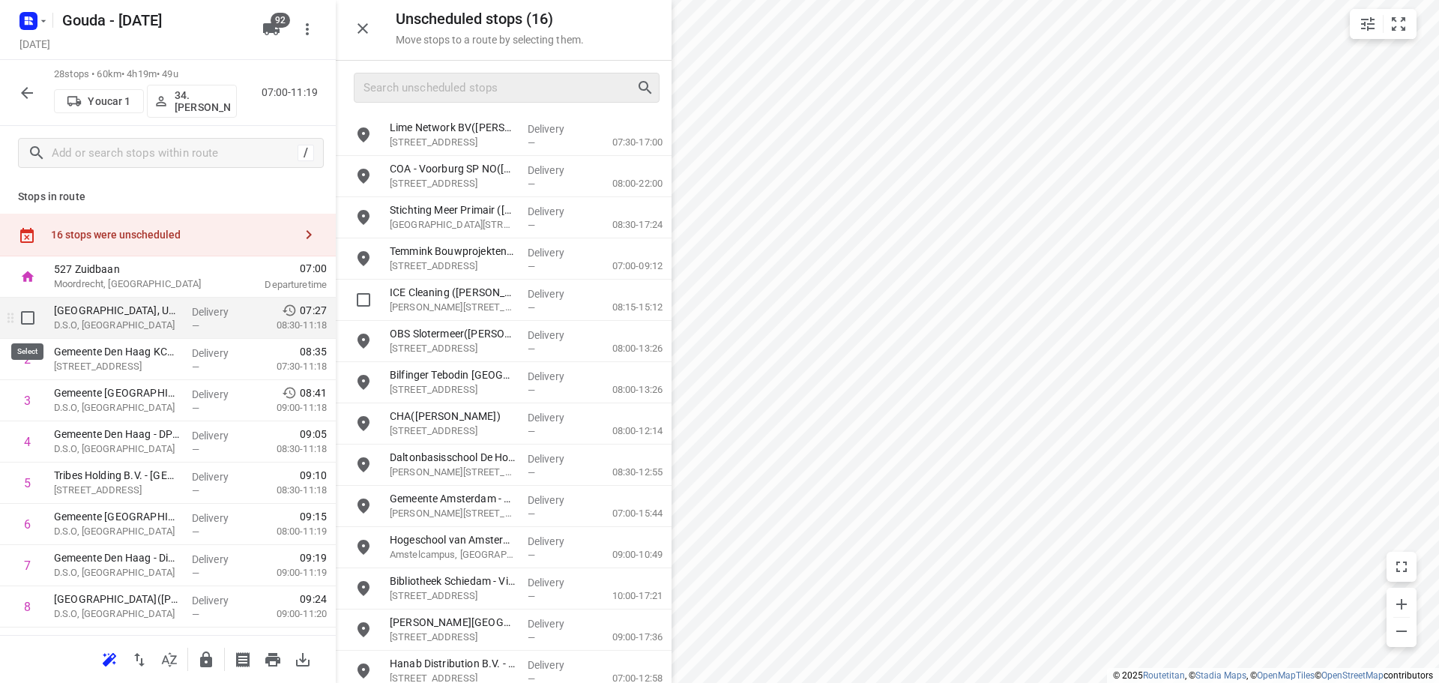
click at [30, 315] on input "checkbox" at bounding box center [28, 318] width 30 height 30
checkbox input "true"
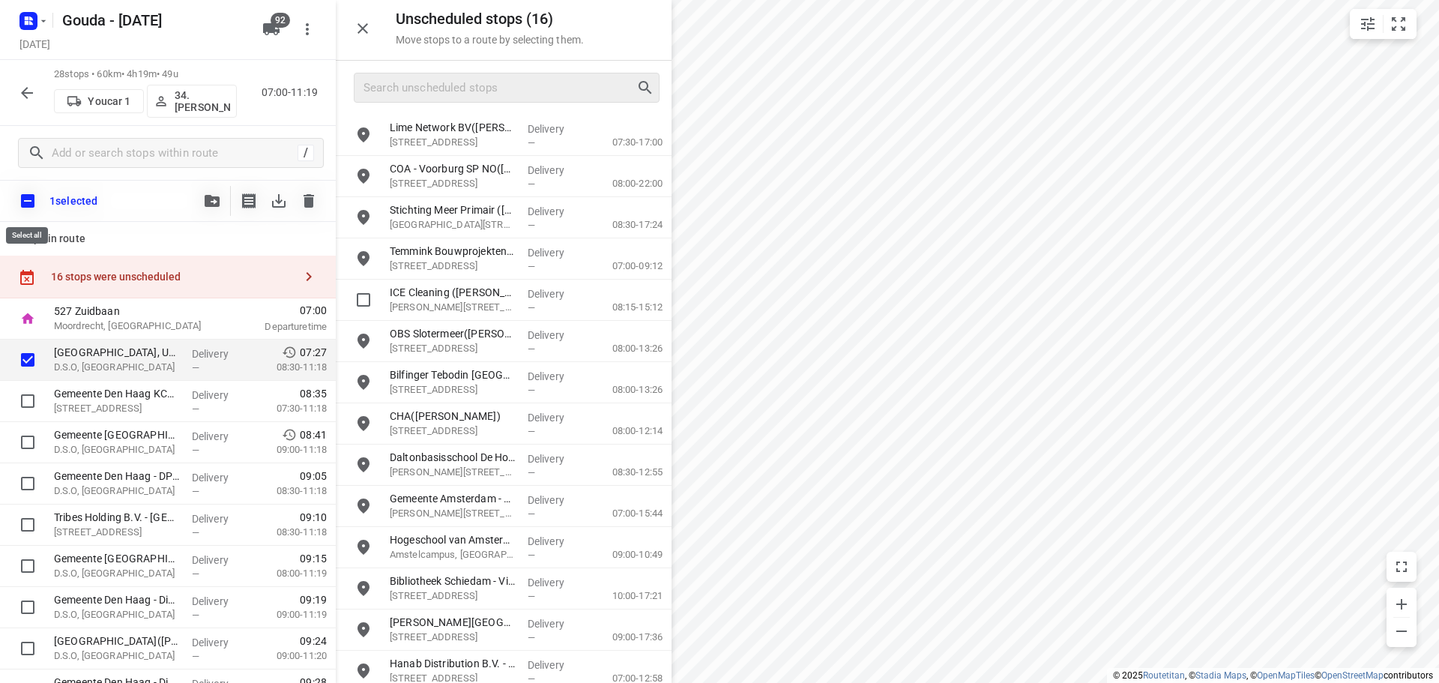
click at [22, 204] on input "checkbox" at bounding box center [27, 200] width 31 height 31
checkbox input "true"
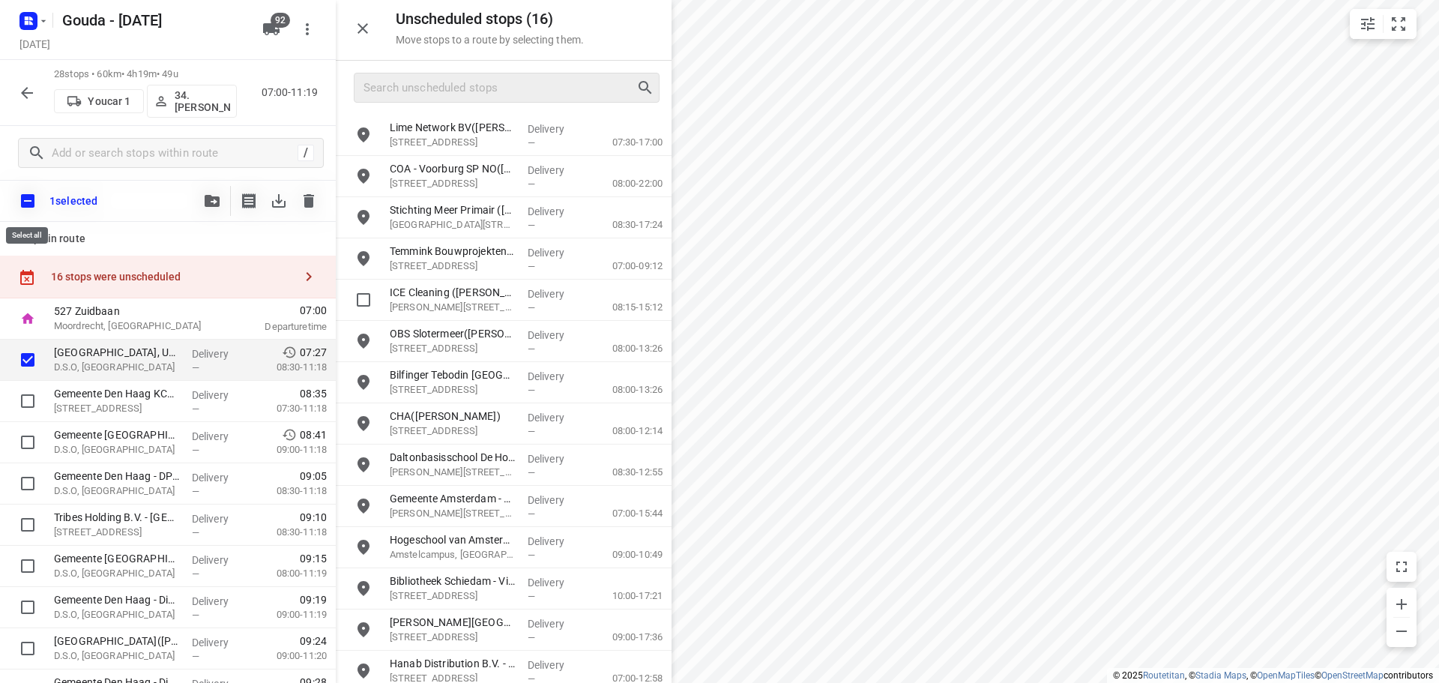
checkbox input "true"
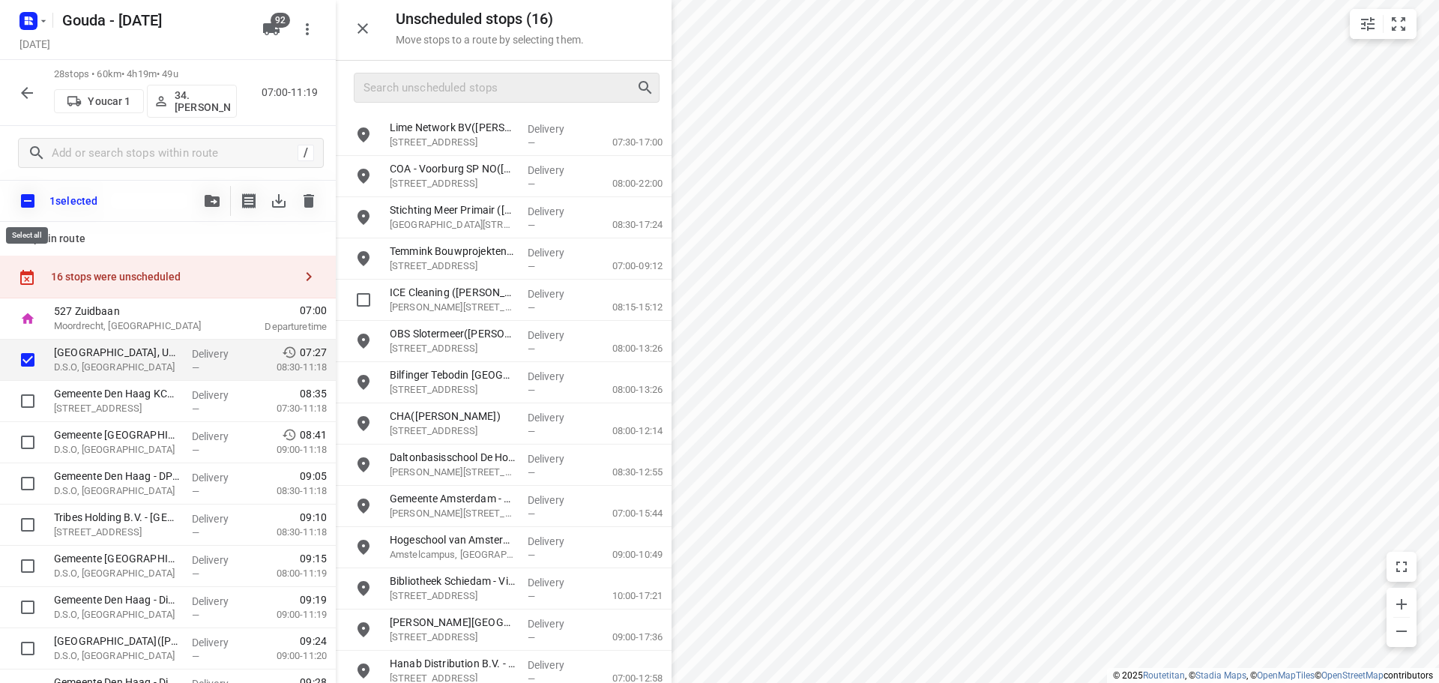
checkbox input "true"
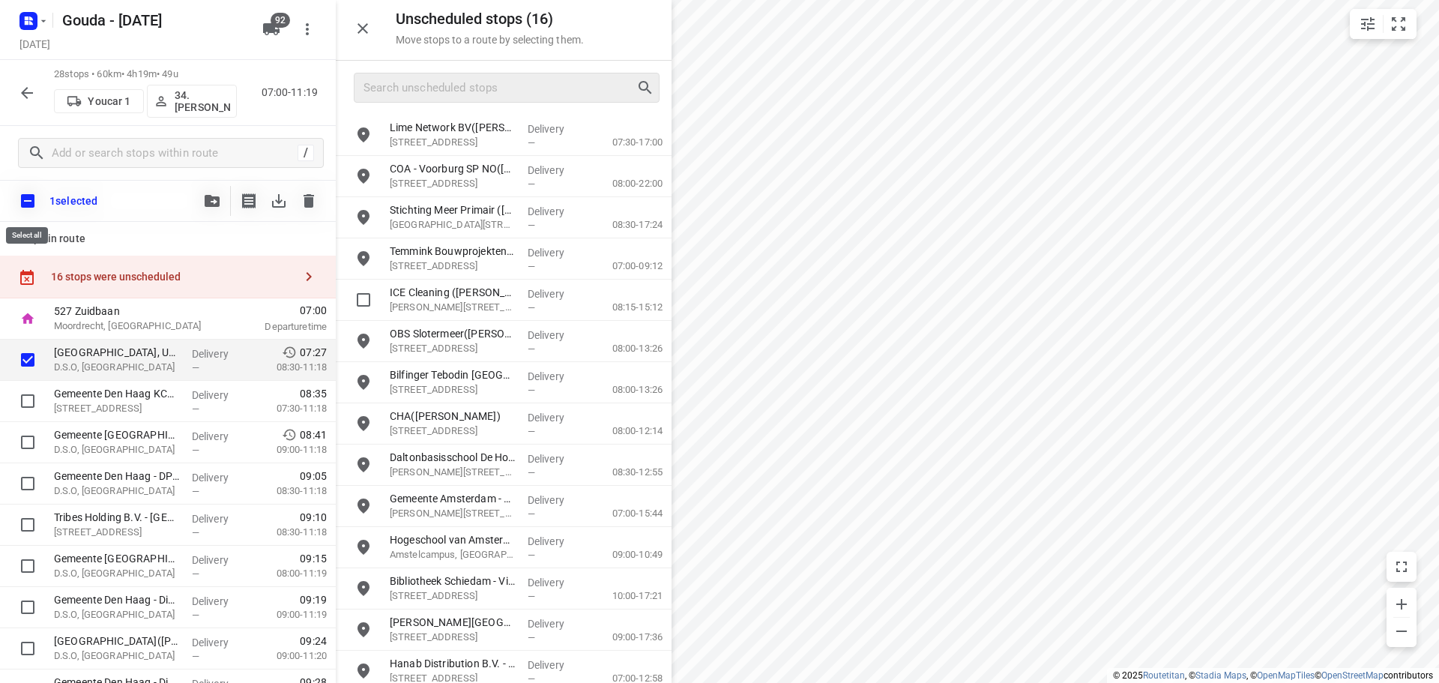
checkbox input "true"
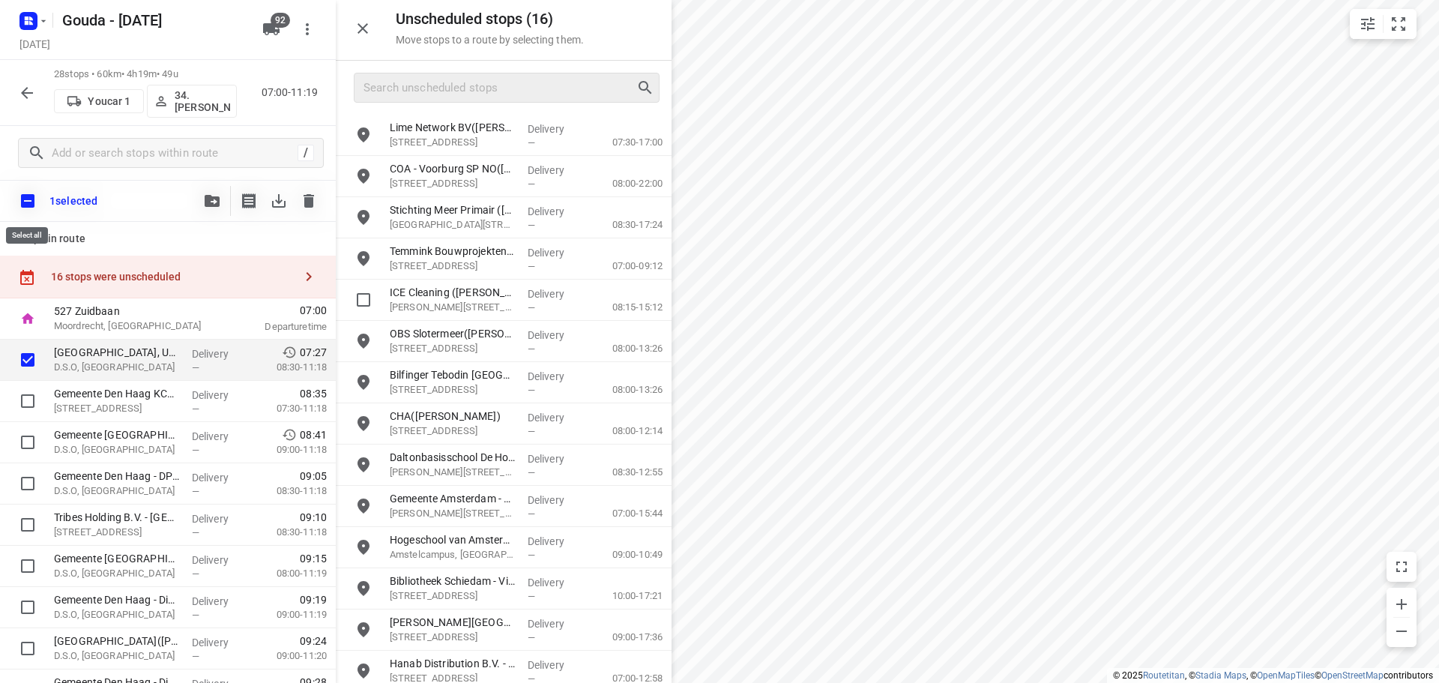
checkbox input "true"
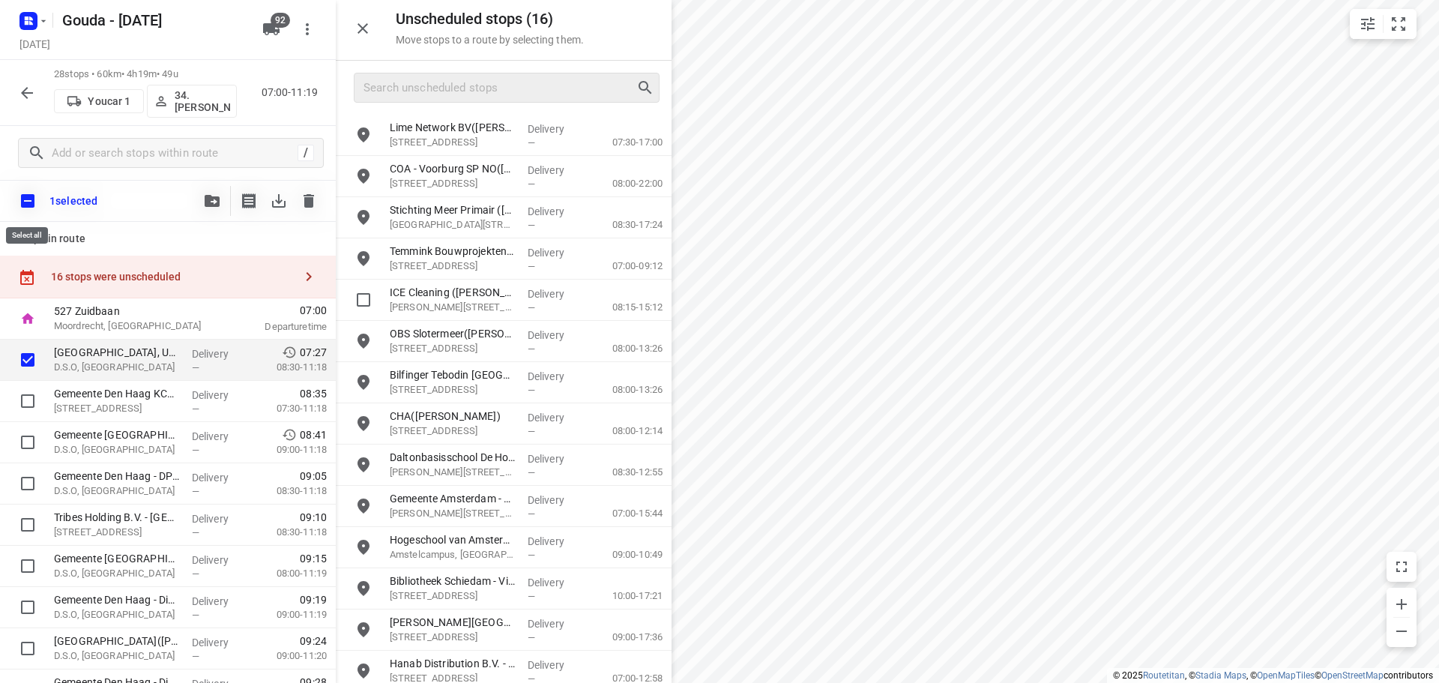
checkbox input "true"
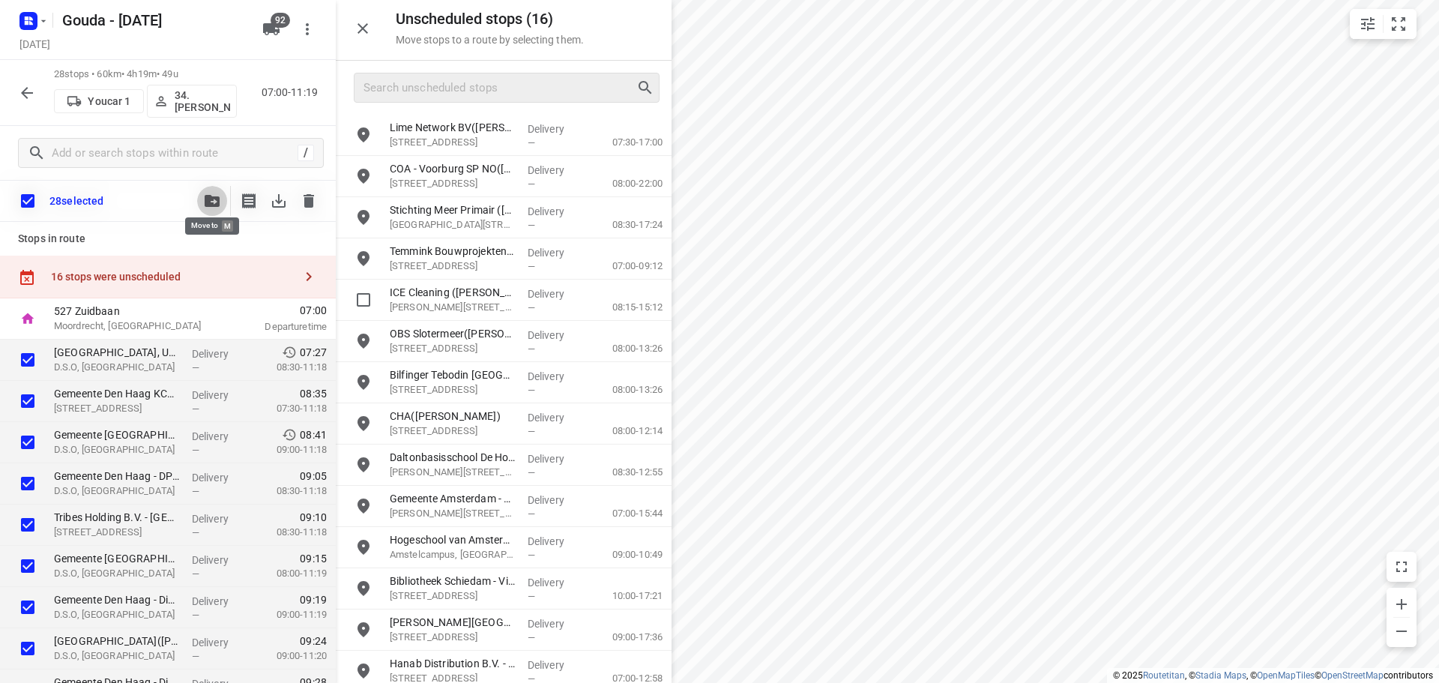
click at [215, 200] on icon "button" at bounding box center [212, 201] width 15 height 12
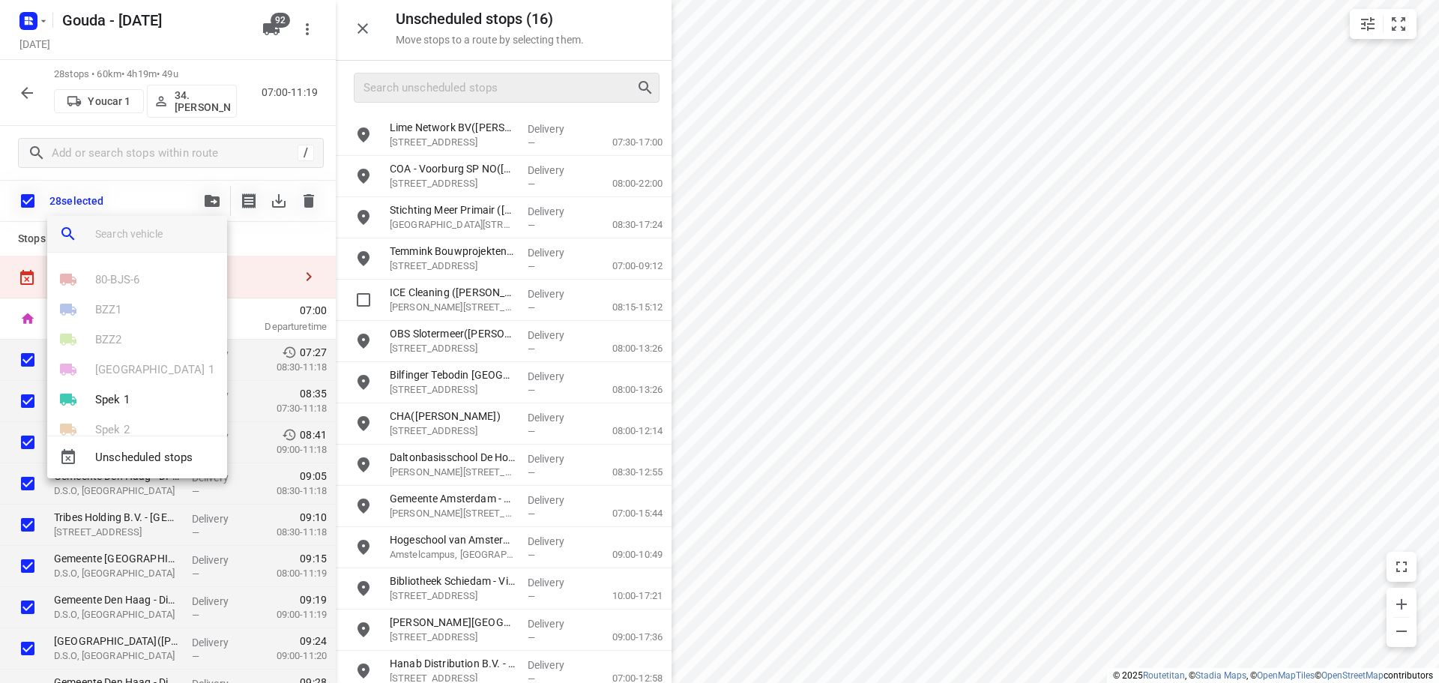
click at [115, 233] on input "search vehicle" at bounding box center [155, 234] width 120 height 22
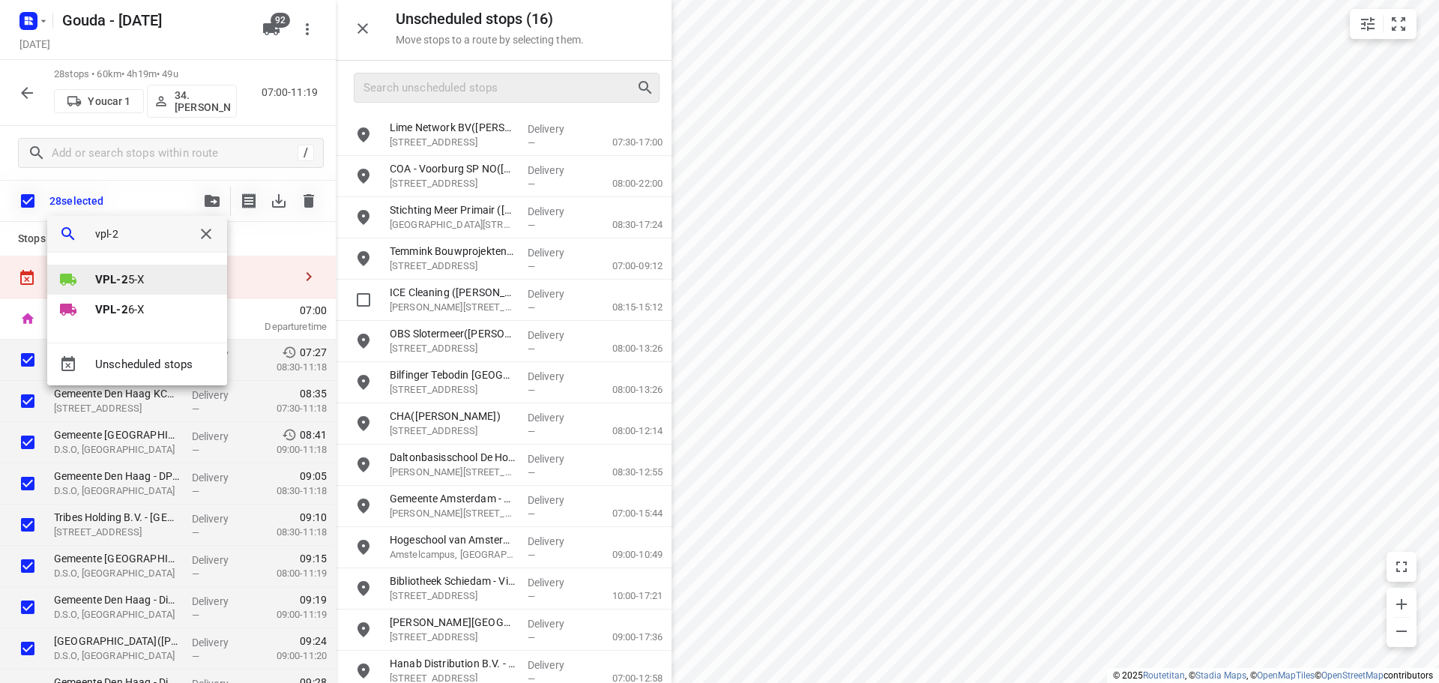
type input "vpl-2"
click at [166, 284] on li "VPL-2 5-X" at bounding box center [137, 279] width 180 height 30
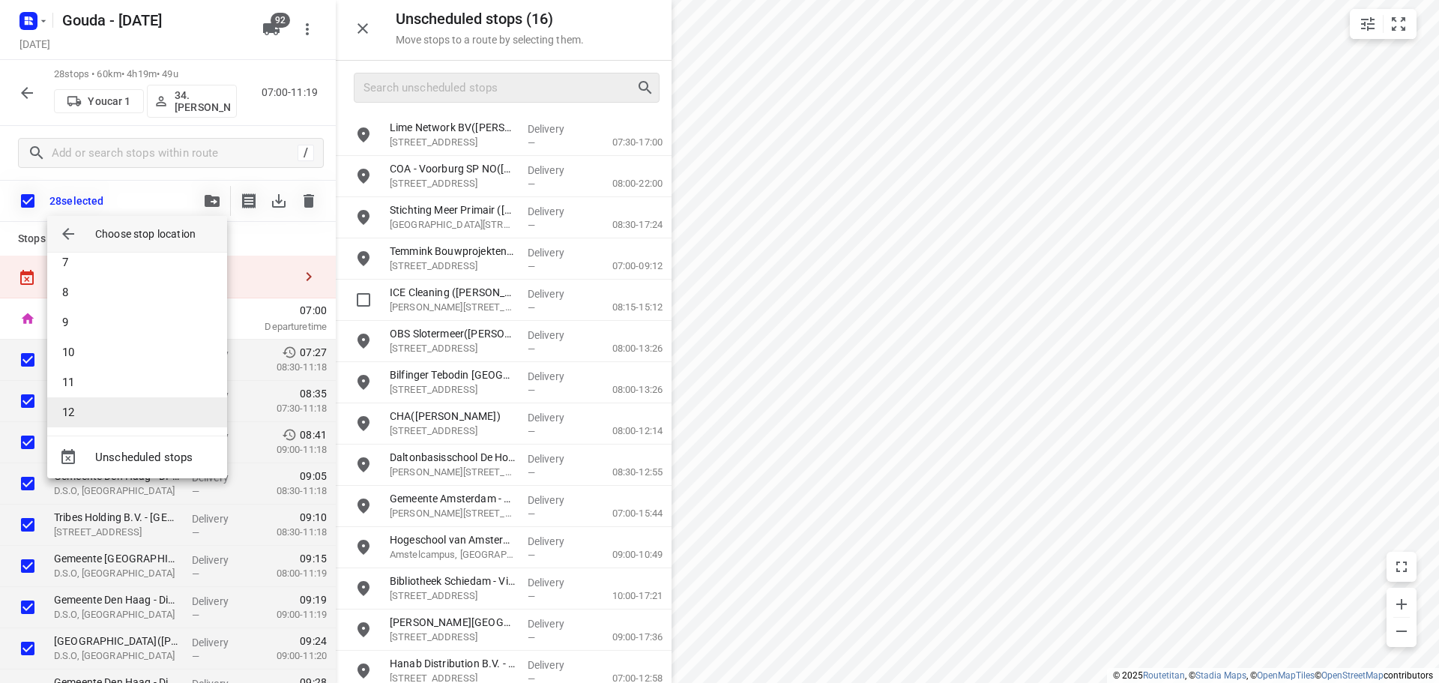
scroll to position [225, 0]
click at [92, 291] on li "9" at bounding box center [137, 288] width 180 height 30
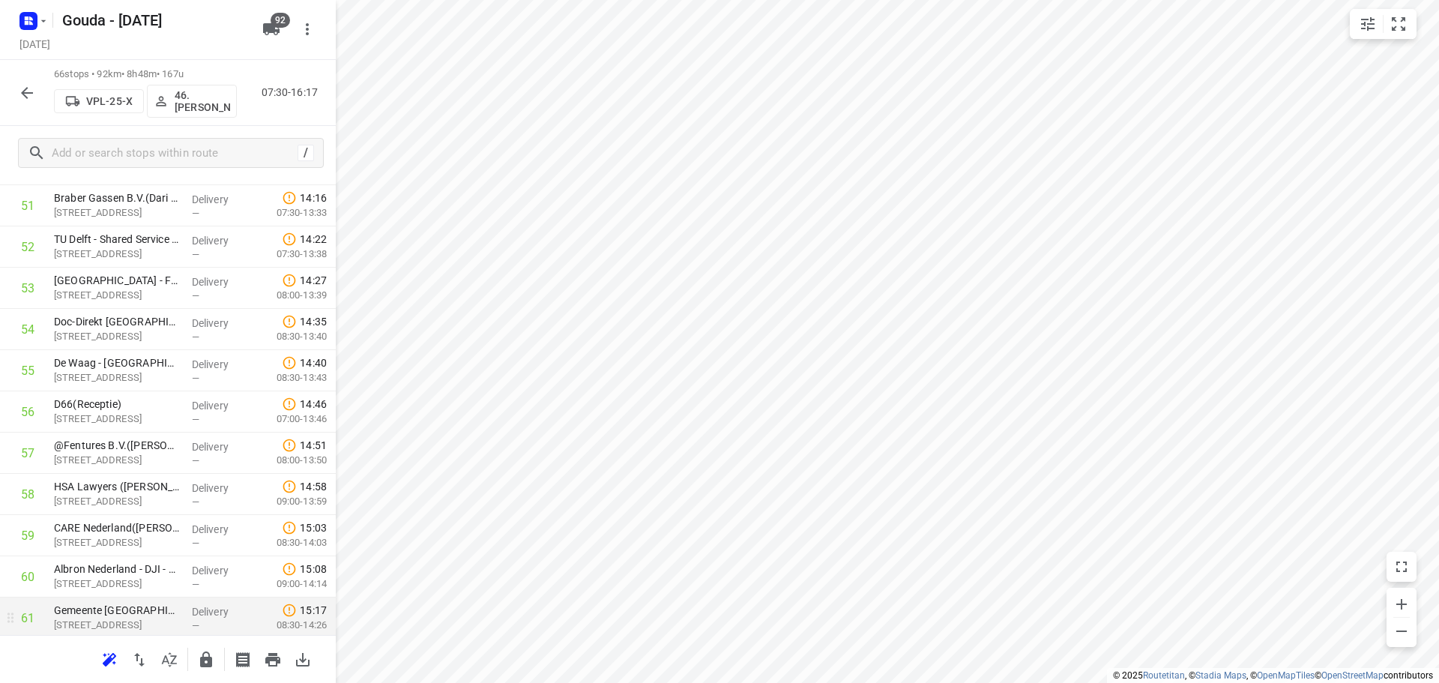
scroll to position [2424, 0]
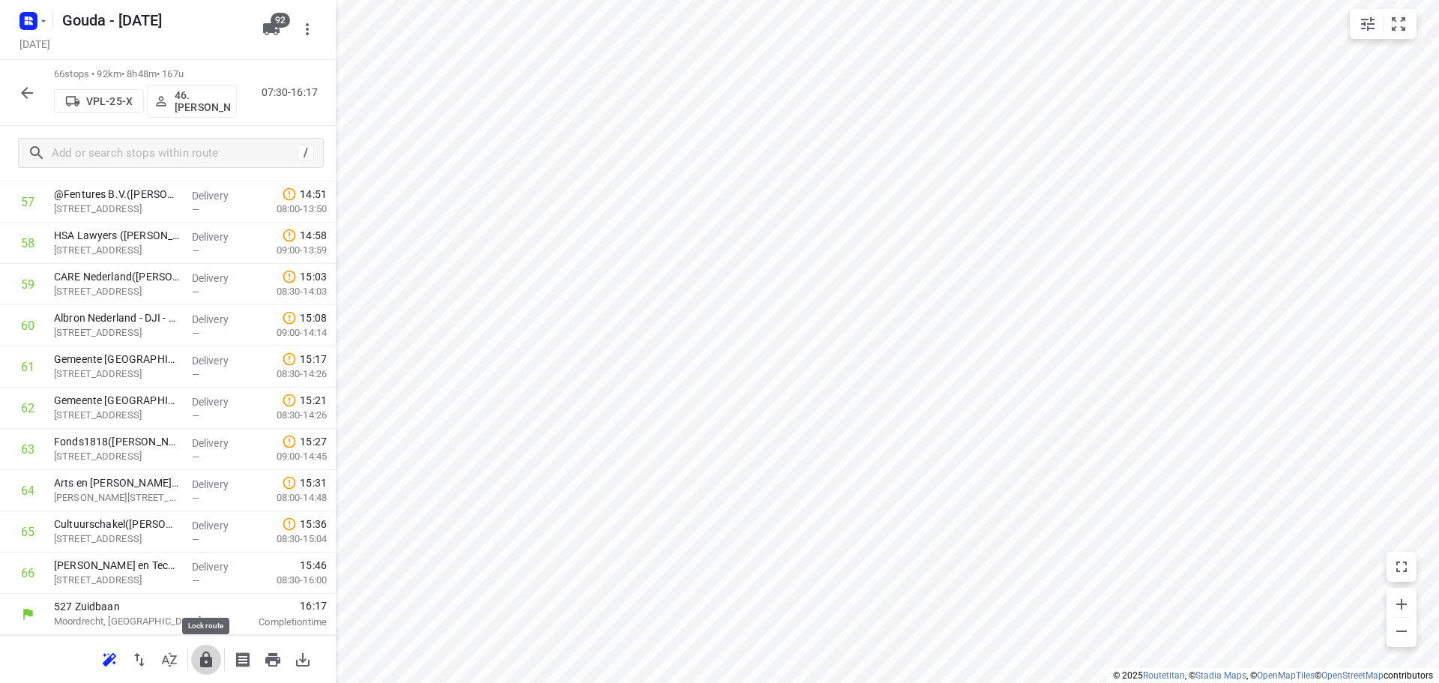
click at [208, 665] on icon "button" at bounding box center [206, 659] width 12 height 16
click at [24, 91] on icon "button" at bounding box center [27, 93] width 12 height 12
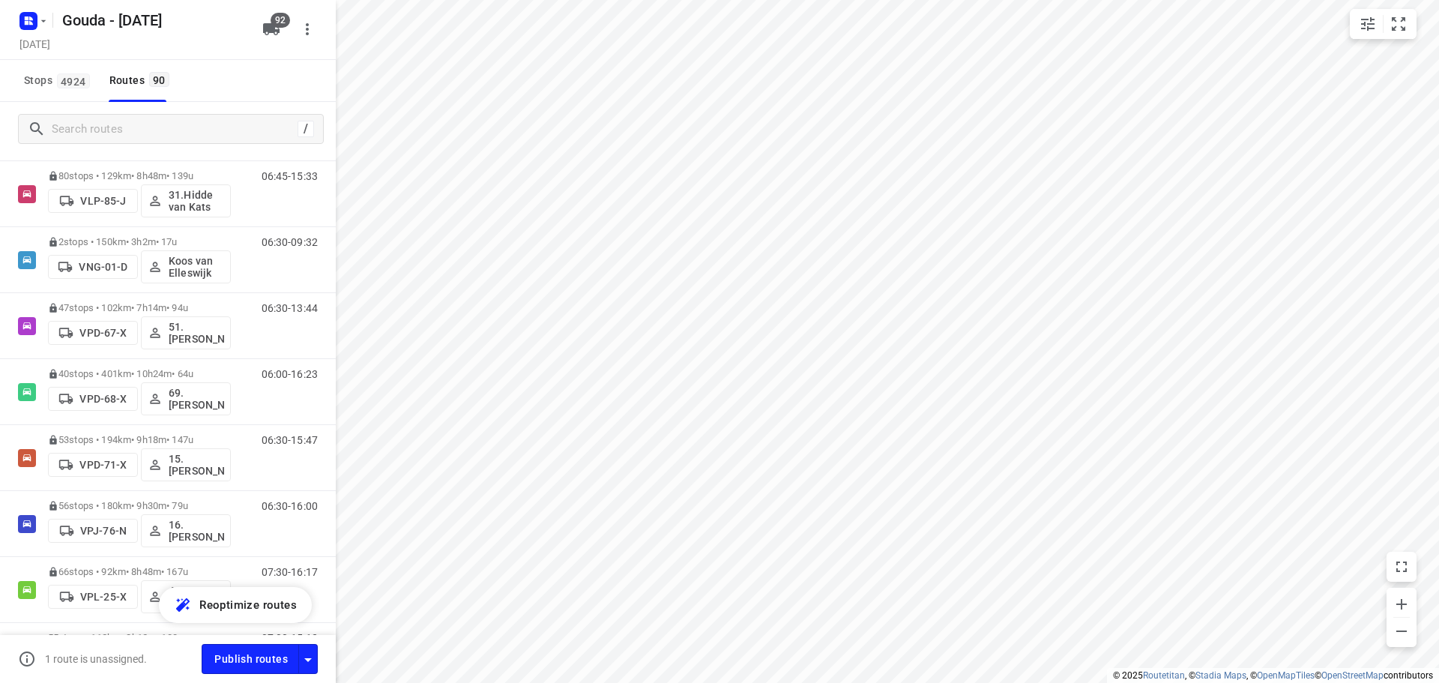
scroll to position [5592, 0]
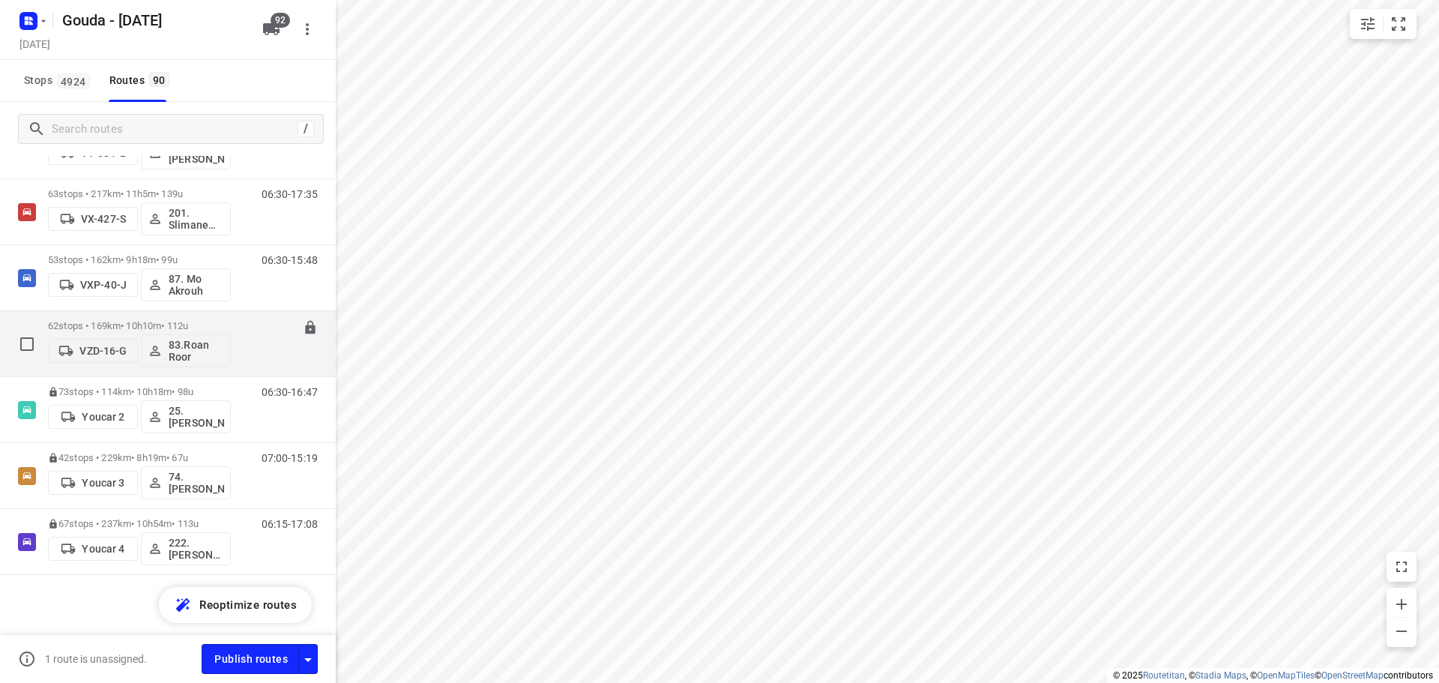
click at [163, 319] on div "62 stops • 169km • 10h10m • 112u VZD-16-G 83.[PERSON_NAME]" at bounding box center [139, 343] width 183 height 62
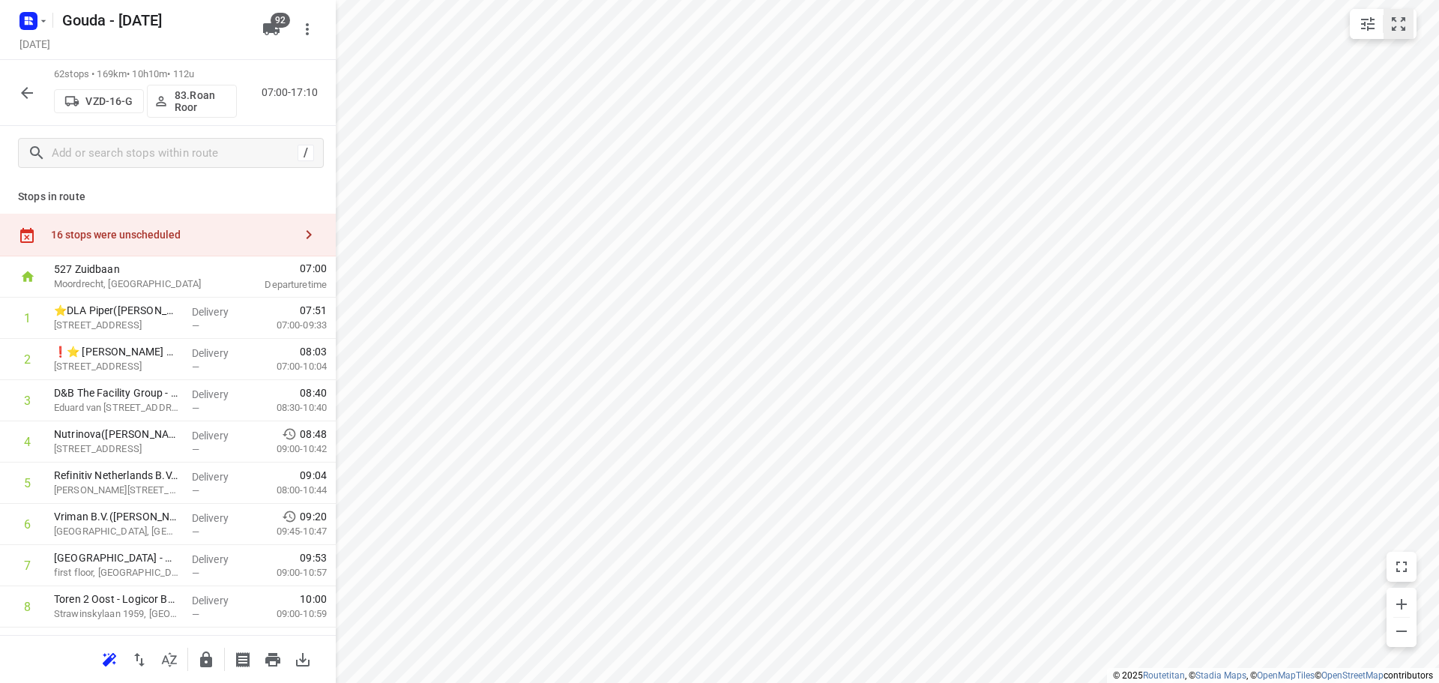
click at [1404, 20] on icon "small contained button group" at bounding box center [1397, 23] width 13 height 13
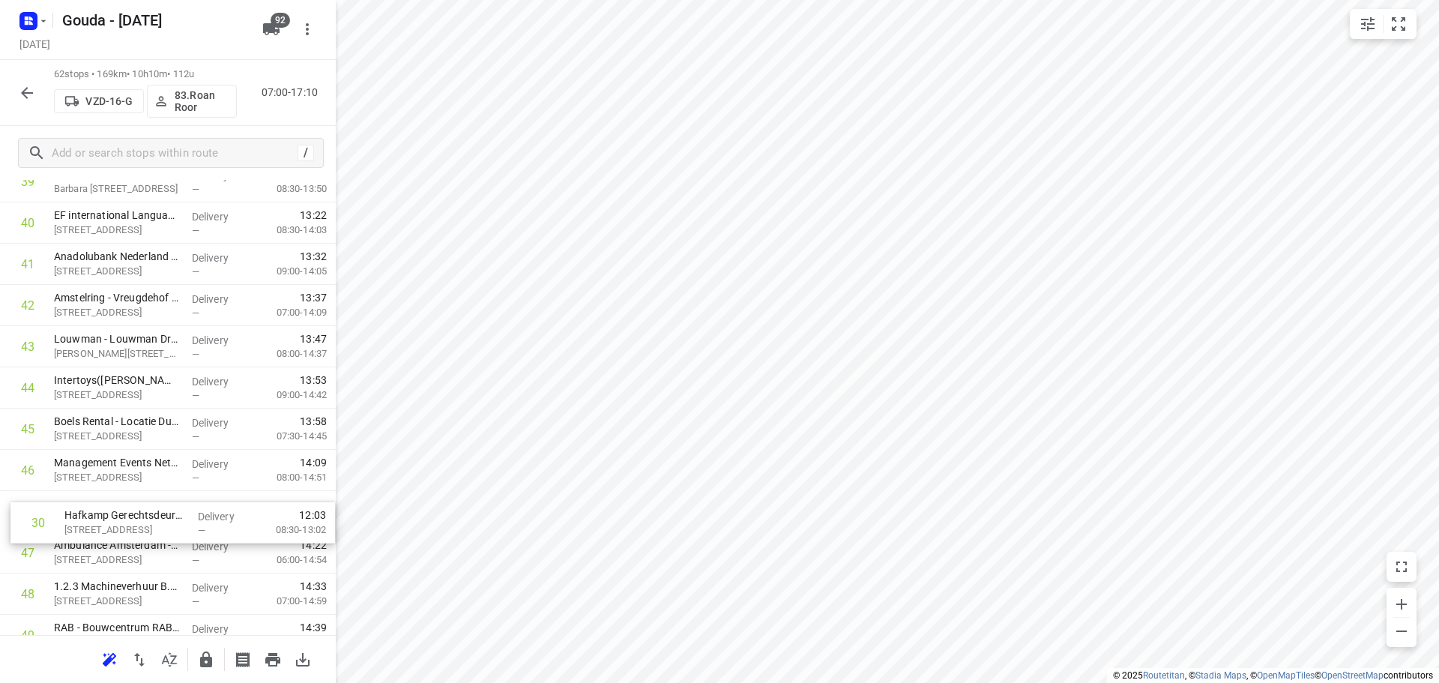
scroll to position [1661, 0]
drag, startPoint x: 103, startPoint y: 315, endPoint x: 117, endPoint y: 506, distance: 191.6
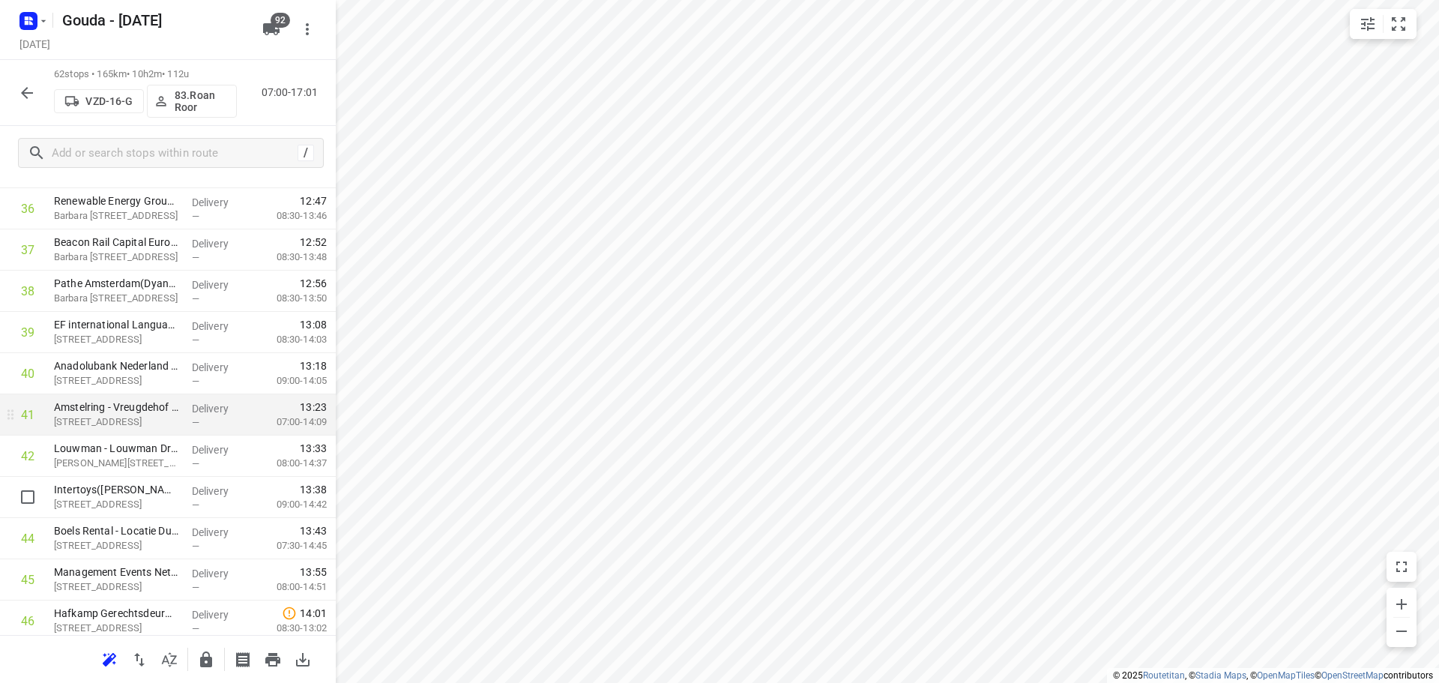
scroll to position [1586, 0]
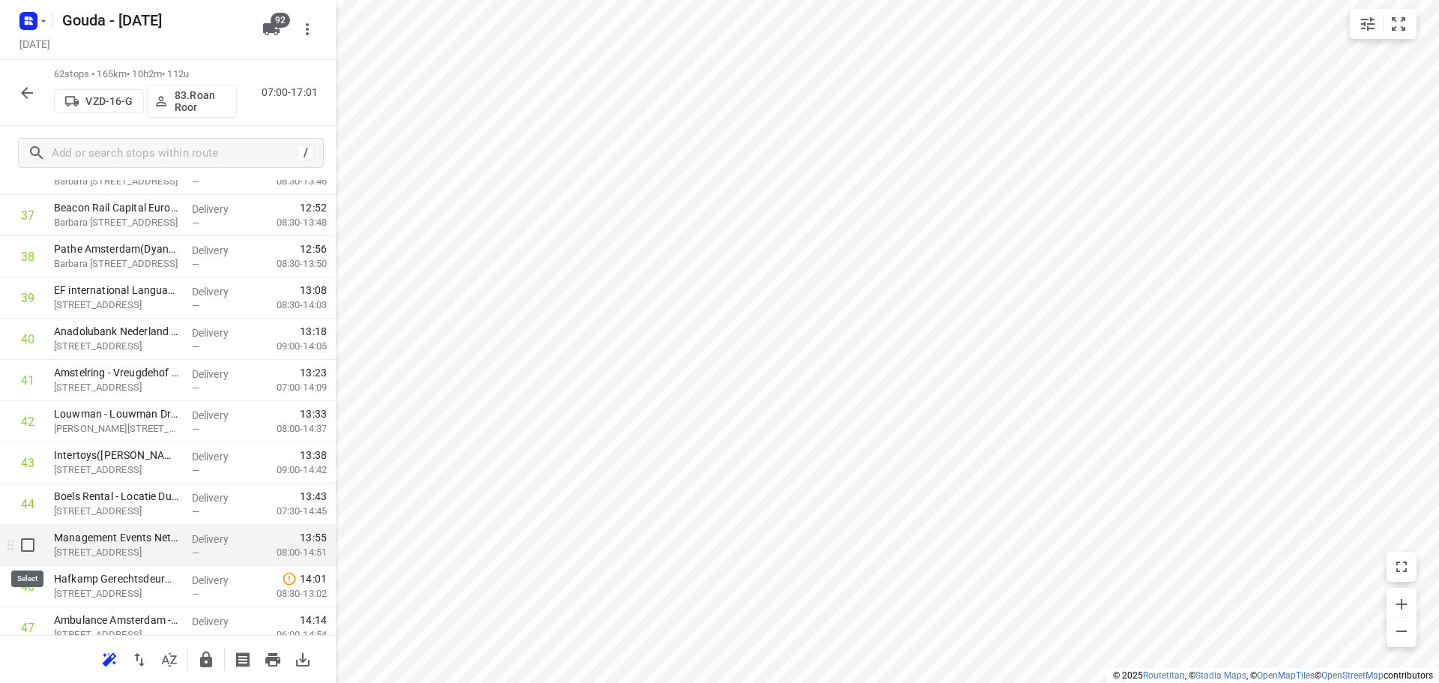
click at [27, 548] on input "checkbox" at bounding box center [28, 545] width 30 height 30
checkbox input "true"
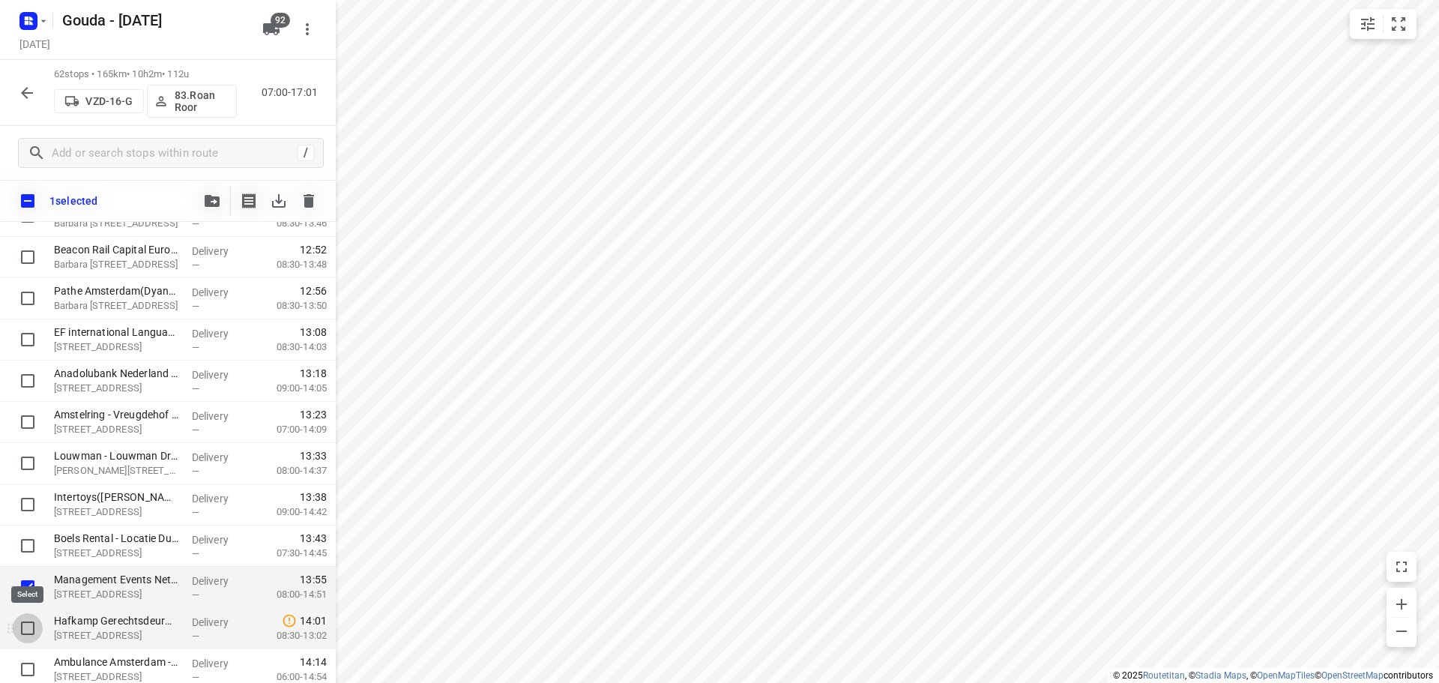
click at [28, 628] on input "checkbox" at bounding box center [28, 628] width 30 height 30
checkbox input "true"
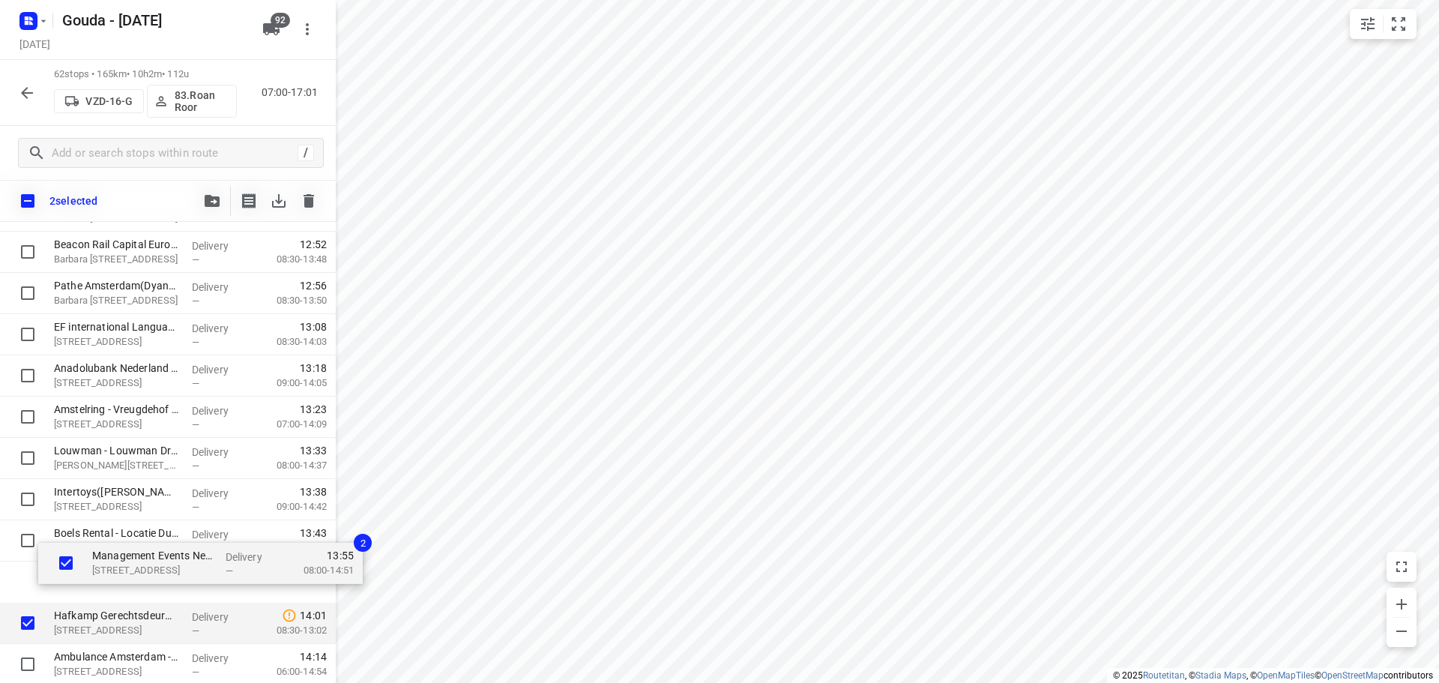
scroll to position [1593, 0]
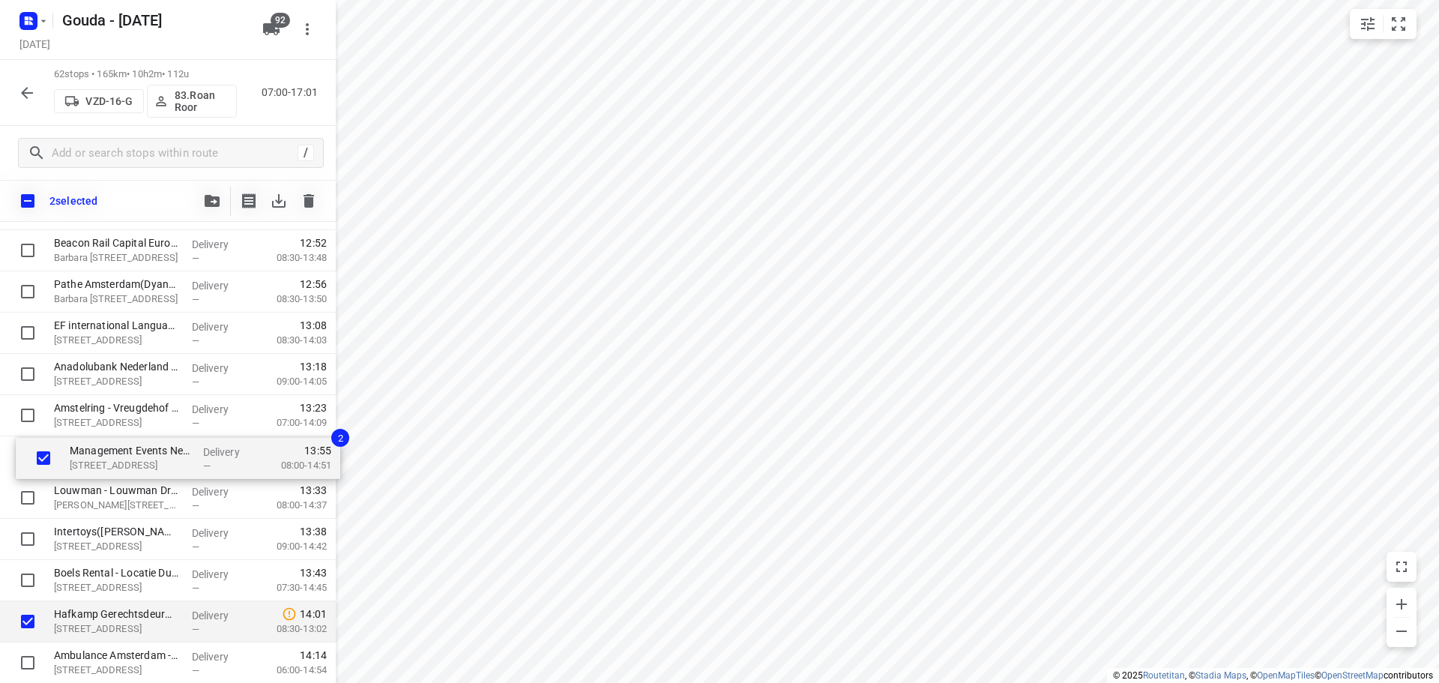
drag, startPoint x: 84, startPoint y: 594, endPoint x: 105, endPoint y: 465, distance: 130.6
click at [105, 465] on div "⭐DLA Piper([PERSON_NAME]) [STREET_ADDRESS] Delivery — 07:51 07:00-09:33 ❗⭐ [PER…" at bounding box center [168, 23] width 336 height 2555
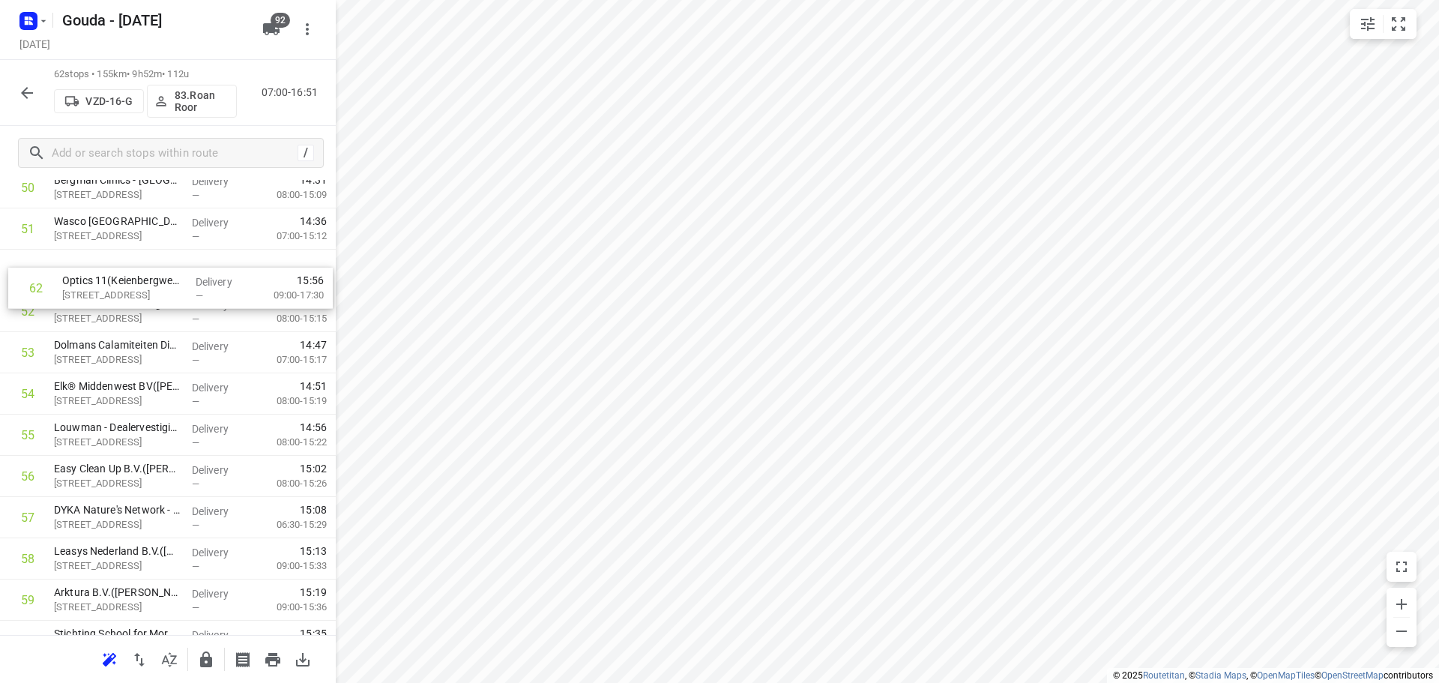
scroll to position [2146, 0]
drag, startPoint x: 105, startPoint y: 575, endPoint x: 106, endPoint y: 309, distance: 265.2
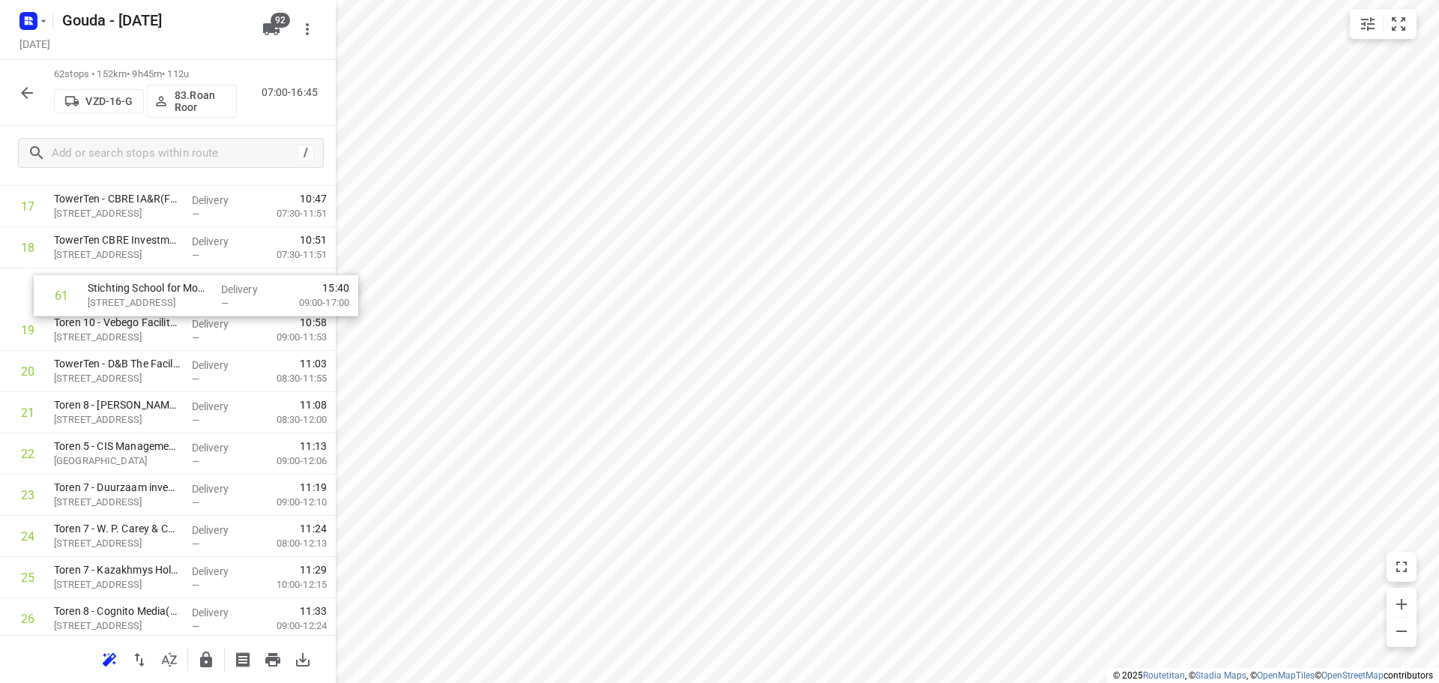
scroll to position [770, 0]
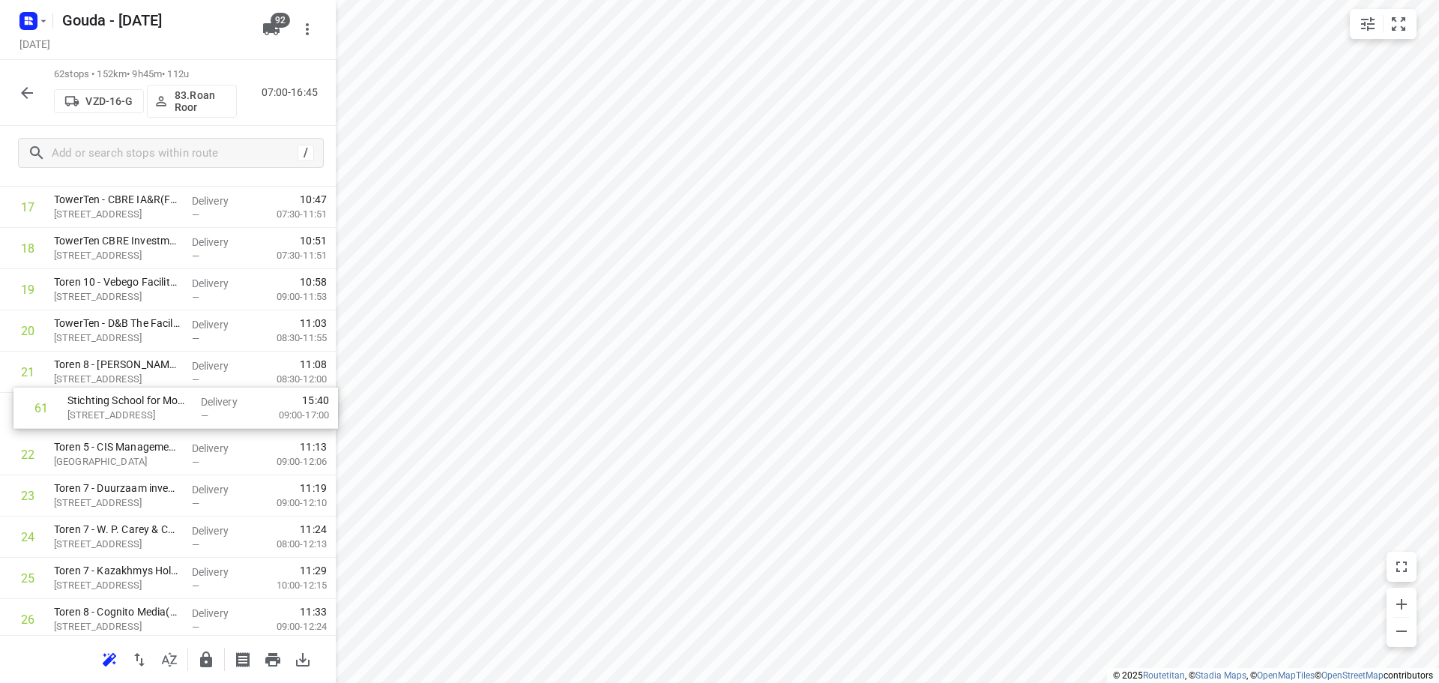
drag, startPoint x: 92, startPoint y: 545, endPoint x: 111, endPoint y: 421, distance: 125.0
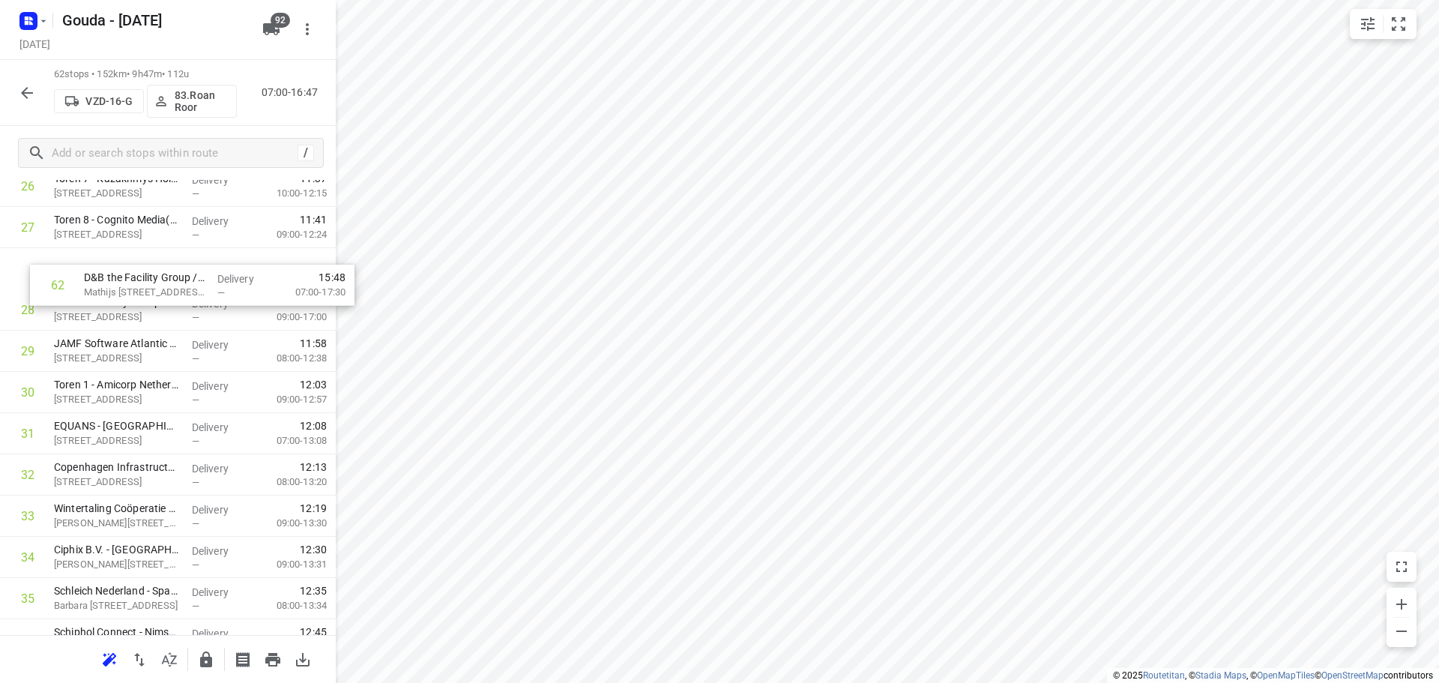
scroll to position [1162, 0]
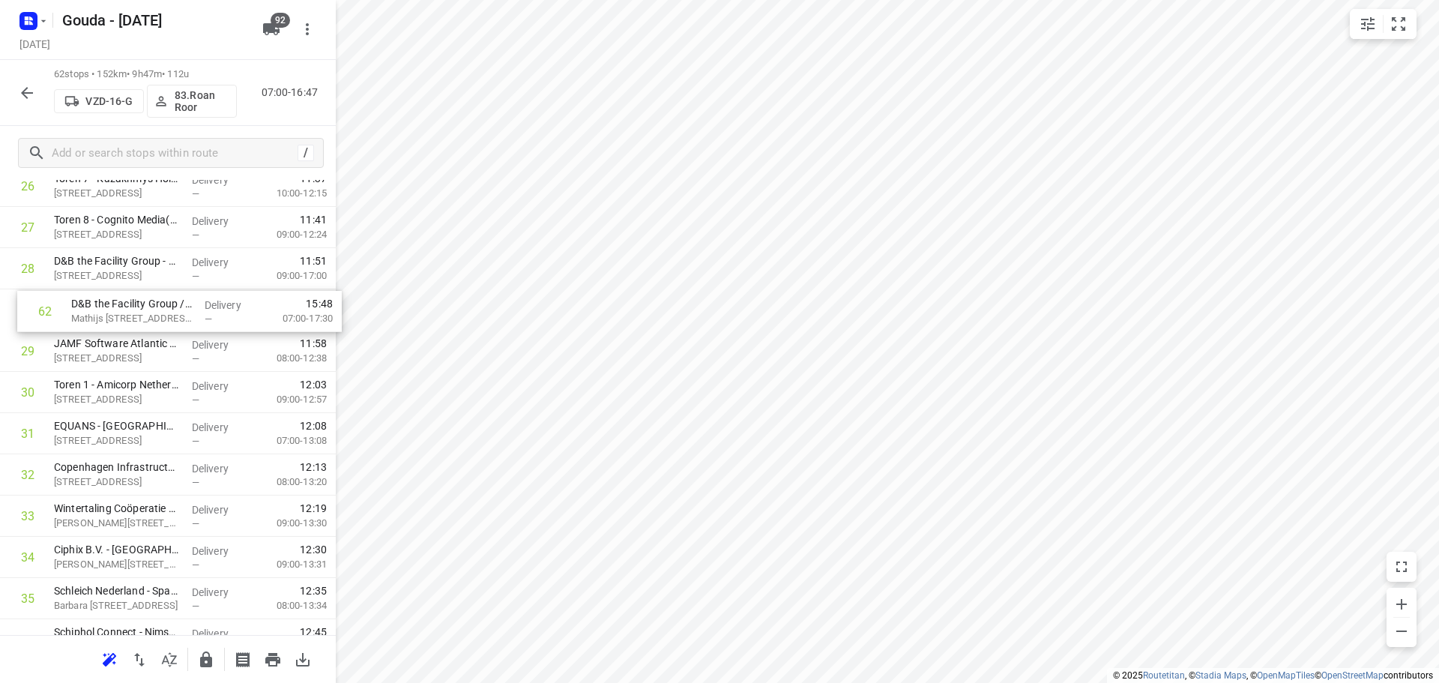
drag, startPoint x: 124, startPoint y: 573, endPoint x: 145, endPoint y: 307, distance: 266.8
click at [145, 307] on div "1 ⭐DLA Piper([PERSON_NAME]) [STREET_ADDRESS] Delivery — 07:51 07:00-09:33 2 ❗⭐ …" at bounding box center [168, 412] width 336 height 2555
click at [202, 656] on icon "button" at bounding box center [206, 659] width 12 height 16
click at [30, 90] on icon "button" at bounding box center [27, 93] width 18 height 18
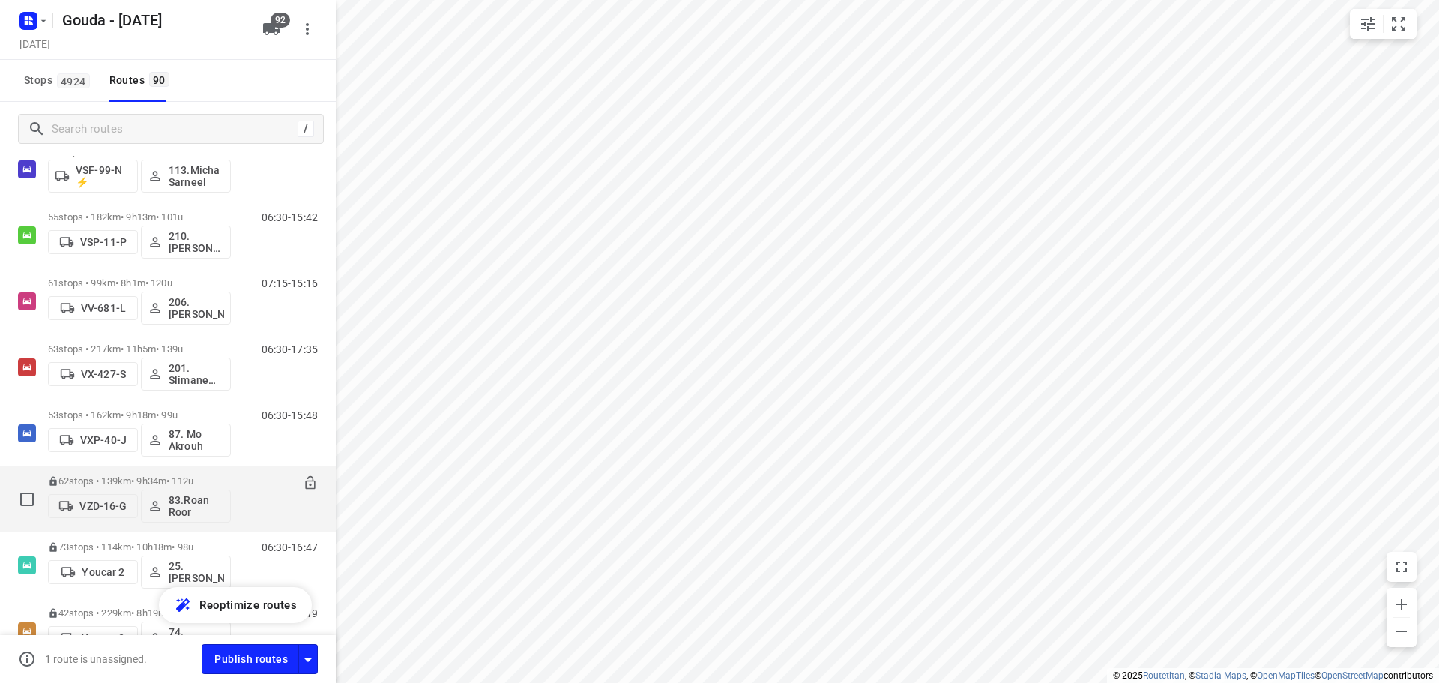
scroll to position [5474, 0]
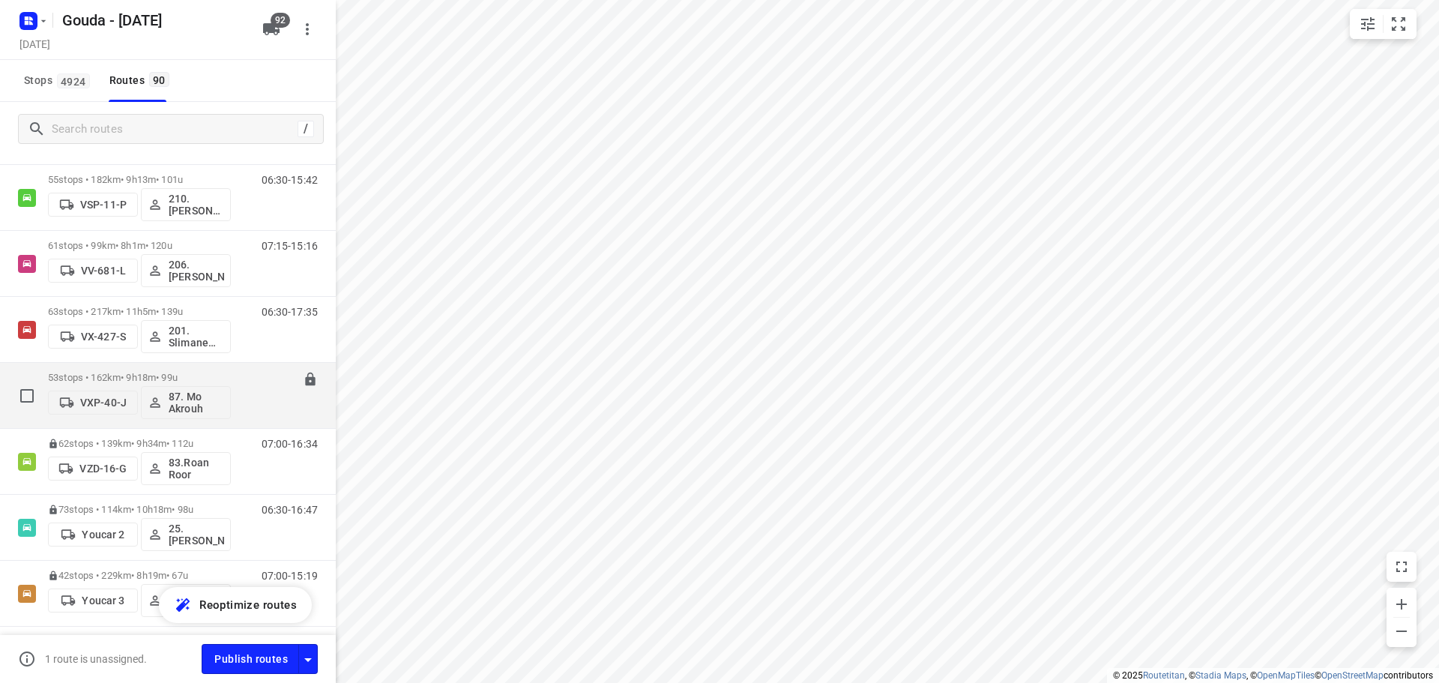
click at [153, 372] on p "53 stops • 162km • 9h18m • 99u" at bounding box center [139, 377] width 183 height 11
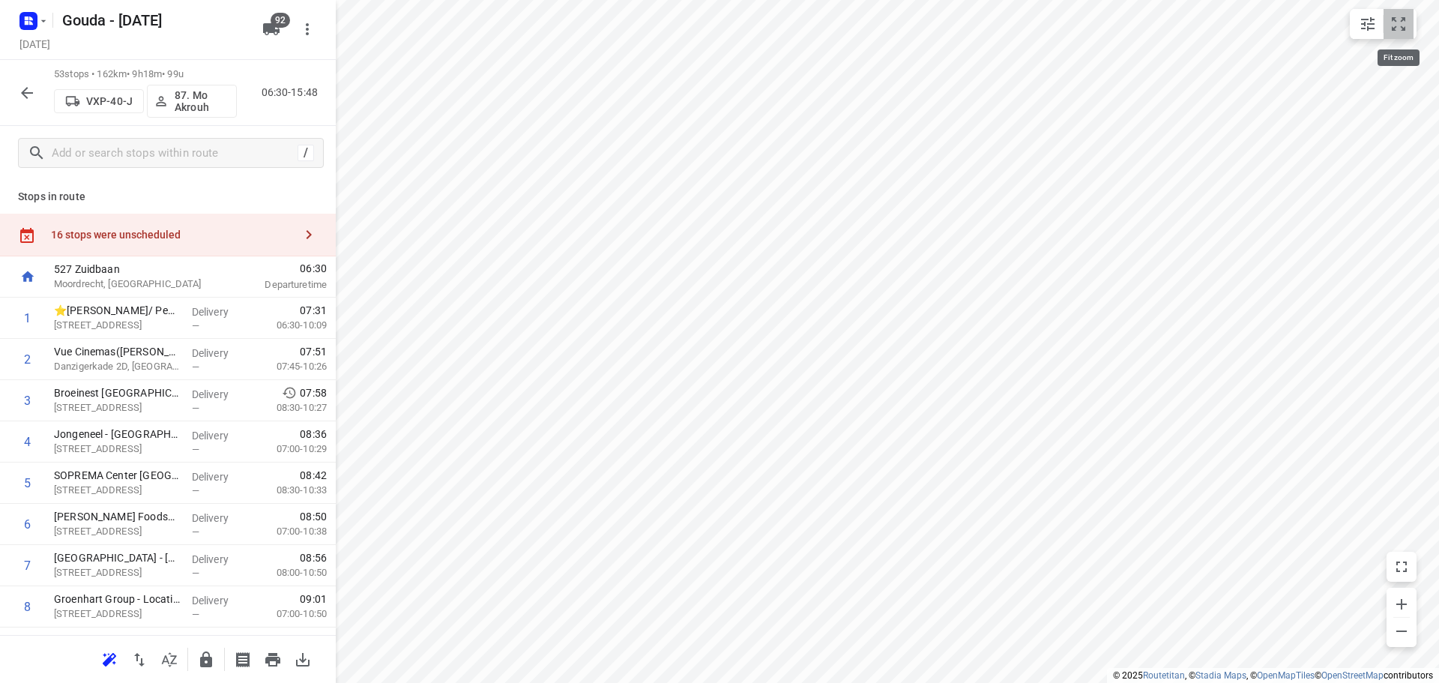
click at [1398, 28] on icon "small contained button group" at bounding box center [1398, 24] width 18 height 18
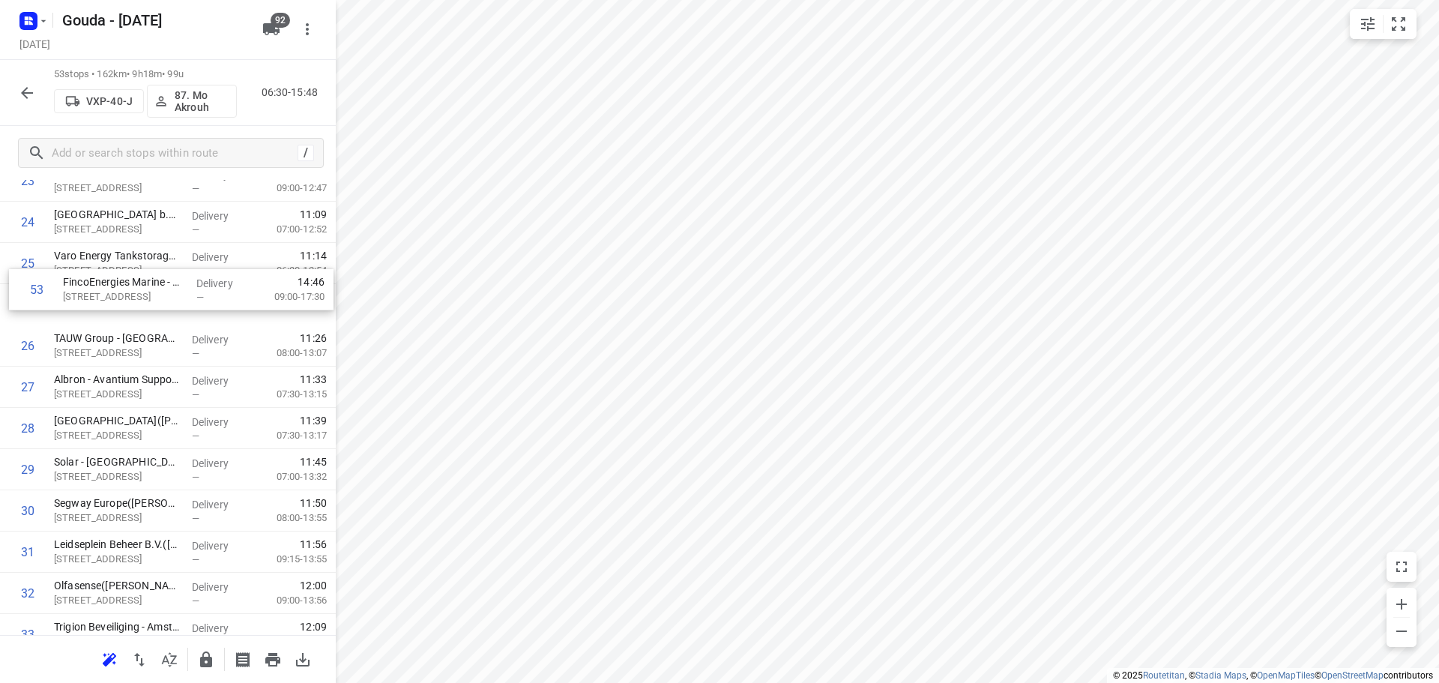
scroll to position [1042, 0]
drag, startPoint x: 115, startPoint y: 577, endPoint x: 127, endPoint y: 306, distance: 270.7
click at [127, 306] on div "1 ⭐[PERSON_NAME]/ Peet's - [GEOGRAPHIC_DATA](Nienke in [GEOGRAPHIC_DATA]) [STRE…" at bounding box center [168, 347] width 336 height 2184
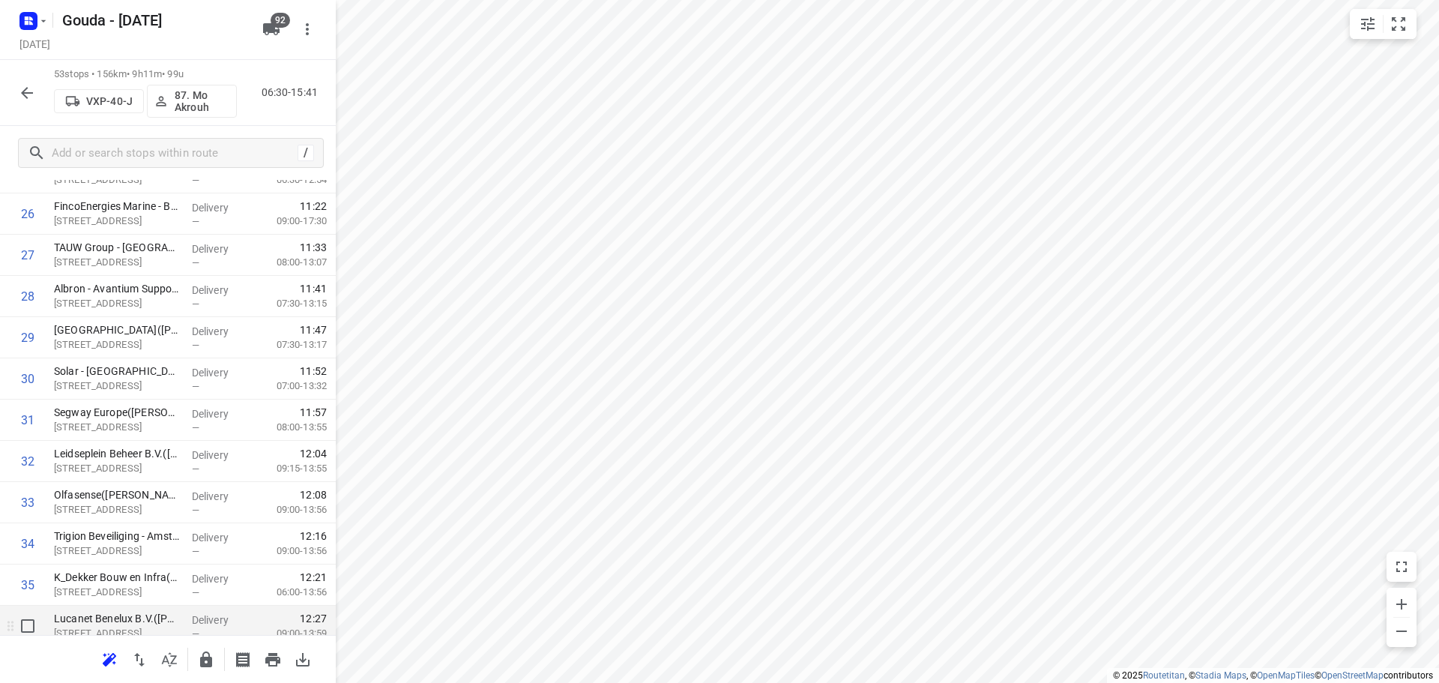
scroll to position [1342, 0]
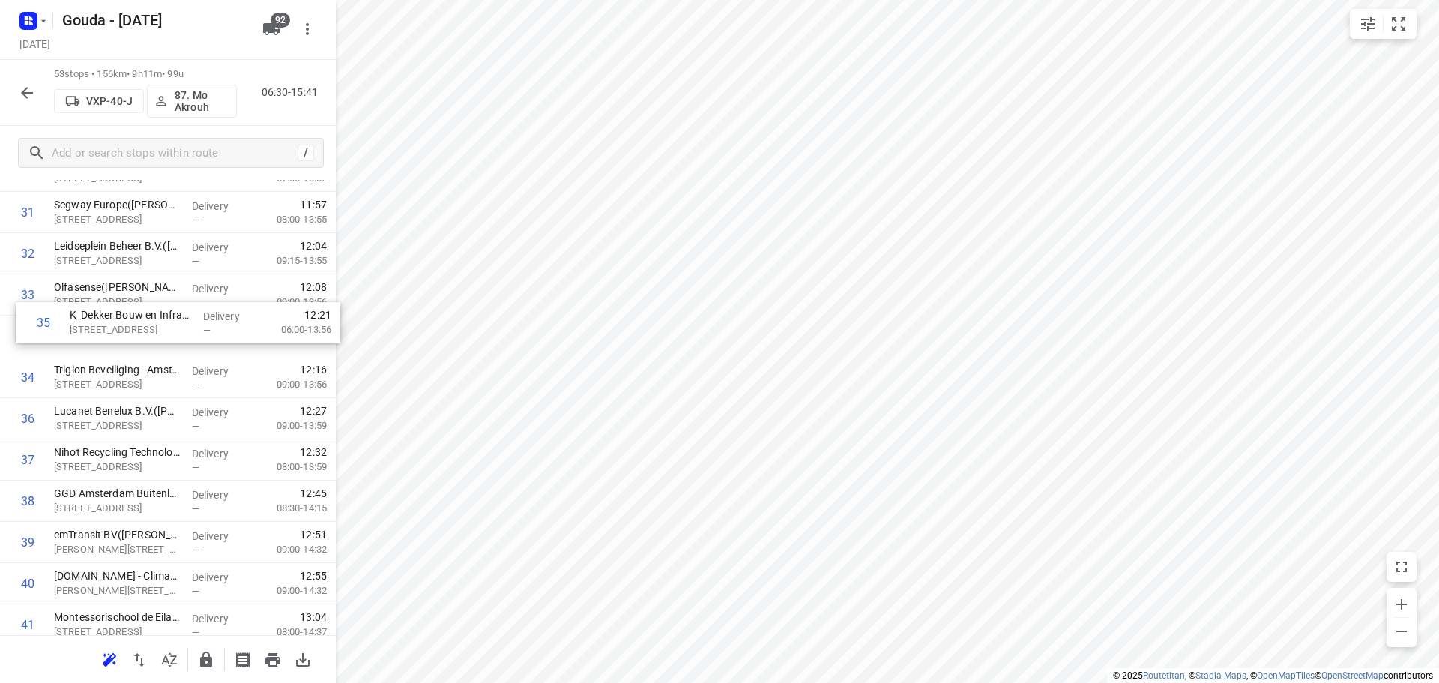
drag, startPoint x: 123, startPoint y: 384, endPoint x: 139, endPoint y: 325, distance: 60.5
click at [139, 325] on div "1 ⭐[PERSON_NAME]/ Peet's - [GEOGRAPHIC_DATA](Nienke in [GEOGRAPHIC_DATA]) [STRE…" at bounding box center [168, 48] width 336 height 2184
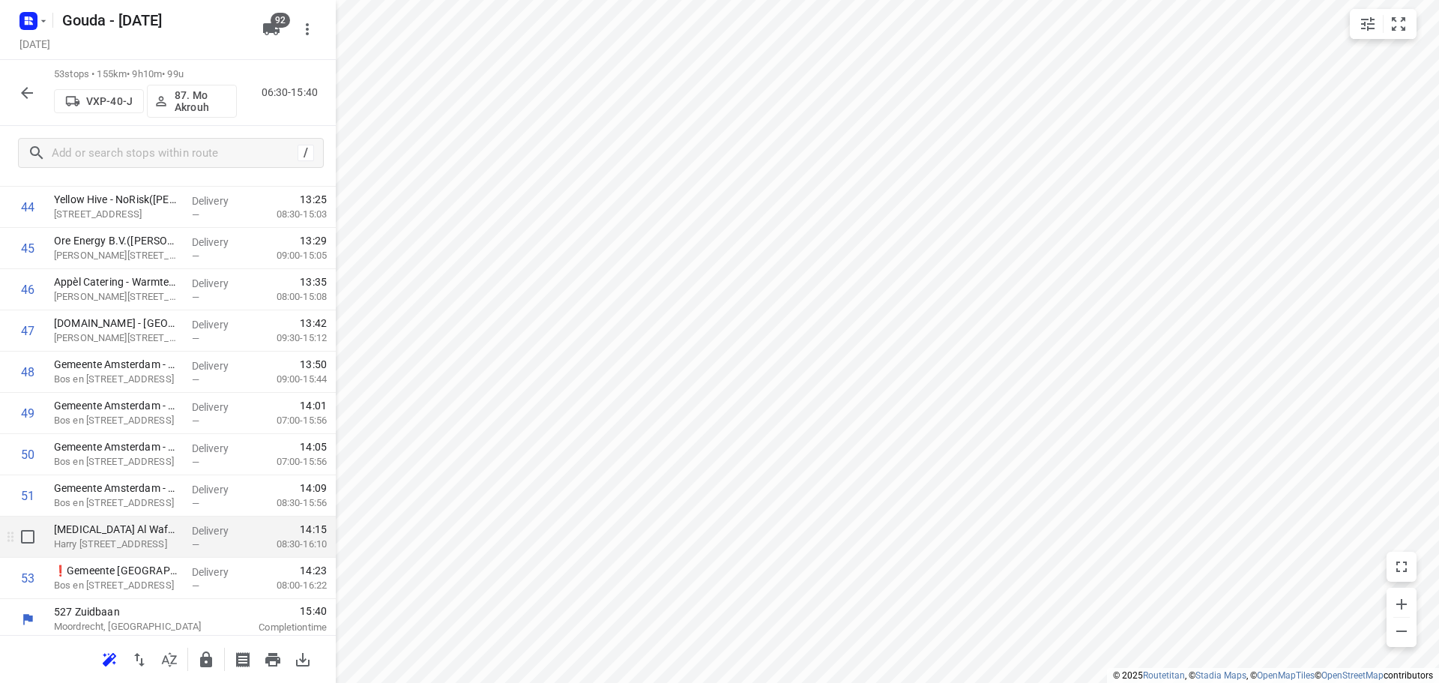
scroll to position [1888, 0]
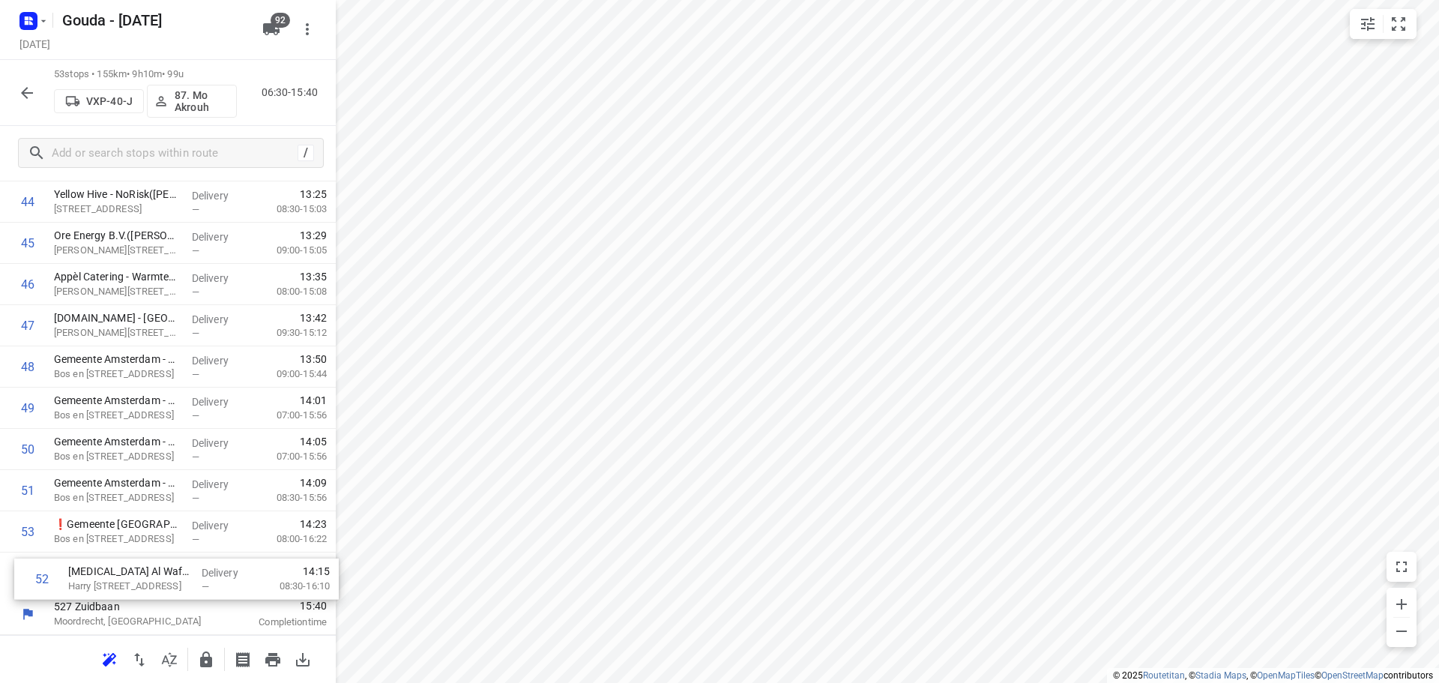
drag, startPoint x: 103, startPoint y: 533, endPoint x: 124, endPoint y: 585, distance: 56.5
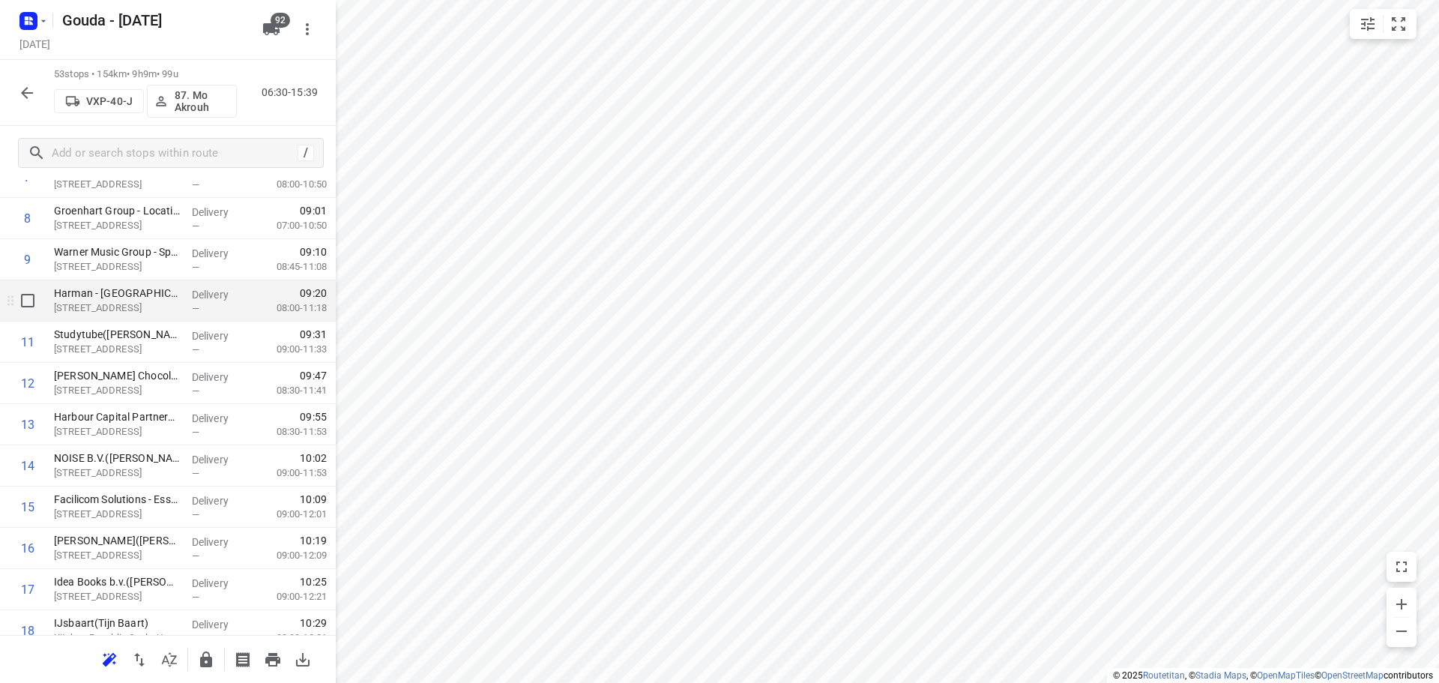
scroll to position [0, 0]
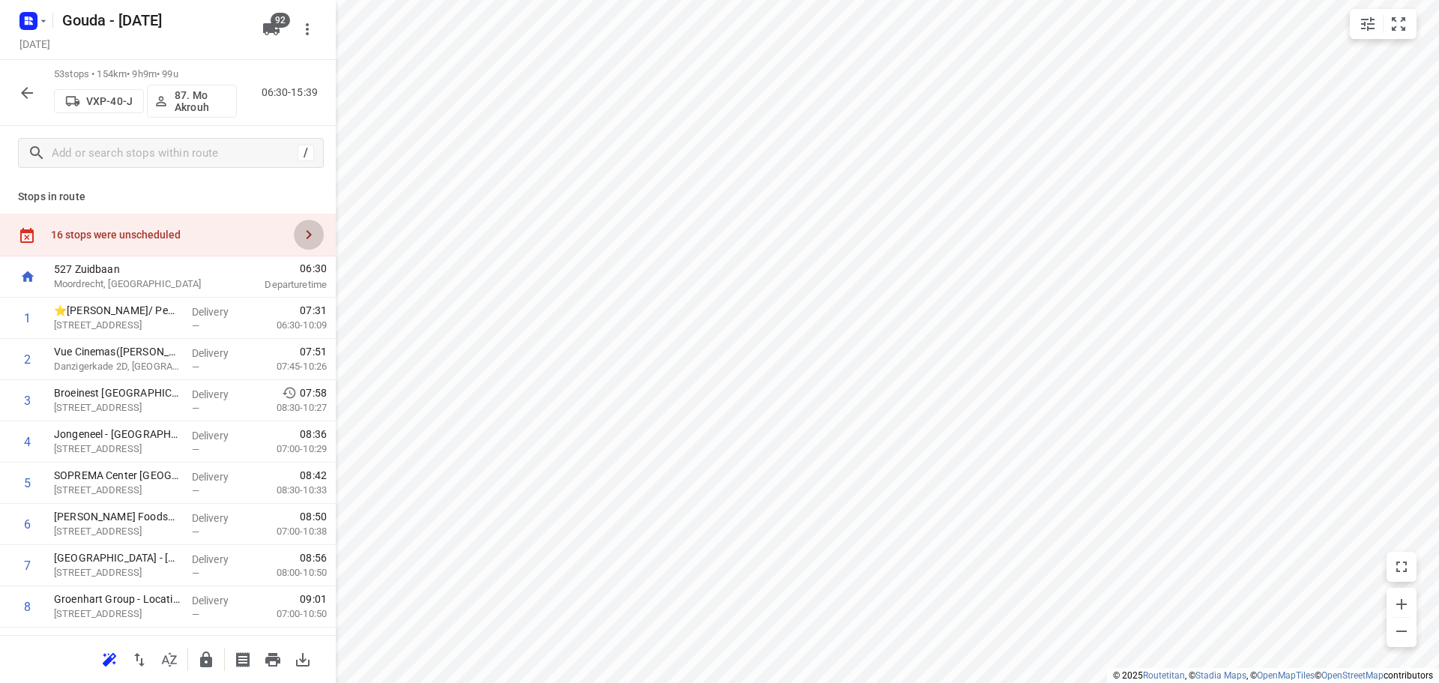
drag, startPoint x: 294, startPoint y: 239, endPoint x: 309, endPoint y: 233, distance: 16.1
click at [300, 239] on icon "button" at bounding box center [309, 235] width 18 height 18
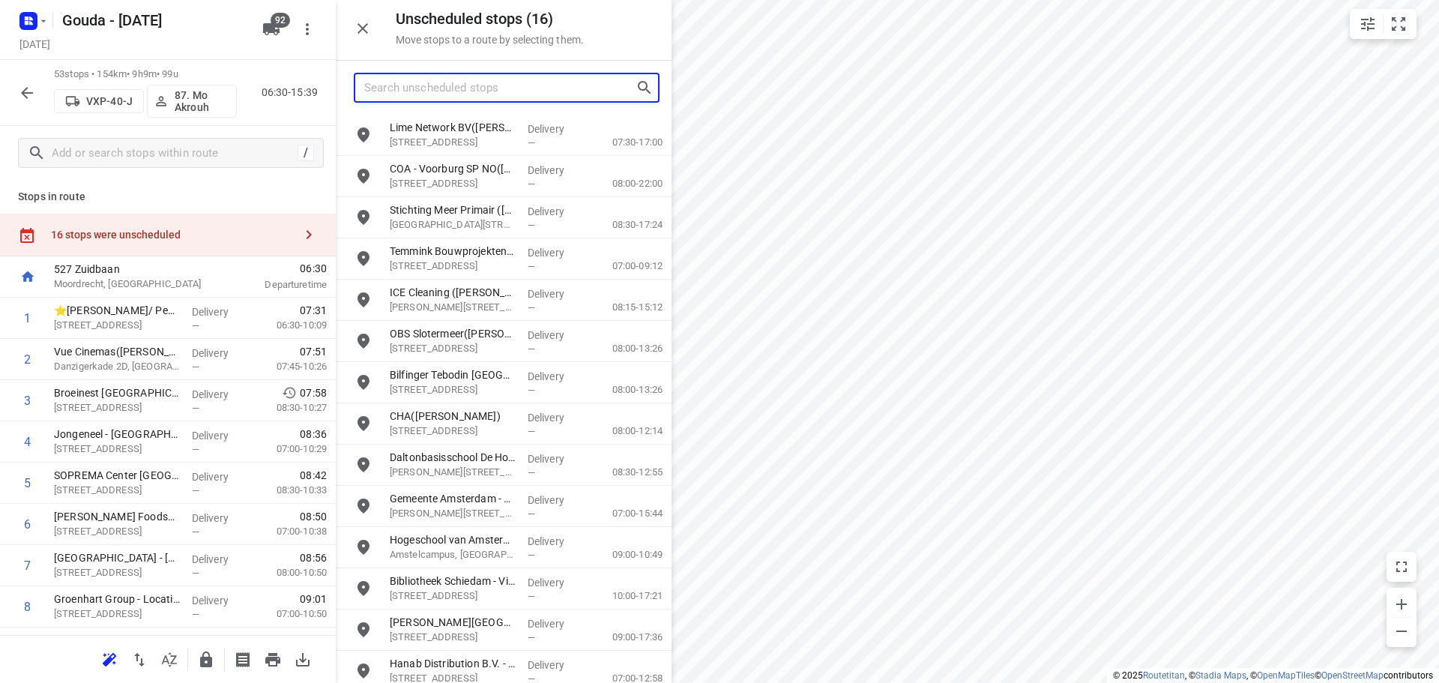
click at [425, 86] on input "Search unscheduled stops" at bounding box center [499, 87] width 271 height 23
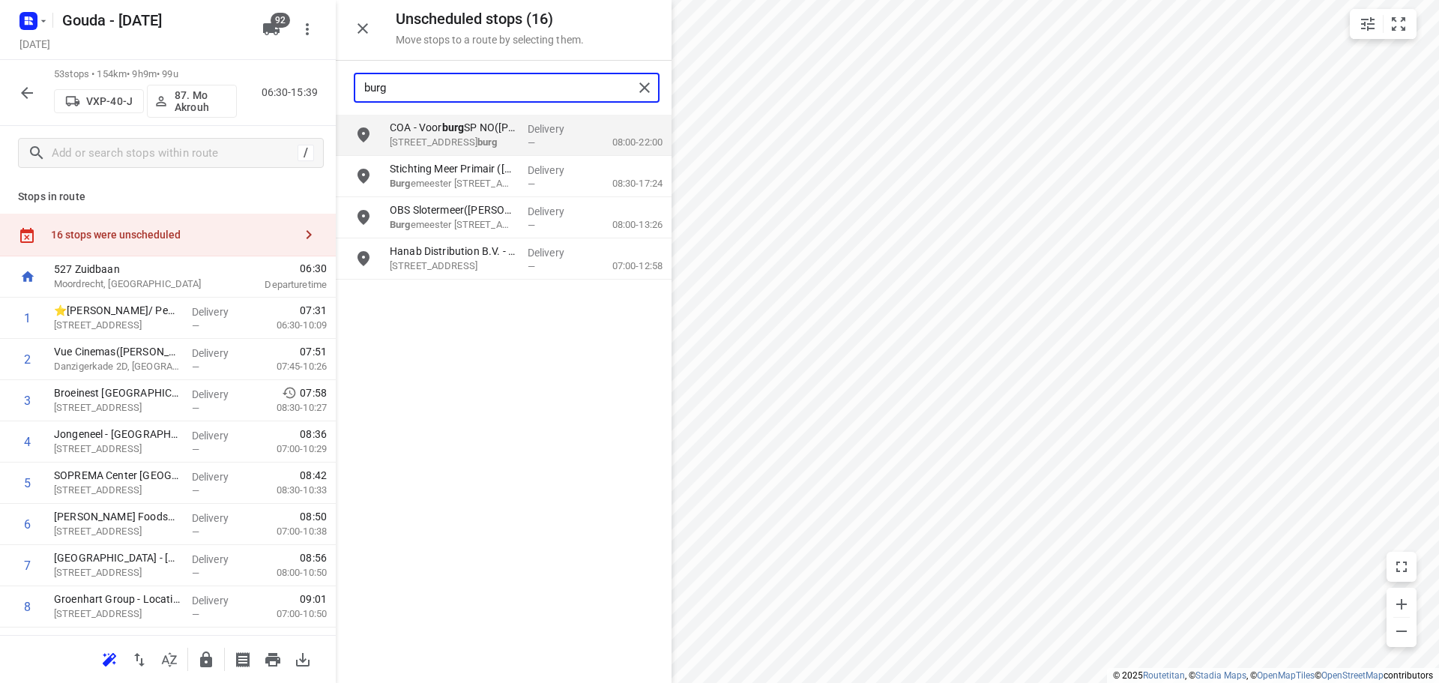
type input "burg"
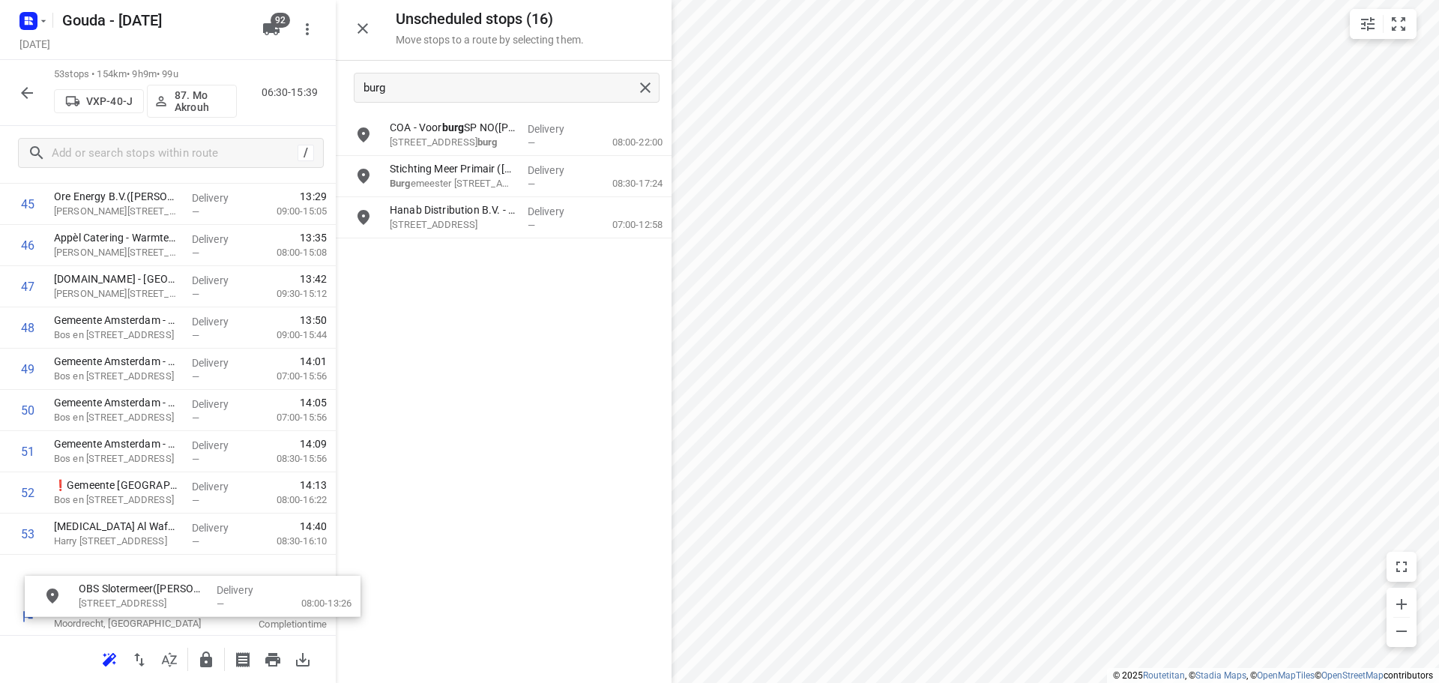
scroll to position [1940, 0]
drag, startPoint x: 419, startPoint y: 223, endPoint x: 100, endPoint y: 573, distance: 473.1
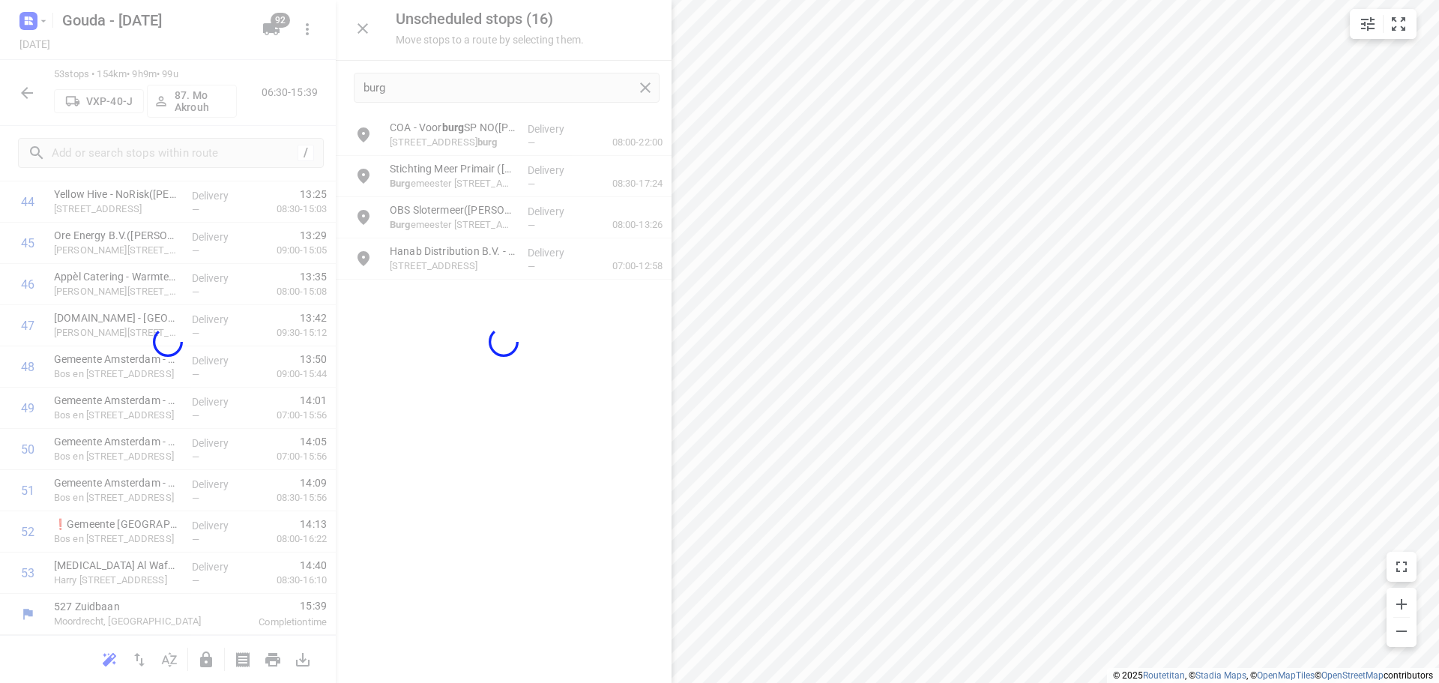
scroll to position [1888, 0]
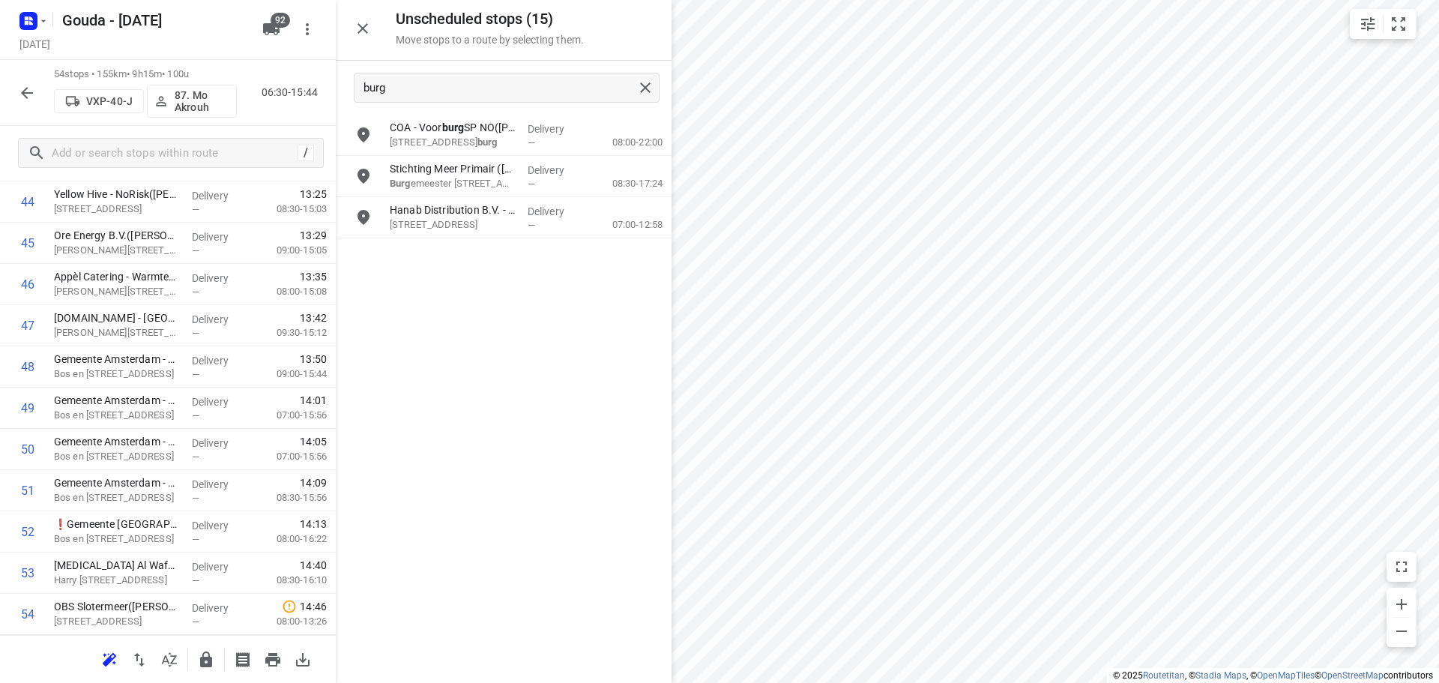
click at [359, 28] on icon "button" at bounding box center [363, 28] width 18 height 18
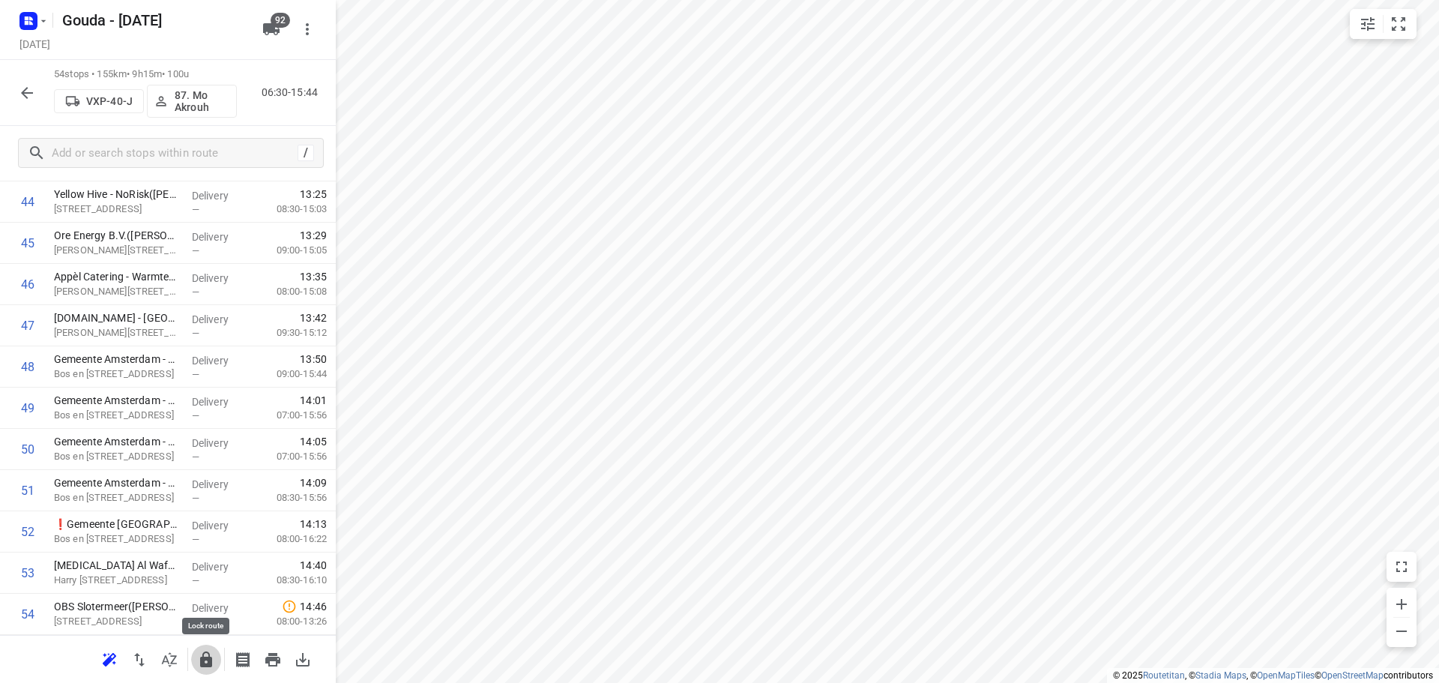
click at [208, 666] on icon "button" at bounding box center [206, 659] width 12 height 16
click at [28, 88] on icon "button" at bounding box center [27, 93] width 18 height 18
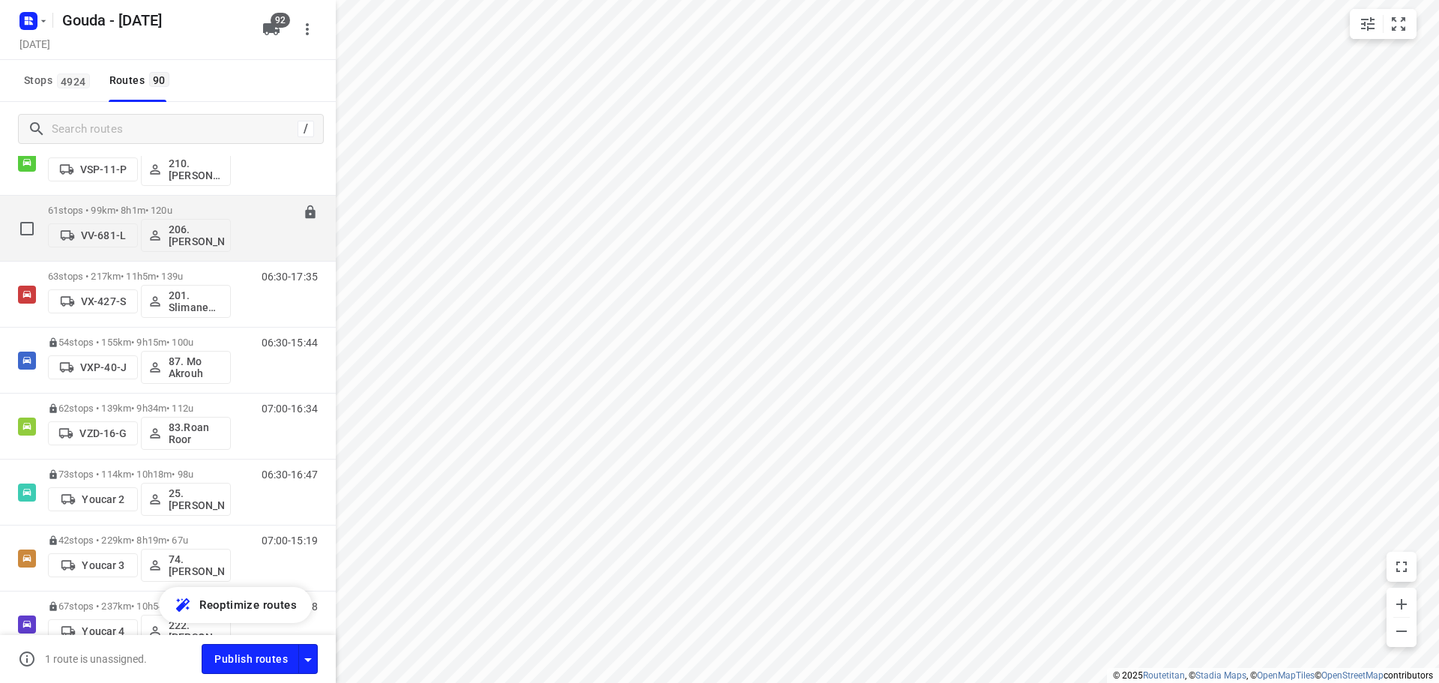
scroll to position [5442, 0]
